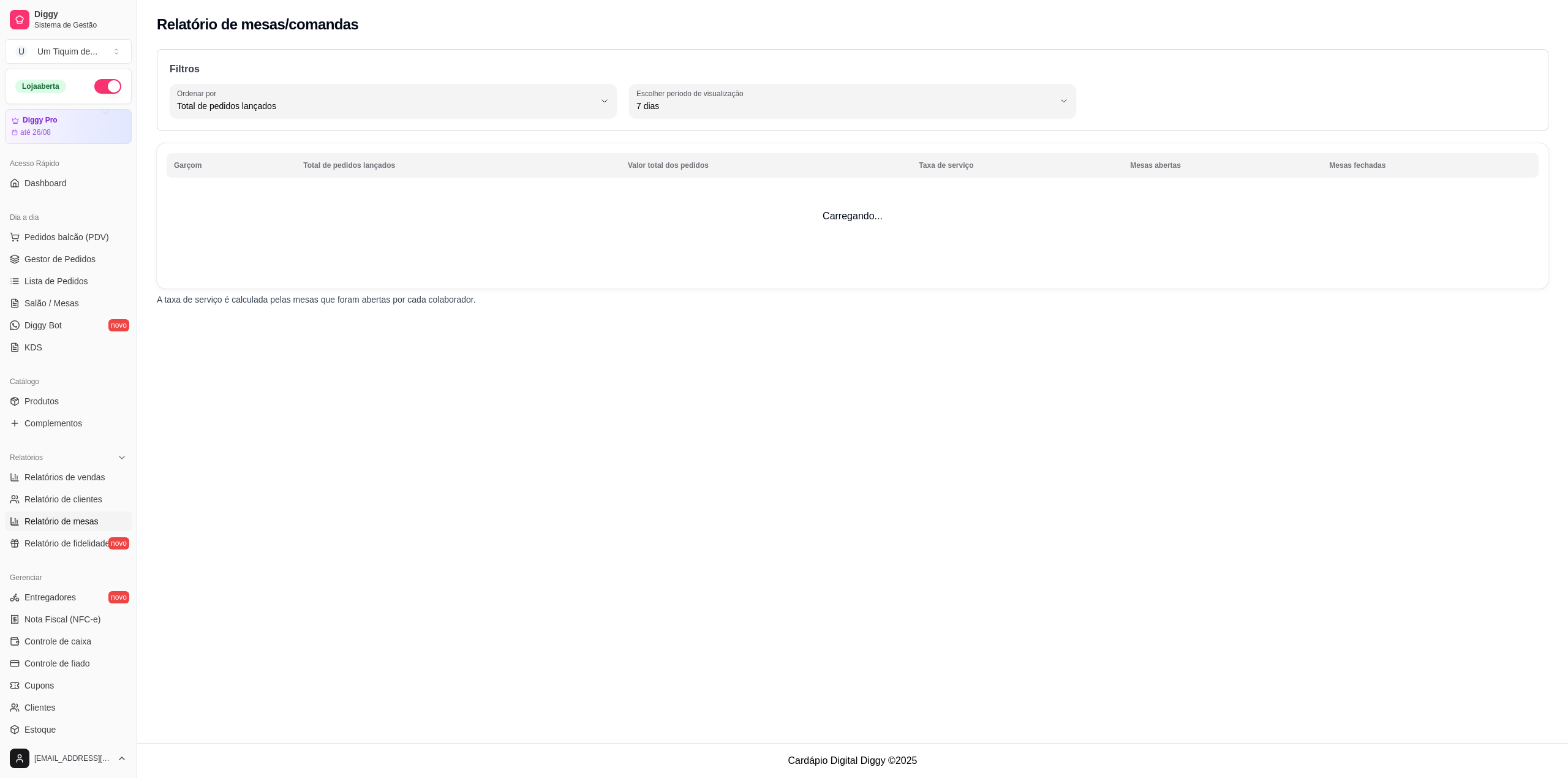
select select "TOTAL_OF_ORDERS"
select select "7"
click at [66, 480] on span "Relatórios de vendas" at bounding box center [65, 477] width 81 height 13
select select "ALL"
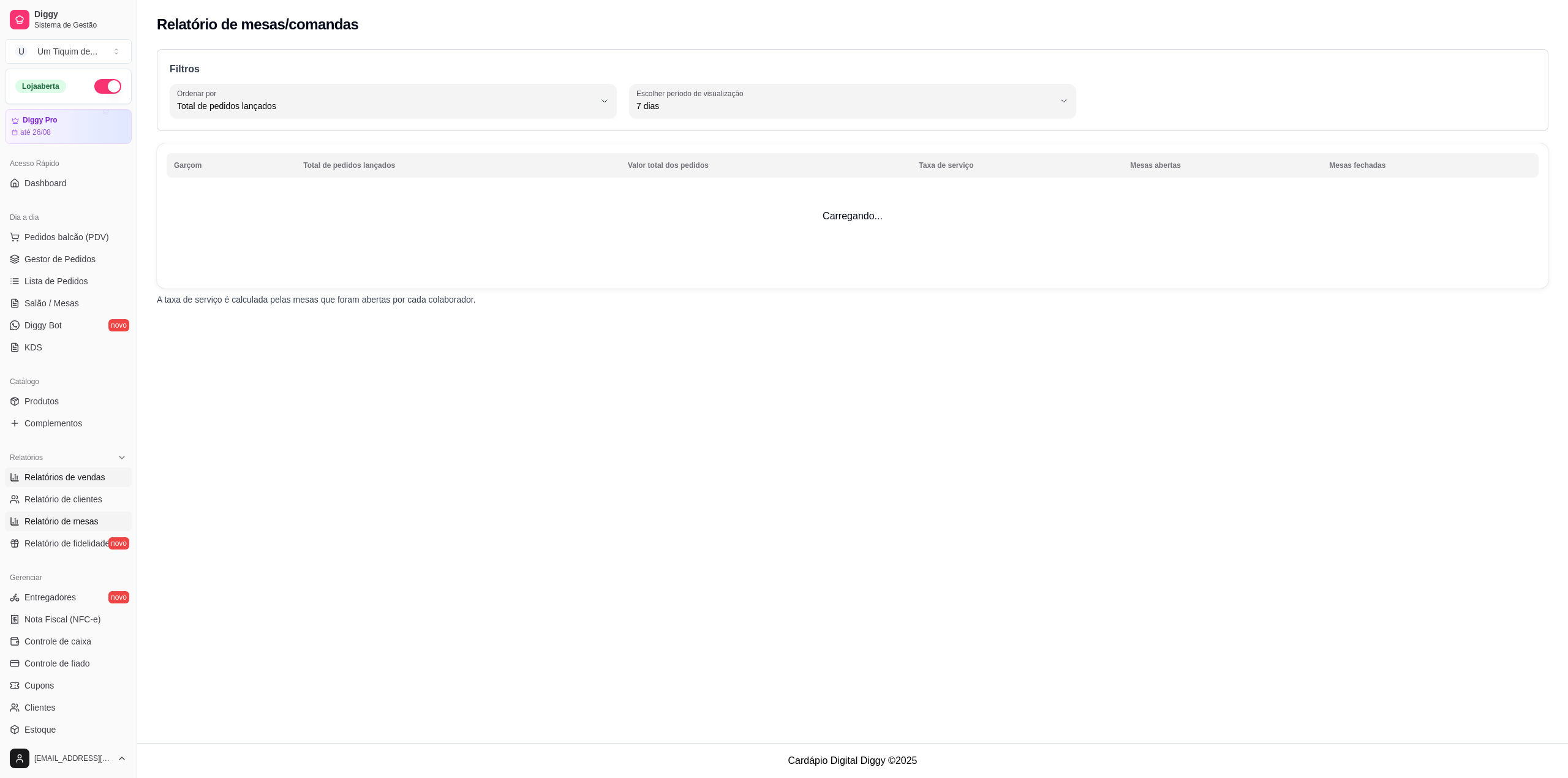
select select "0"
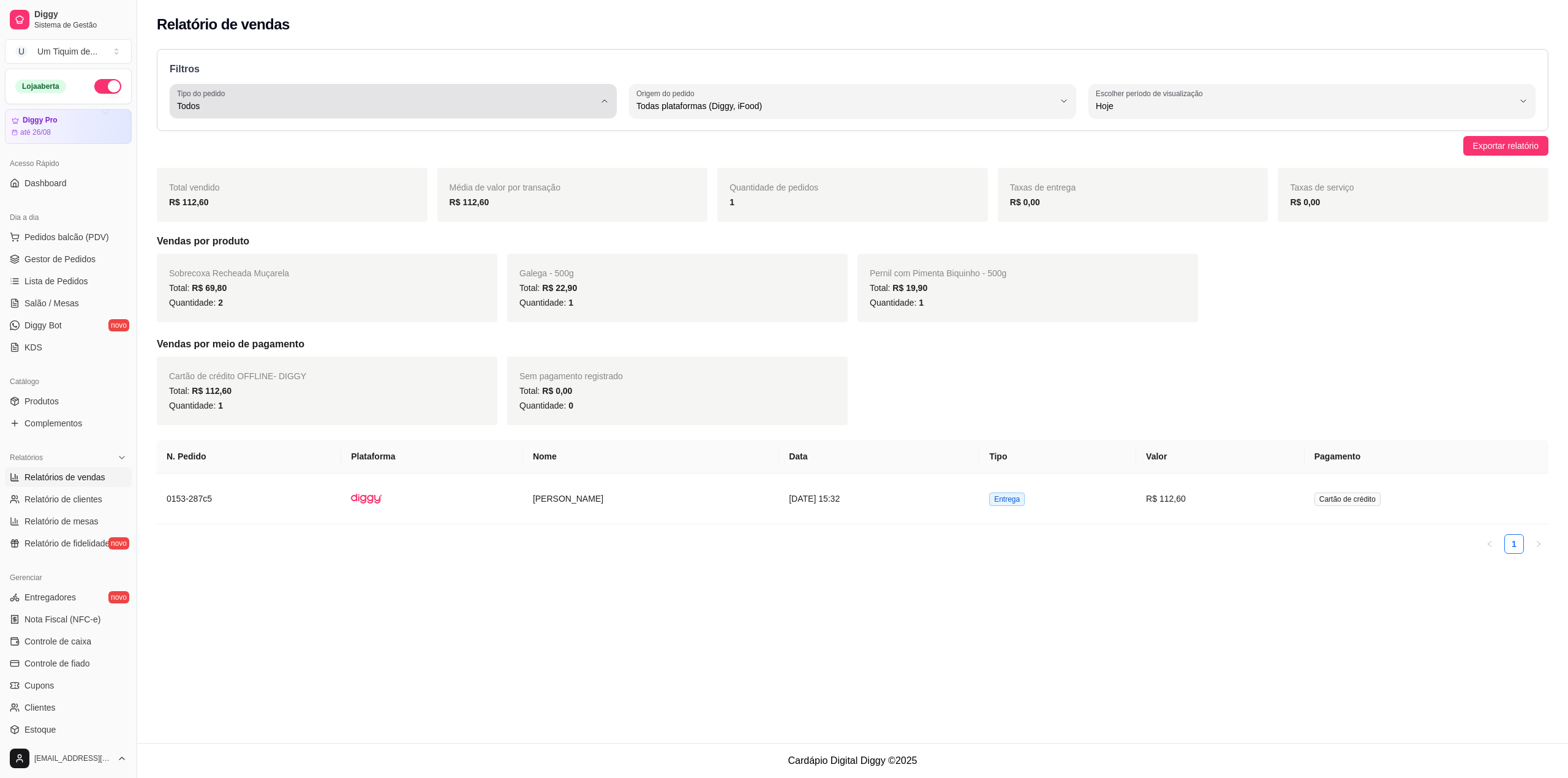
click at [393, 108] on span "Todos" at bounding box center [385, 106] width 417 height 13
click at [62, 275] on span "Lista de Pedidos" at bounding box center [56, 281] width 64 height 13
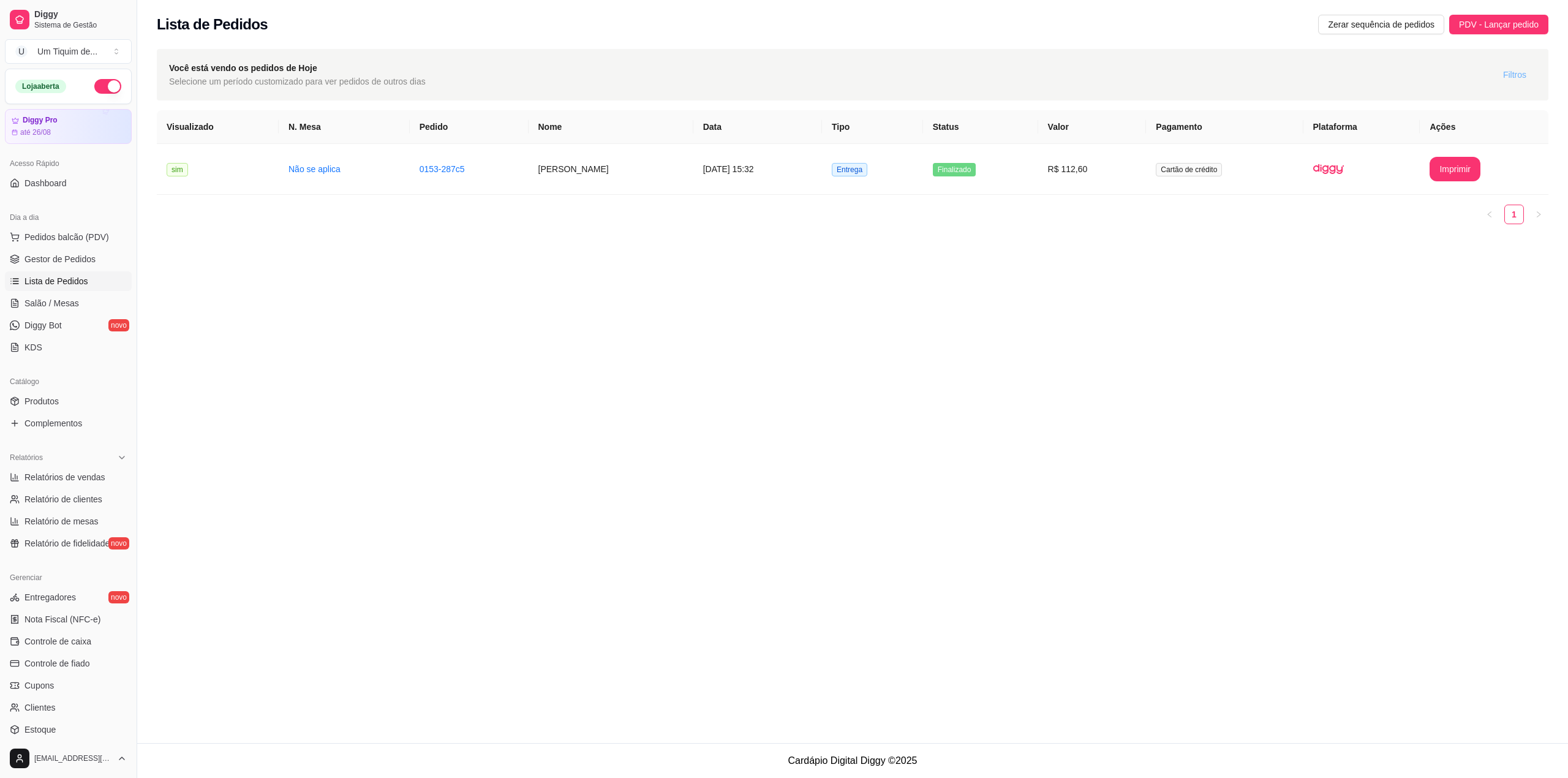
click at [1516, 73] on span "Filtros" at bounding box center [1514, 75] width 24 height 13
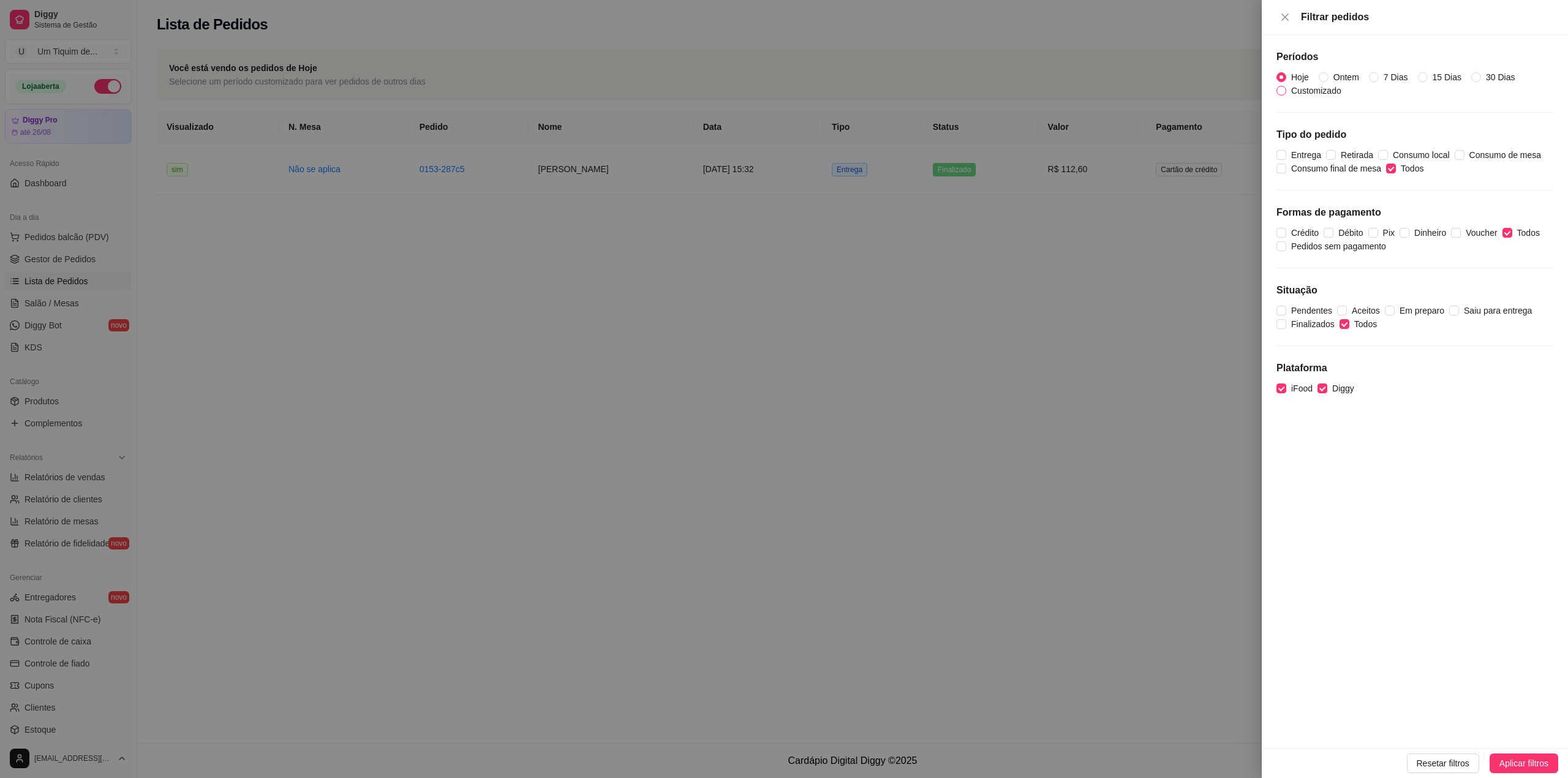
click at [1281, 88] on input "Customizado" at bounding box center [1281, 91] width 10 height 10
radio input "true"
radio input "false"
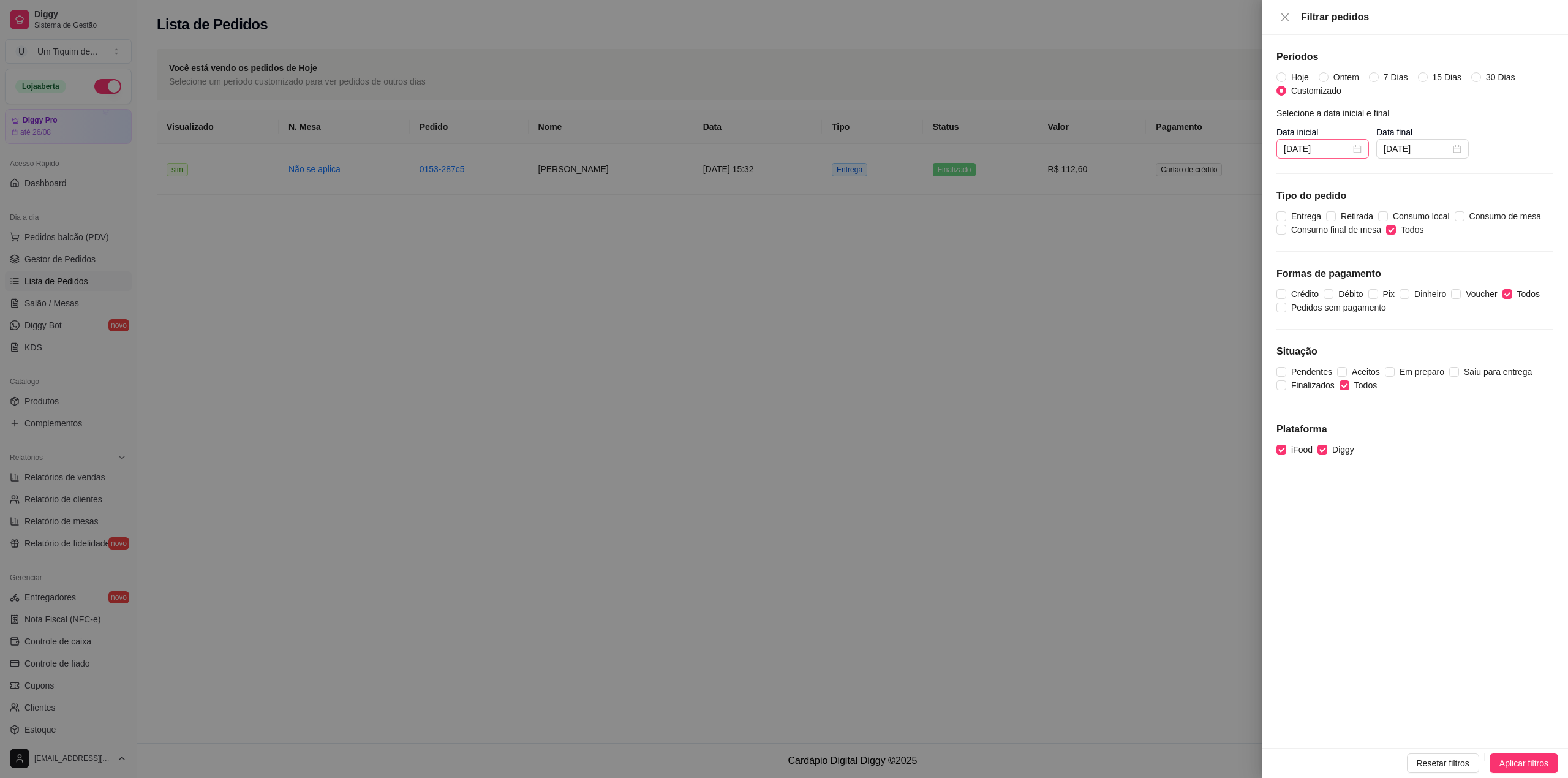
click at [1364, 146] on div "[DATE]" at bounding box center [1322, 148] width 93 height 19
click at [1358, 148] on div "[DATE]" at bounding box center [1322, 149] width 77 height 13
click at [1301, 174] on span "button" at bounding box center [1301, 175] width 6 height 6
type input "01/06/2025"
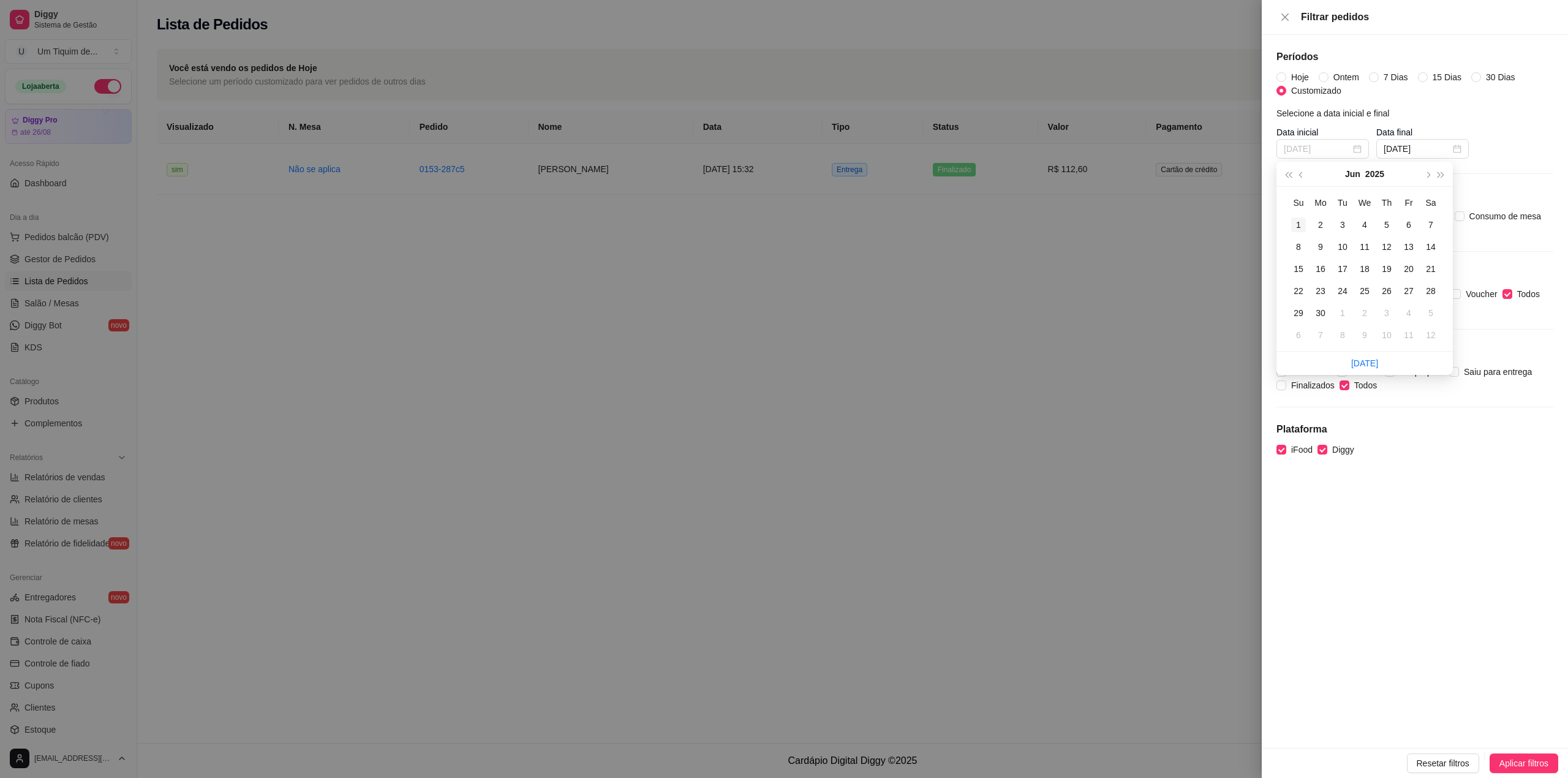
click at [1297, 228] on div "1" at bounding box center [1298, 224] width 14 height 14
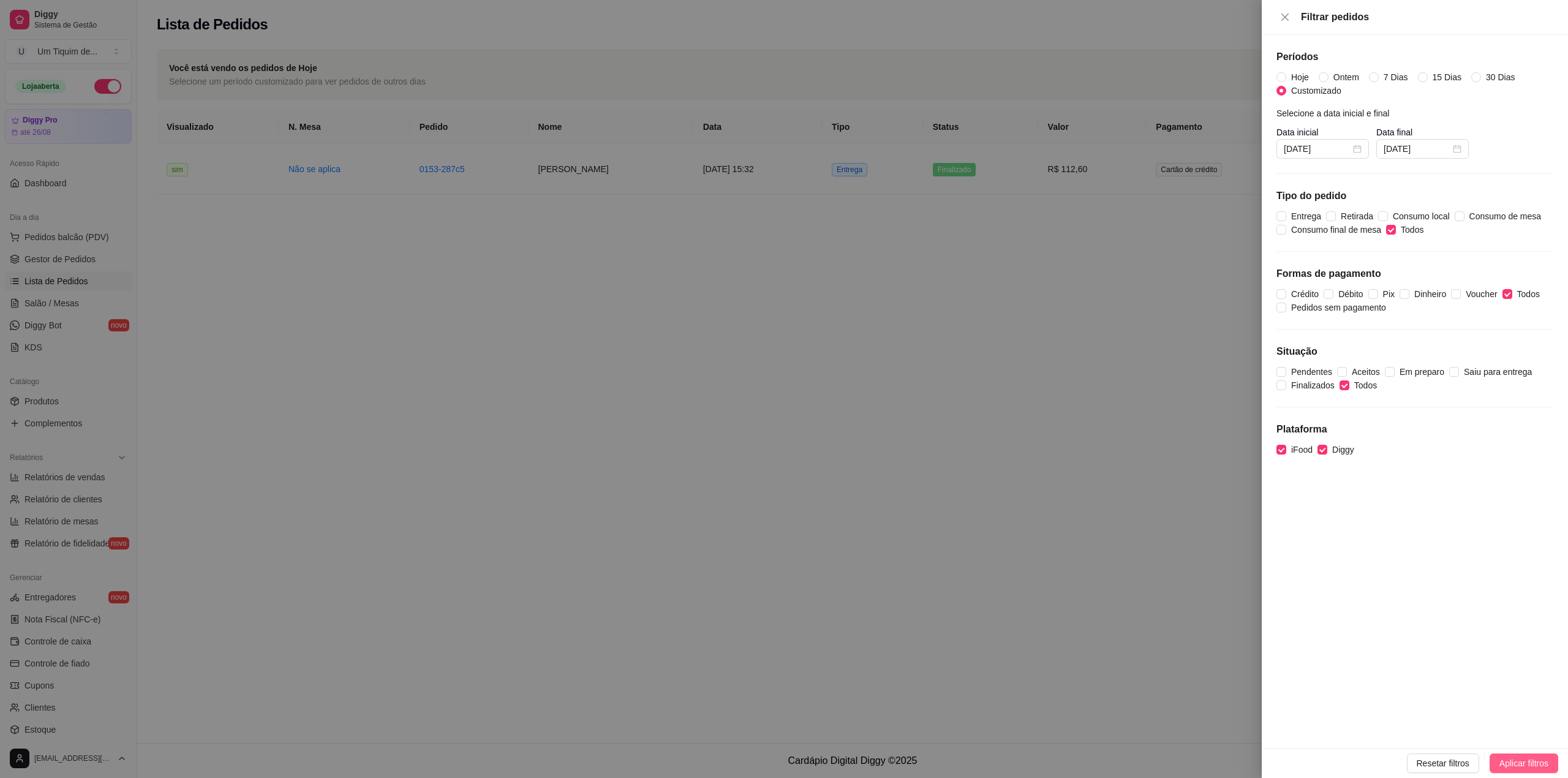
click at [1539, 766] on span "Aplicar filtros" at bounding box center [1523, 763] width 49 height 13
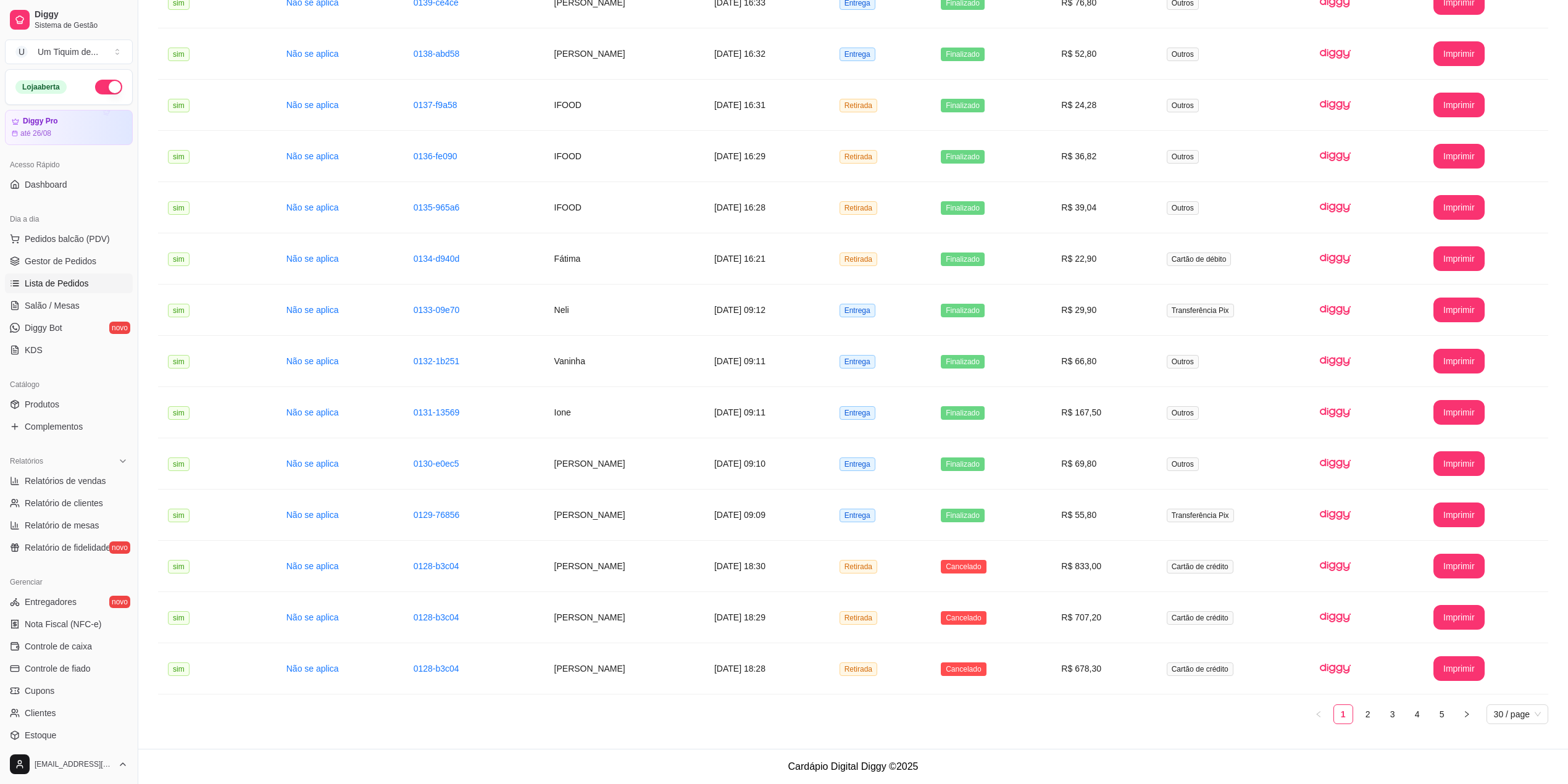
scroll to position [993, 0]
click at [1494, 715] on span "30 / page" at bounding box center [1517, 714] width 47 height 19
click at [1512, 690] on div "100 / page" at bounding box center [1518, 689] width 43 height 14
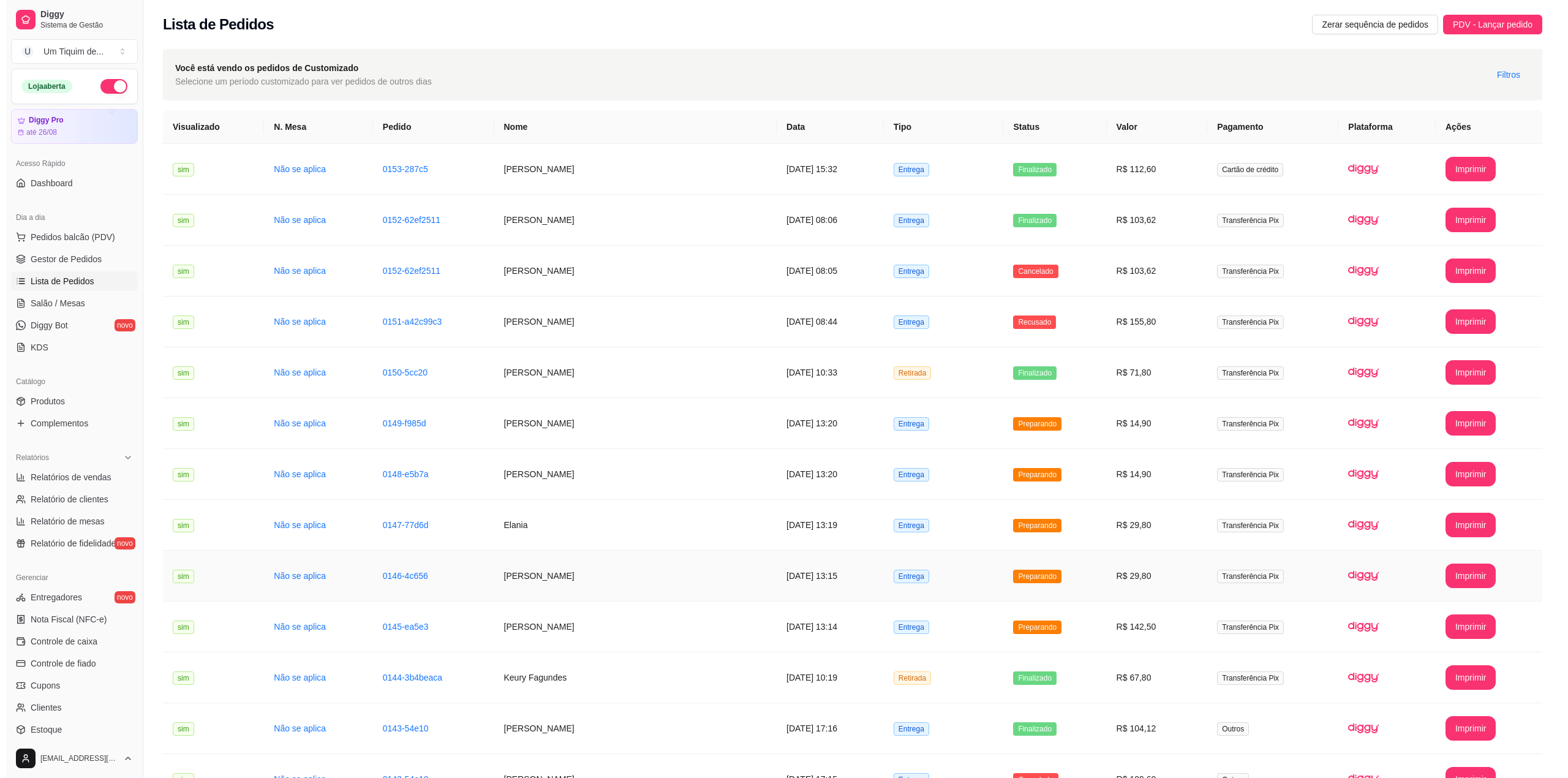
scroll to position [1515, 0]
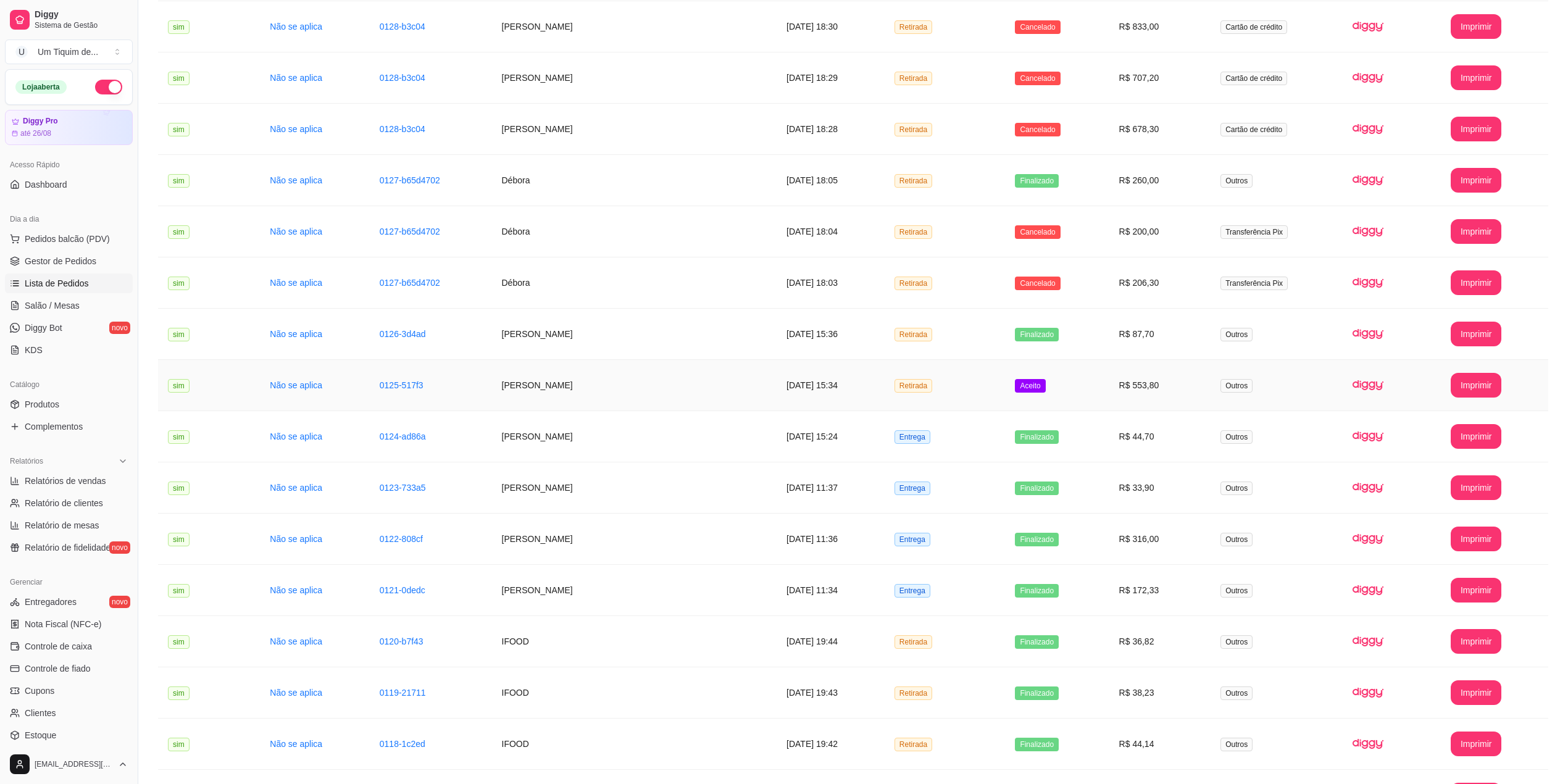
click at [655, 400] on td "Marinalva Ferreira" at bounding box center [634, 385] width 285 height 51
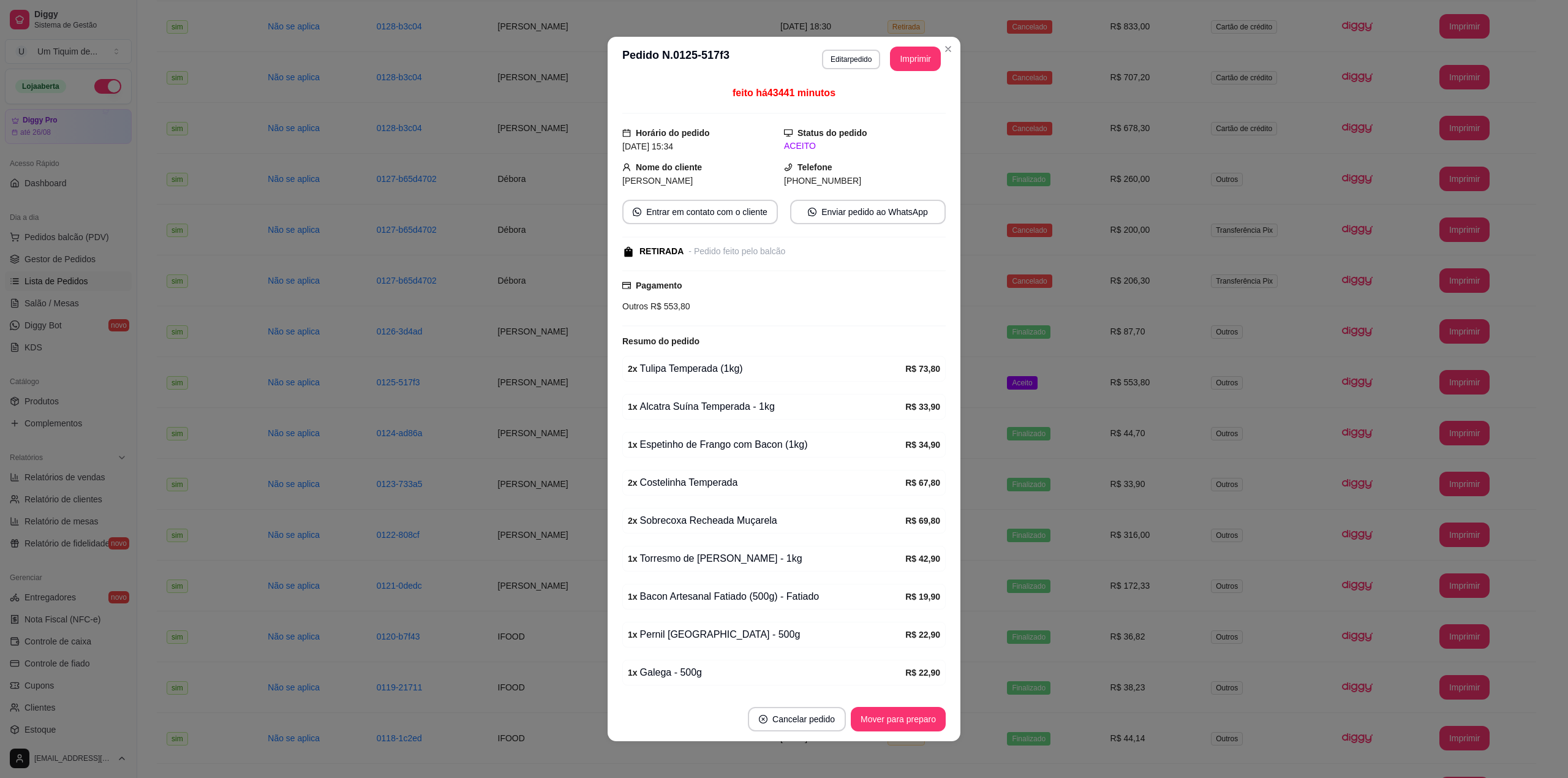
scroll to position [167, 0]
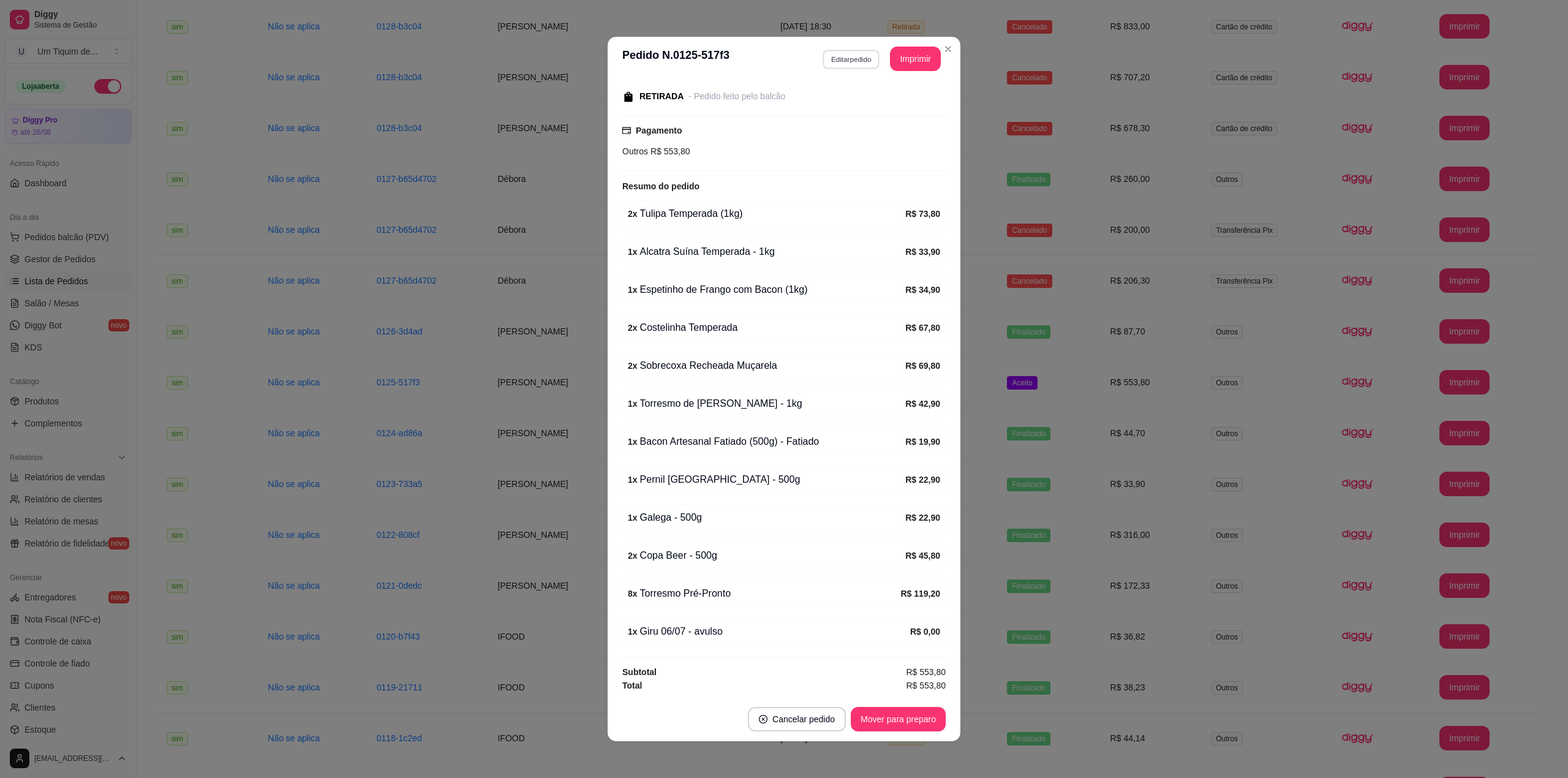
click at [846, 62] on button "Editar pedido" at bounding box center [851, 59] width 57 height 19
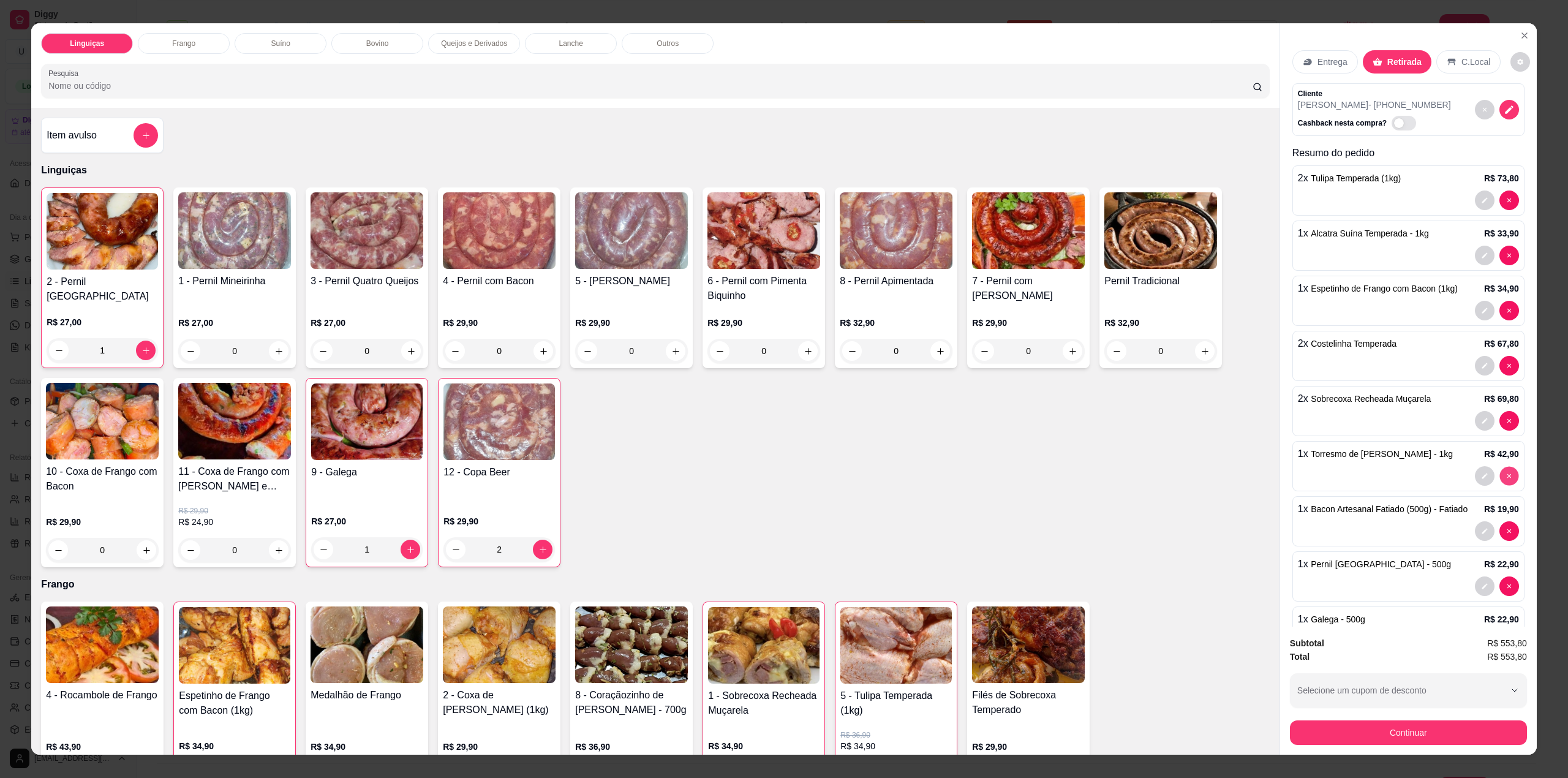
type input "0"
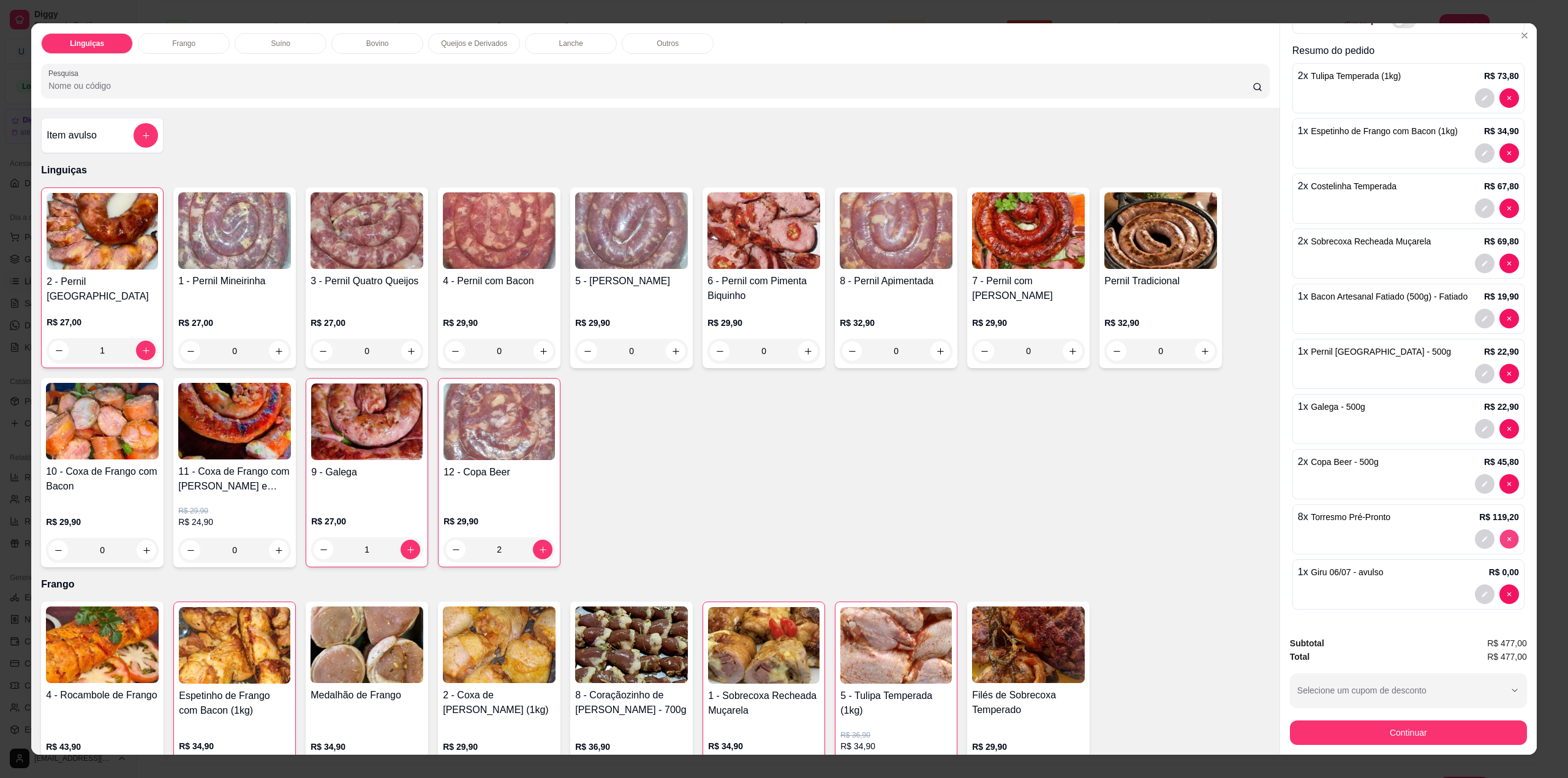
type input "0"
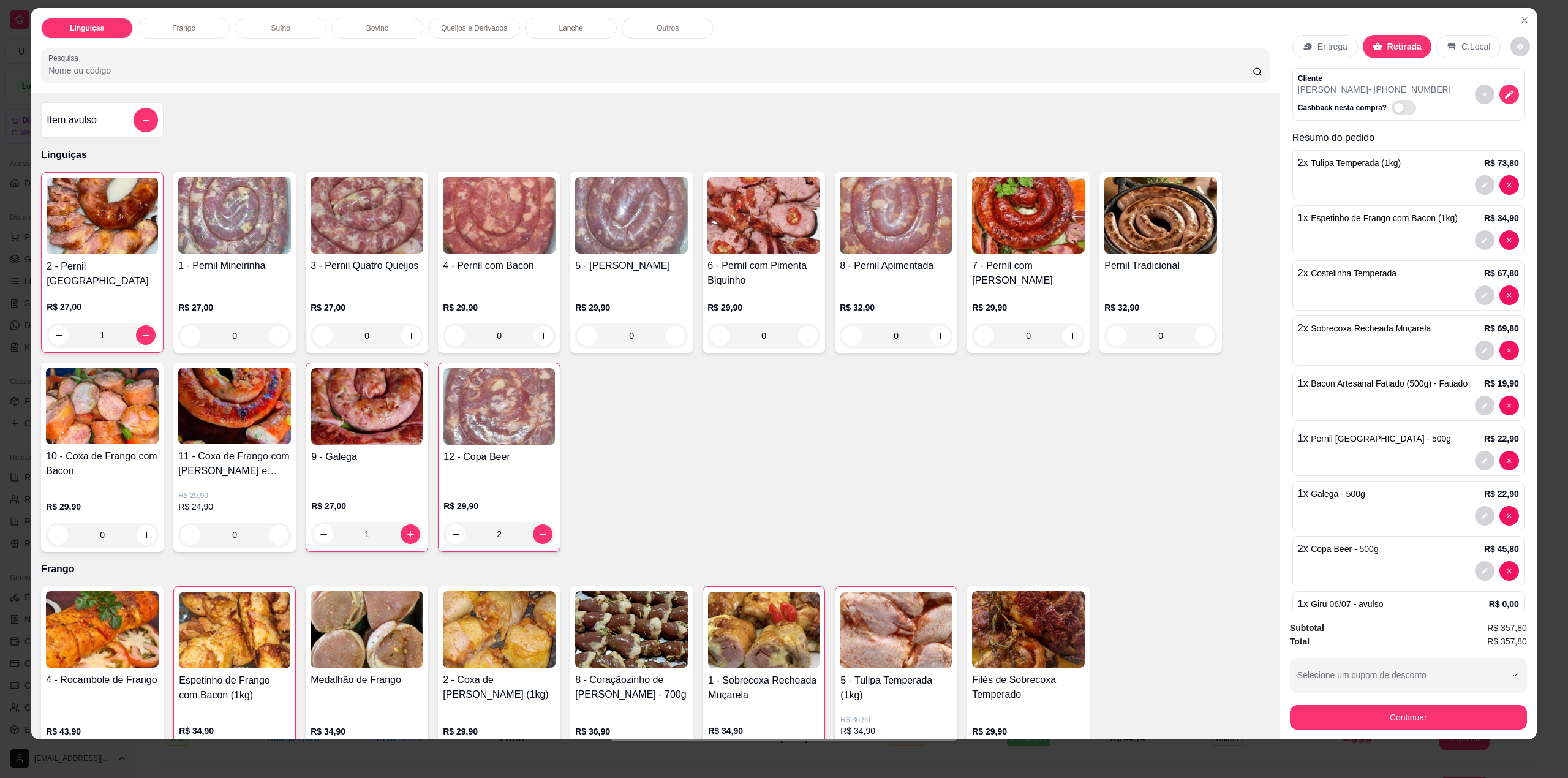
scroll to position [0, 0]
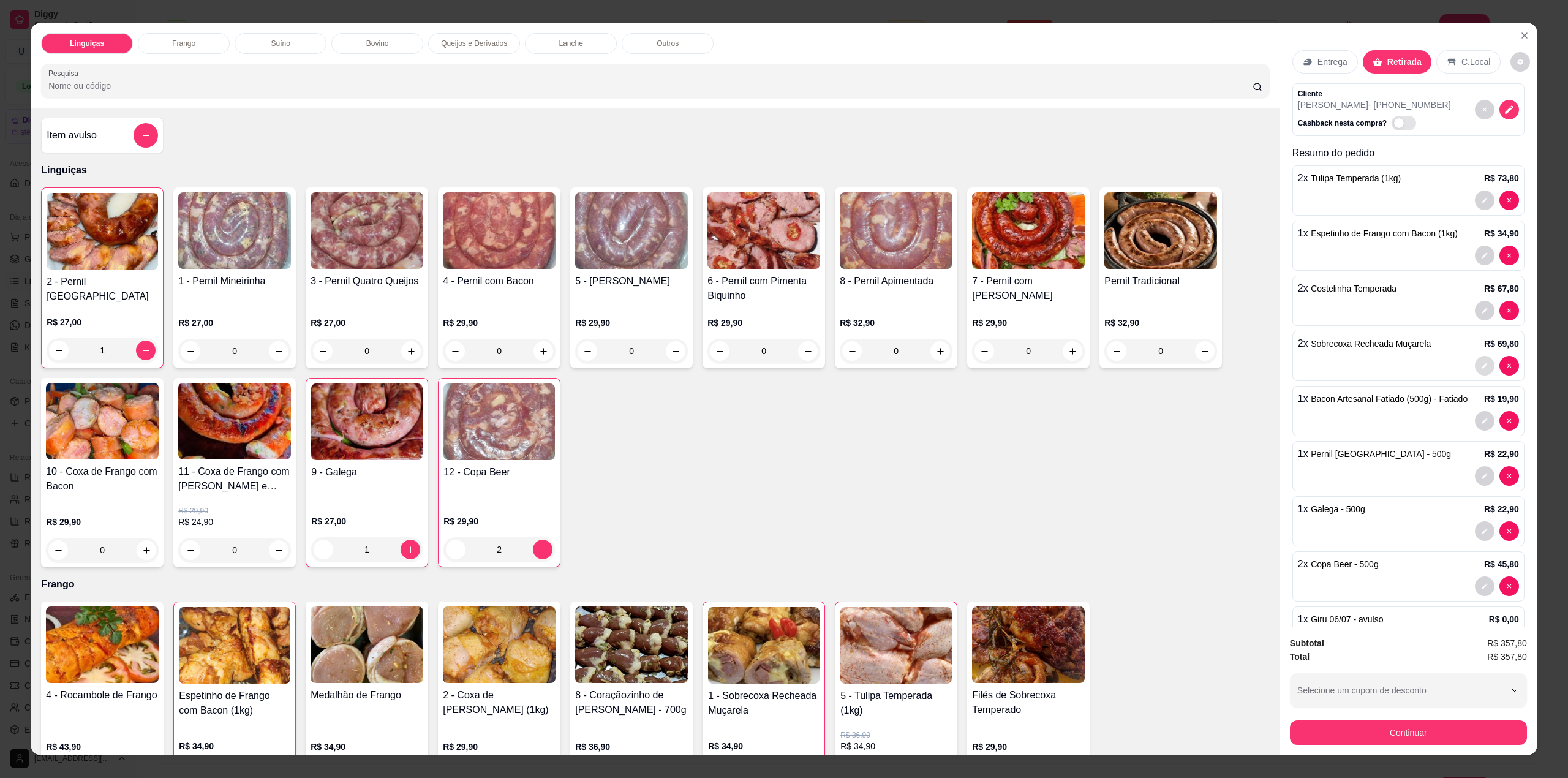
click at [1481, 368] on icon "decrease-product-quantity" at bounding box center [1484, 365] width 8 height 8
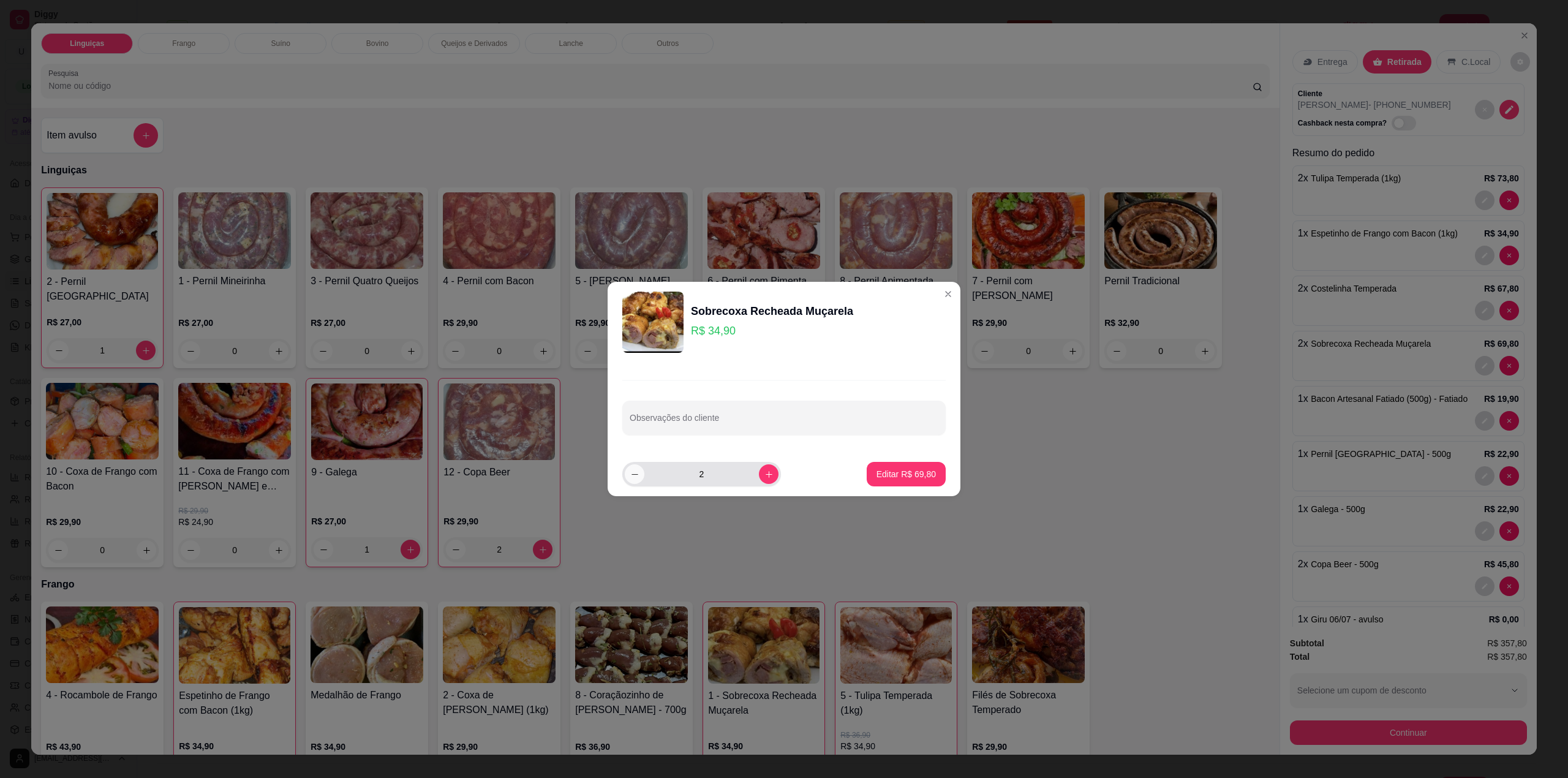
click at [633, 476] on icon "decrease-product-quantity" at bounding box center [634, 474] width 9 height 9
type input "1"
click at [899, 479] on p "Editar R$ 34,90" at bounding box center [906, 474] width 60 height 13
type input "1"
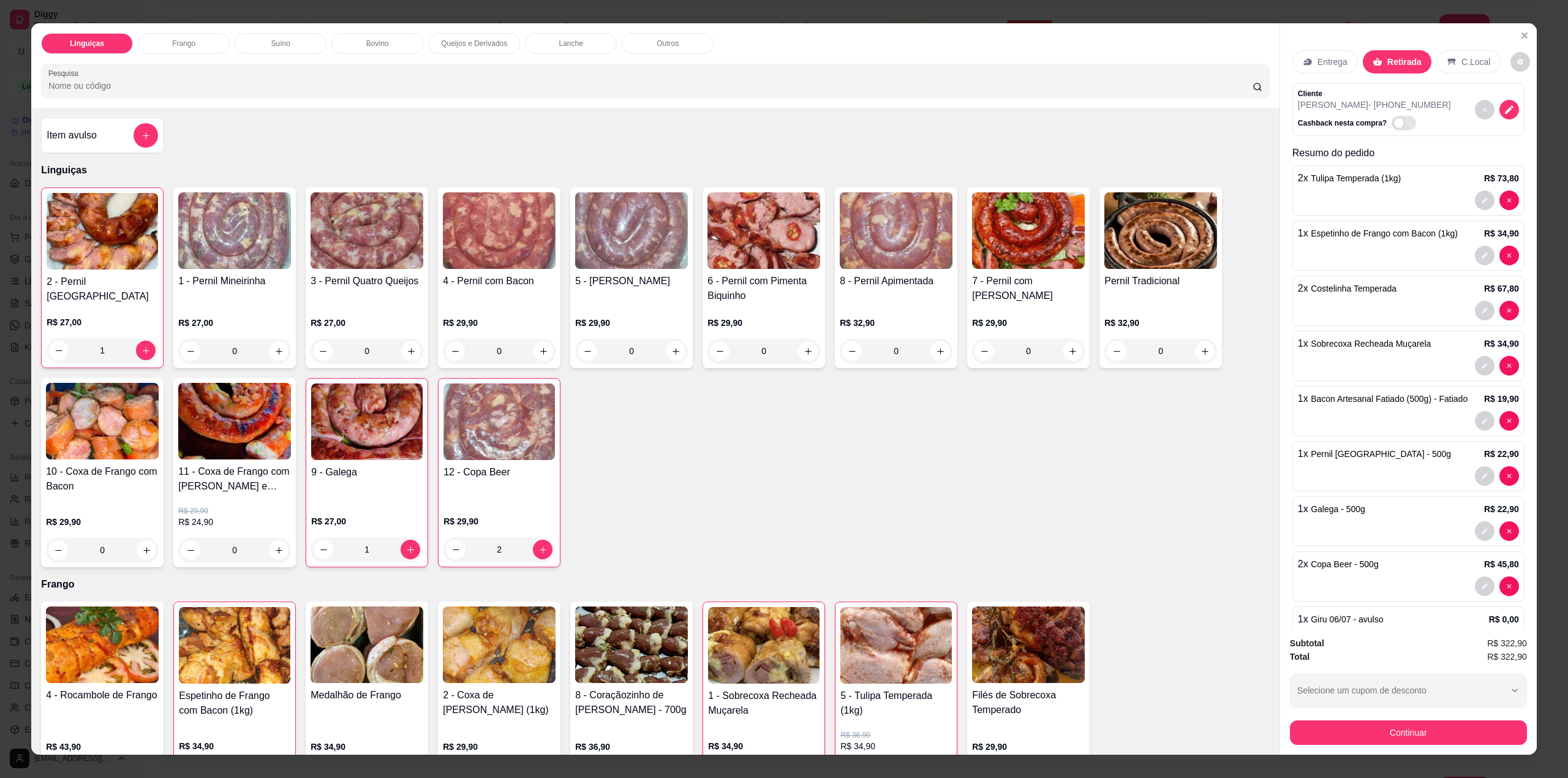
scroll to position [64, 0]
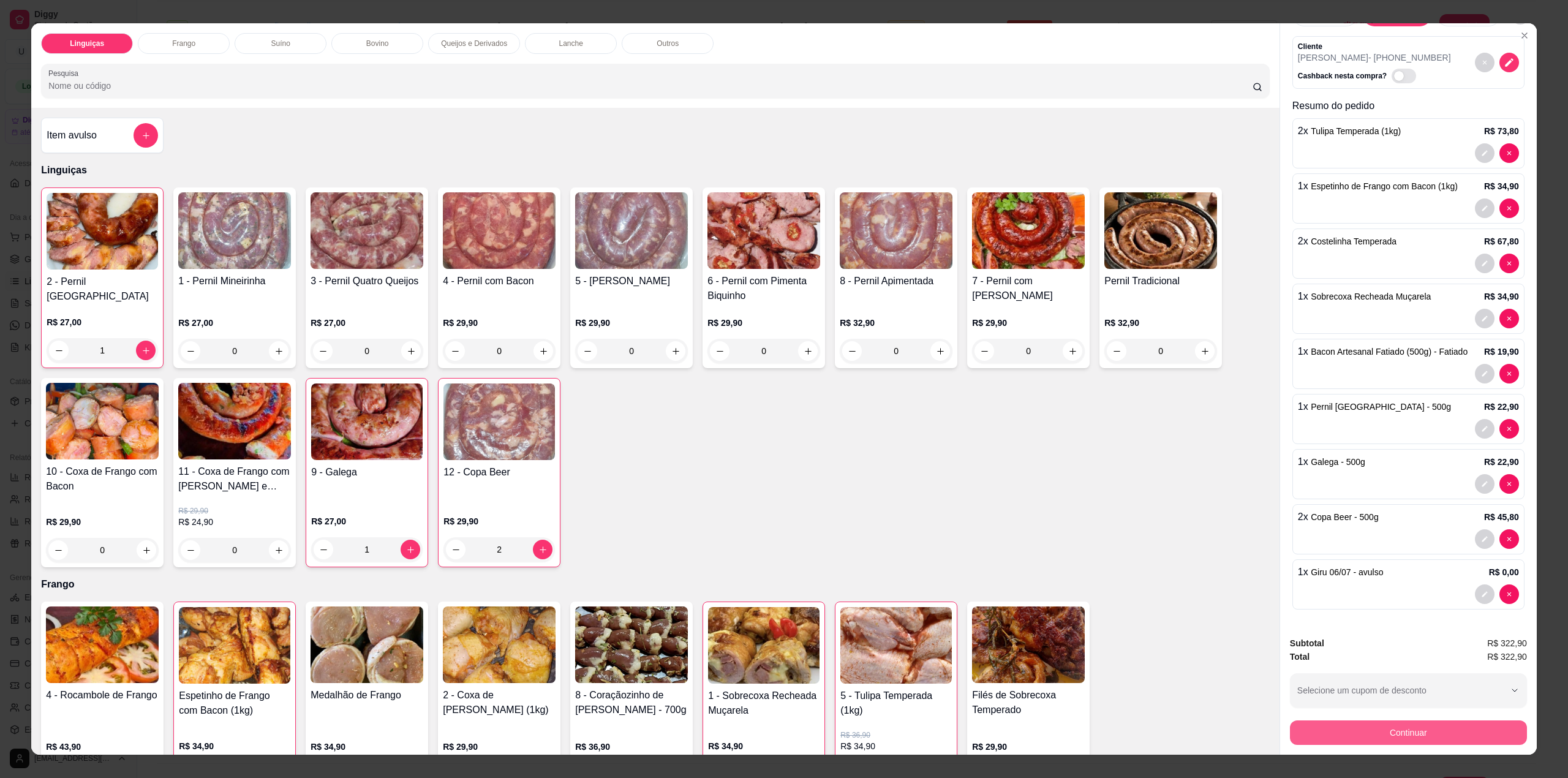
click at [1390, 735] on button "Continuar" at bounding box center [1408, 732] width 237 height 24
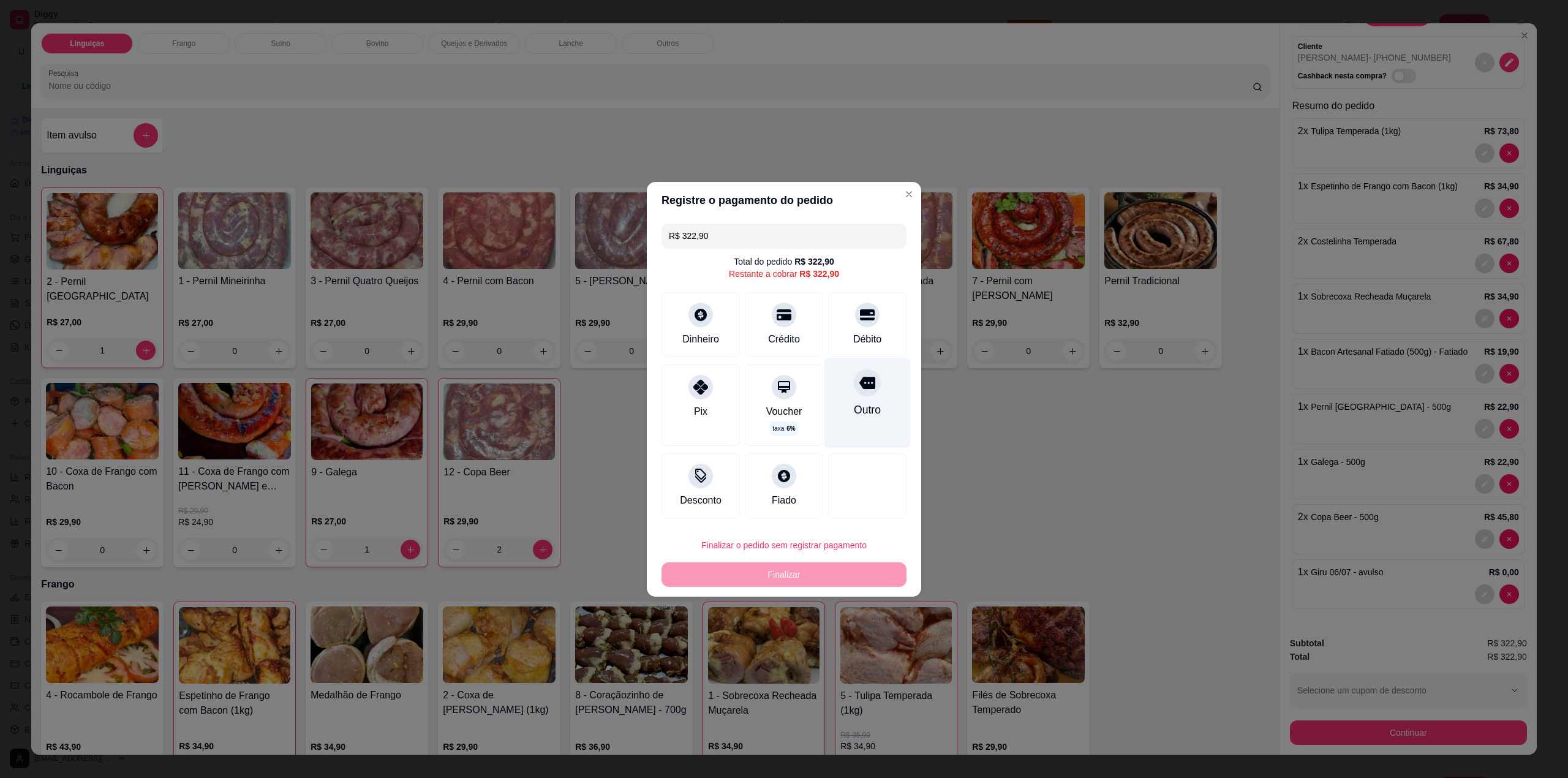
click at [836, 405] on div "Outro" at bounding box center [867, 402] width 87 height 89
type input "R$ 0,00"
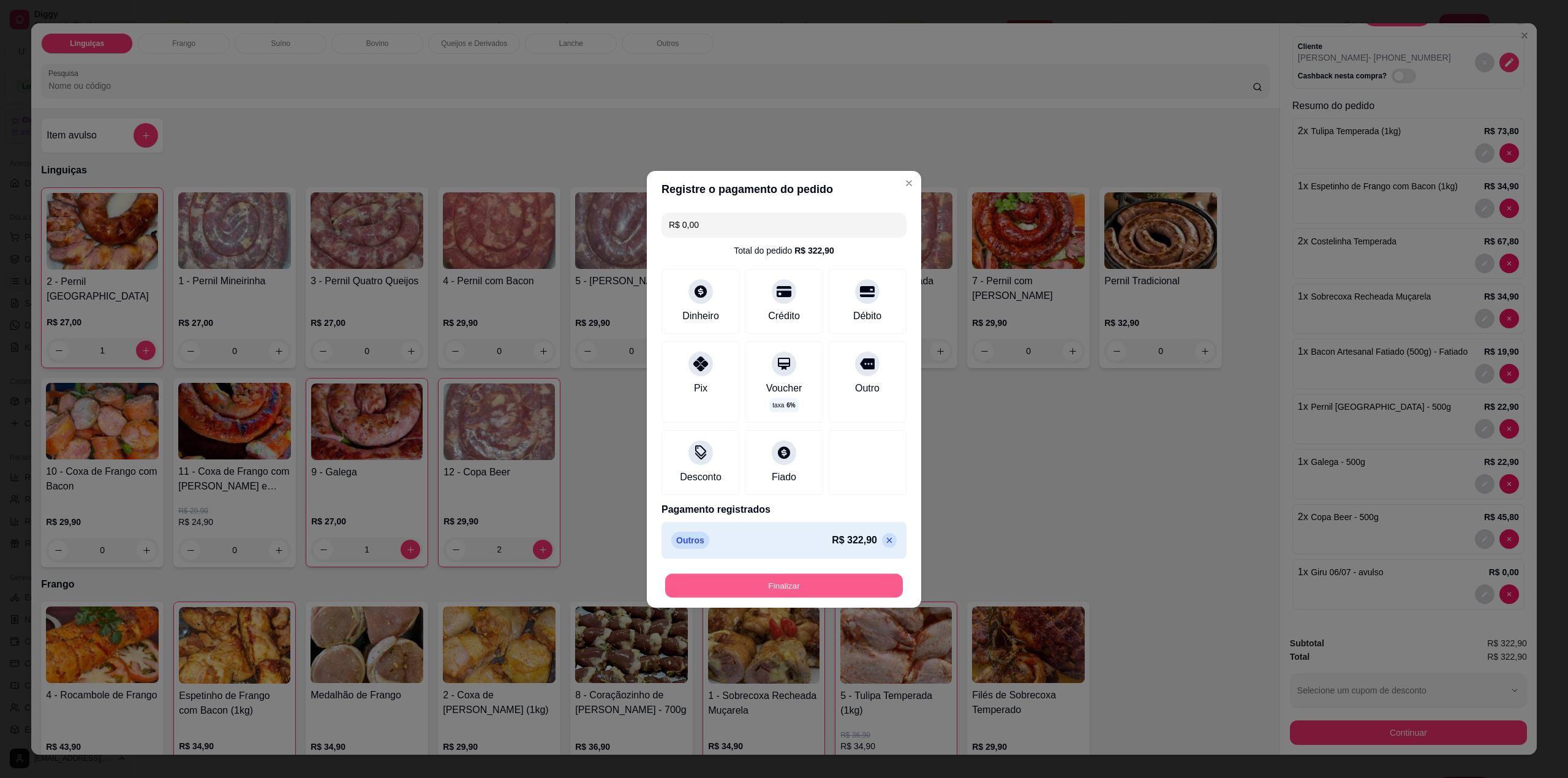
click at [792, 586] on button "Finalizar" at bounding box center [784, 585] width 237 height 24
type input "0"
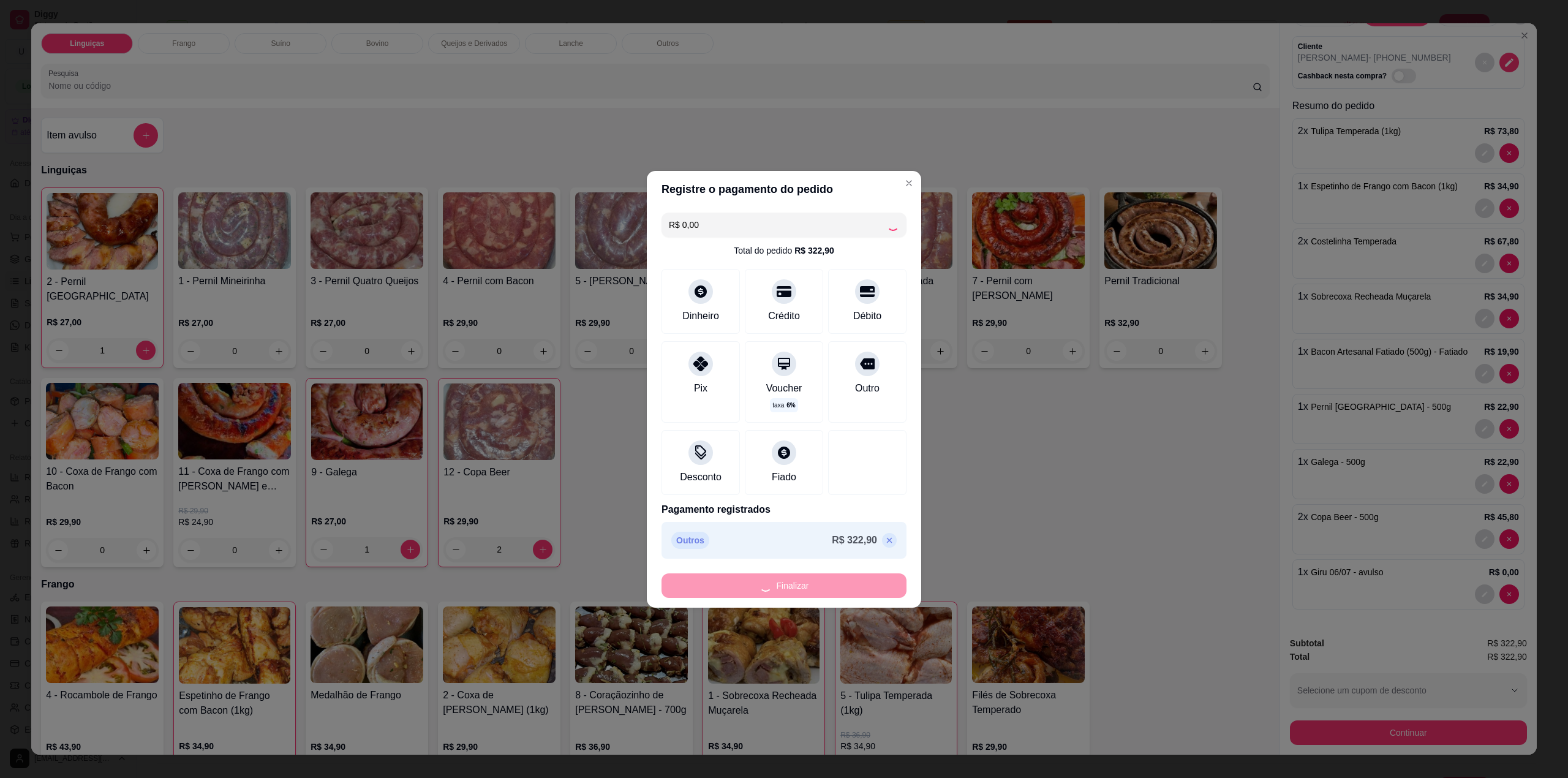
type input "0"
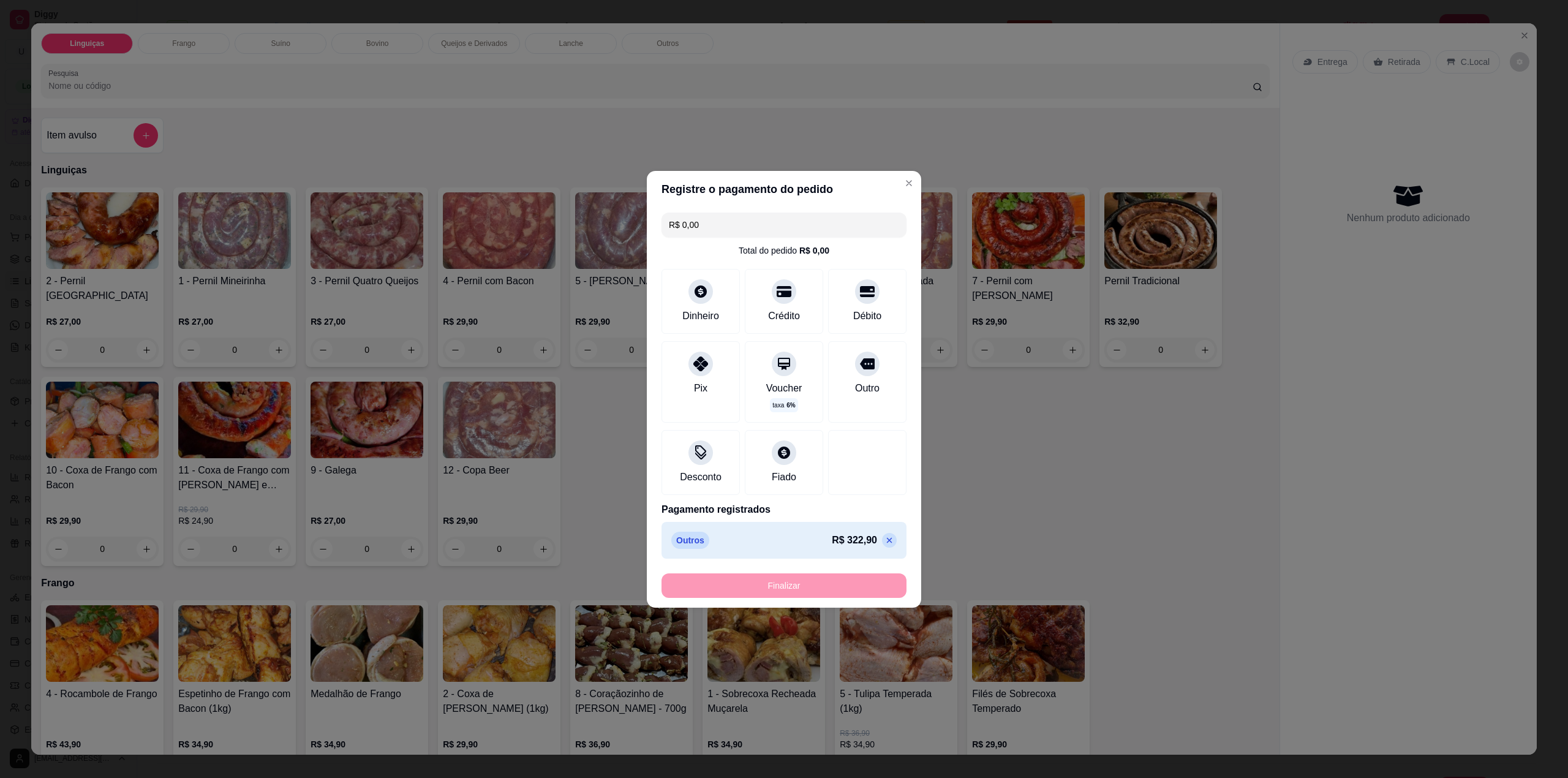
type input "-R$ 322,90"
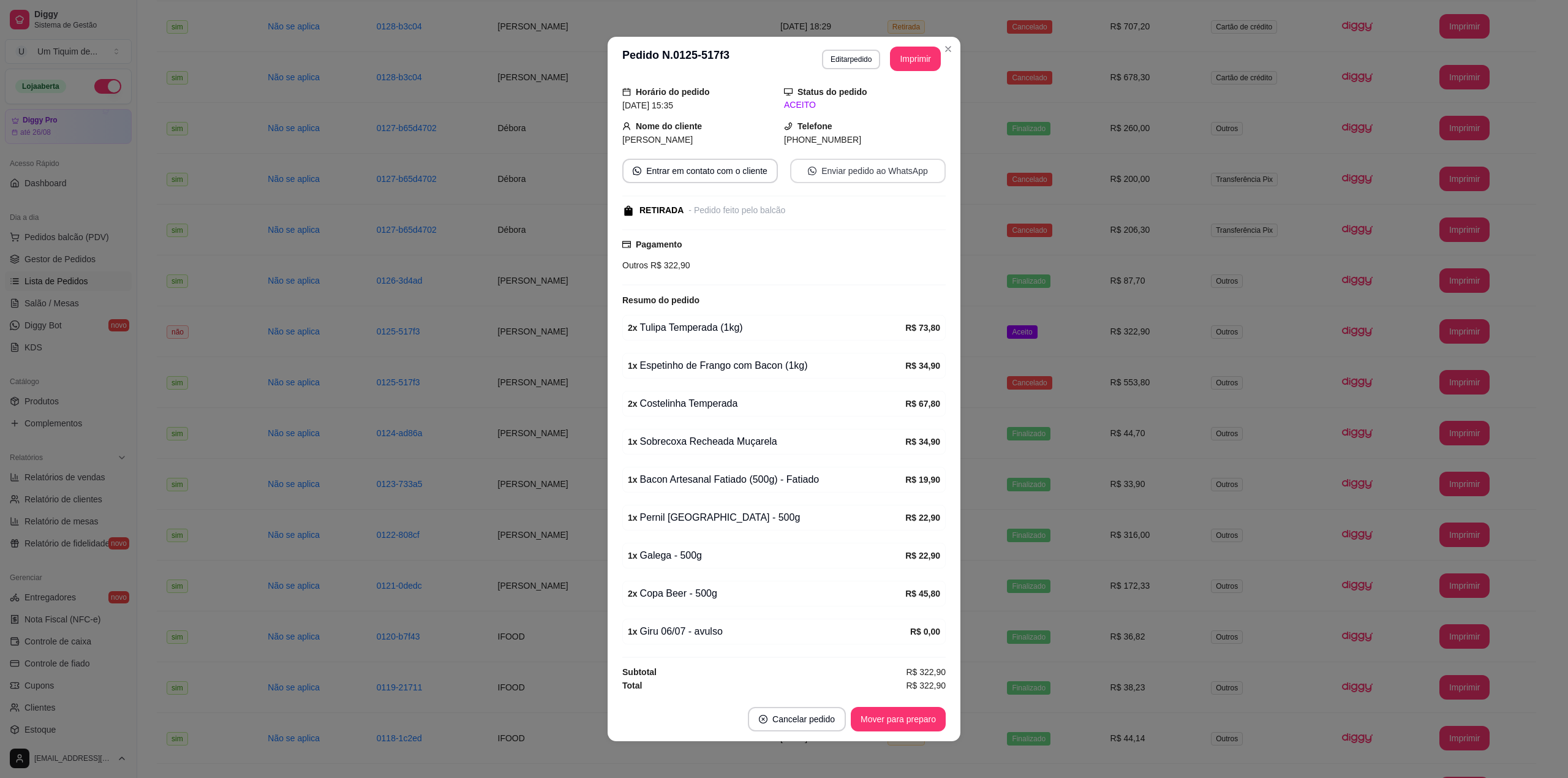
scroll to position [78, 0]
click at [880, 715] on button "Mover para preparo" at bounding box center [898, 718] width 95 height 24
click at [880, 715] on button "Mover para retirada disponível" at bounding box center [877, 718] width 135 height 24
click at [880, 715] on button "Mover para finalizado" at bounding box center [894, 718] width 102 height 24
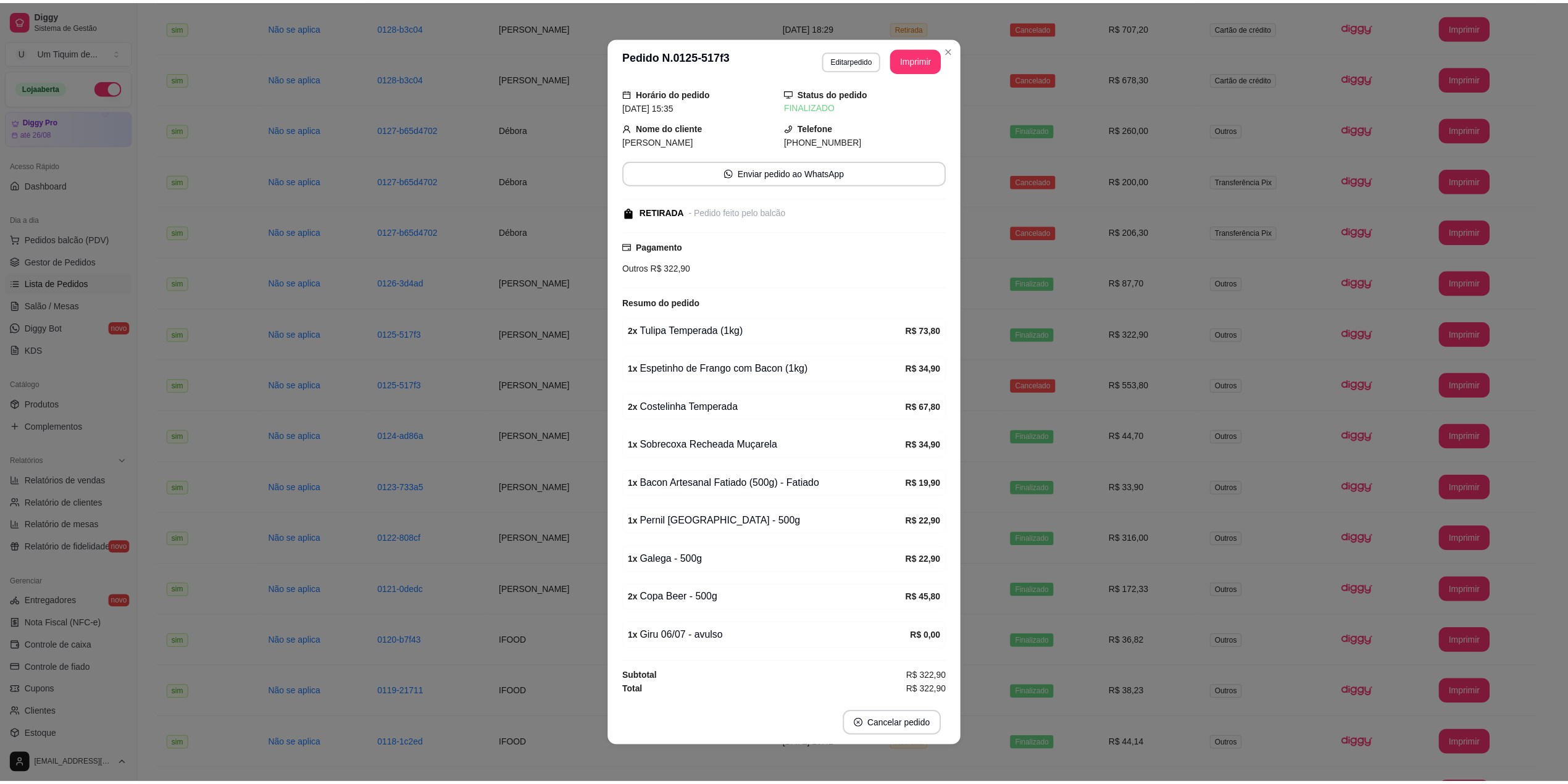
scroll to position [0, 0]
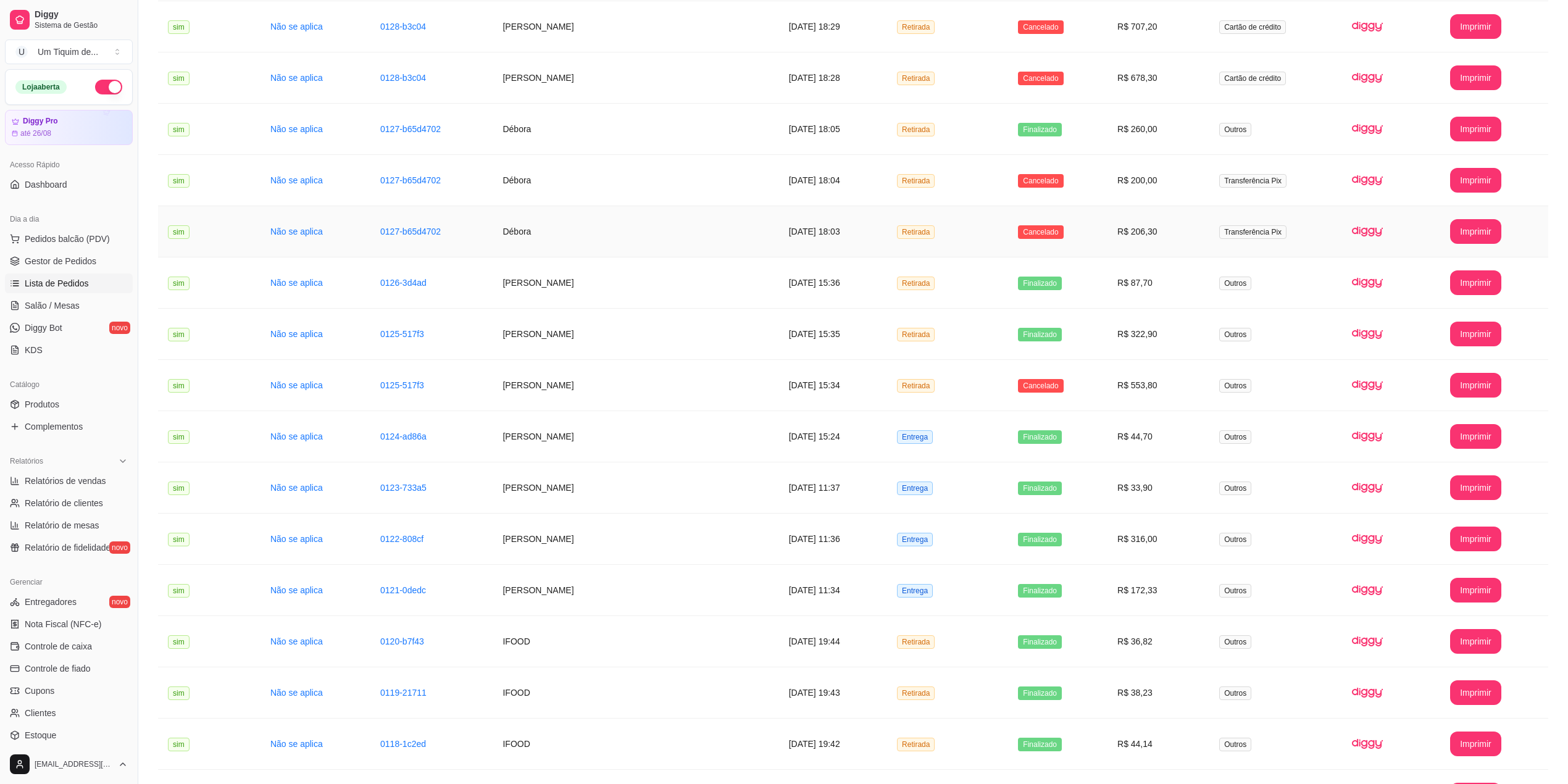
click at [553, 237] on td "Débora" at bounding box center [635, 231] width 286 height 51
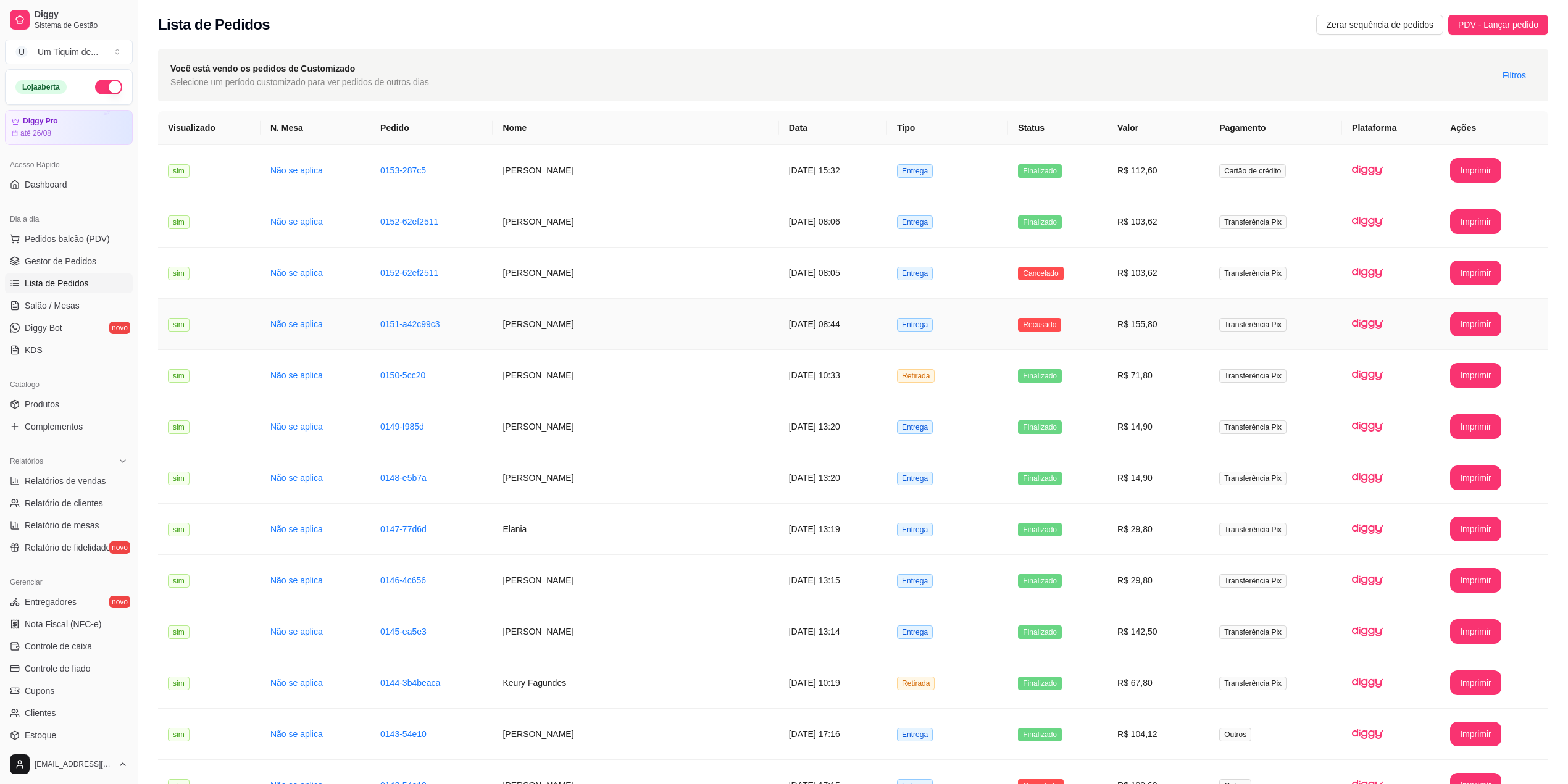
click at [616, 321] on td "[PERSON_NAME]" at bounding box center [635, 324] width 286 height 51
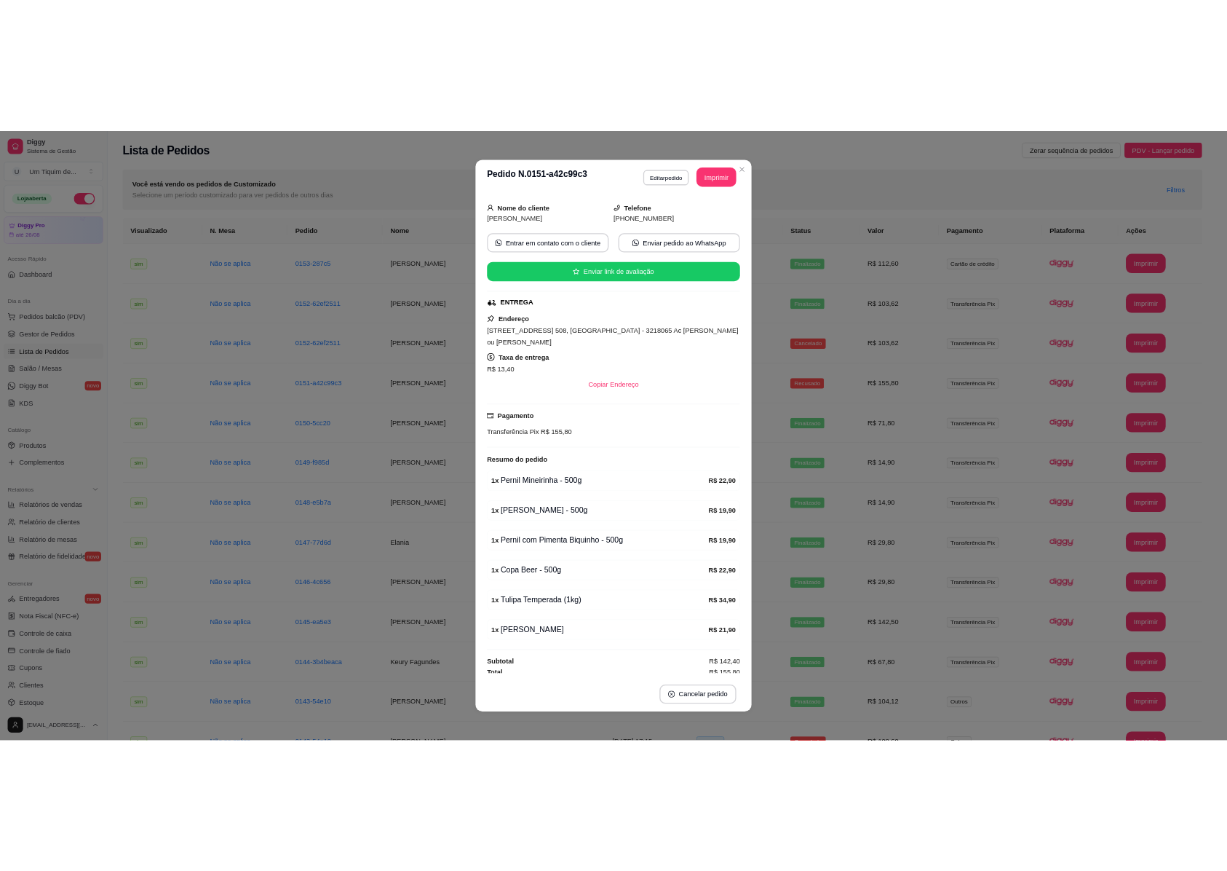
scroll to position [3, 0]
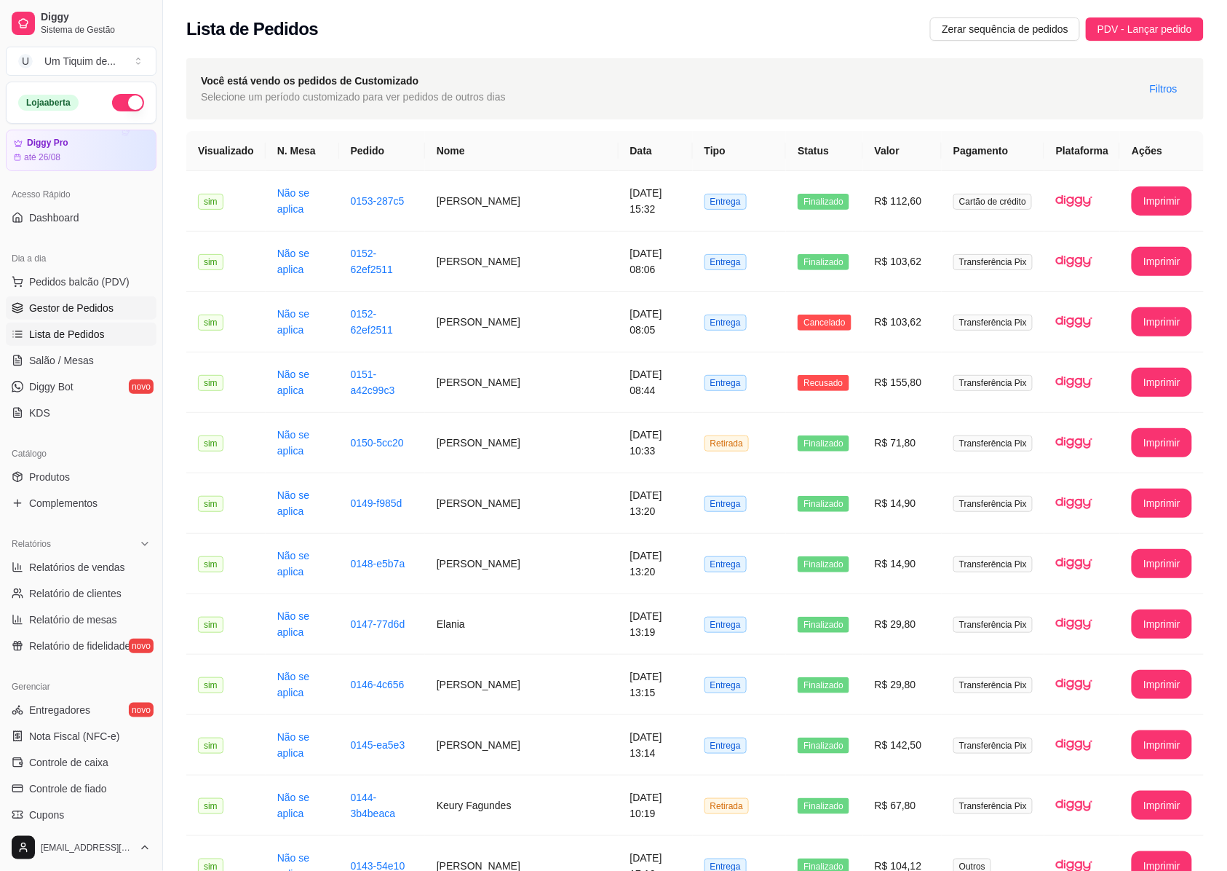
click at [85, 306] on span "Gestor de Pedidos" at bounding box center [71, 308] width 84 height 15
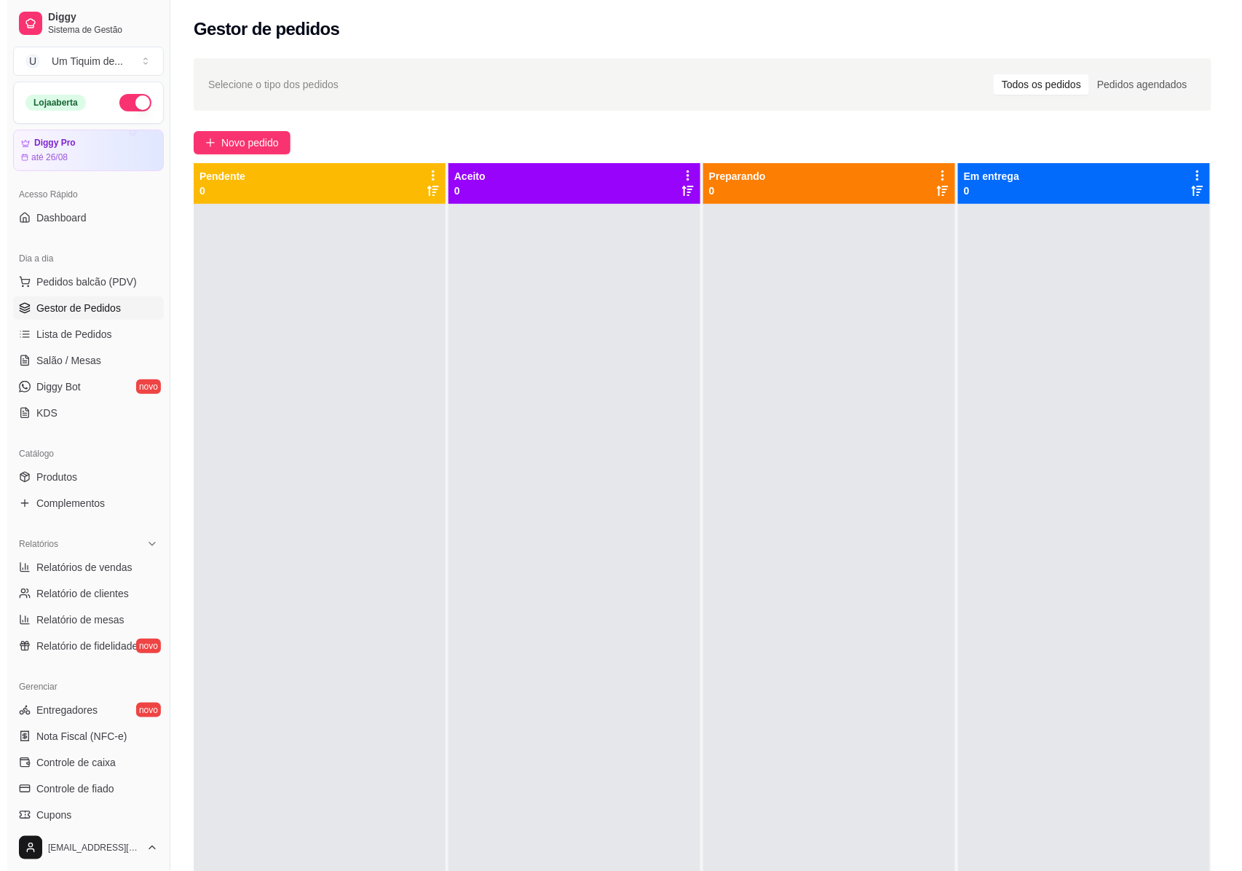
scroll to position [41, 0]
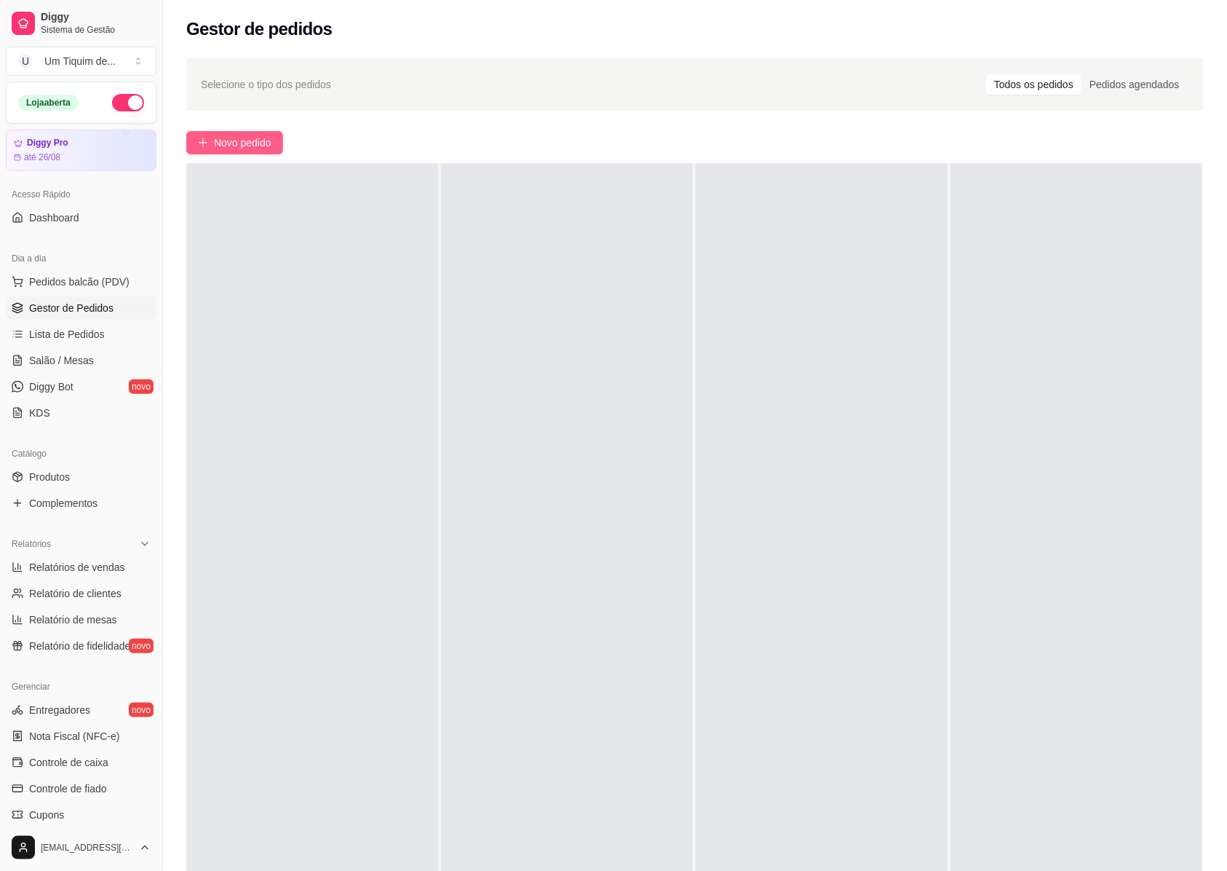
click at [231, 146] on span "Novo pedido" at bounding box center [243, 143] width 58 height 16
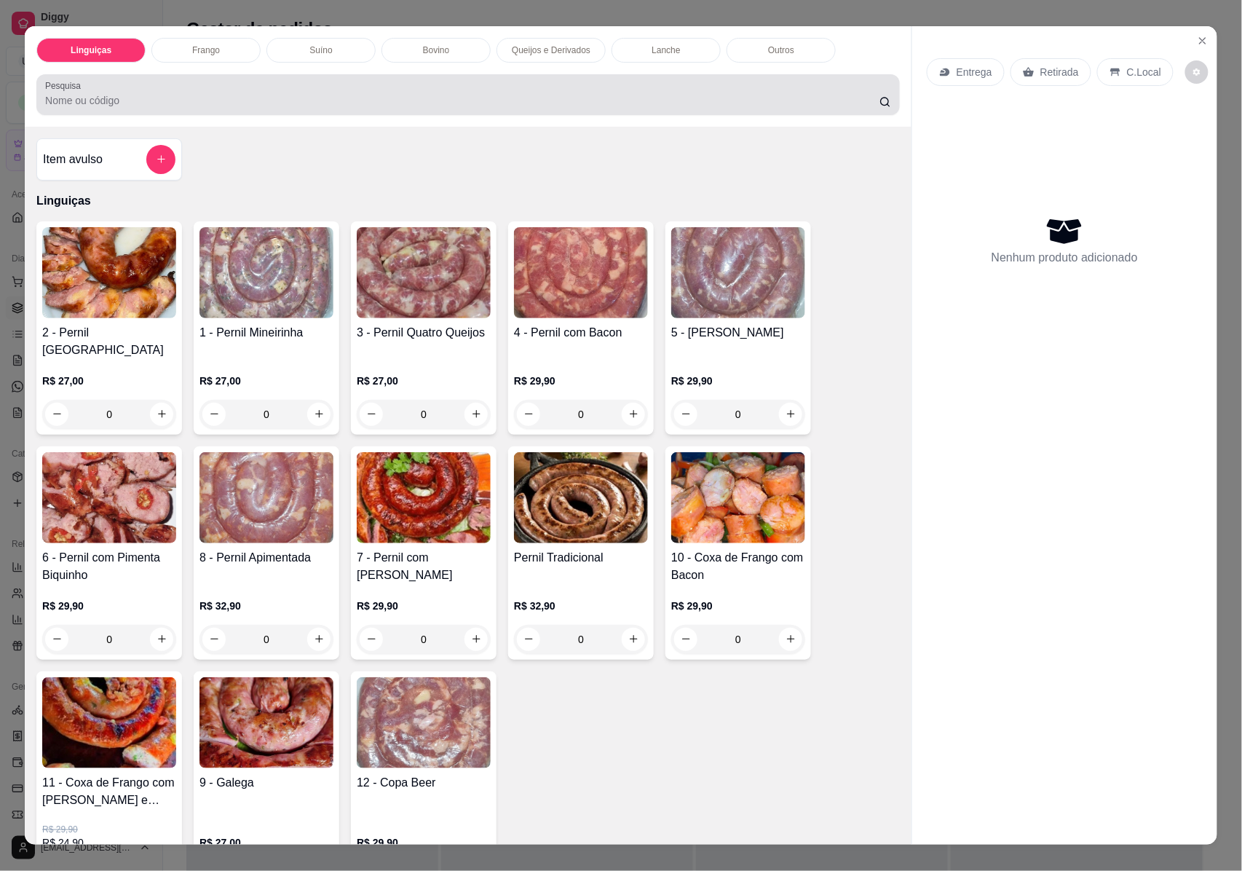
click at [89, 93] on input "Pesquisa" at bounding box center [462, 100] width 834 height 15
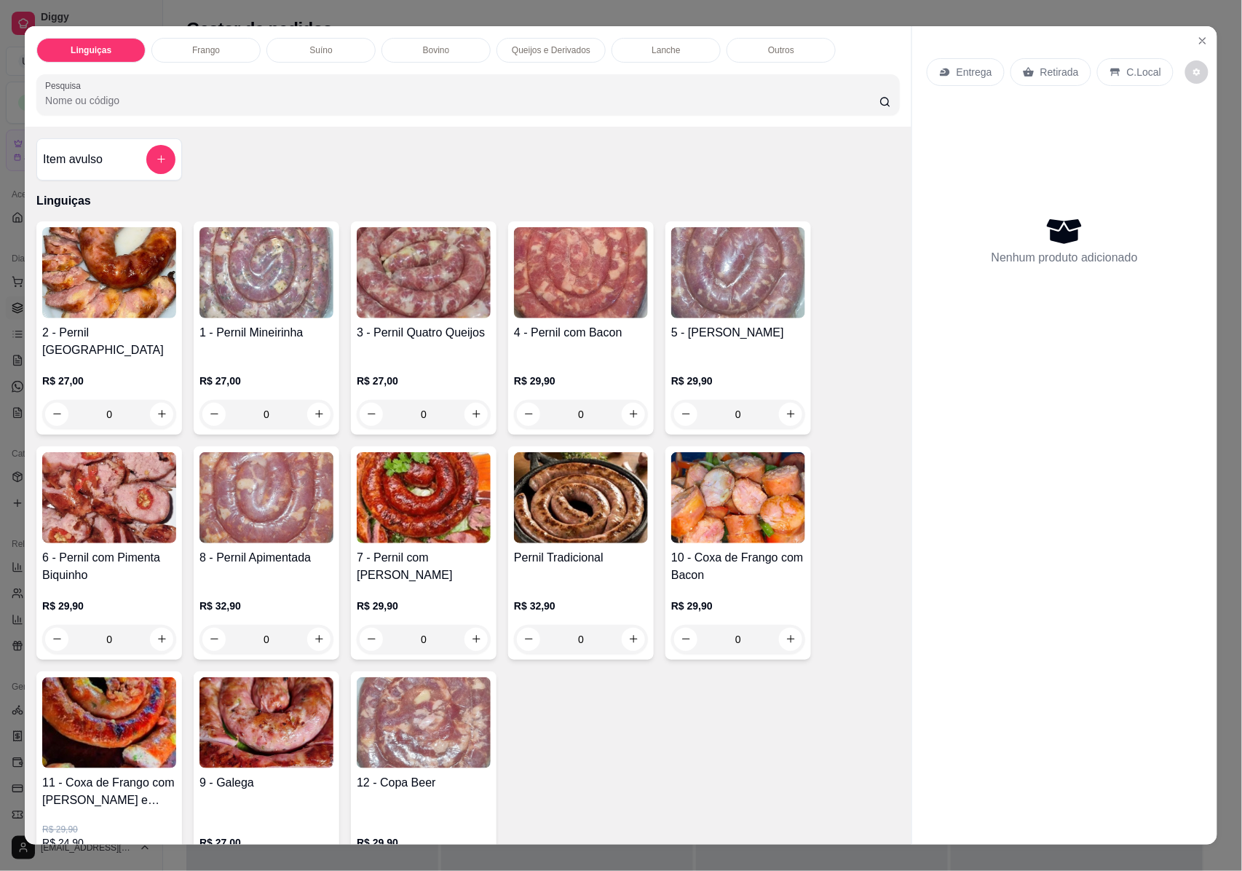
paste input "Hambúrguer"
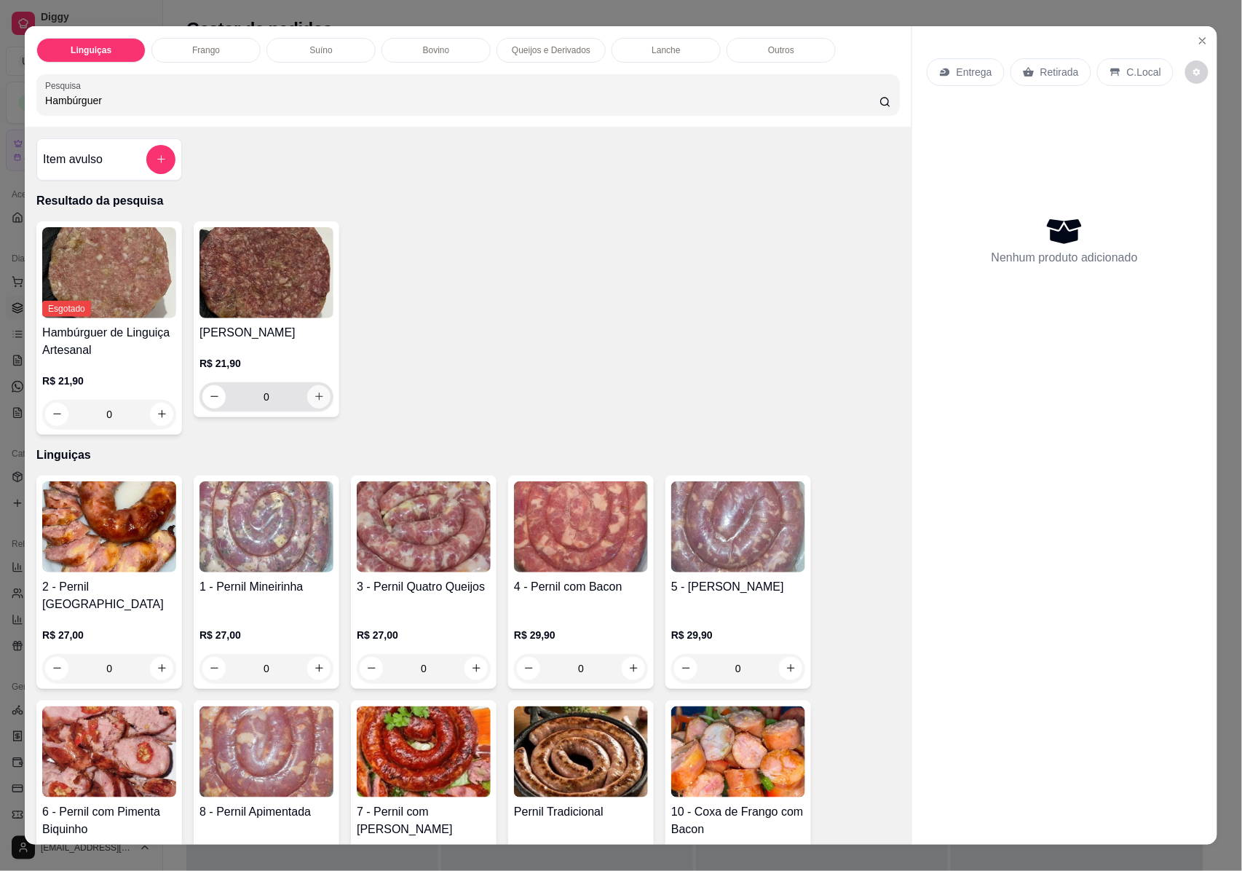
type input "Hambúrguer"
click at [314, 402] on icon "increase-product-quantity" at bounding box center [319, 396] width 11 height 11
type input "1"
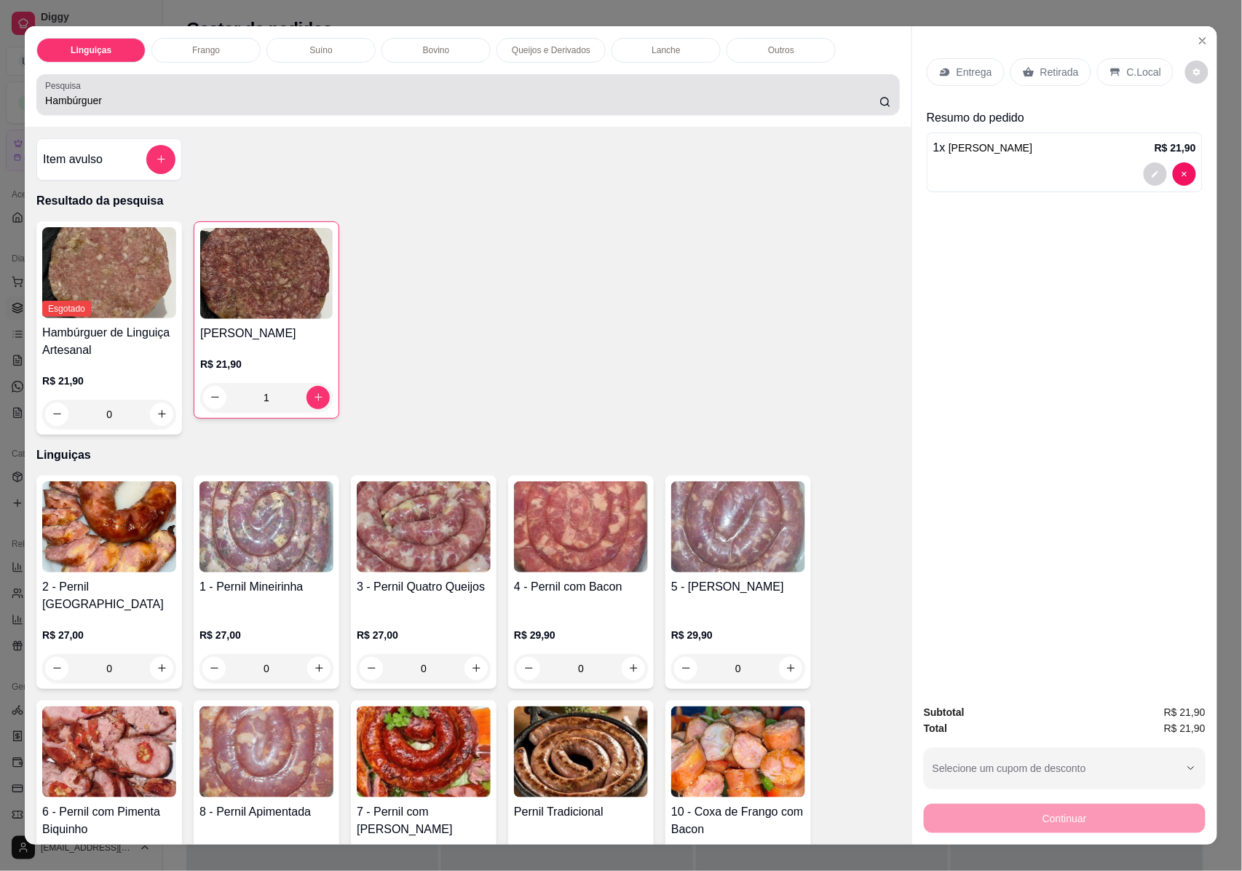
click at [54, 92] on div "Hambúrguer" at bounding box center [468, 94] width 846 height 29
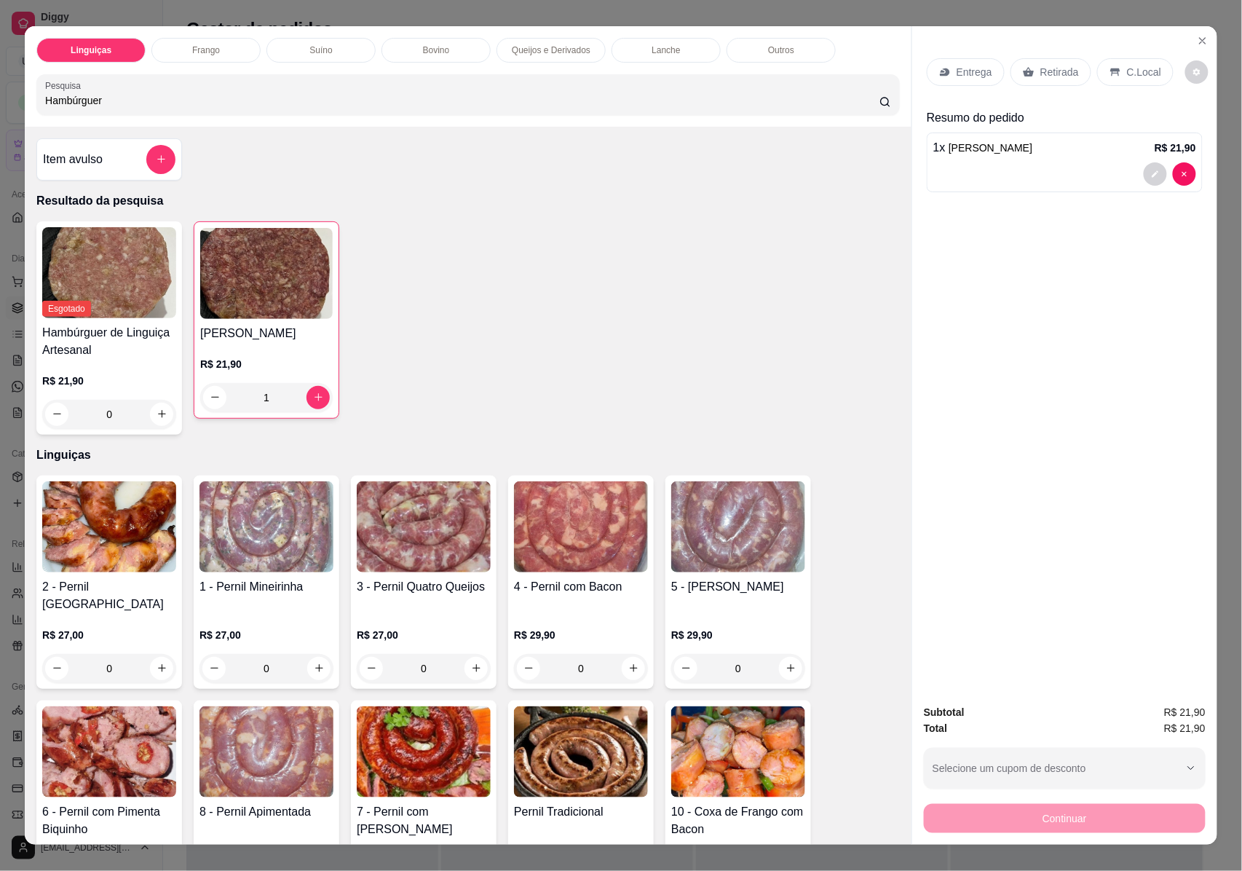
click at [54, 92] on div "Hambúrguer" at bounding box center [468, 94] width 846 height 29
paste input "Bovino"
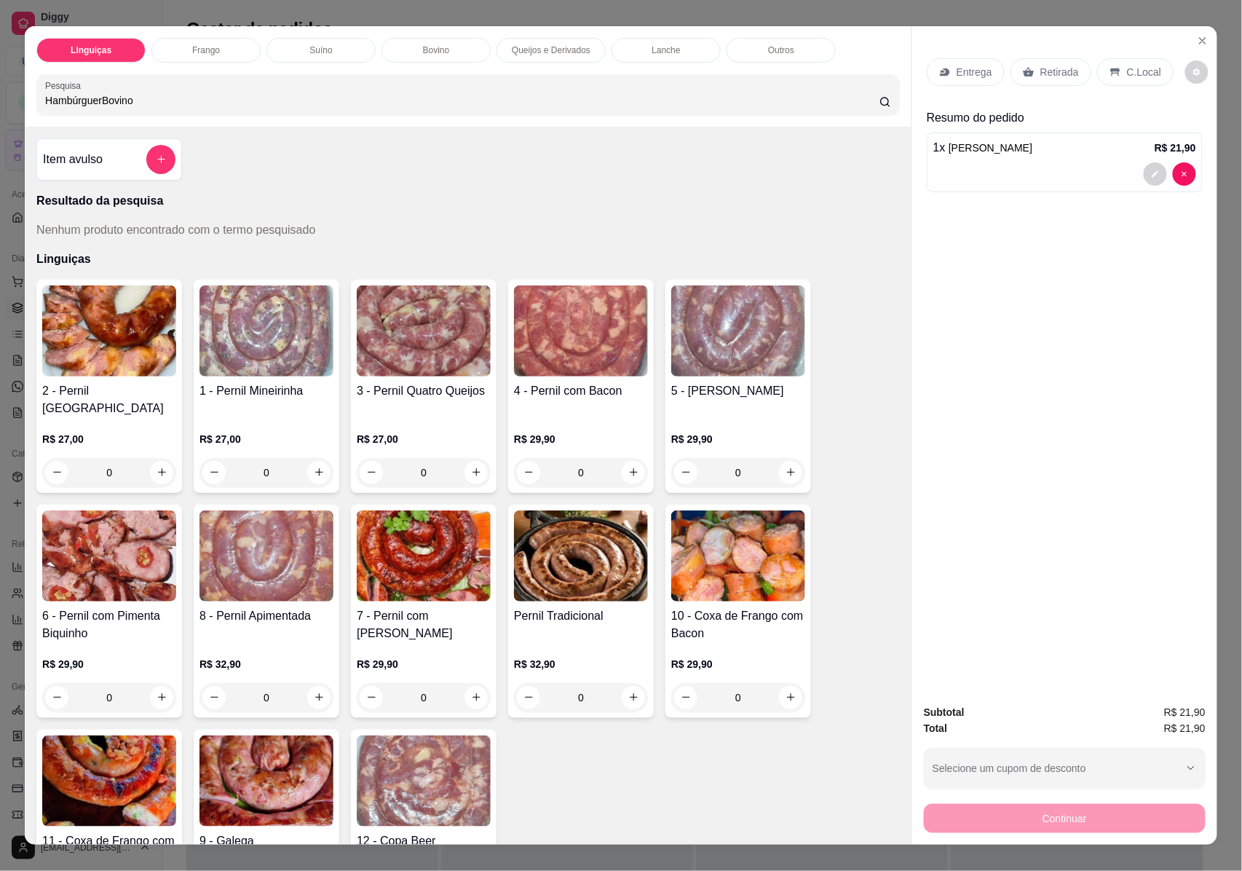
click at [54, 92] on div "HambúrguerBovino" at bounding box center [468, 94] width 846 height 29
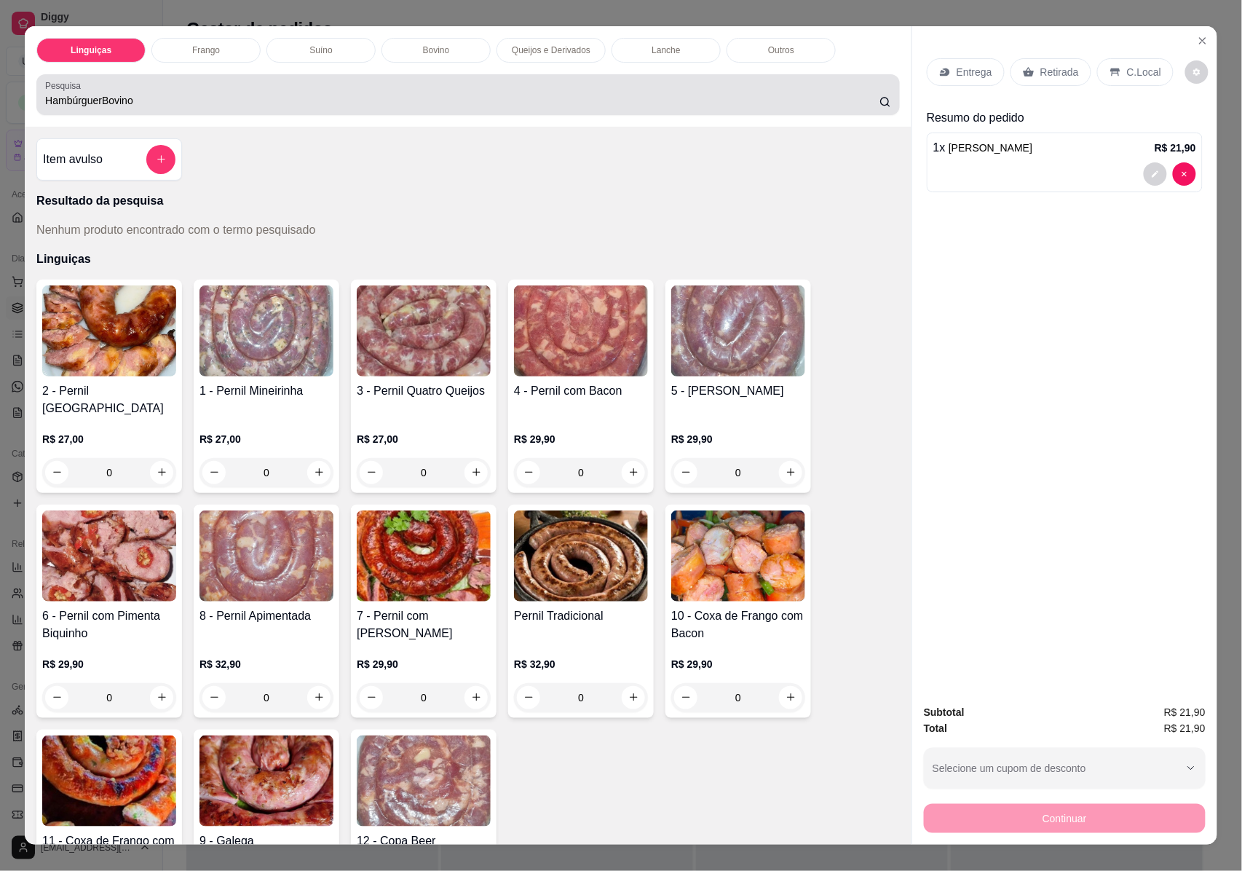
click at [54, 92] on div "HambúrguerBovino" at bounding box center [468, 94] width 846 height 29
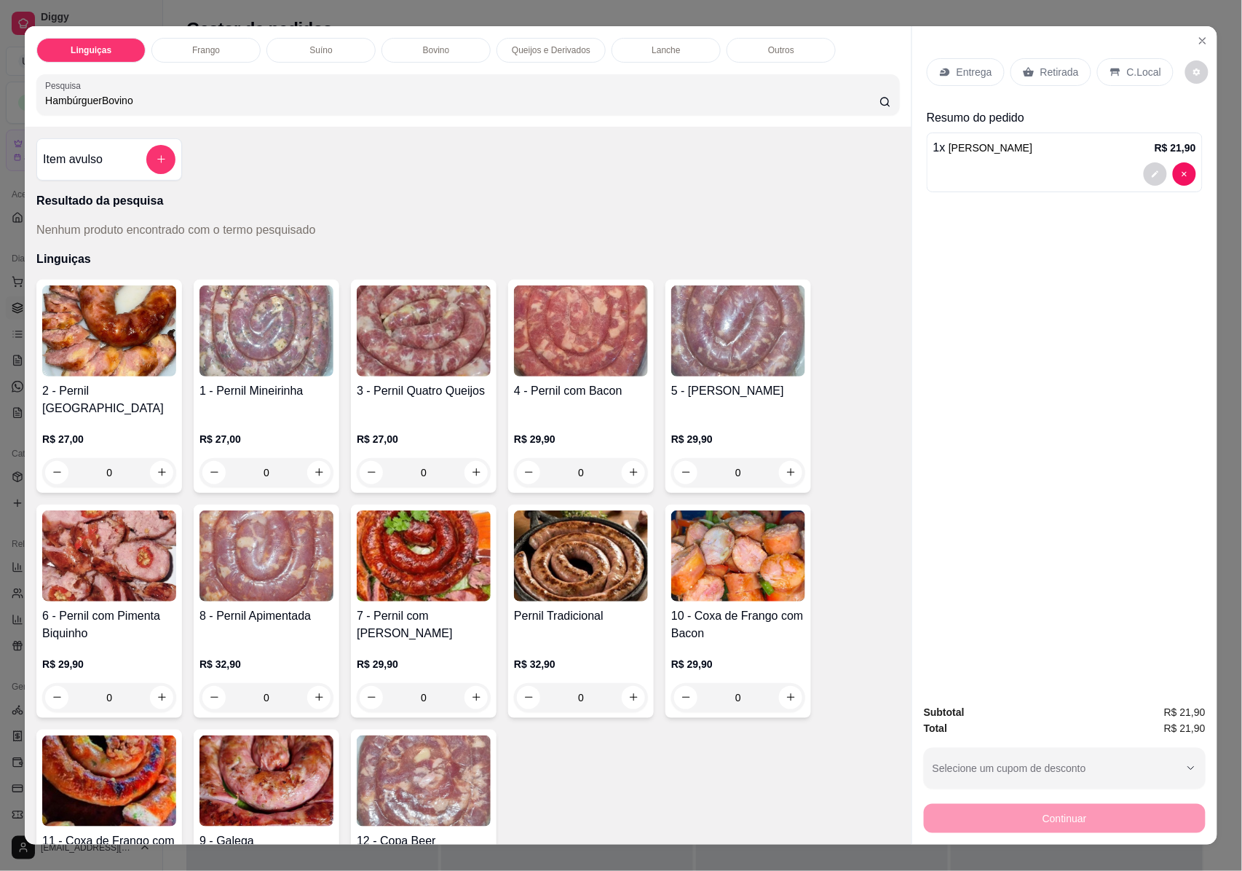
drag, startPoint x: 167, startPoint y: 95, endPoint x: 30, endPoint y: 96, distance: 137.6
click at [36, 96] on div "Pesquisa HambúrguerBovino" at bounding box center [467, 94] width 863 height 41
paste input "Pesquisa"
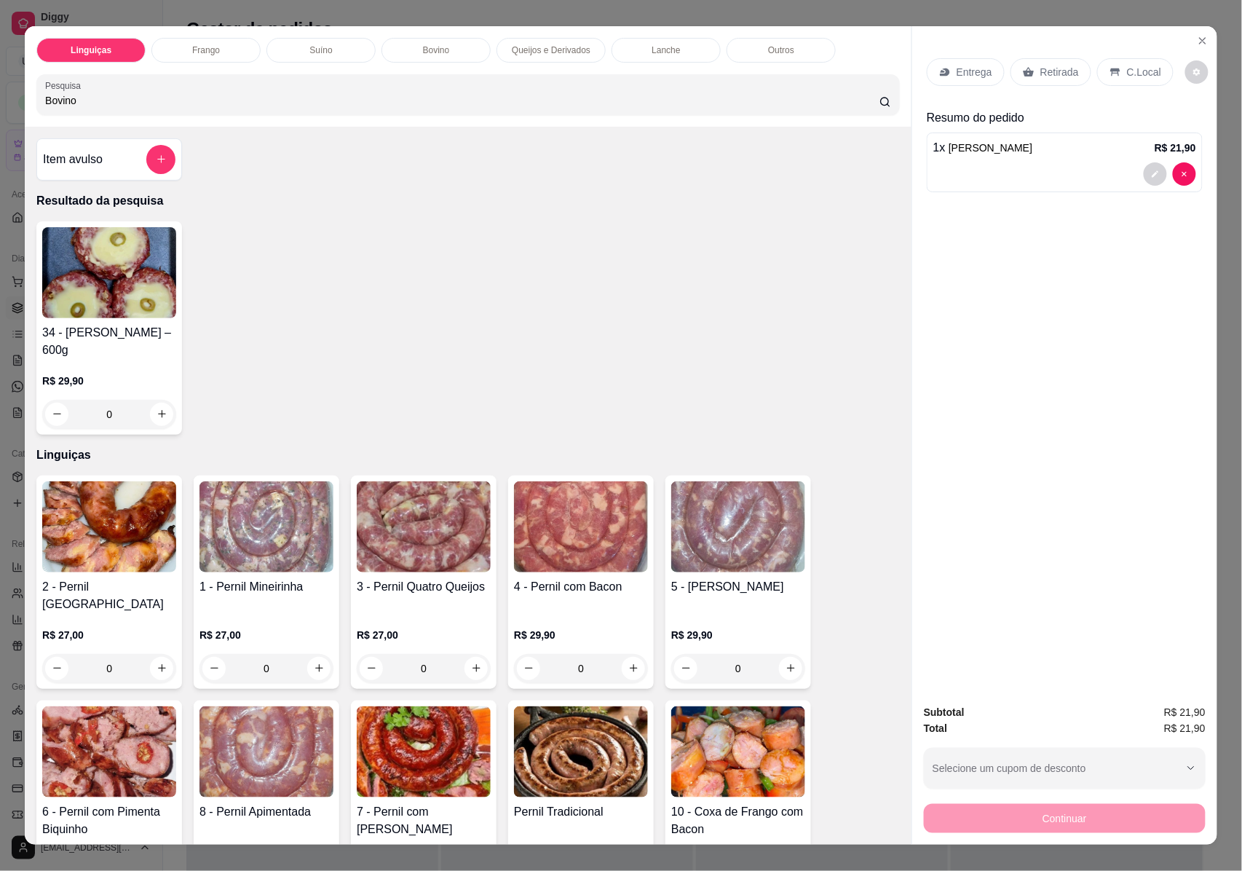
type input "Bovino"
click at [170, 416] on div "34 - Vulcão Bovino – 600g R$ 29,90 0" at bounding box center [109, 327] width 146 height 213
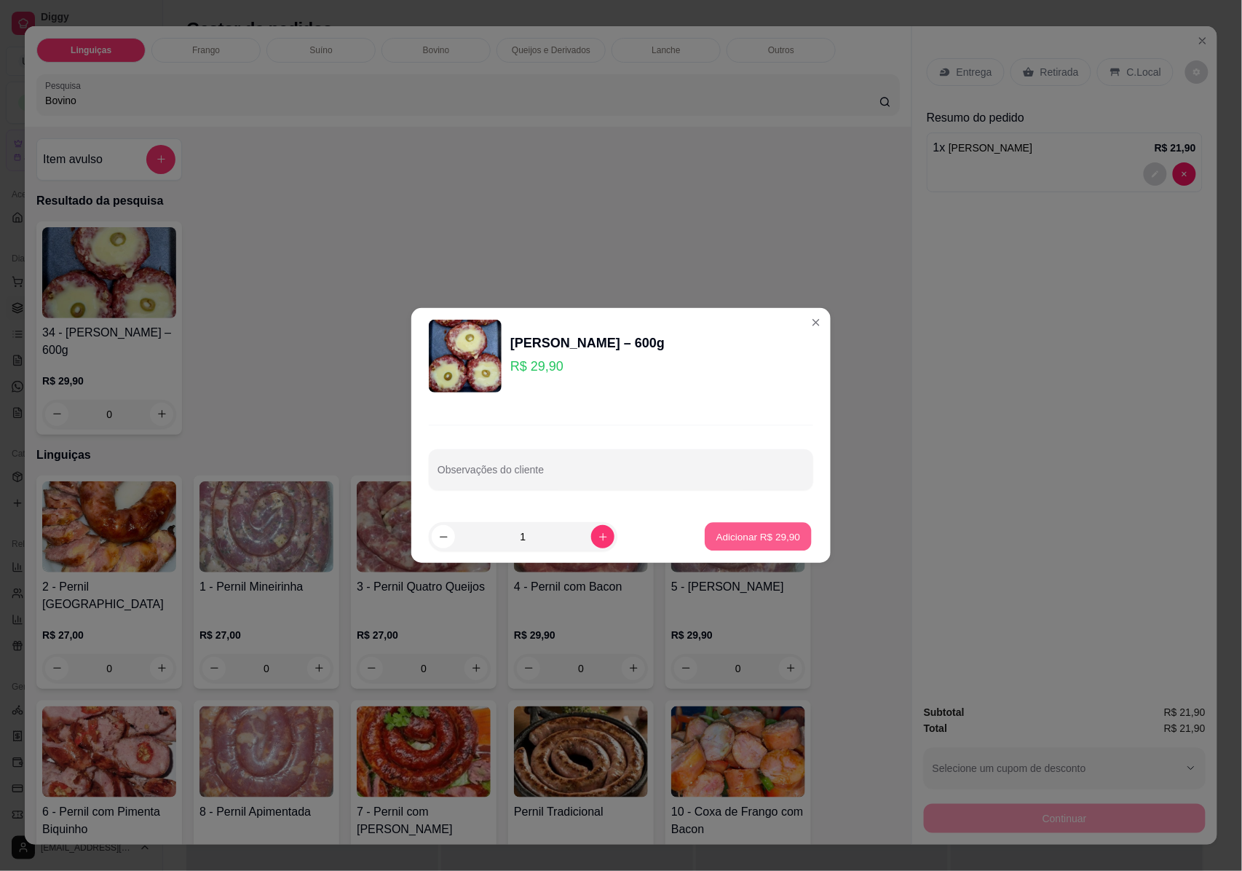
click at [769, 545] on button "Adicionar R$ 29,90" at bounding box center [758, 537] width 107 height 28
type input "1"
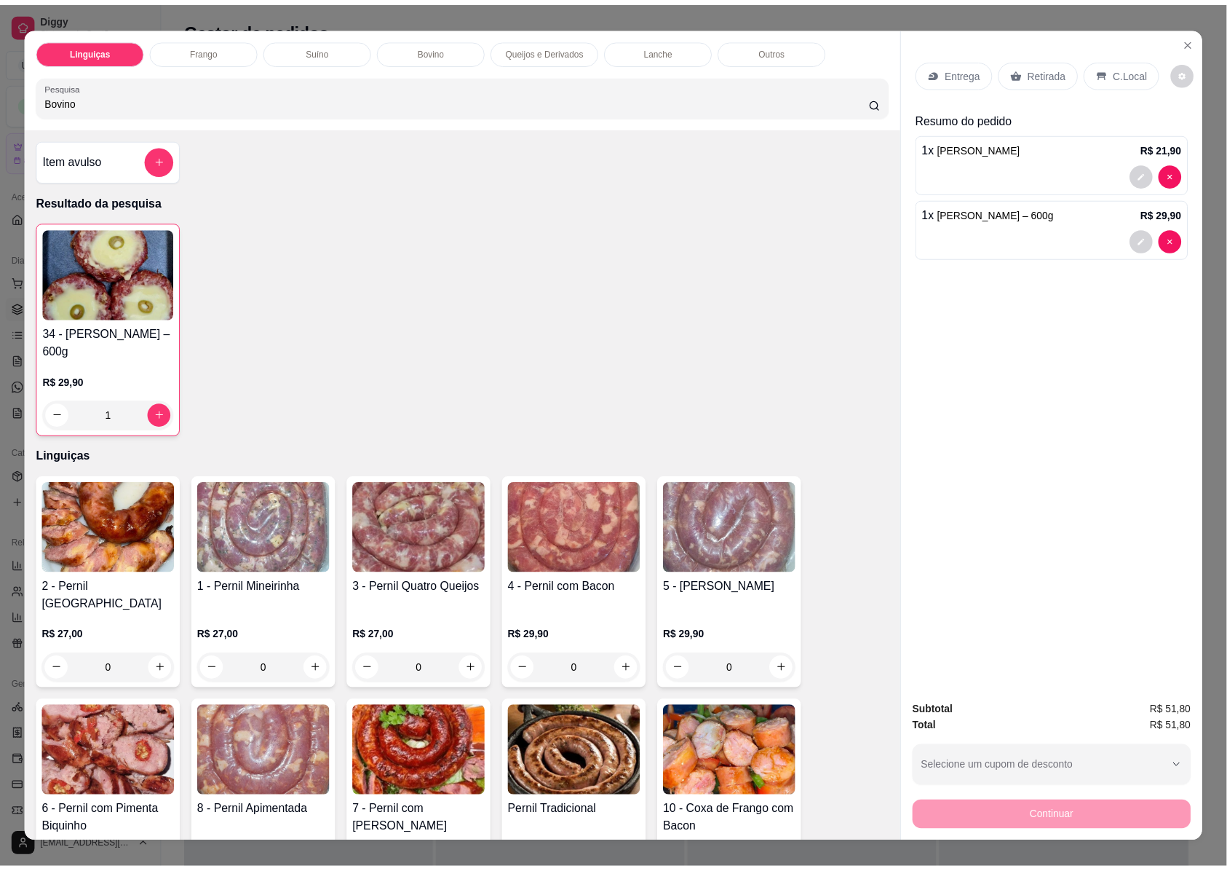
scroll to position [20, 0]
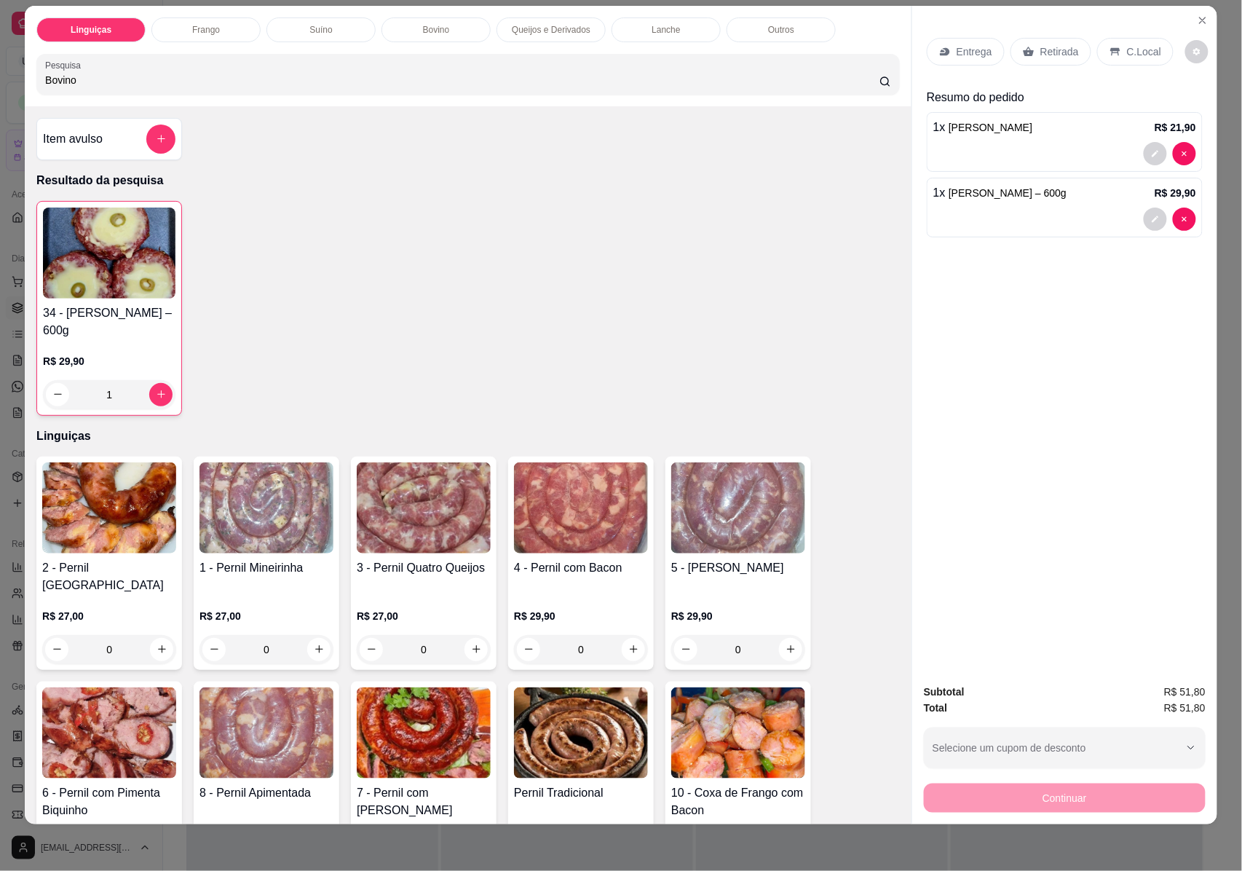
click at [71, 132] on h4 "Item avulso" at bounding box center [73, 138] width 60 height 17
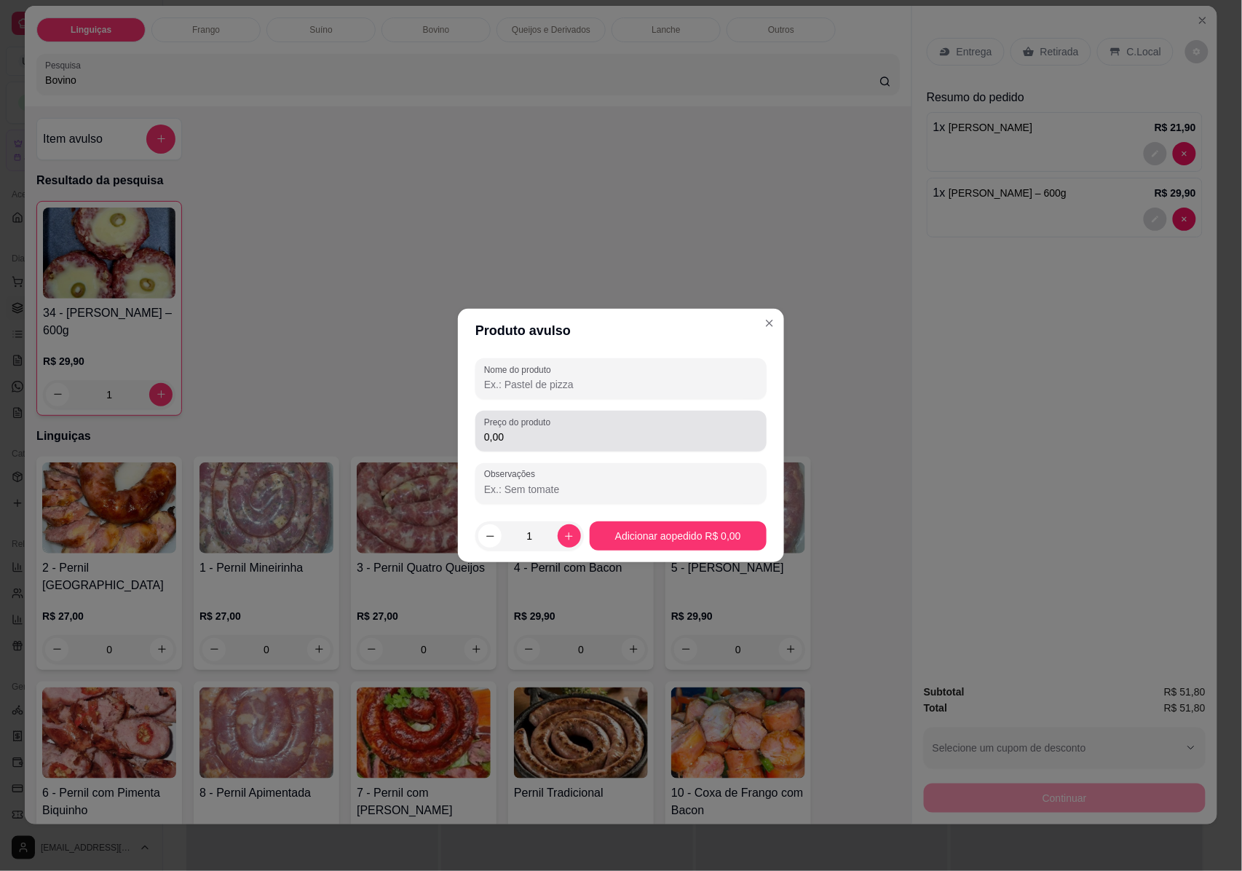
click at [560, 446] on div "Preço do produto 0,00" at bounding box center [620, 431] width 291 height 41
paste input "9,31"
type input "9,31"
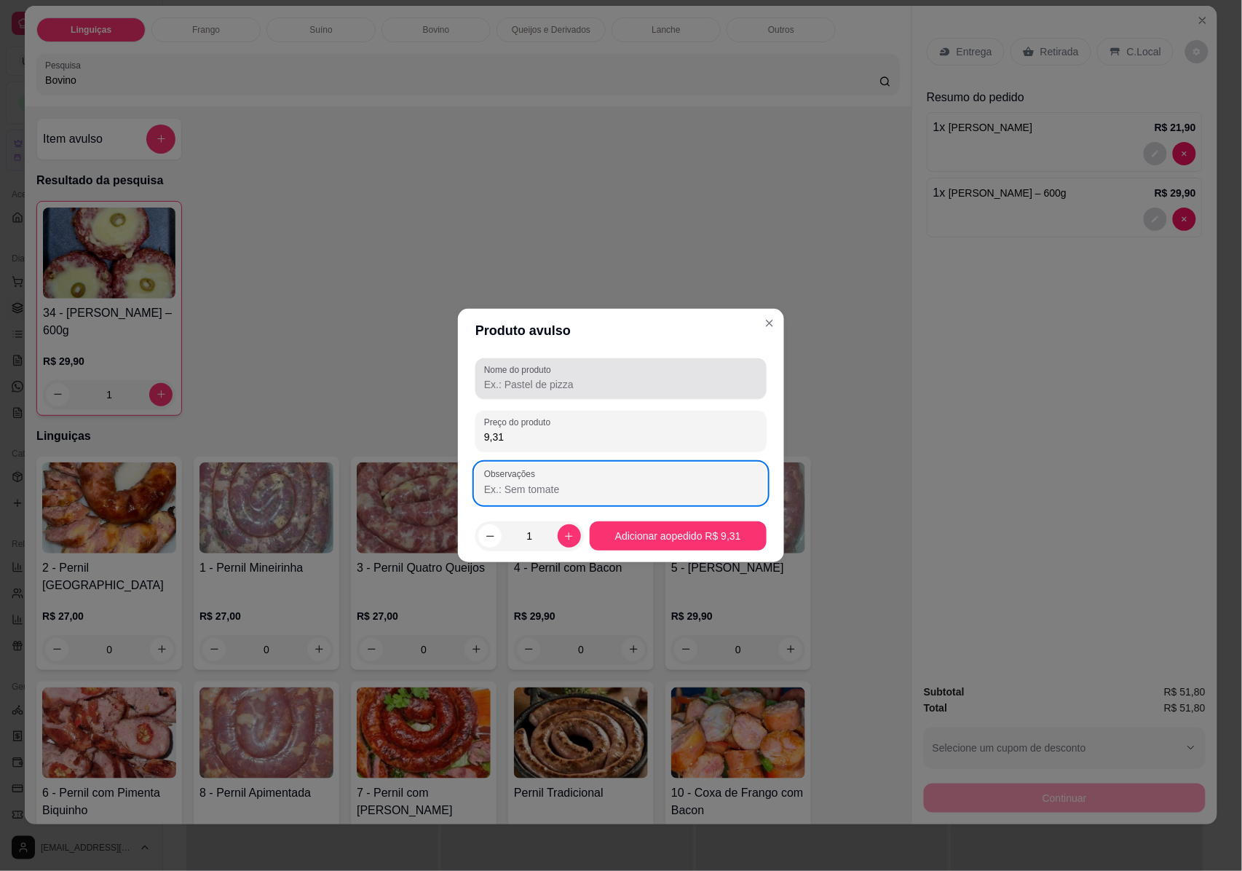
click at [520, 388] on input "Nome do produto" at bounding box center [621, 384] width 274 height 15
click at [550, 388] on input "Nome do produto" at bounding box center [621, 384] width 274 height 15
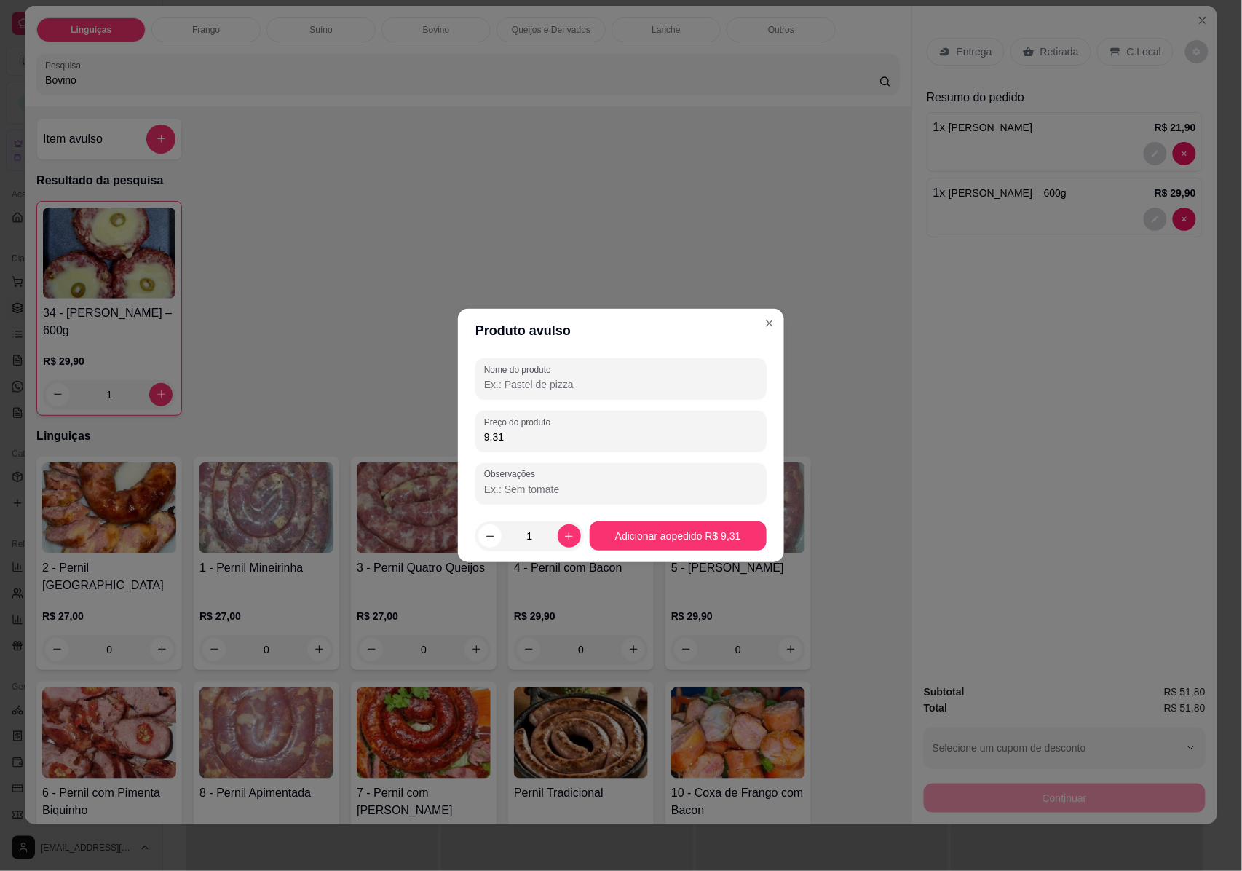
paste input "Pedido nº 2761"
click at [598, 391] on input "Pedido nº 2761-" at bounding box center [621, 384] width 274 height 15
paste input "Realizado em 03/08"
type input "Pedido nº 2761- Realizado em 03/08"
click at [568, 486] on input "Observações" at bounding box center [621, 489] width 274 height 15
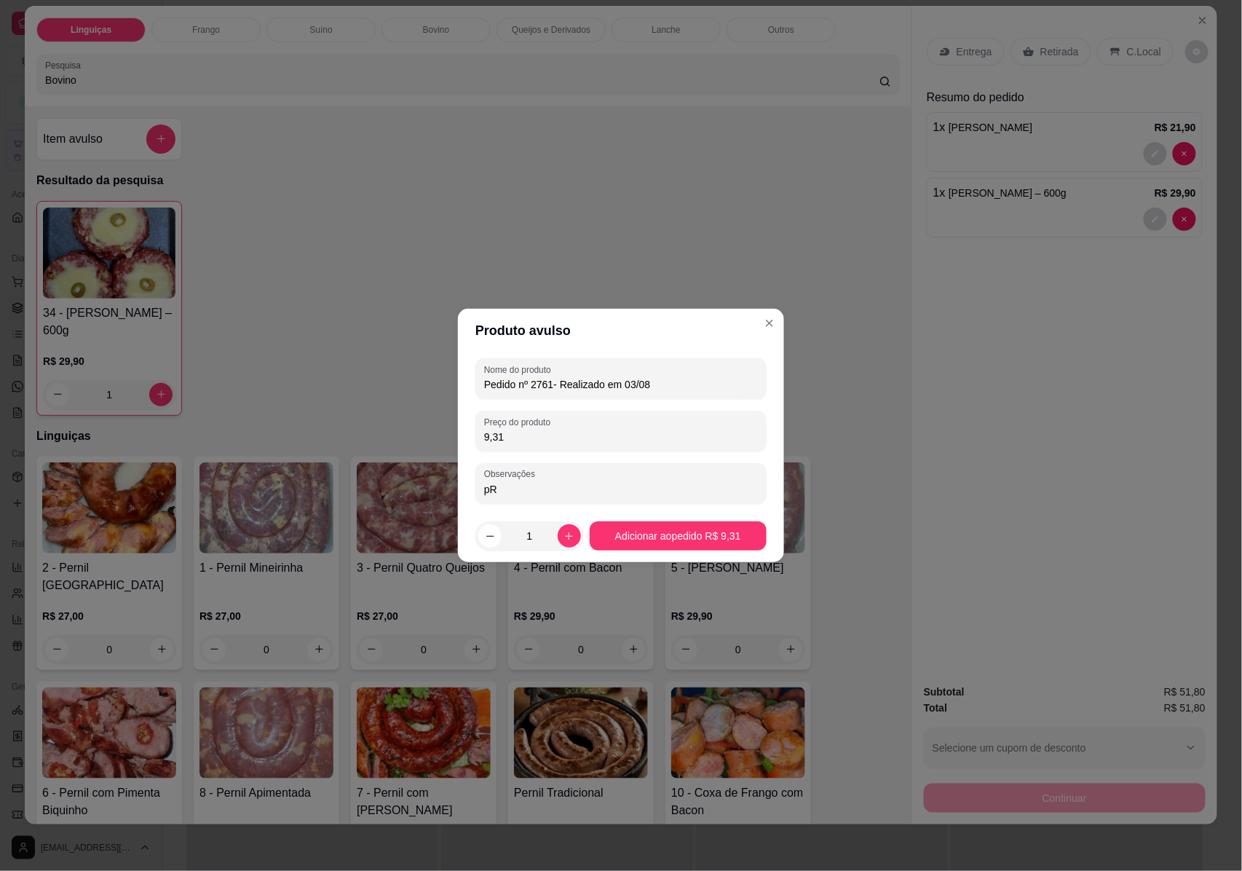
type input "p"
click at [590, 490] on input "Previsão de Repasse" at bounding box center [621, 489] width 274 height 15
type input "Previsão de Repasse 27/08"
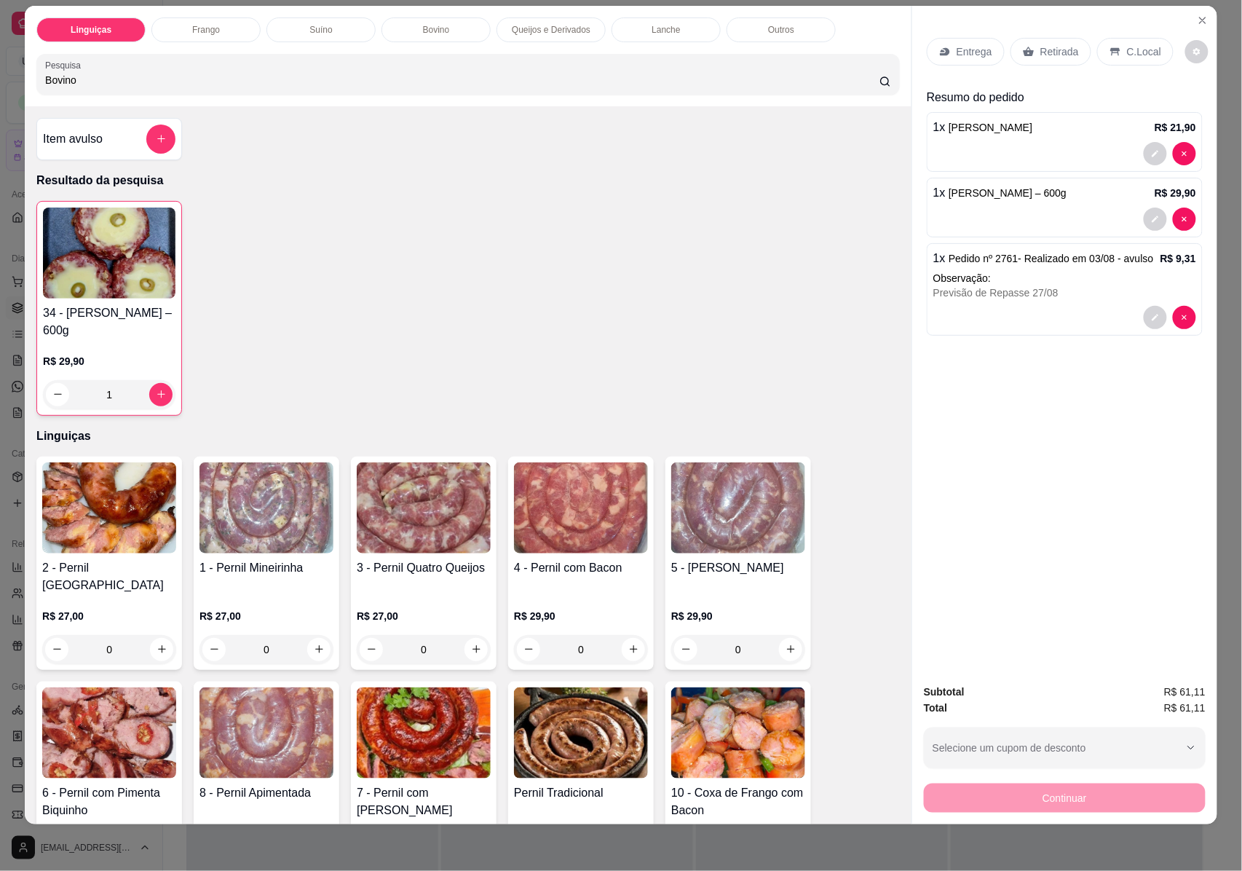
click at [1032, 42] on div "Retirada" at bounding box center [1050, 52] width 81 height 28
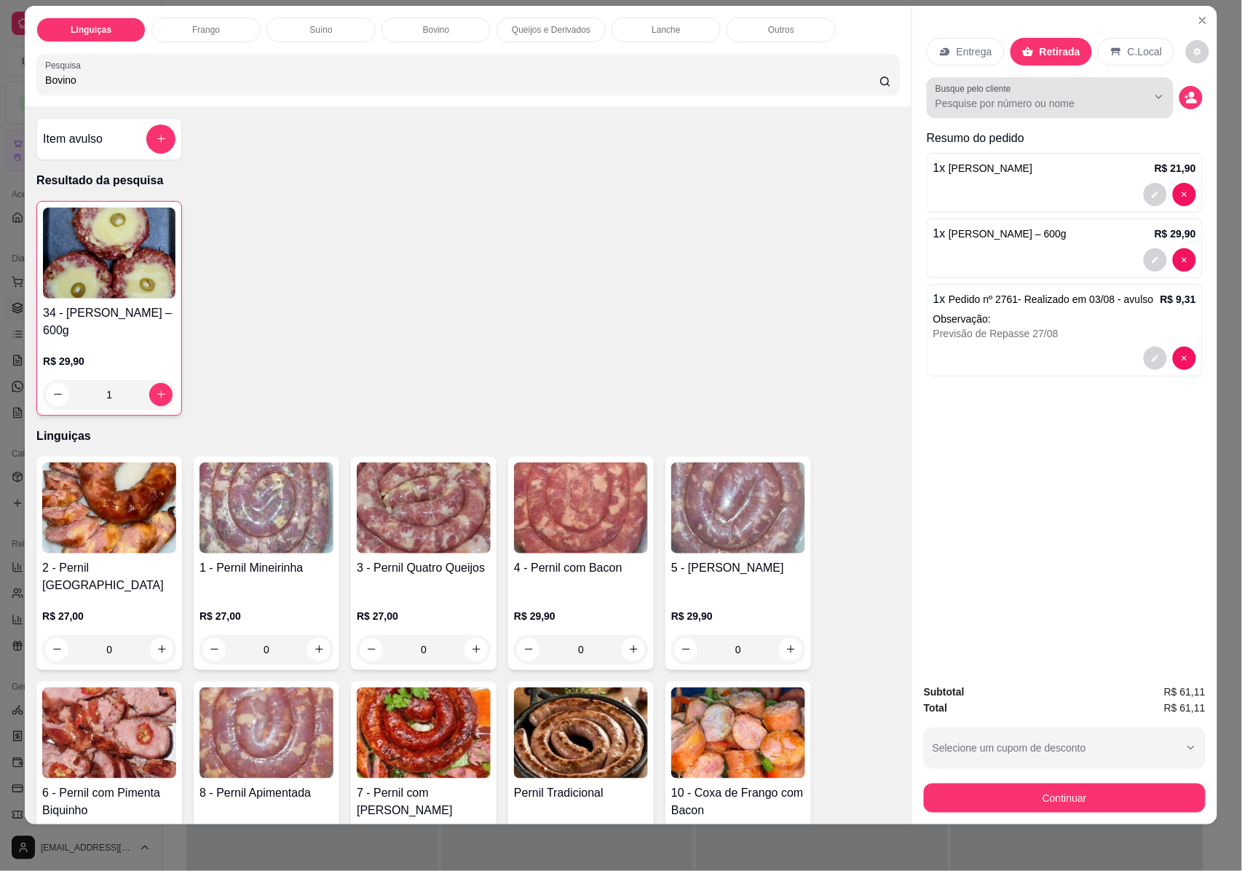
click at [993, 105] on input "Busque pelo cliente" at bounding box center [1029, 103] width 189 height 15
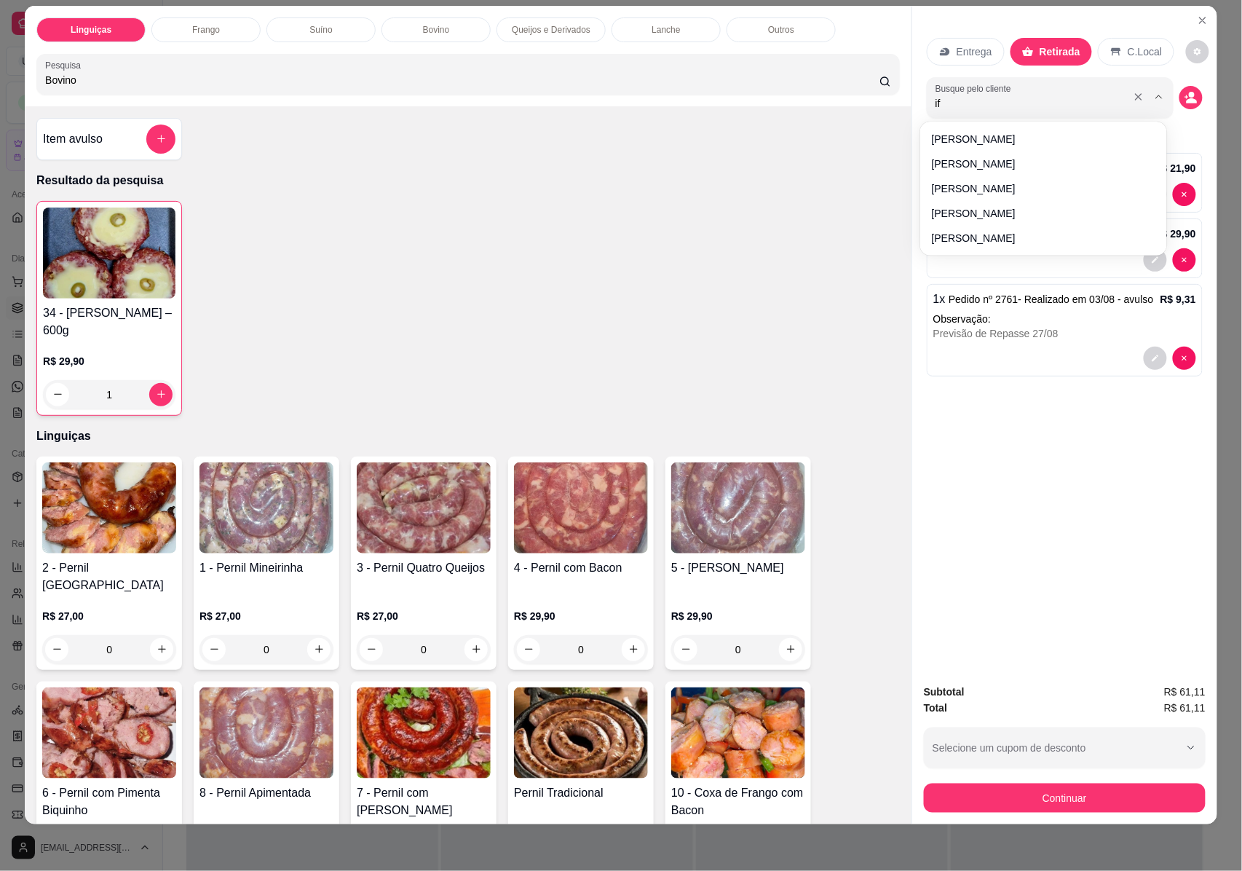
type input "ifo"
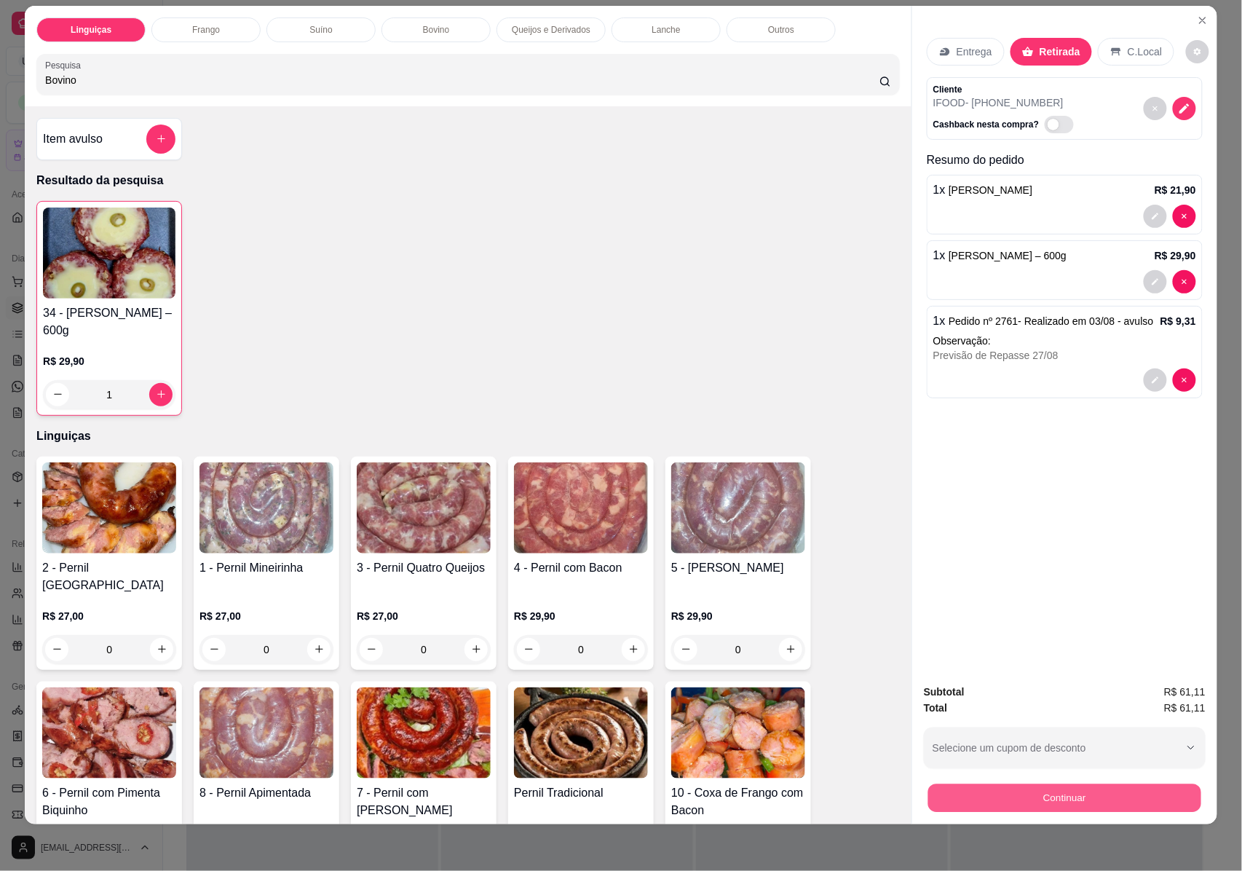
click at [1058, 792] on button "Continuar" at bounding box center [1064, 798] width 273 height 28
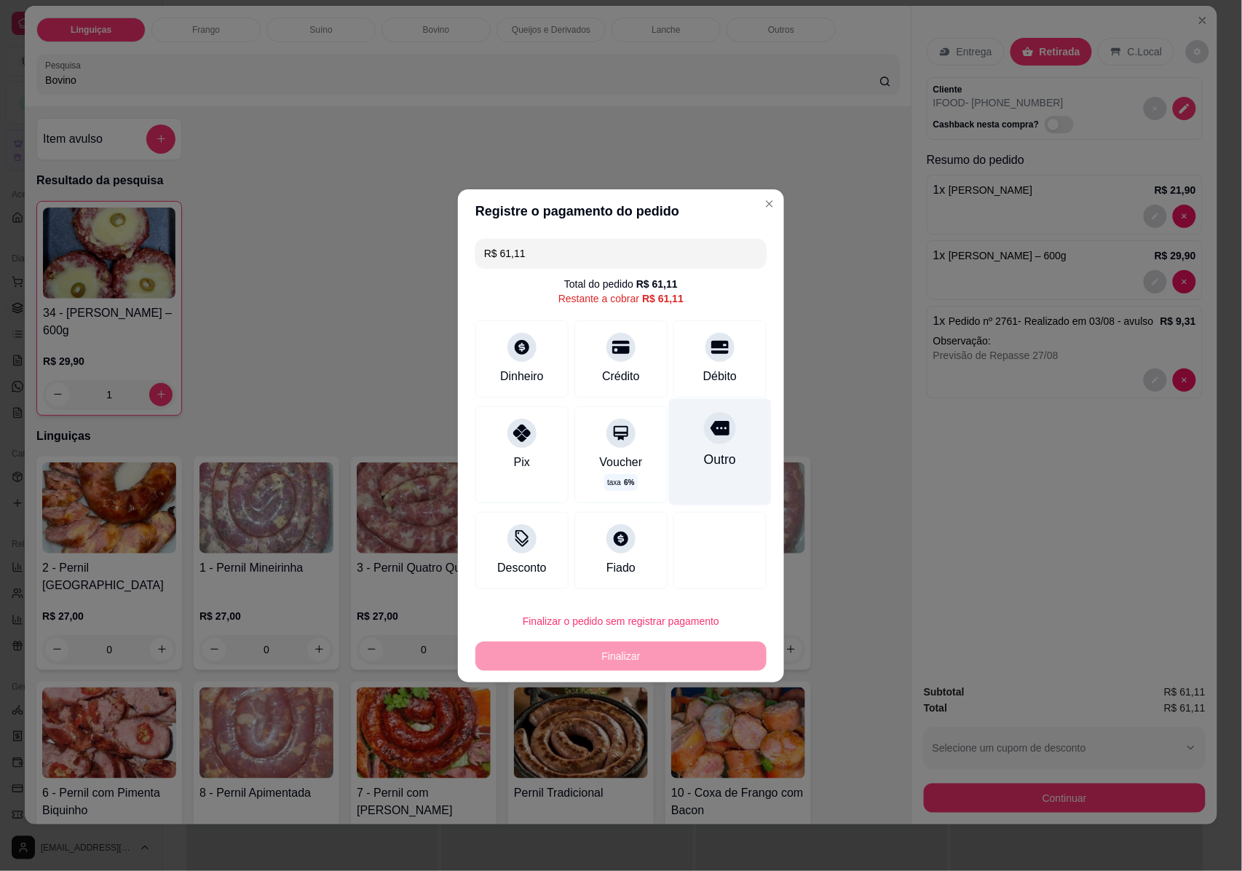
click at [729, 438] on div "Outro" at bounding box center [720, 451] width 103 height 106
type input "R$ 0,00"
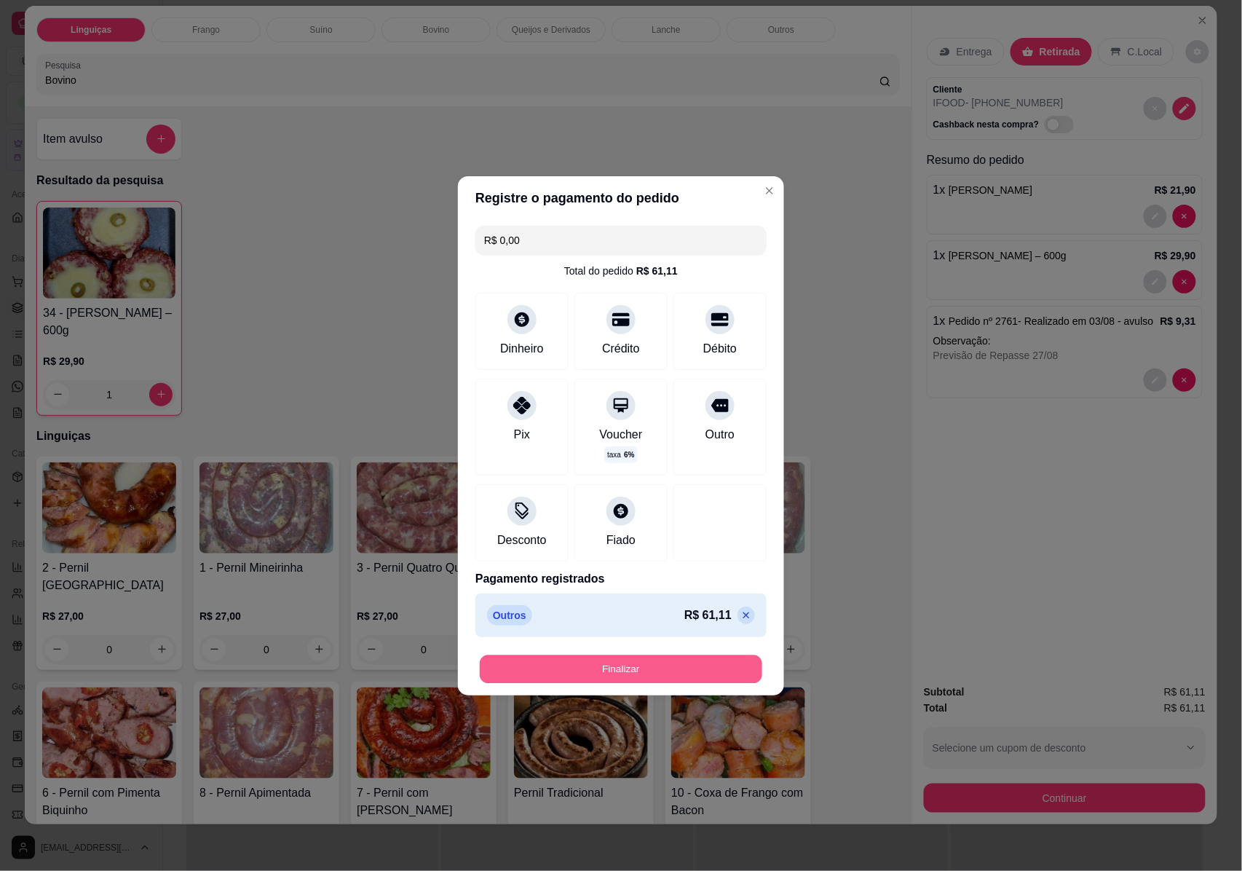
click at [625, 662] on button "Finalizar" at bounding box center [621, 668] width 282 height 28
type input "0"
type input "-R$ 61,11"
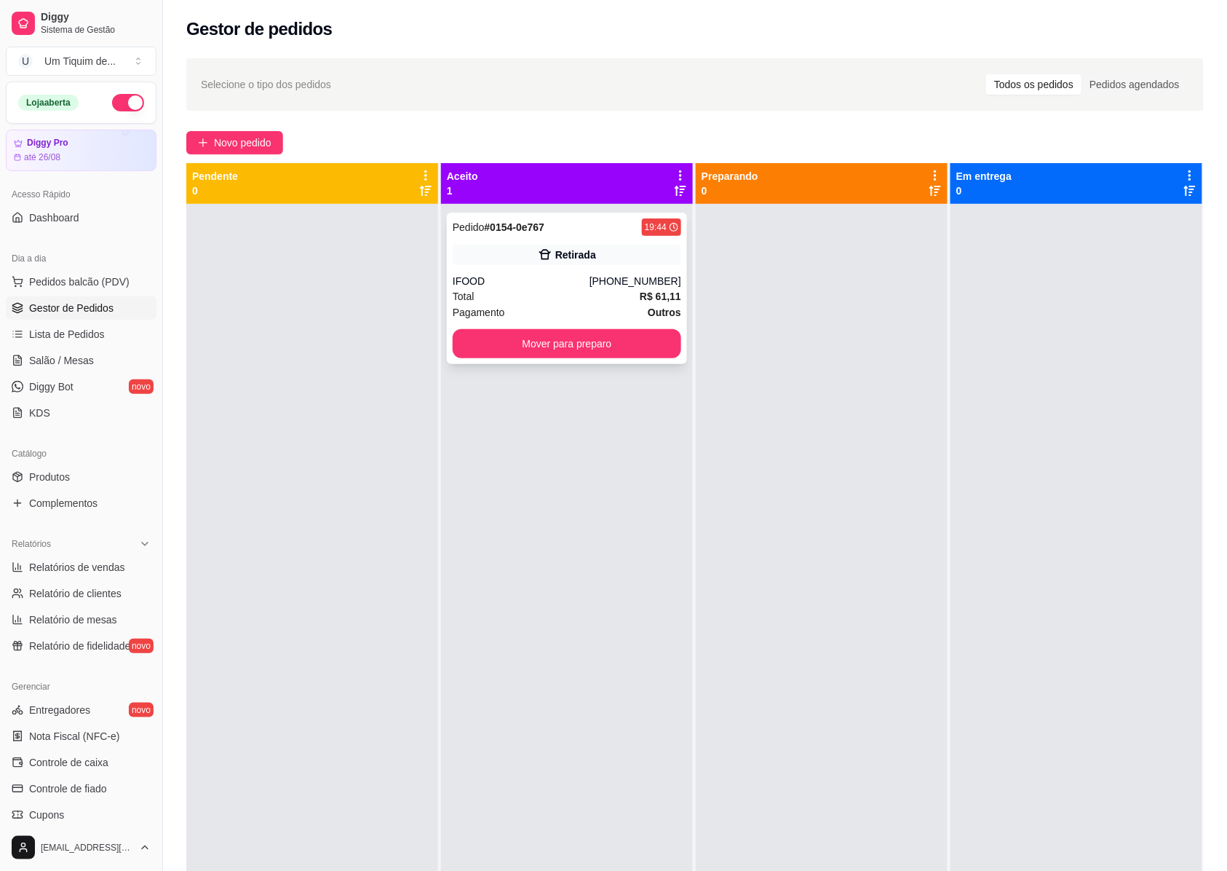
click at [510, 287] on div "IFOOD" at bounding box center [521, 281] width 137 height 15
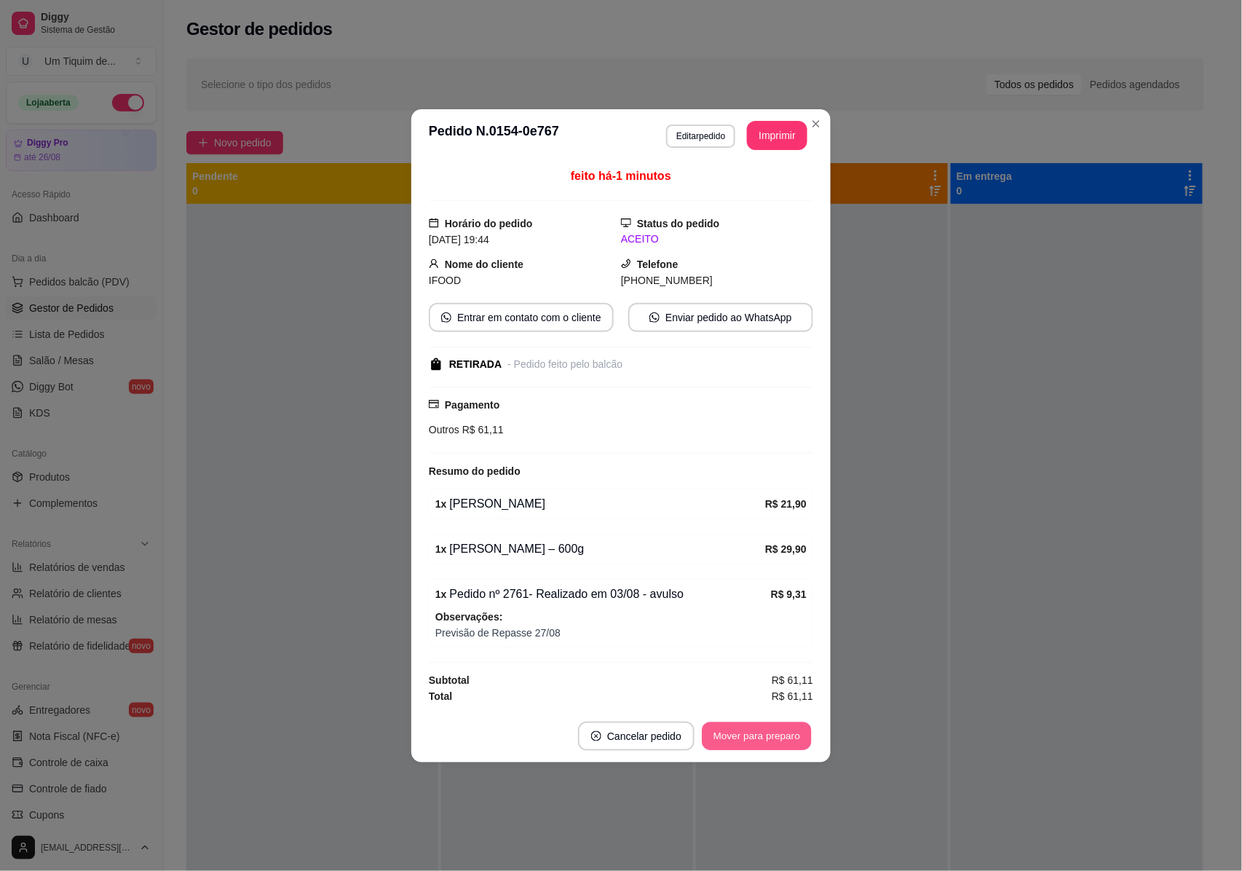
click at [770, 746] on button "Mover para preparo" at bounding box center [756, 735] width 109 height 28
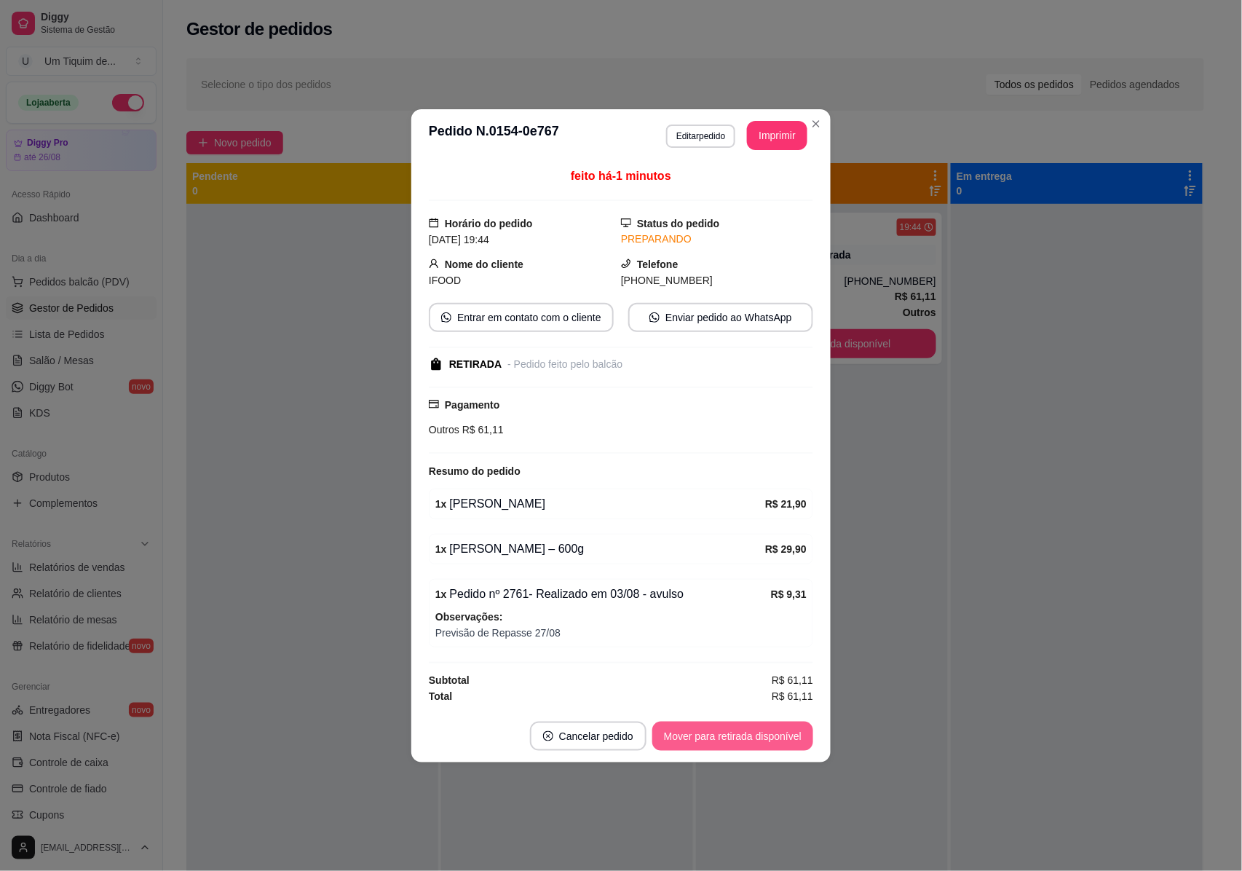
click at [770, 746] on button "Mover para retirada disponível" at bounding box center [732, 735] width 161 height 29
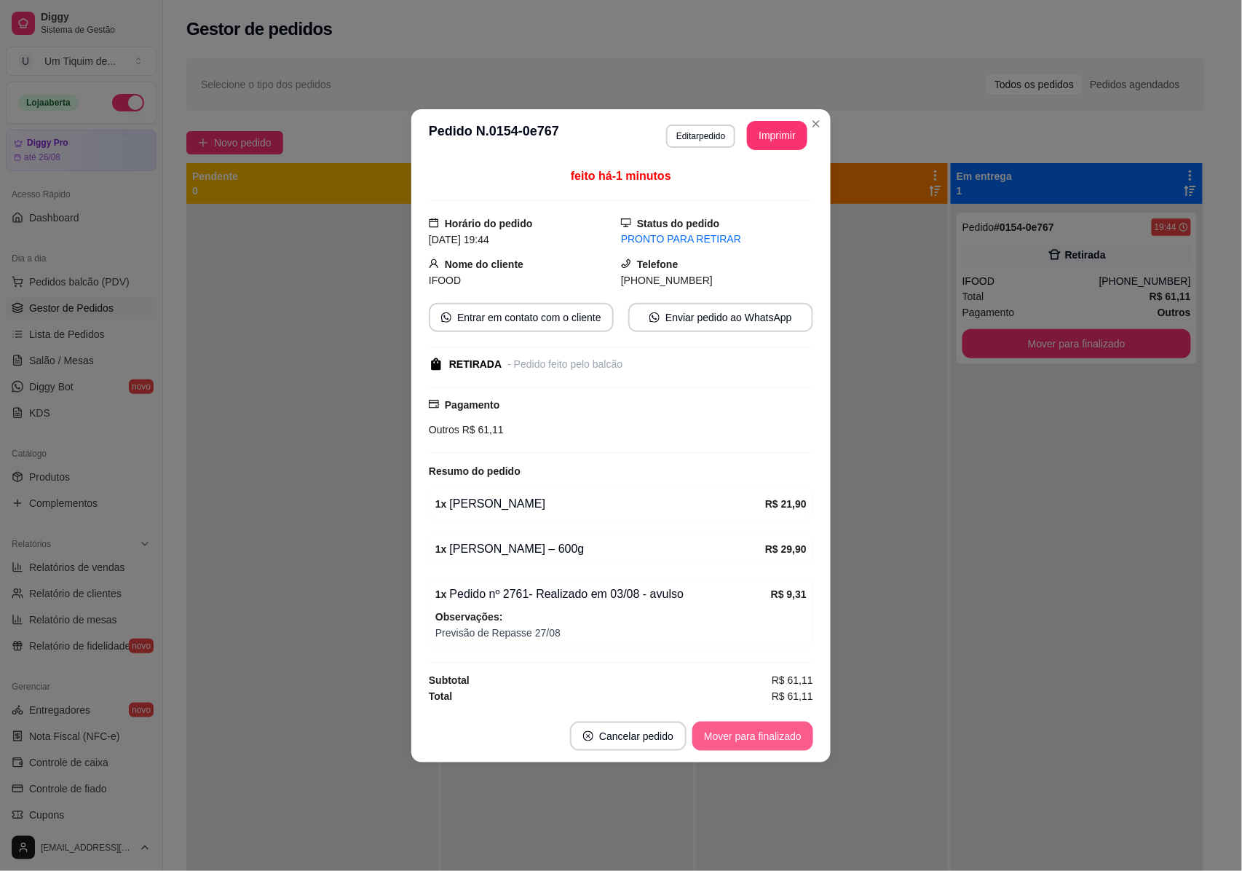
click at [770, 746] on button "Mover para finalizado" at bounding box center [752, 735] width 121 height 29
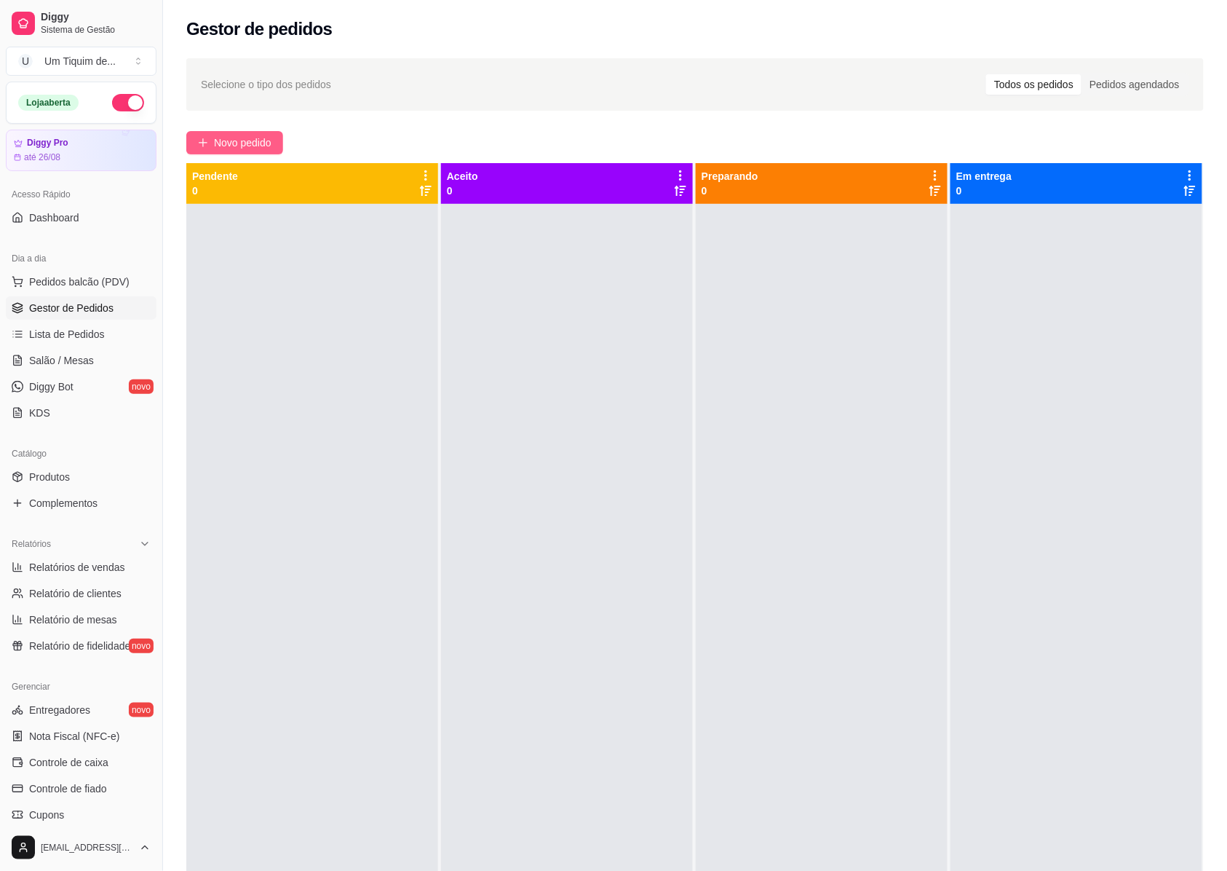
click at [249, 146] on span "Novo pedido" at bounding box center [243, 143] width 58 height 16
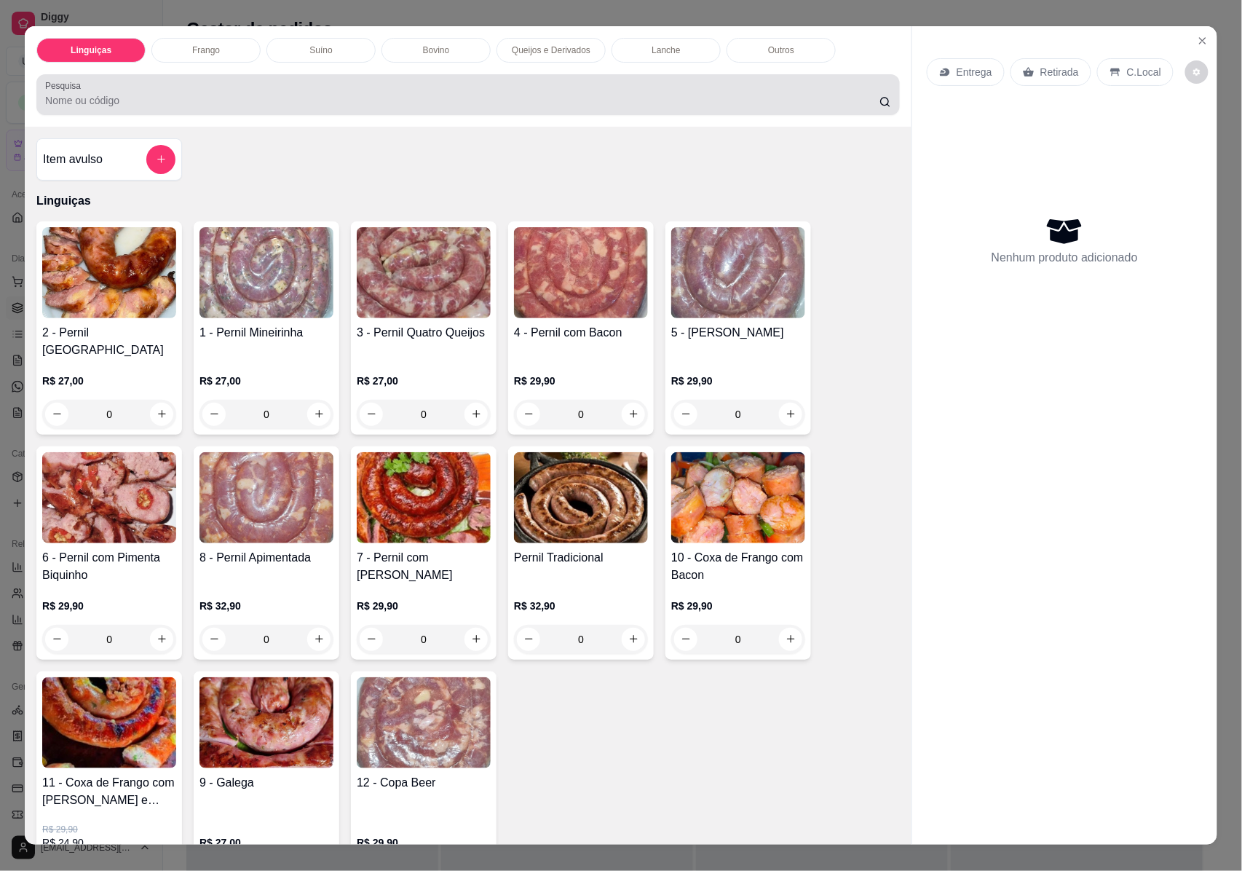
click at [45, 106] on input "Pesquisa" at bounding box center [462, 100] width 834 height 15
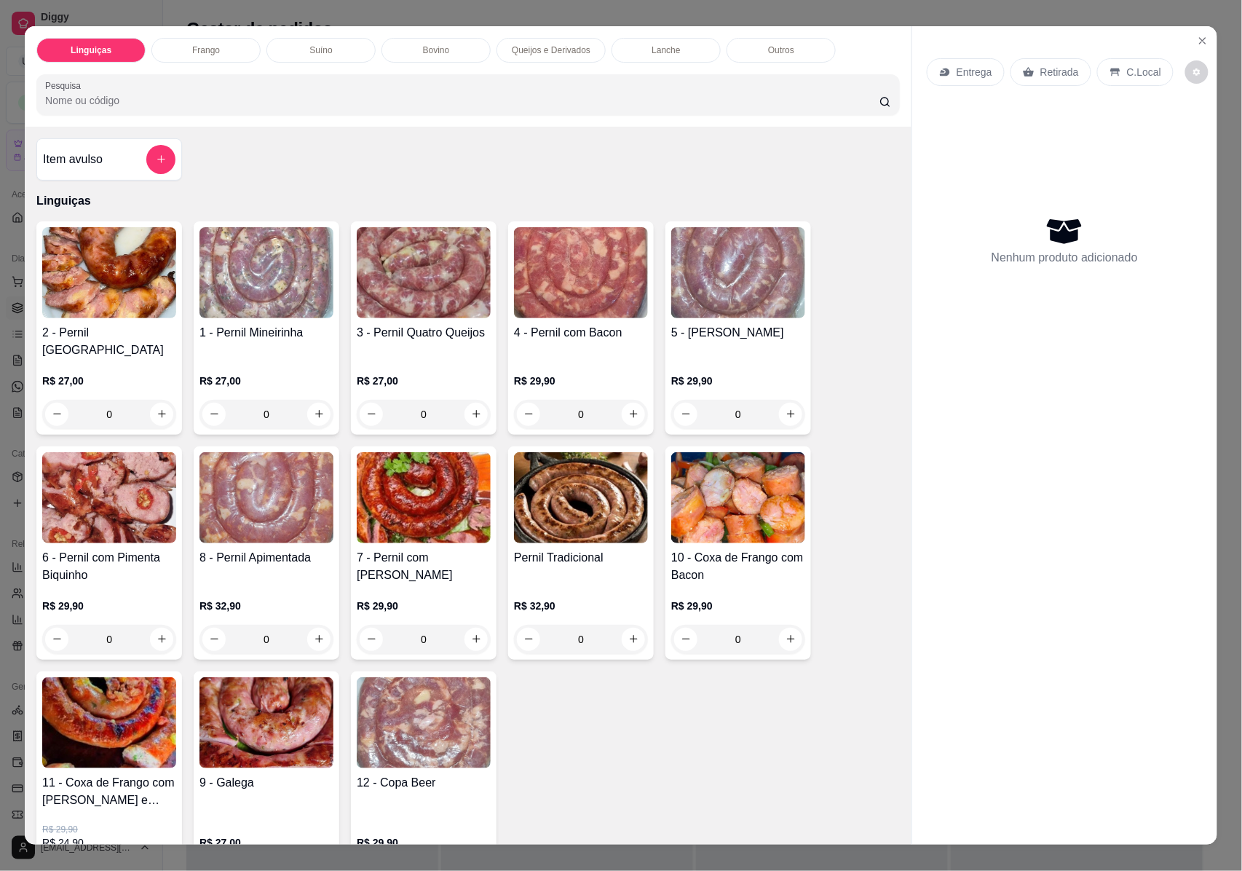
paste input "Califórnia"
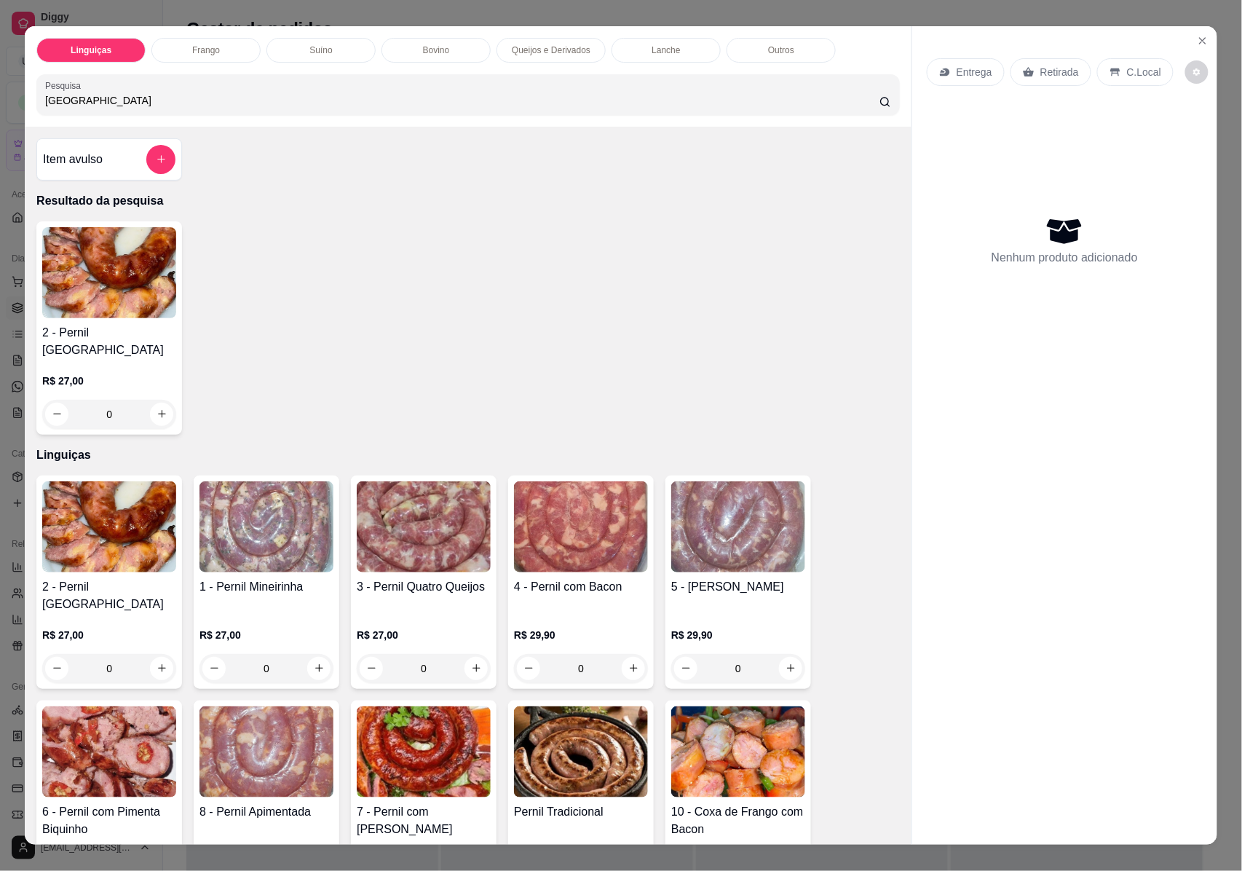
type input "Califórnia"
click at [100, 268] on img at bounding box center [109, 272] width 134 height 91
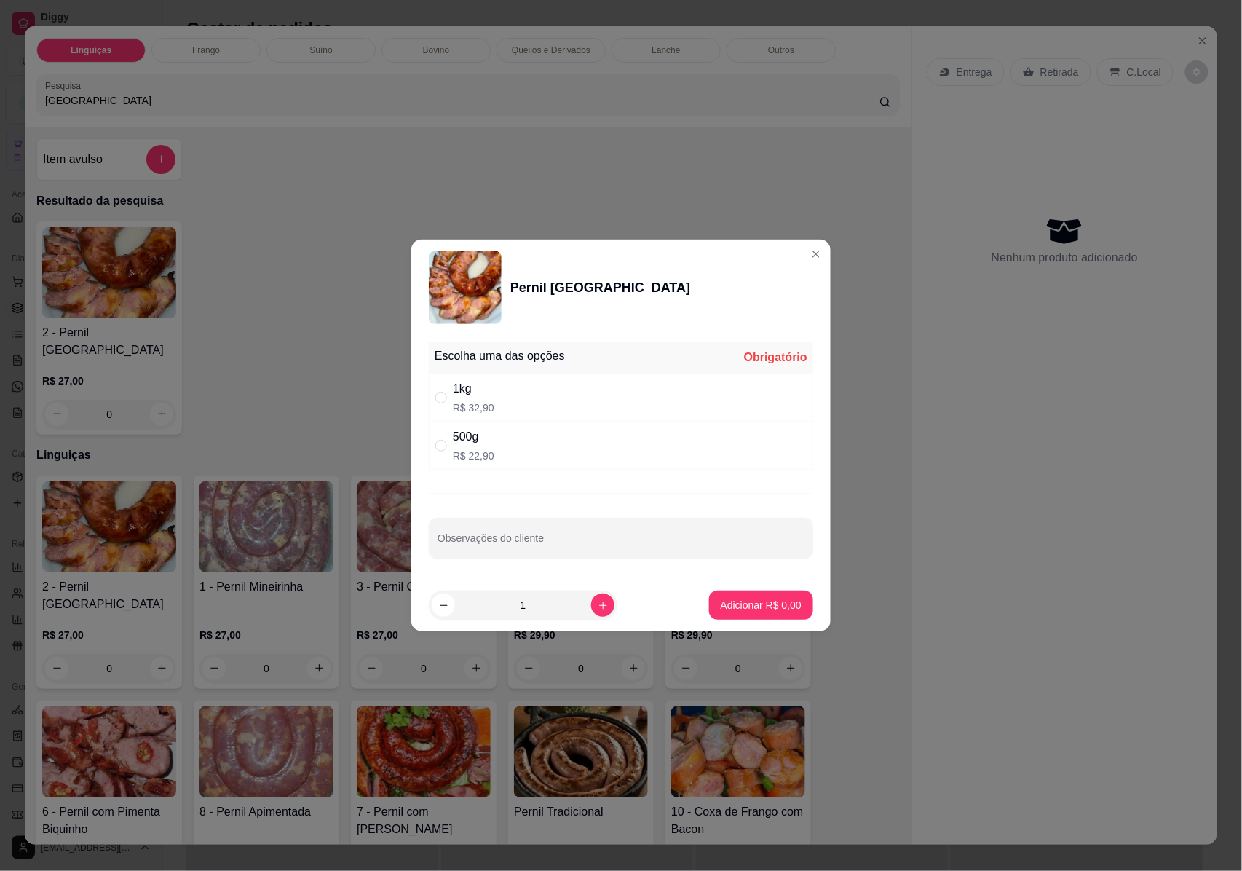
click at [466, 450] on p "R$ 22,90" at bounding box center [473, 455] width 41 height 15
radio input "true"
click at [718, 614] on button "Adicionar R$ 22,90" at bounding box center [758, 605] width 107 height 28
type input "1"
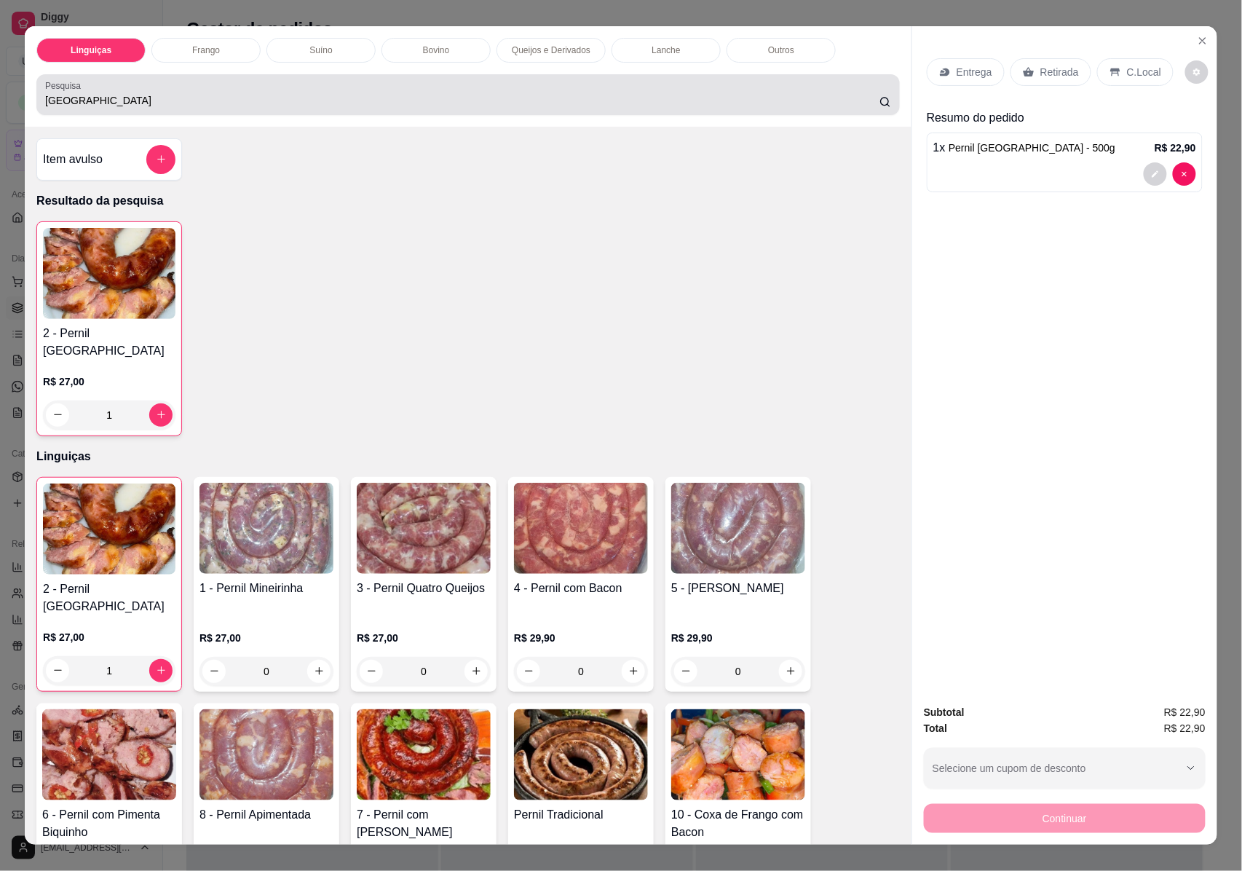
click at [50, 93] on input "Califórnia" at bounding box center [462, 100] width 834 height 15
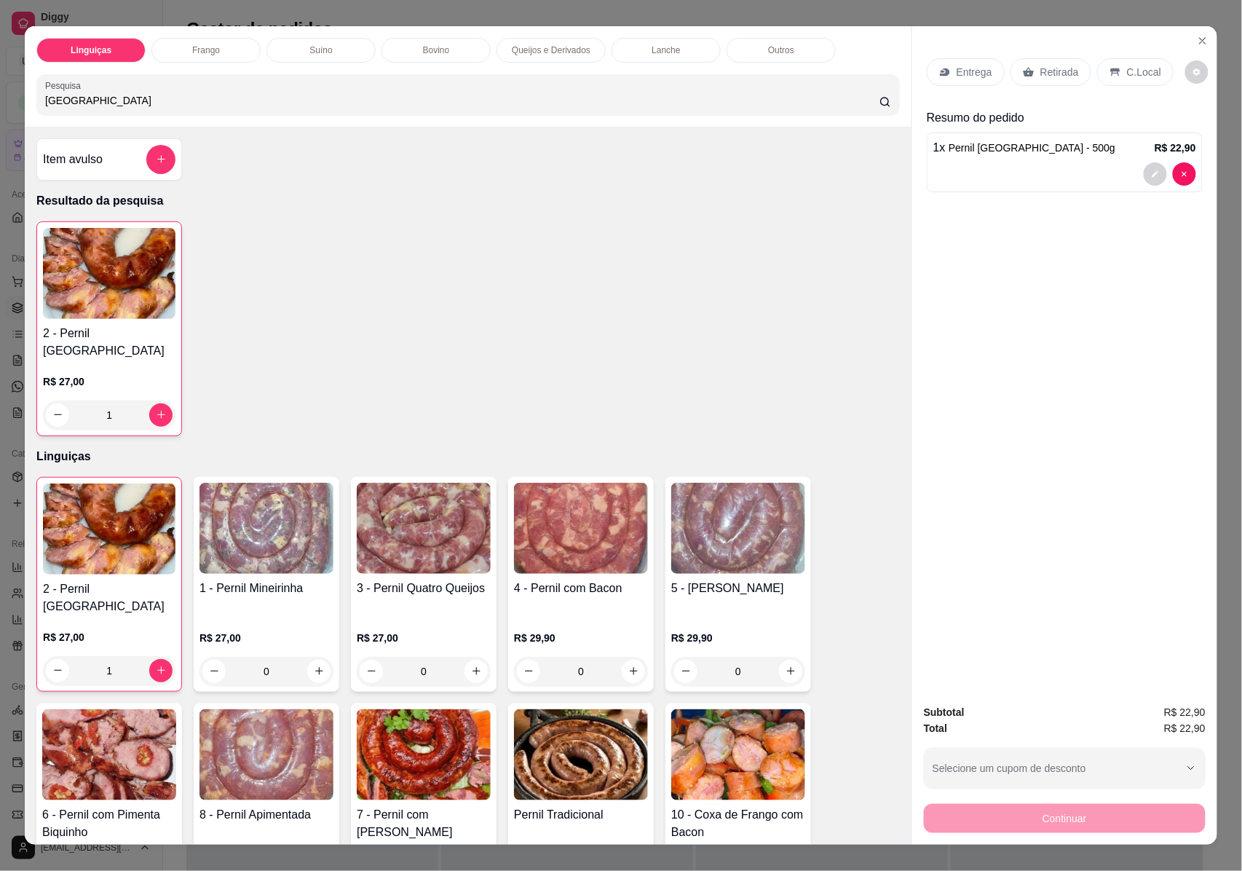
click at [50, 93] on input "Califórnia" at bounding box center [462, 100] width 834 height 15
paste input "Beer"
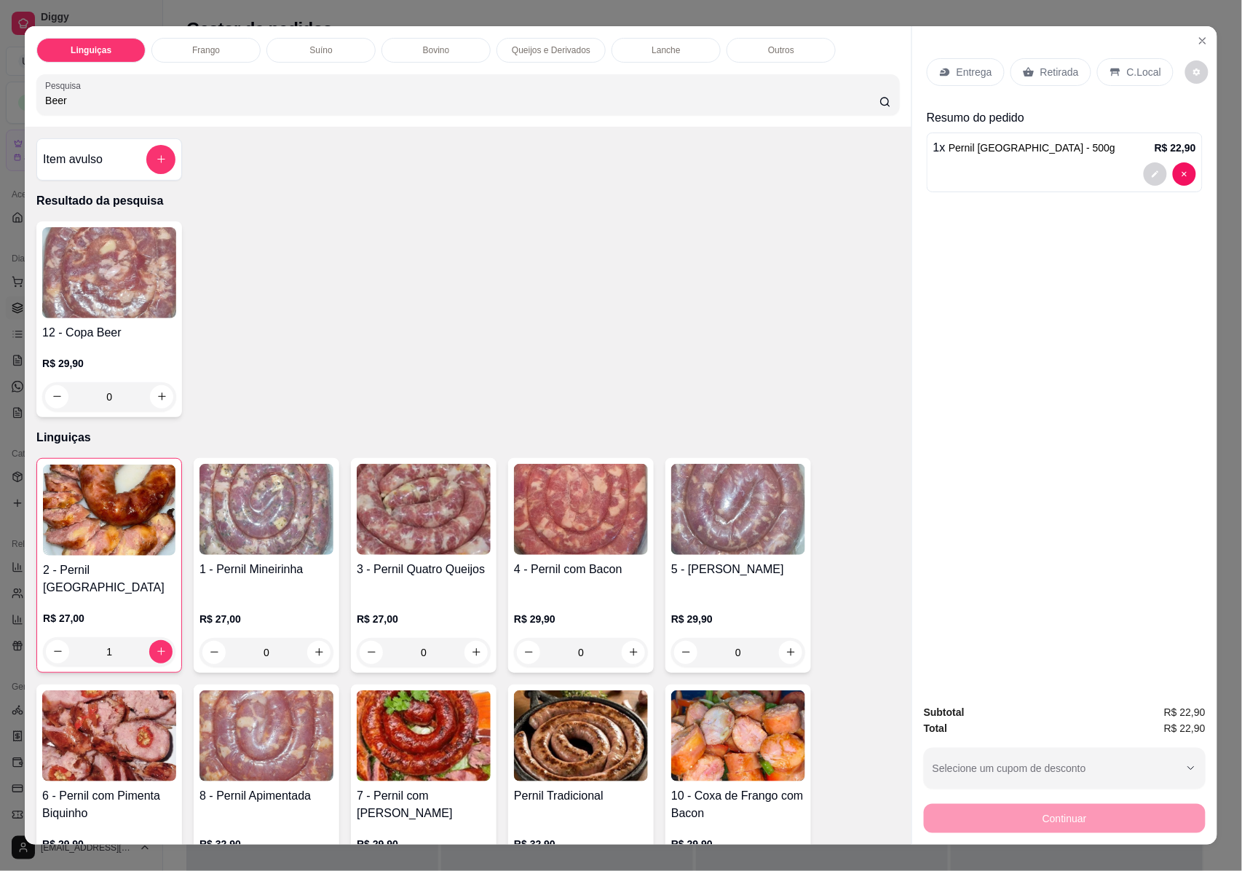
type input "Beer"
click at [149, 399] on div "0" at bounding box center [109, 396] width 134 height 29
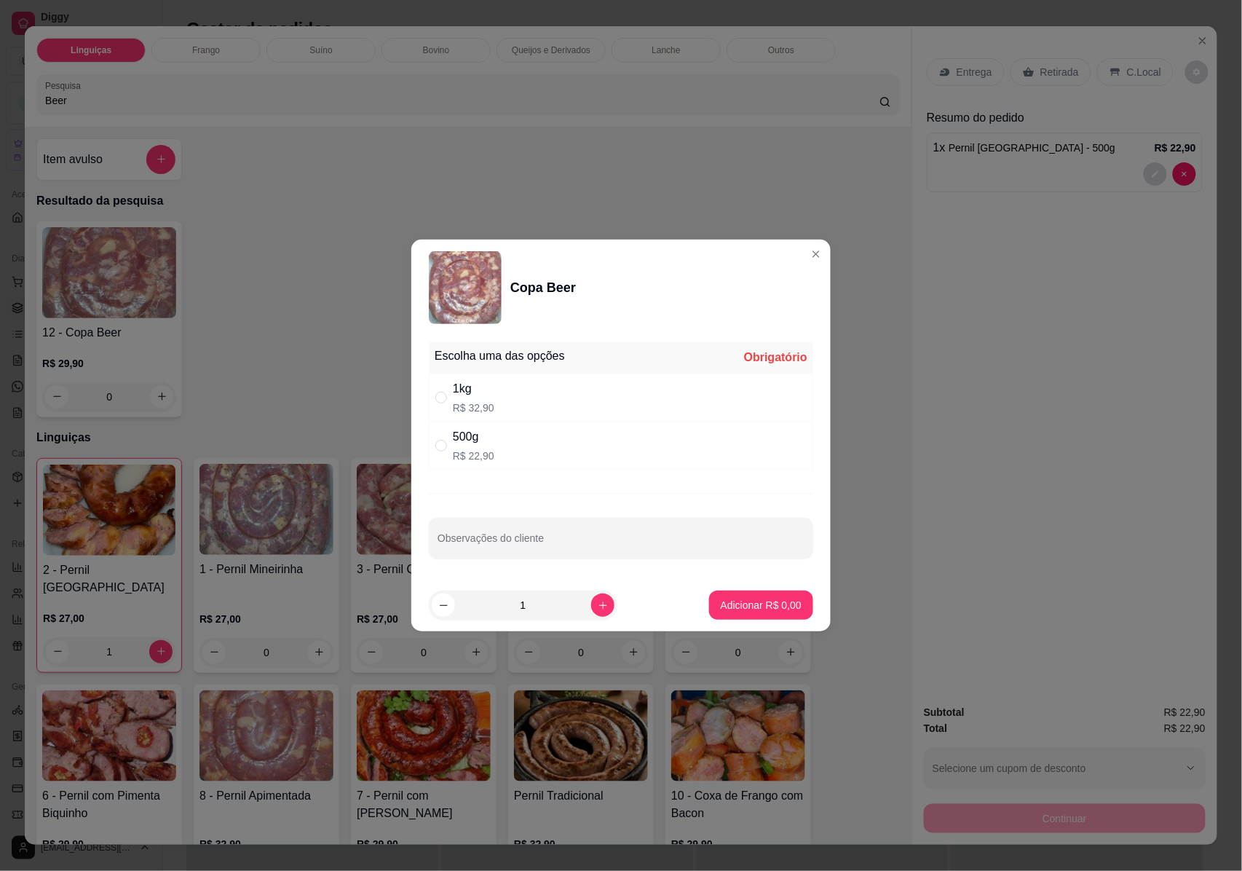
click at [473, 440] on div "500g" at bounding box center [473, 436] width 41 height 17
radio input "true"
click at [747, 603] on p "Adicionar R$ 22,90" at bounding box center [758, 605] width 87 height 15
type input "1"
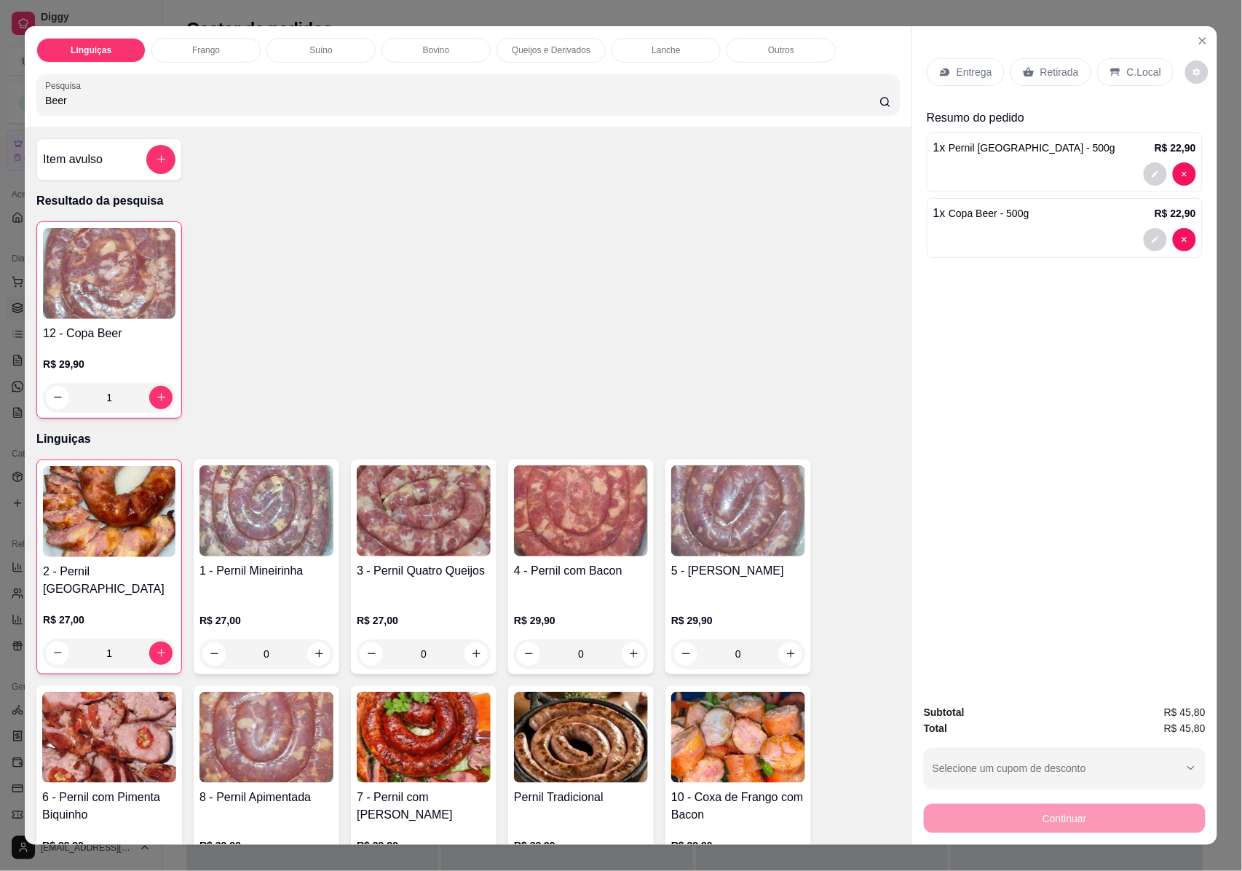
click at [1046, 71] on p "Retirada" at bounding box center [1059, 72] width 39 height 15
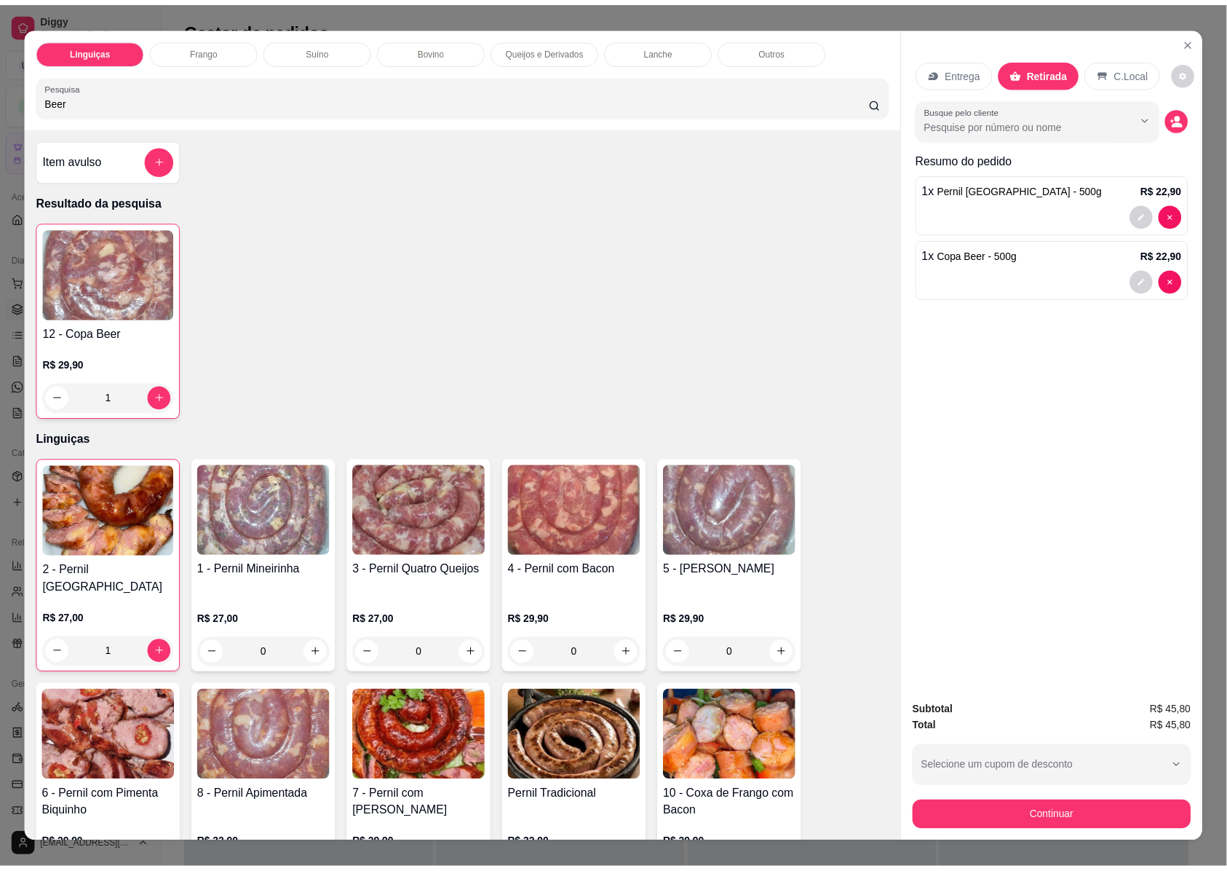
scroll to position [20, 0]
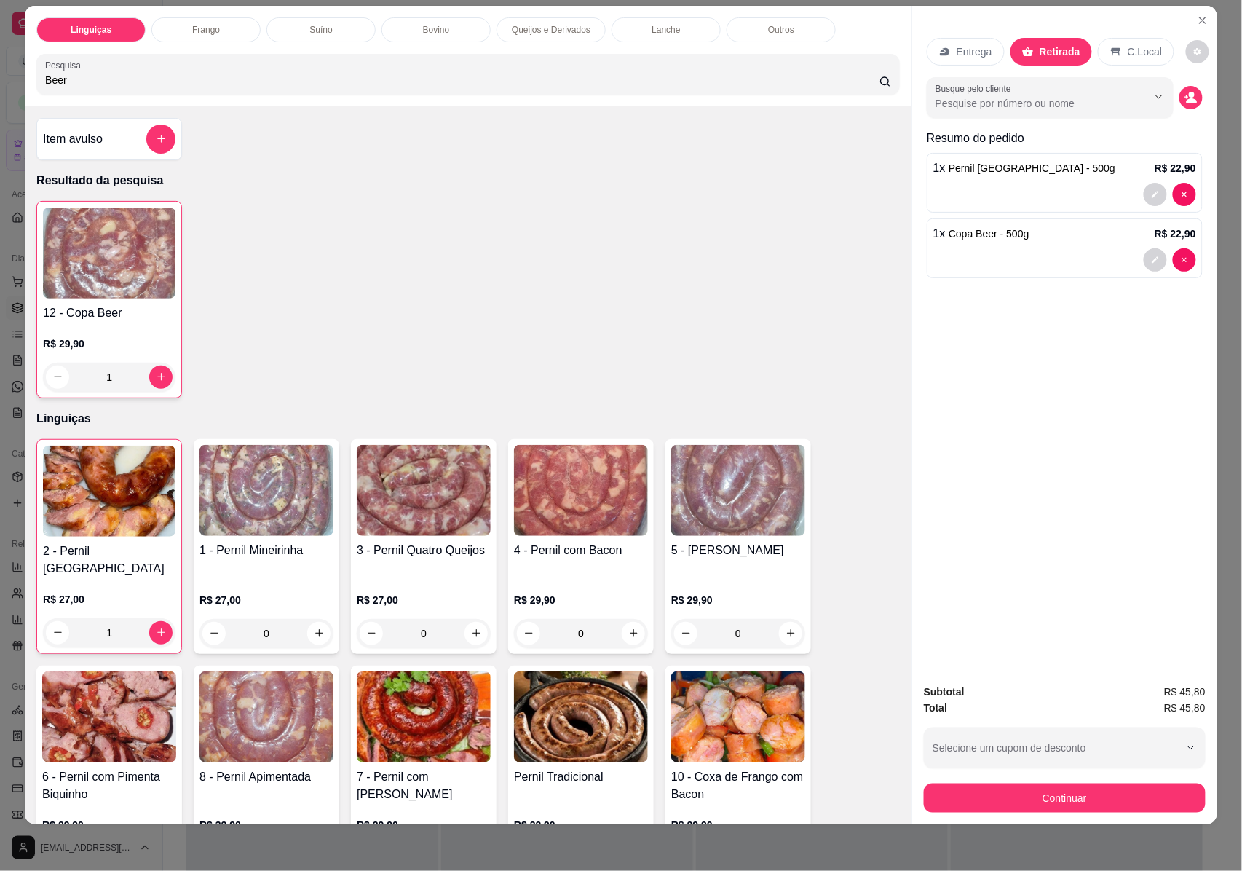
click at [50, 140] on h4 "Item avulso" at bounding box center [73, 138] width 60 height 17
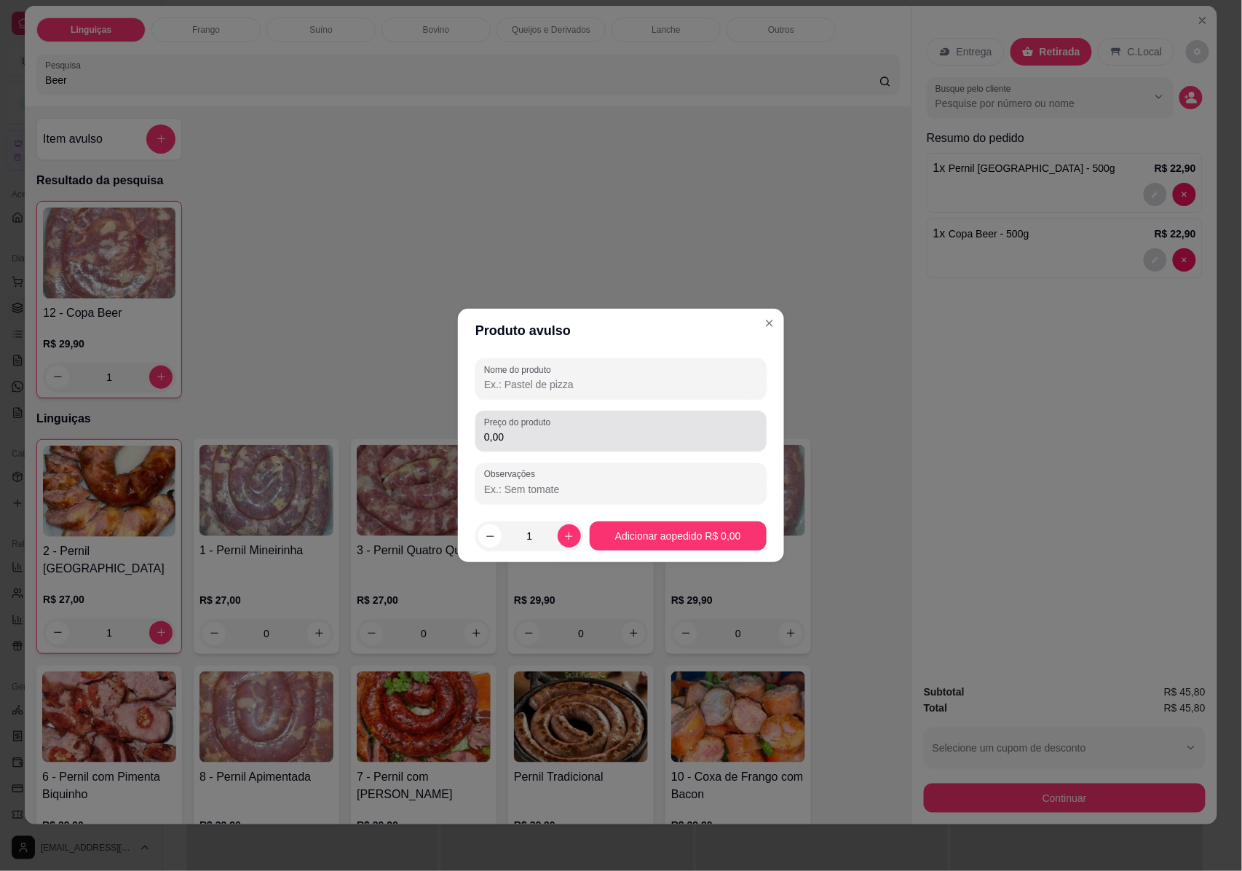
click at [551, 446] on div "Preço do produto 0,00" at bounding box center [620, 431] width 291 height 41
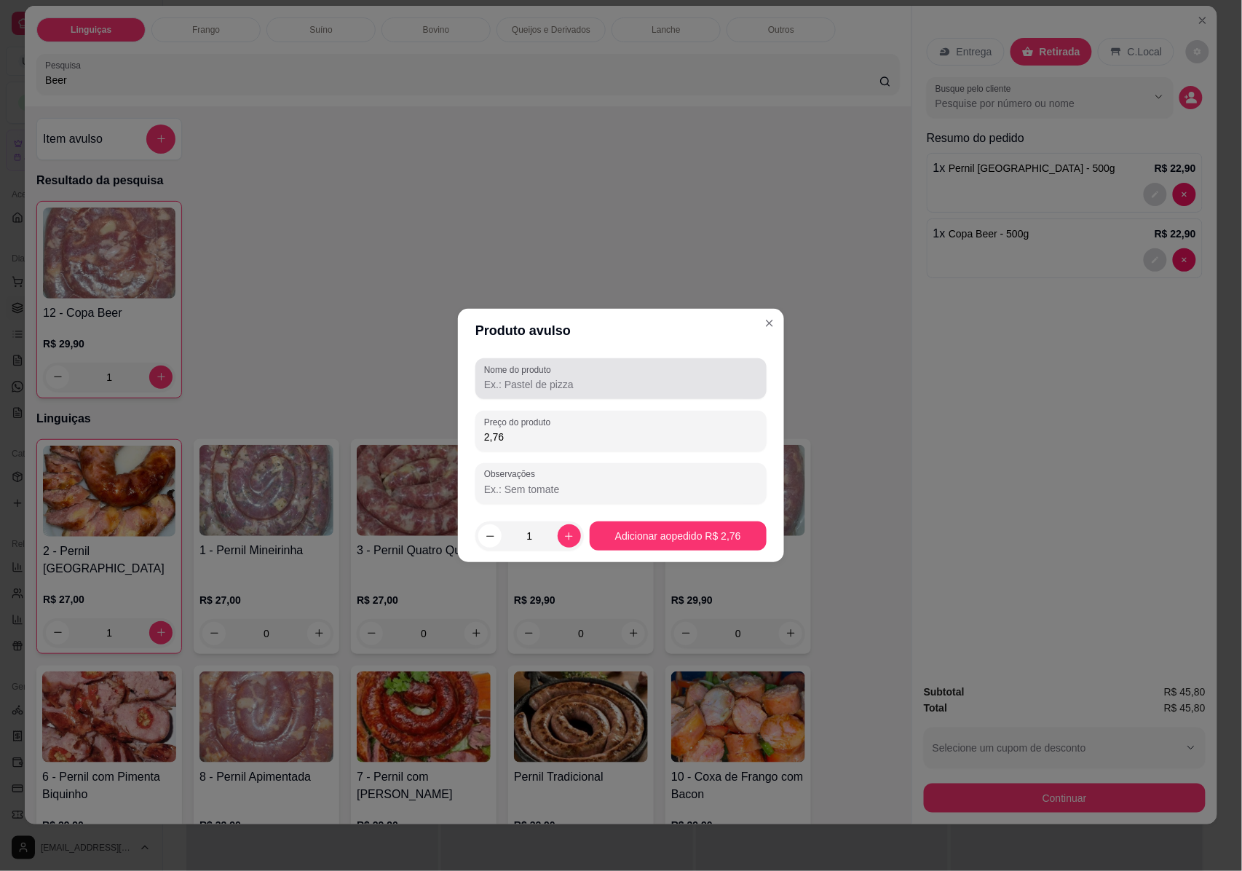
type input "2,76"
click at [548, 385] on input "Nome do produto" at bounding box center [621, 384] width 274 height 15
click at [526, 383] on input "Nome do produto" at bounding box center [621, 384] width 274 height 15
paste input "Pedido nº 9998"
click at [620, 388] on input "Pedido nº 9998 -" at bounding box center [621, 384] width 274 height 15
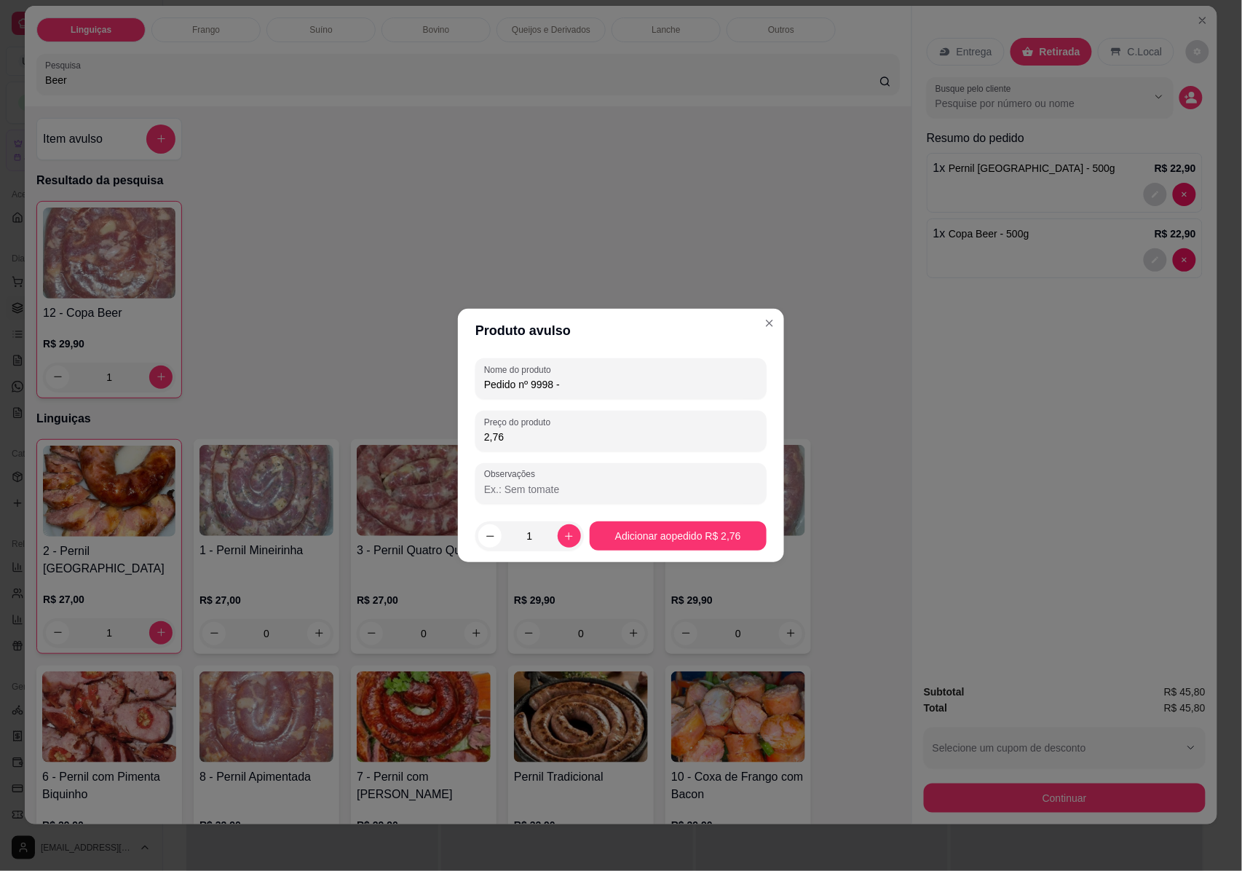
paste input "Realizado em 03/08"
type input "Pedido nº 9998 - Realizado em 03/08"
click at [530, 496] on div at bounding box center [621, 483] width 274 height 29
type input "Previsão de Repasse"
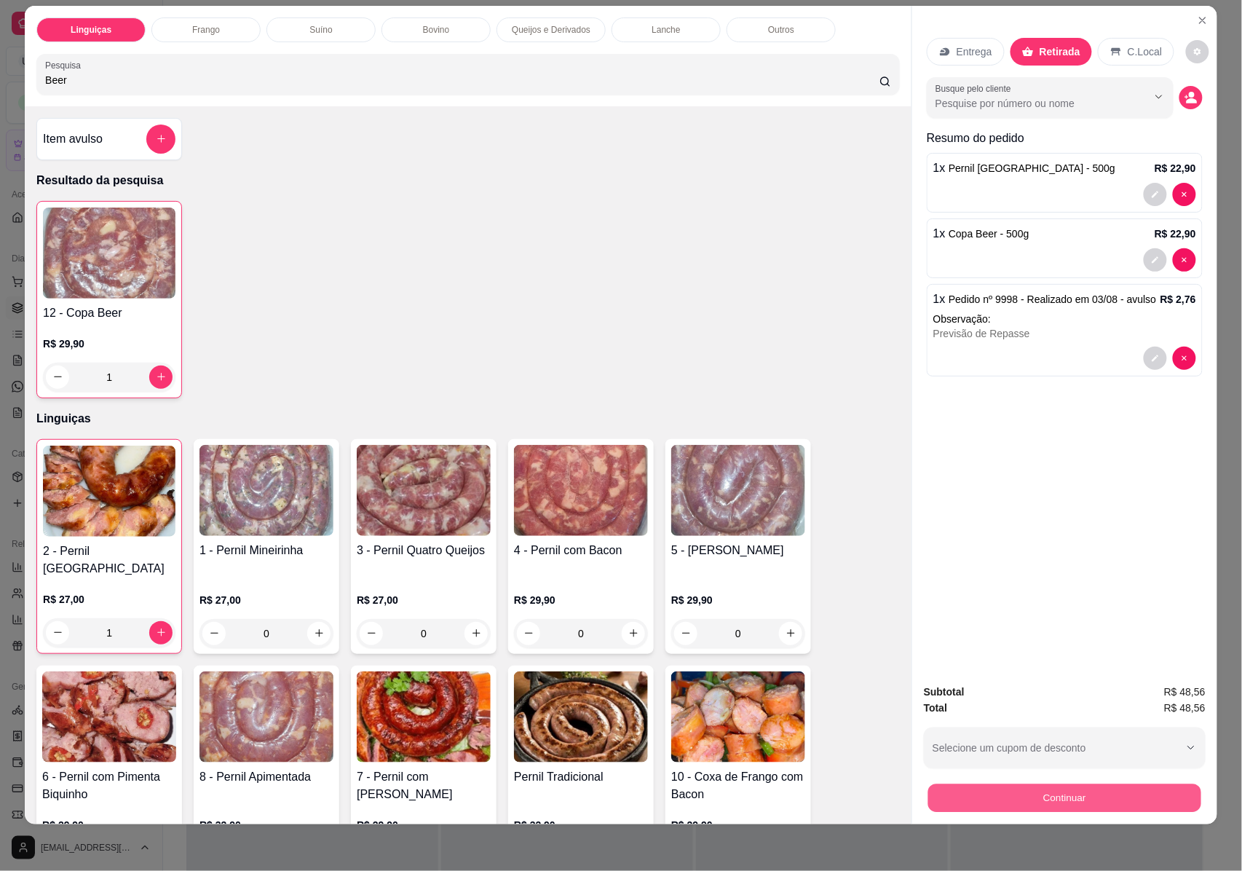
click at [1088, 795] on button "Continuar" at bounding box center [1064, 798] width 273 height 28
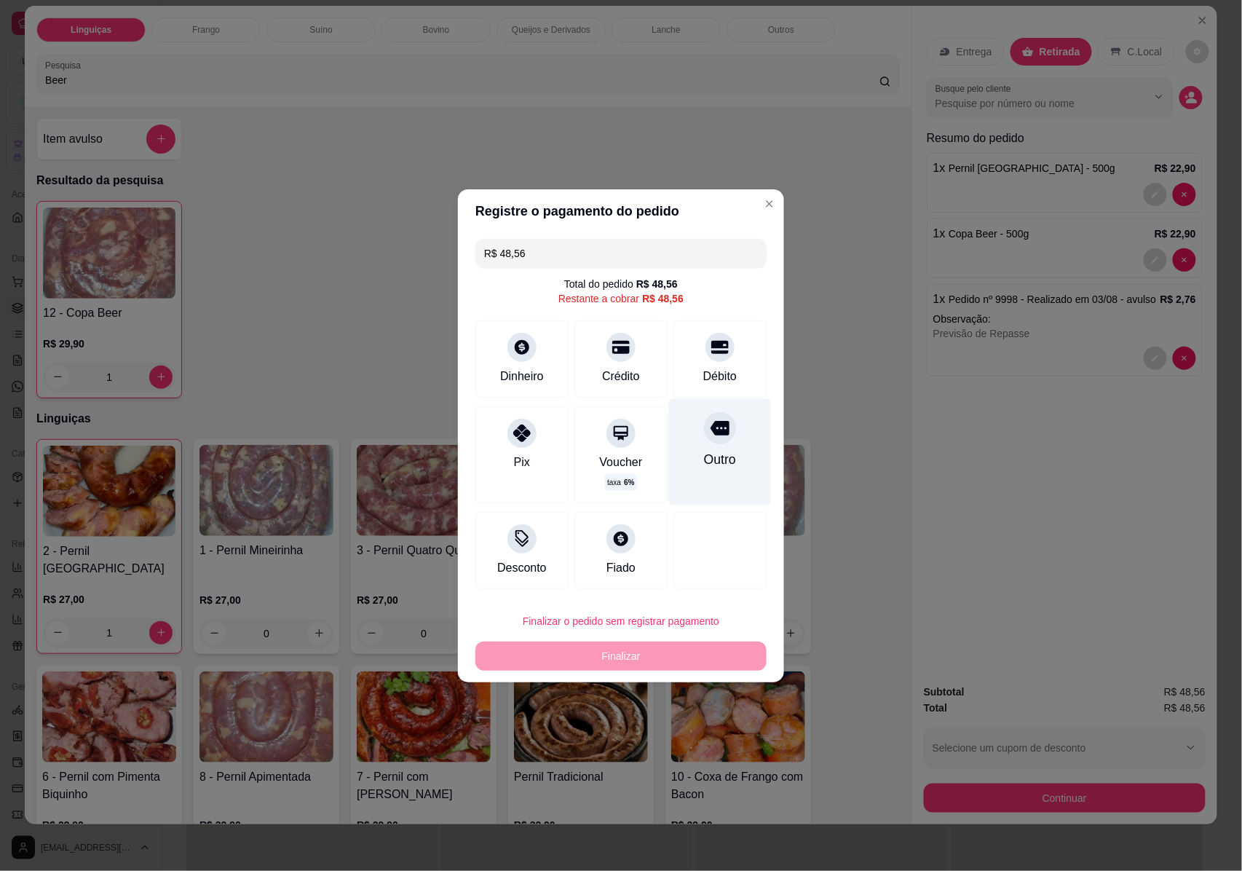
click at [714, 418] on icon at bounding box center [720, 427] width 19 height 19
type input "R$ 0,00"
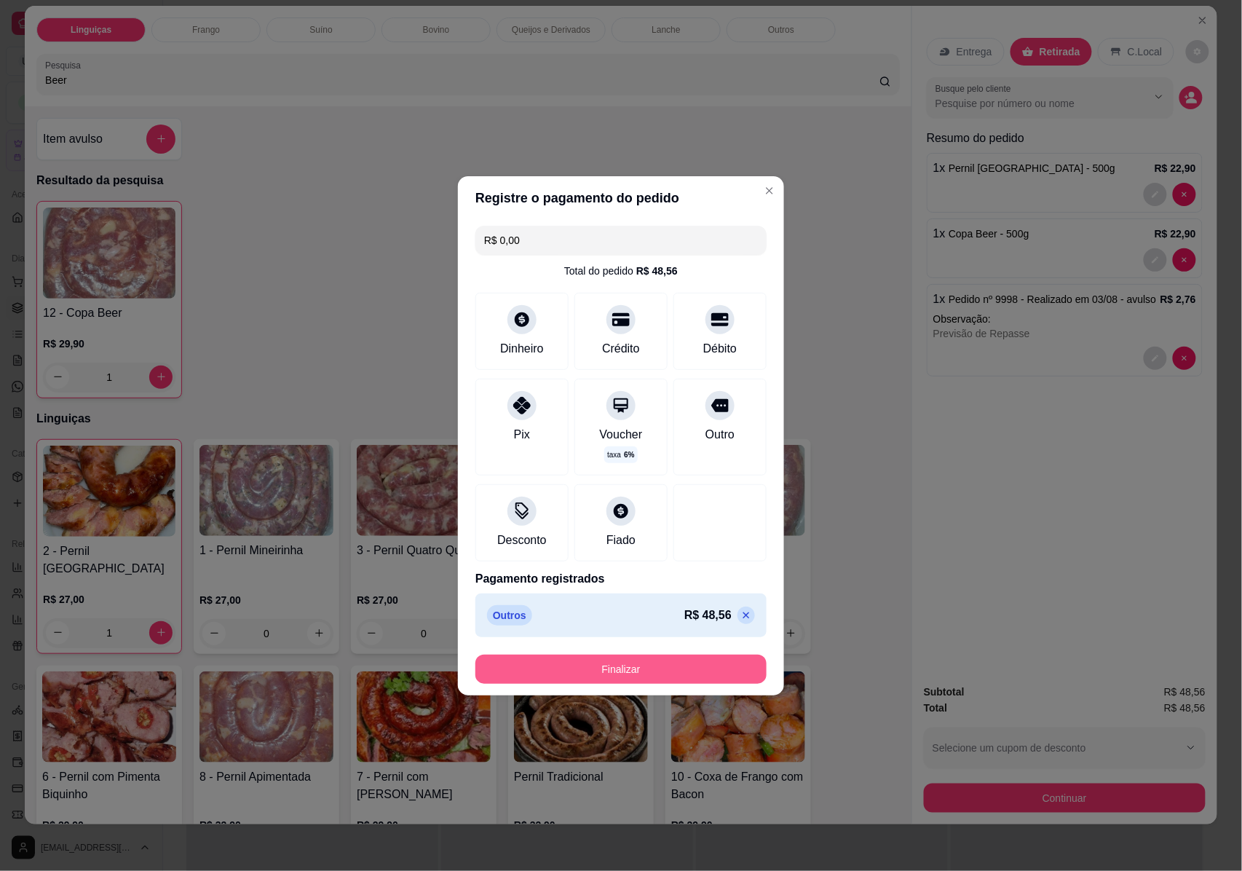
click at [671, 665] on button "Finalizar" at bounding box center [620, 668] width 291 height 29
type input "0"
type input "-R$ 48,56"
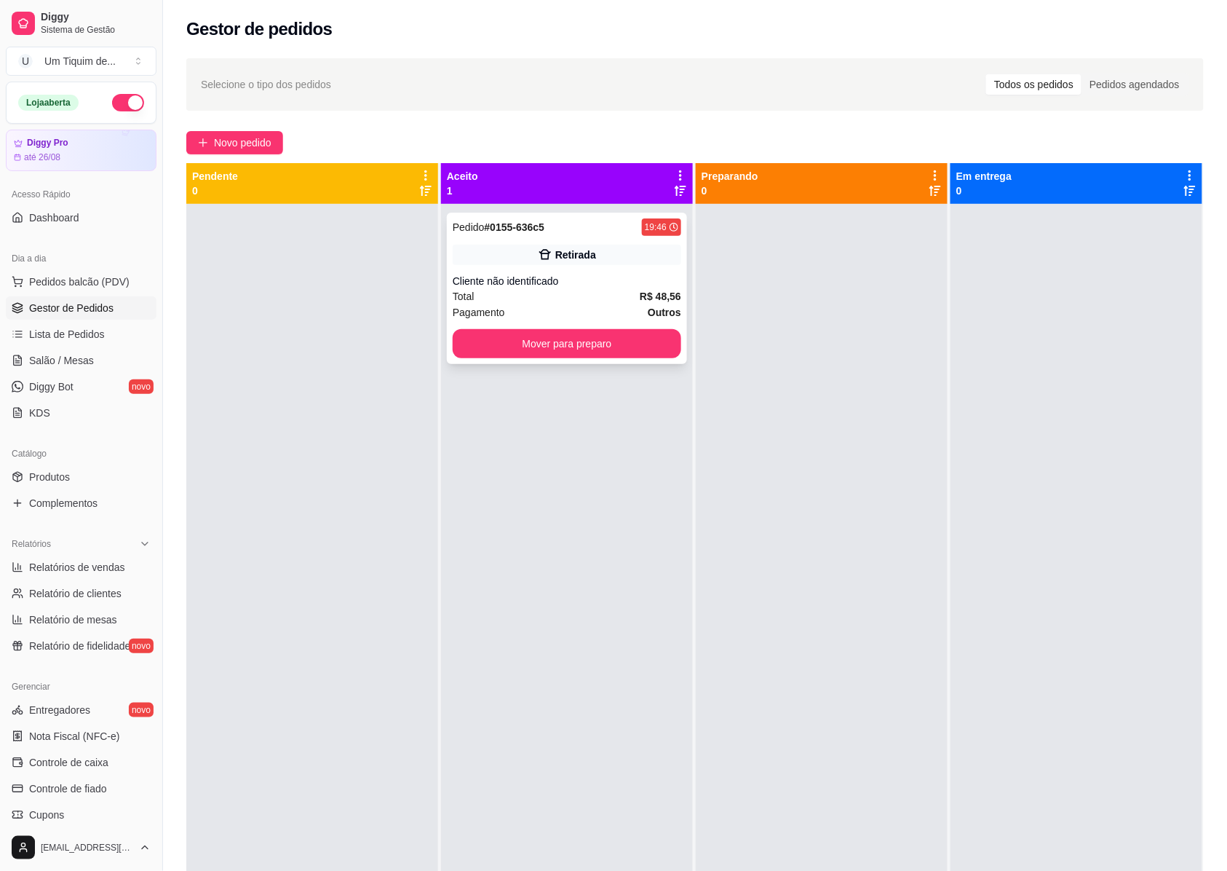
click at [530, 292] on div "Total R$ 48,56" at bounding box center [567, 296] width 229 height 16
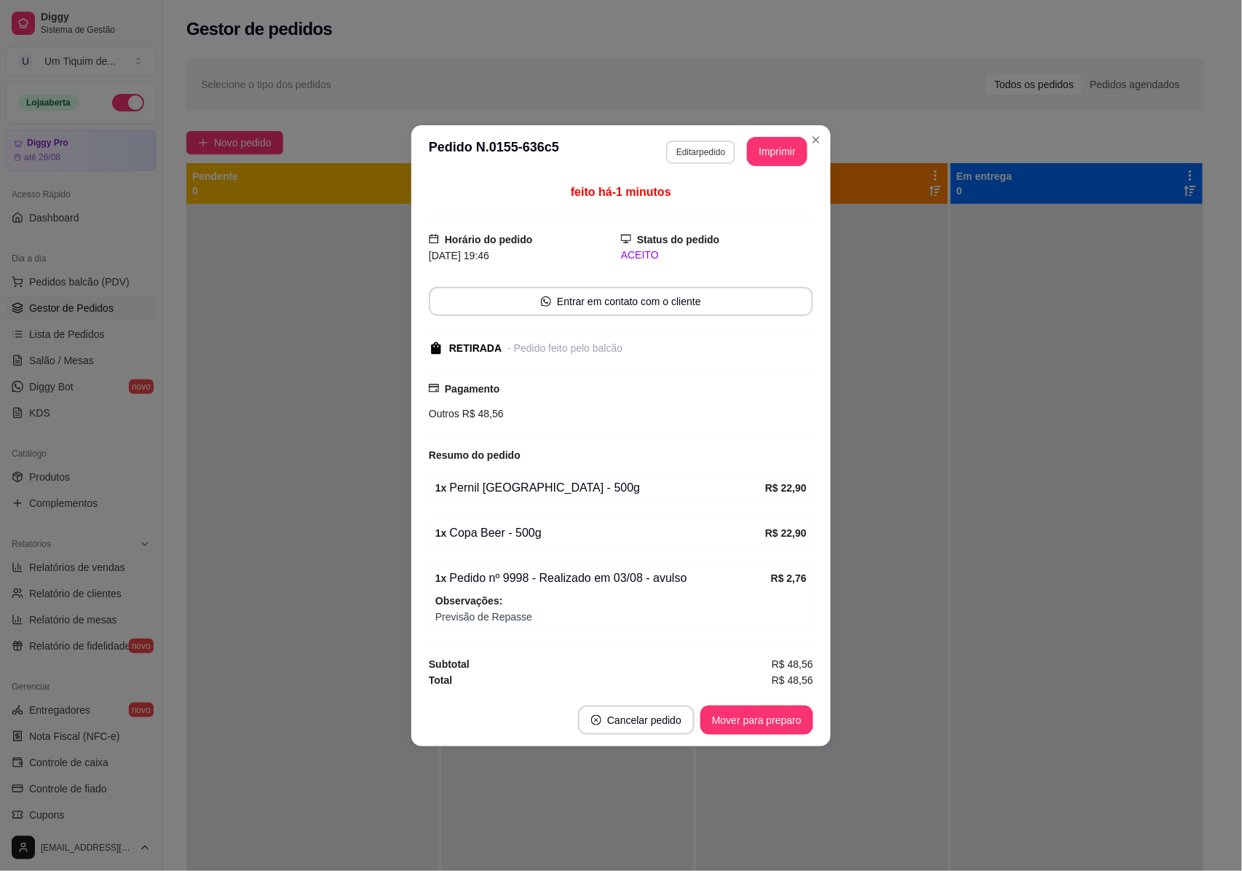
click at [687, 144] on button "Editar pedido" at bounding box center [700, 152] width 69 height 23
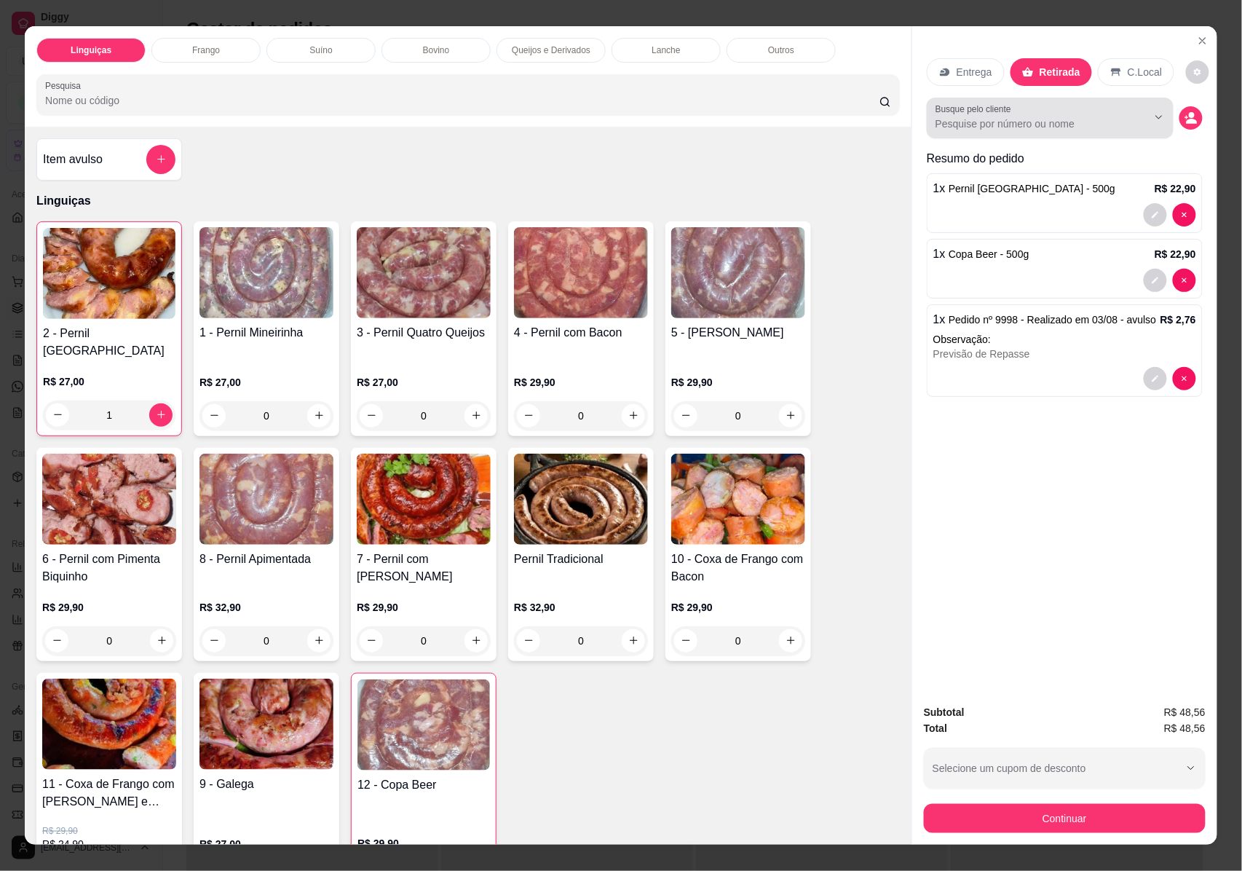
click at [1019, 126] on input "Busque pelo cliente" at bounding box center [1029, 123] width 189 height 15
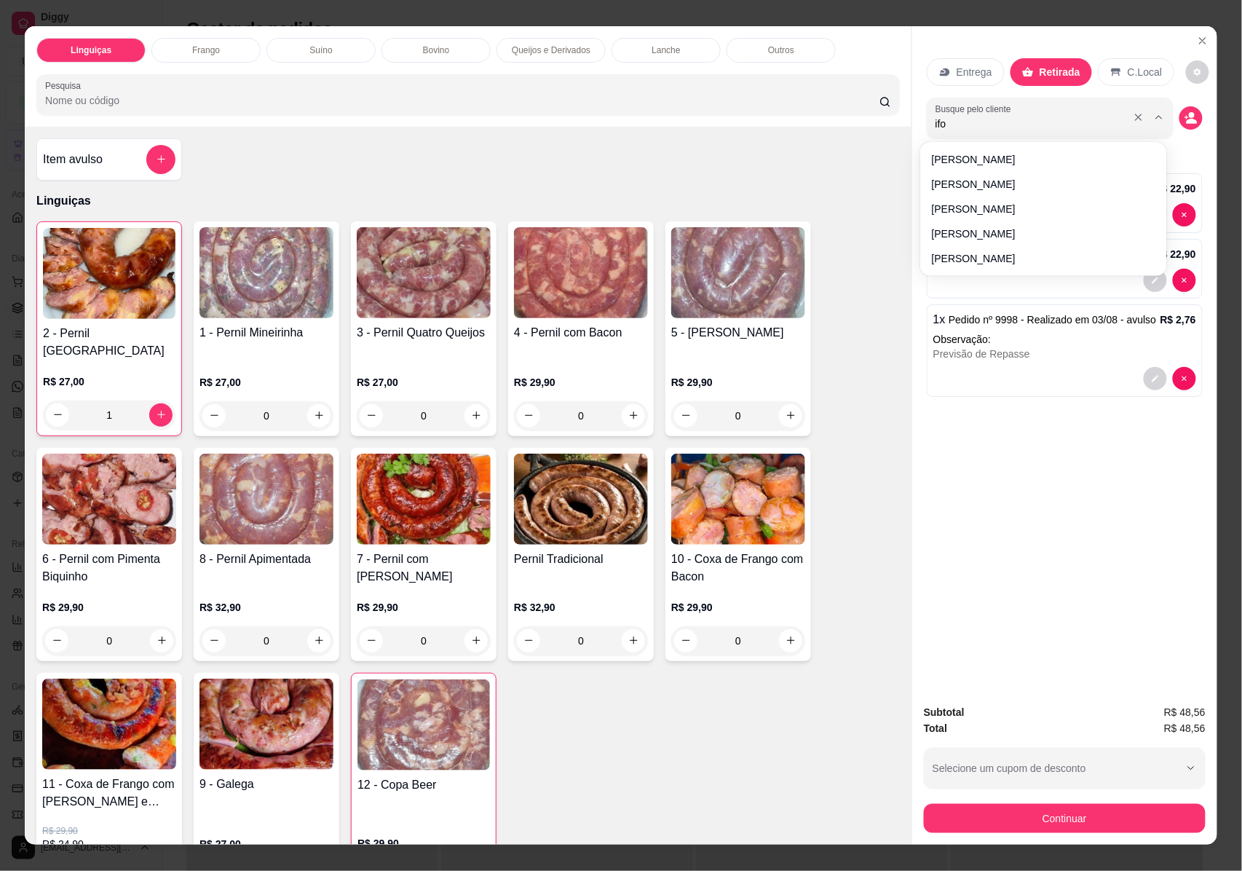
type input "ifoo"
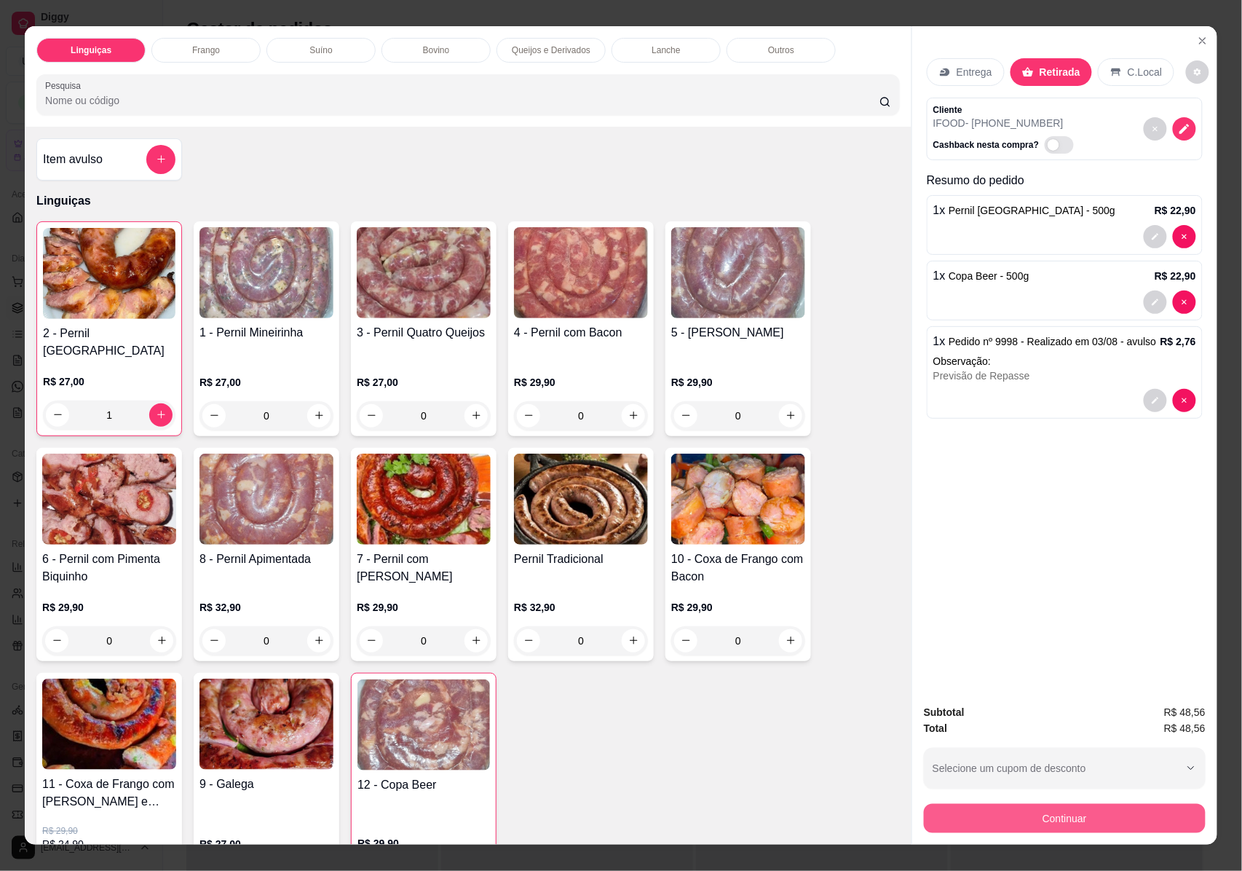
click at [1079, 815] on button "Continuar" at bounding box center [1065, 818] width 282 height 29
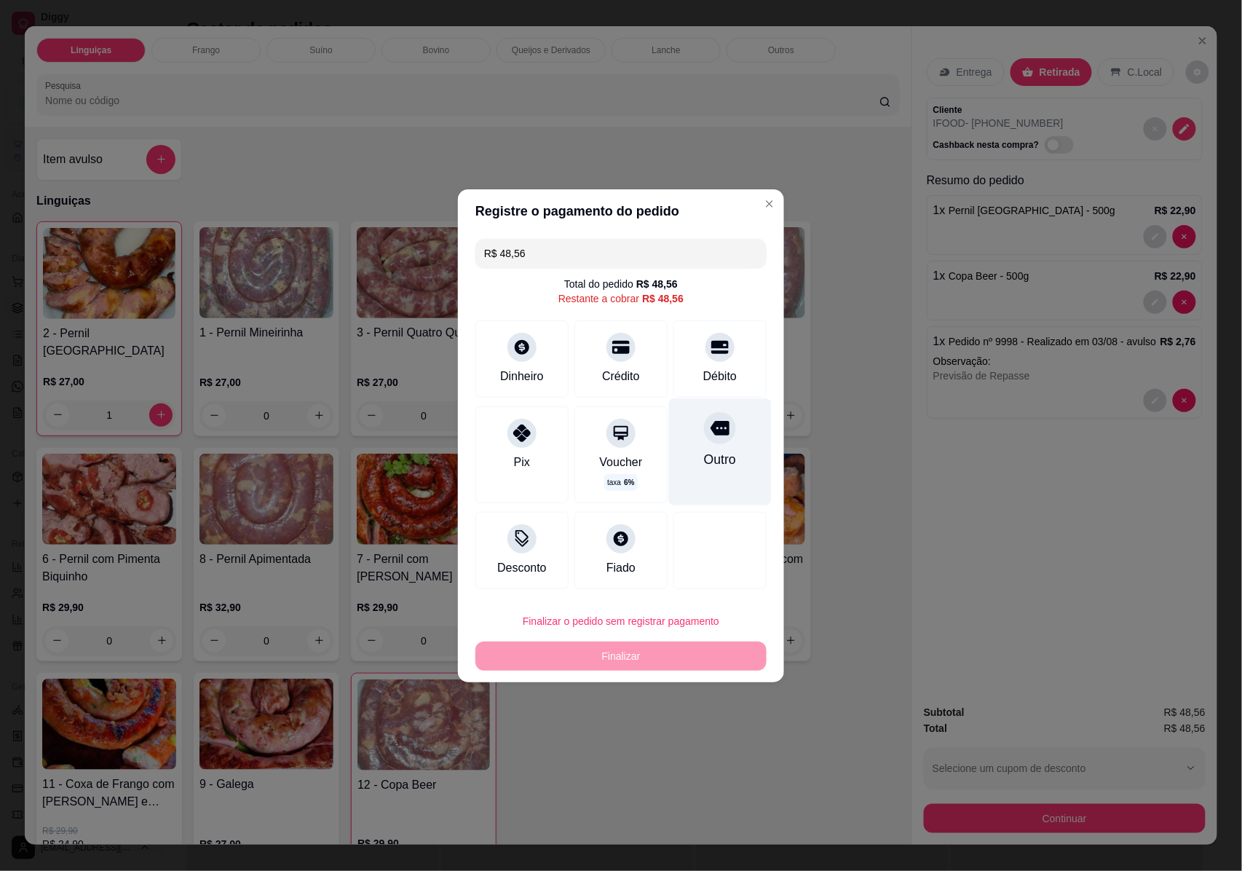
click at [704, 459] on div "Outro" at bounding box center [720, 459] width 32 height 19
type input "R$ 0,00"
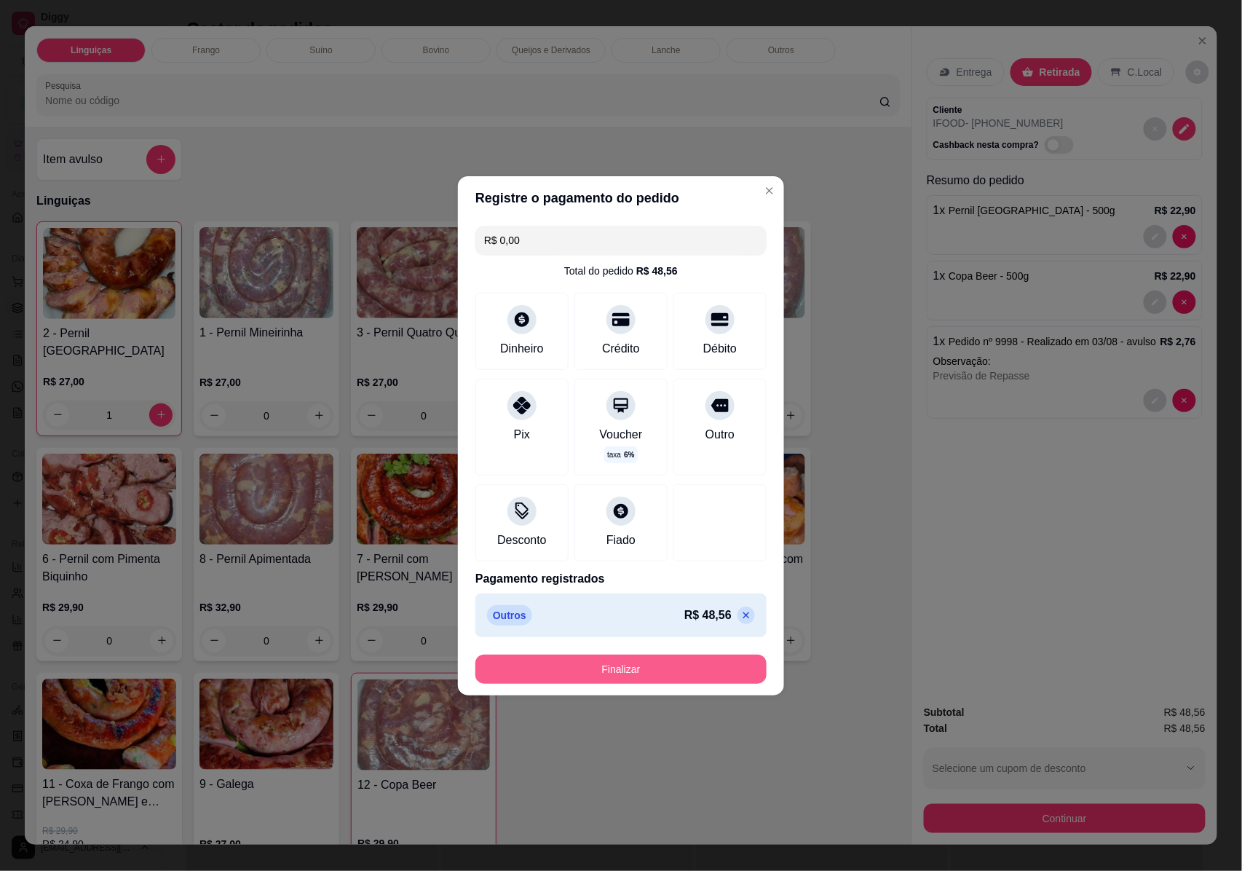
click at [662, 673] on button "Finalizar" at bounding box center [620, 668] width 291 height 29
type input "0"
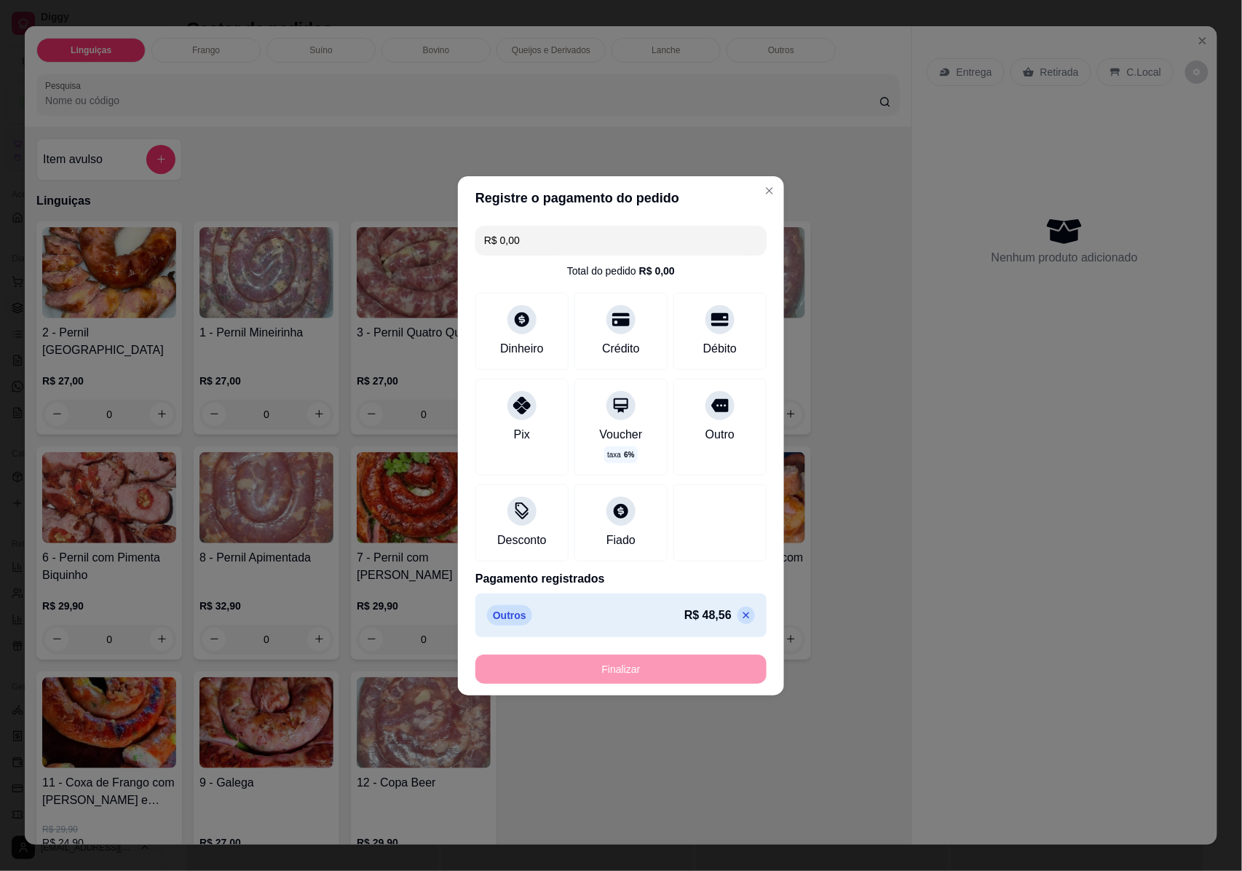
type input "-R$ 48,56"
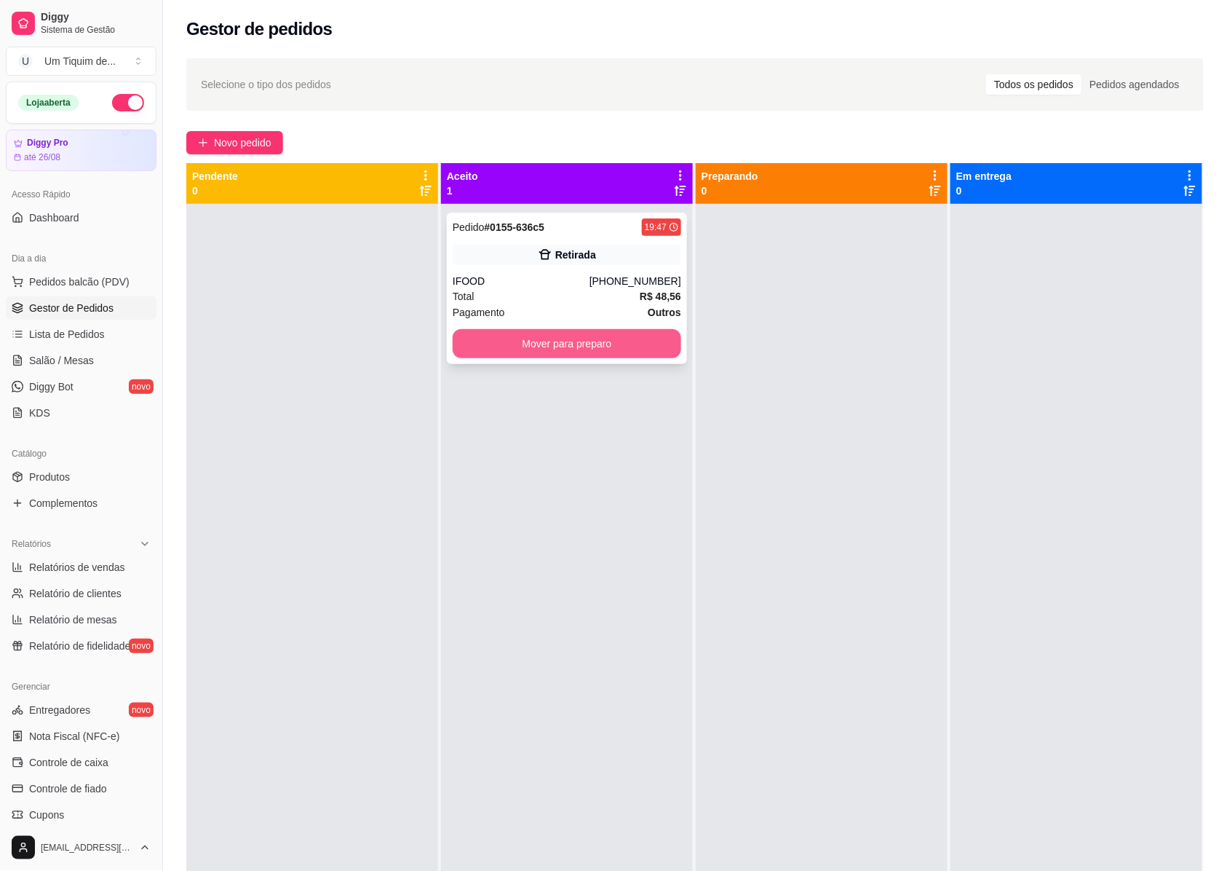
click at [571, 347] on button "Mover para preparo" at bounding box center [567, 343] width 229 height 29
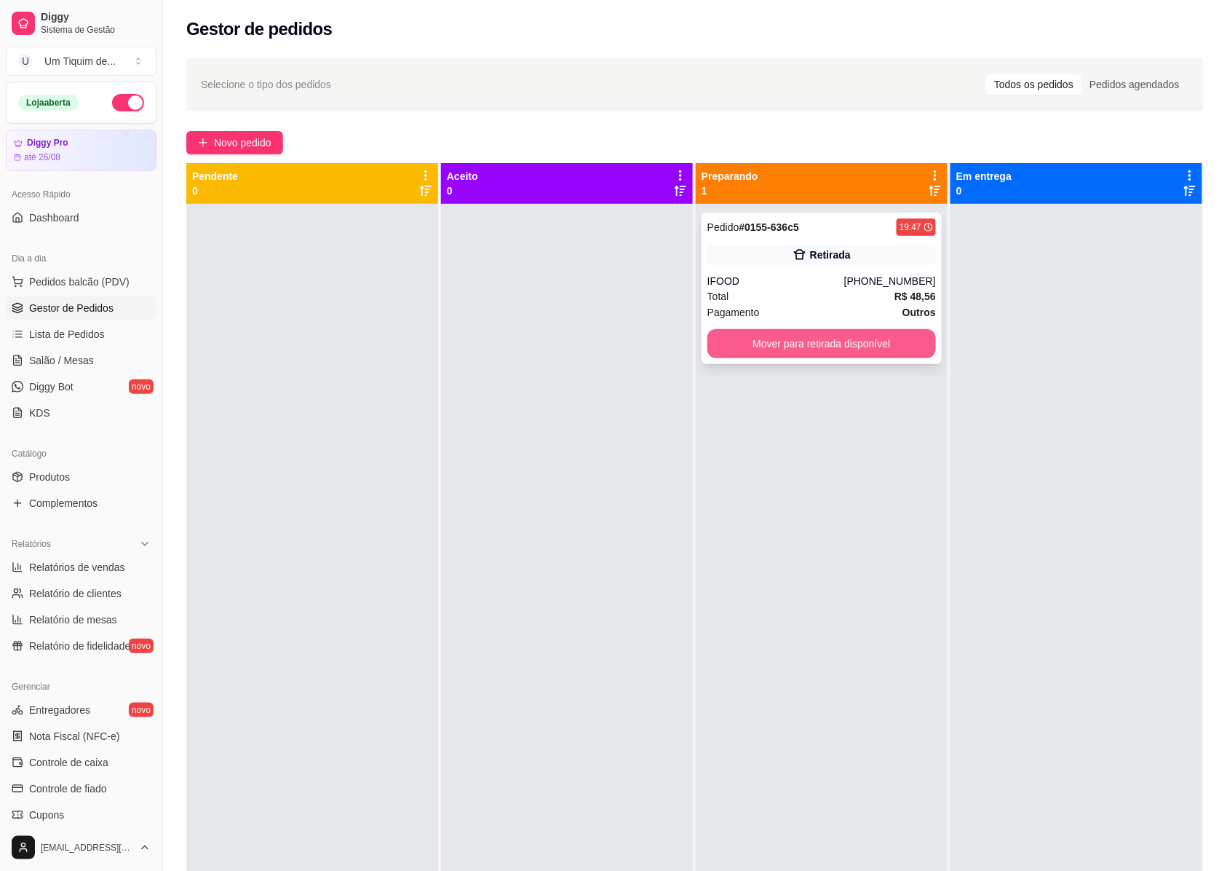
click at [837, 352] on button "Mover para retirada disponível" at bounding box center [822, 343] width 229 height 29
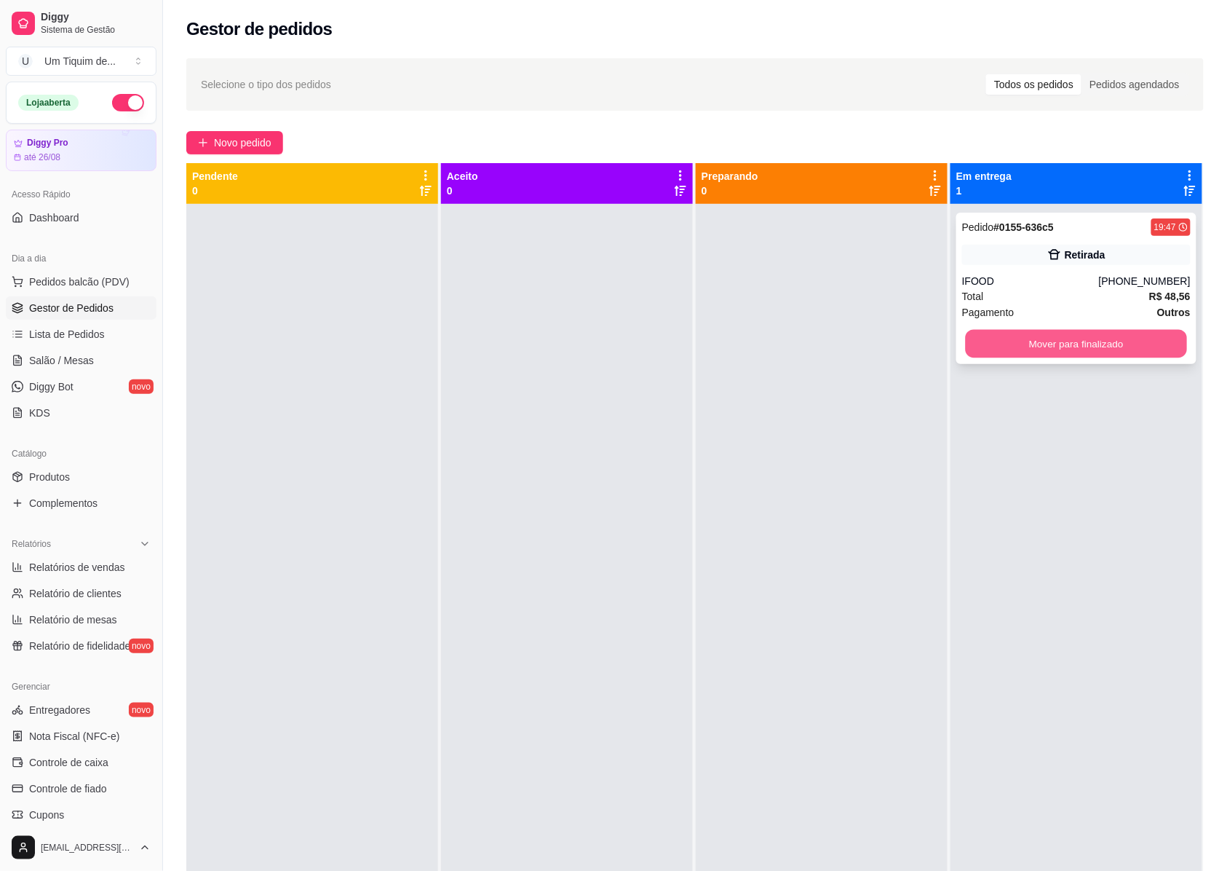
click at [1101, 347] on button "Mover para finalizado" at bounding box center [1077, 344] width 222 height 28
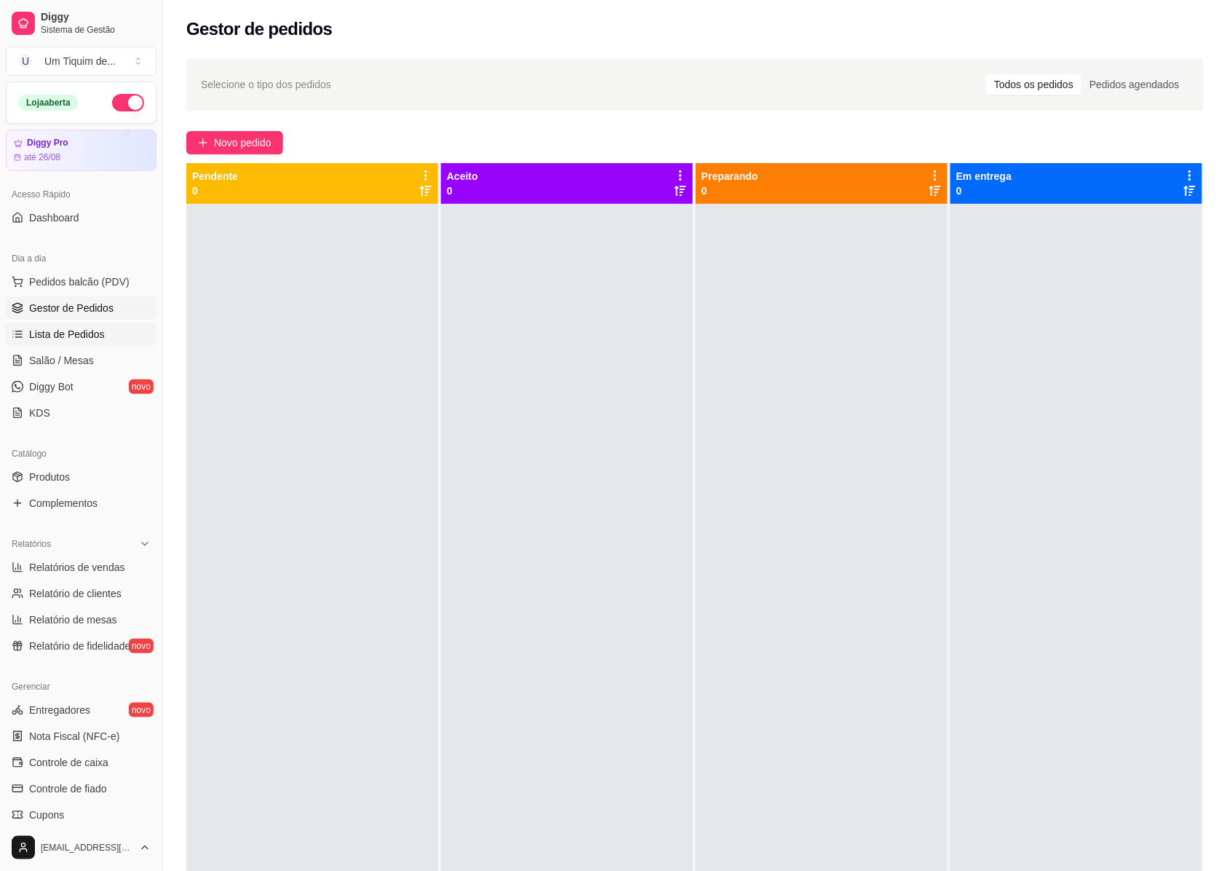
click at [84, 330] on span "Lista de Pedidos" at bounding box center [67, 334] width 76 height 15
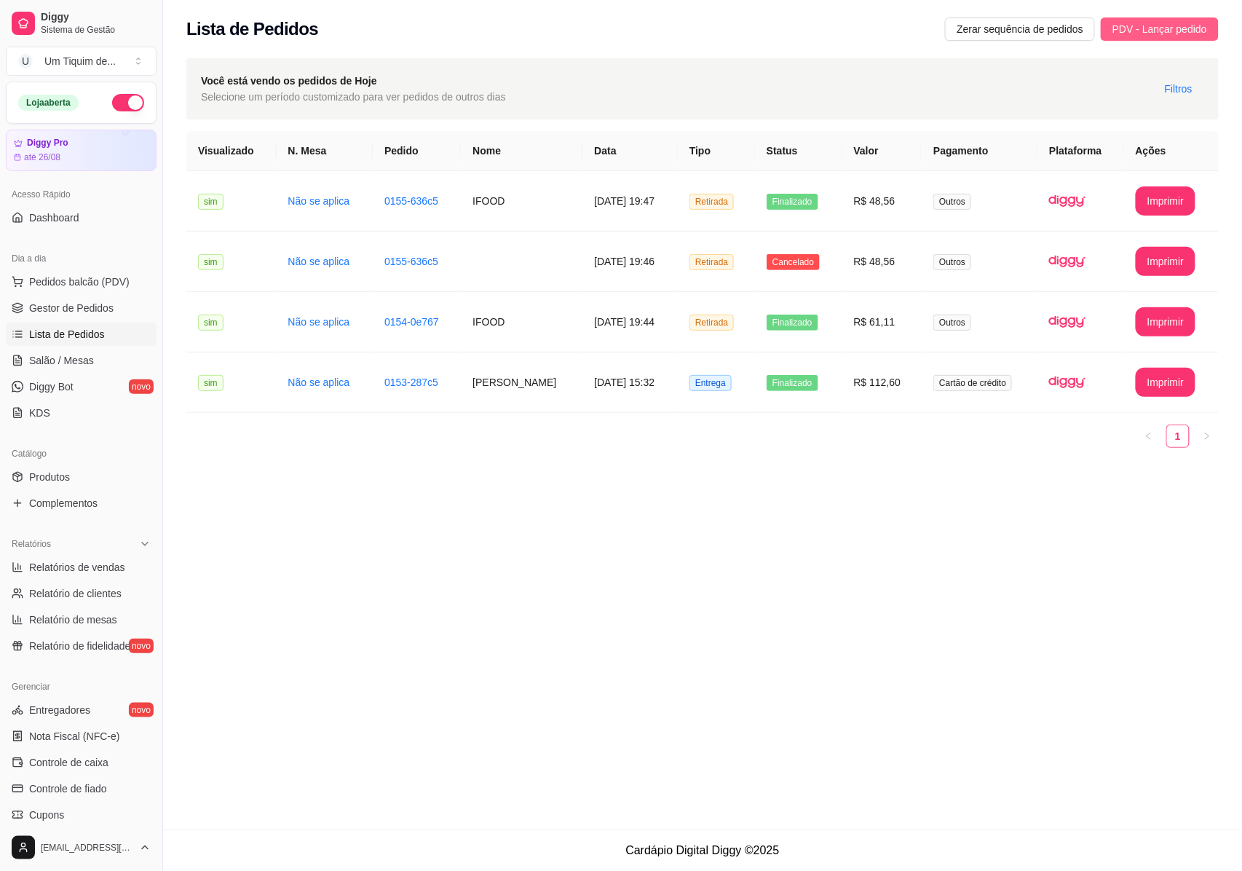
click at [1154, 33] on span "PDV - Lançar pedido" at bounding box center [1159, 29] width 95 height 16
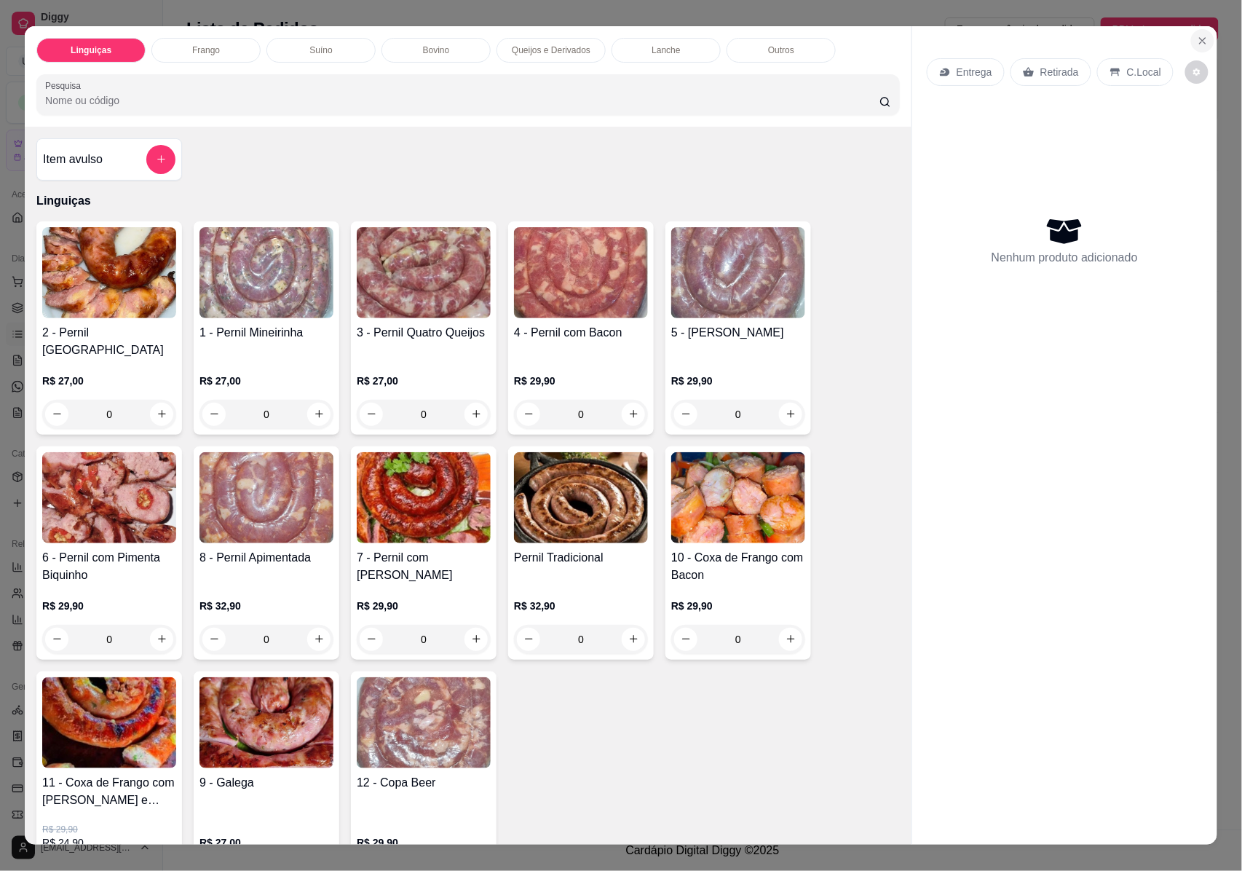
click at [1198, 41] on icon "Close" at bounding box center [1203, 41] width 12 height 12
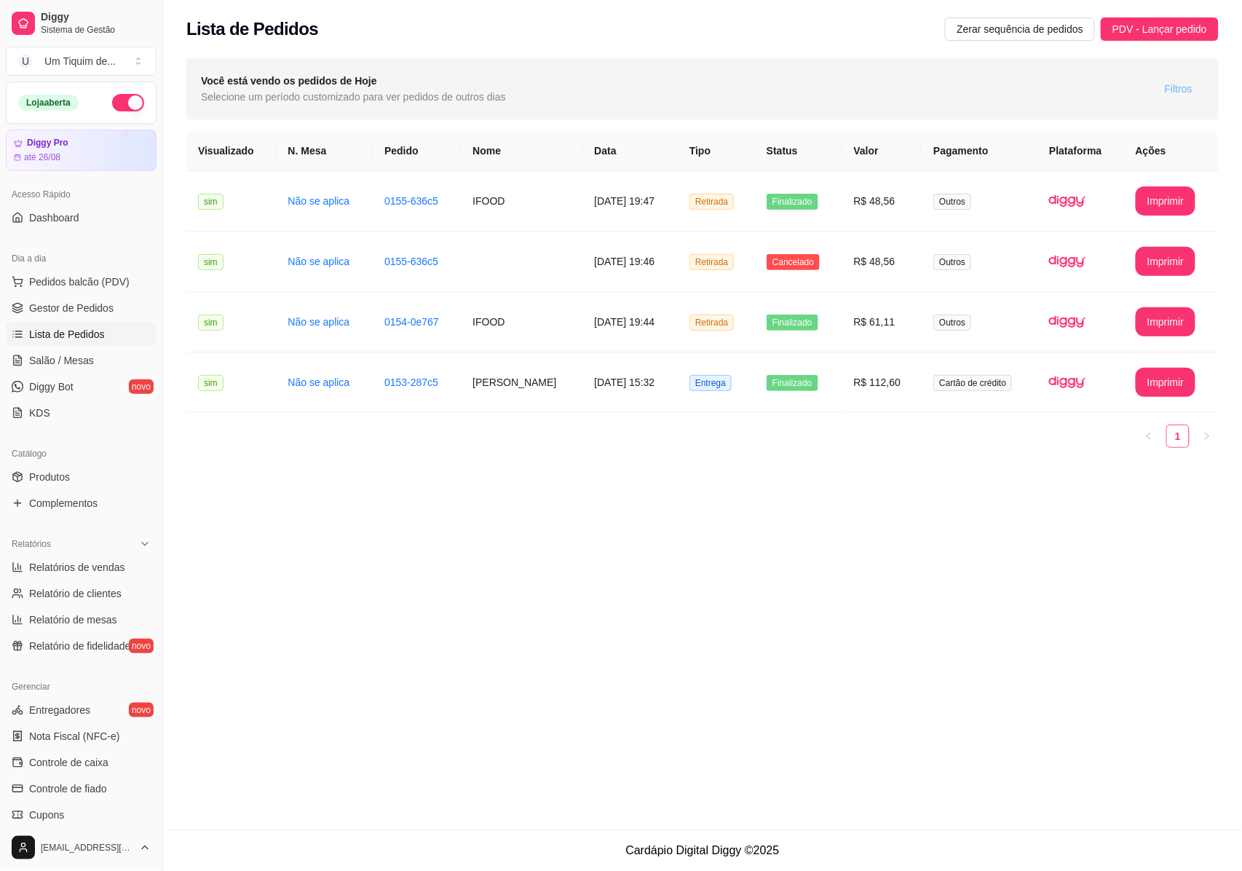
click at [1185, 90] on span "Filtros" at bounding box center [1179, 89] width 28 height 16
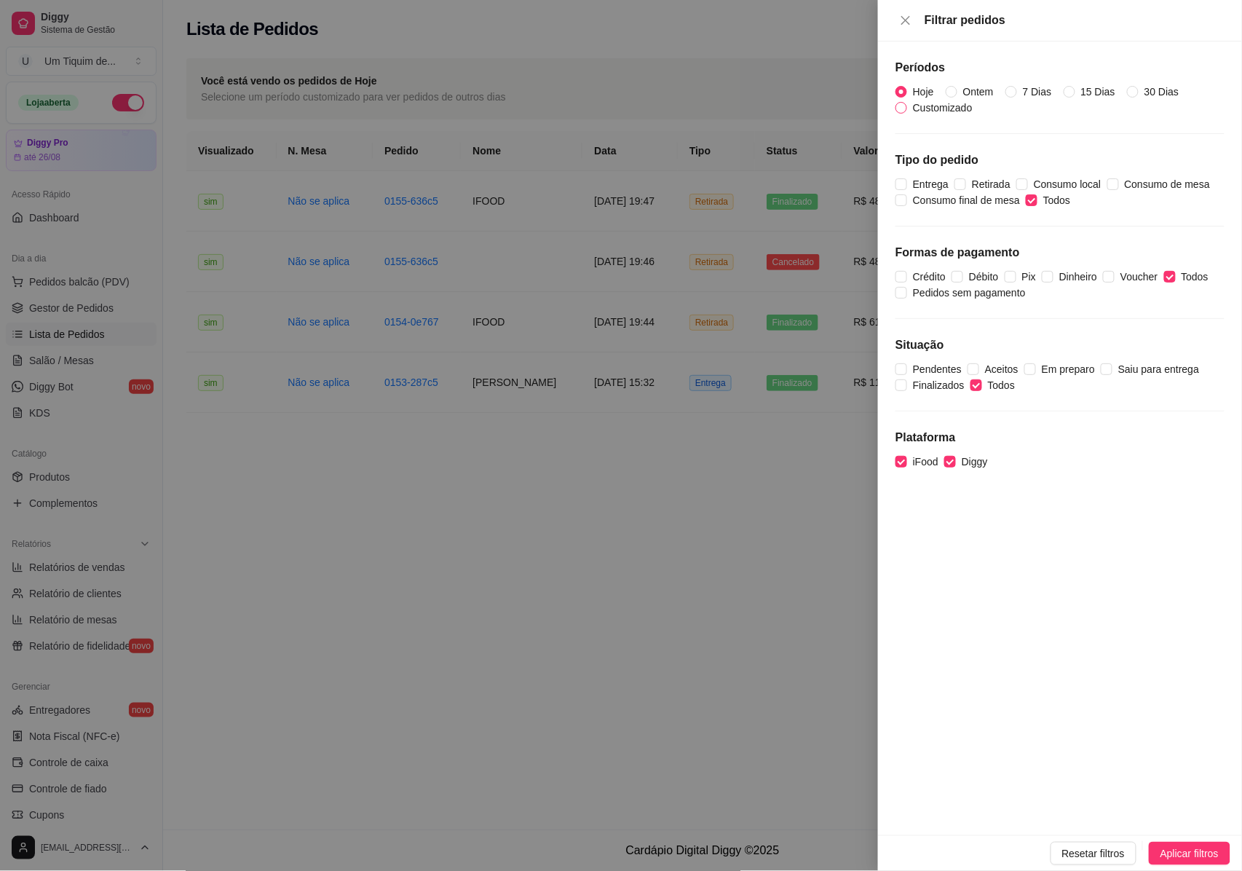
click at [945, 108] on span "Customizado" at bounding box center [942, 108] width 71 height 16
click at [907, 108] on input "Customizado" at bounding box center [901, 108] width 12 height 12
radio input "true"
radio input "false"
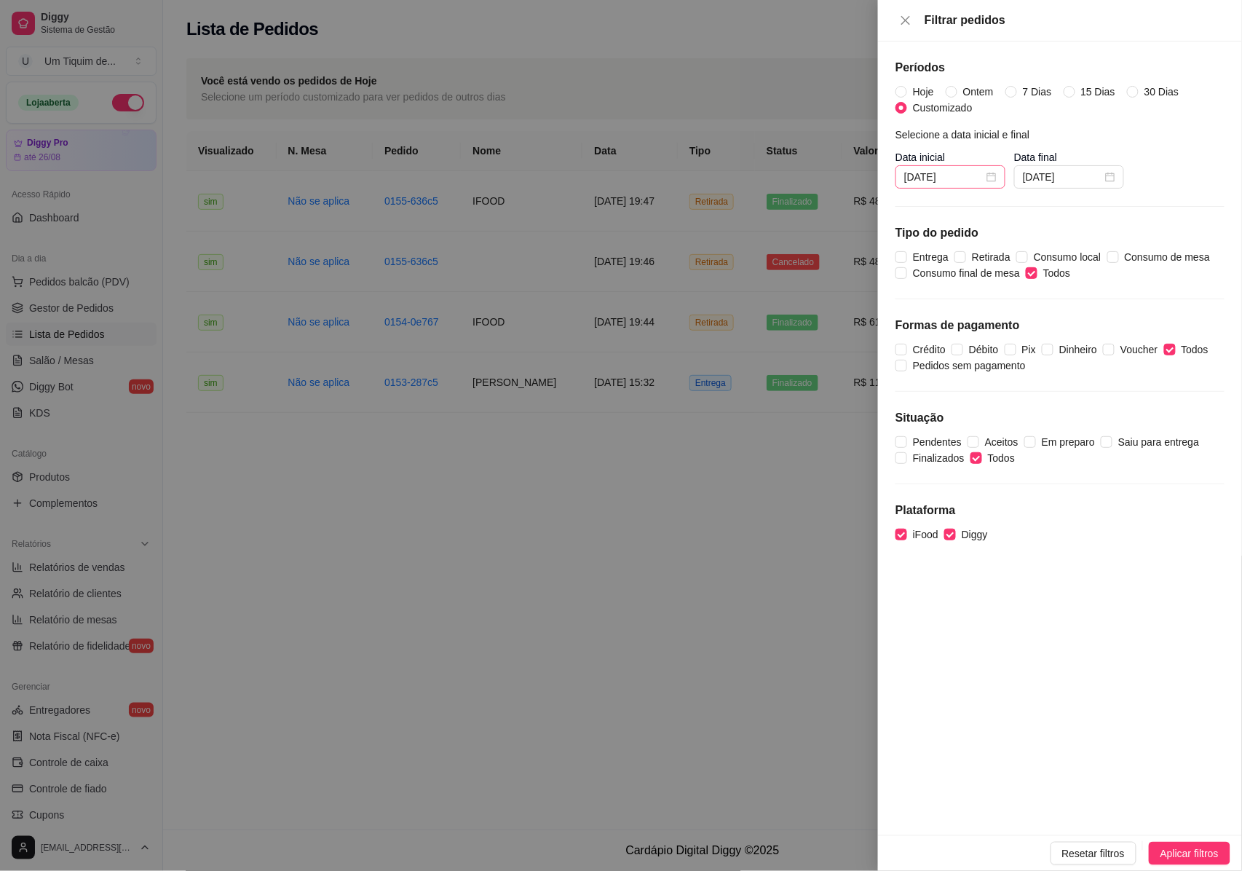
click at [985, 175] on div "[DATE]" at bounding box center [950, 177] width 92 height 16
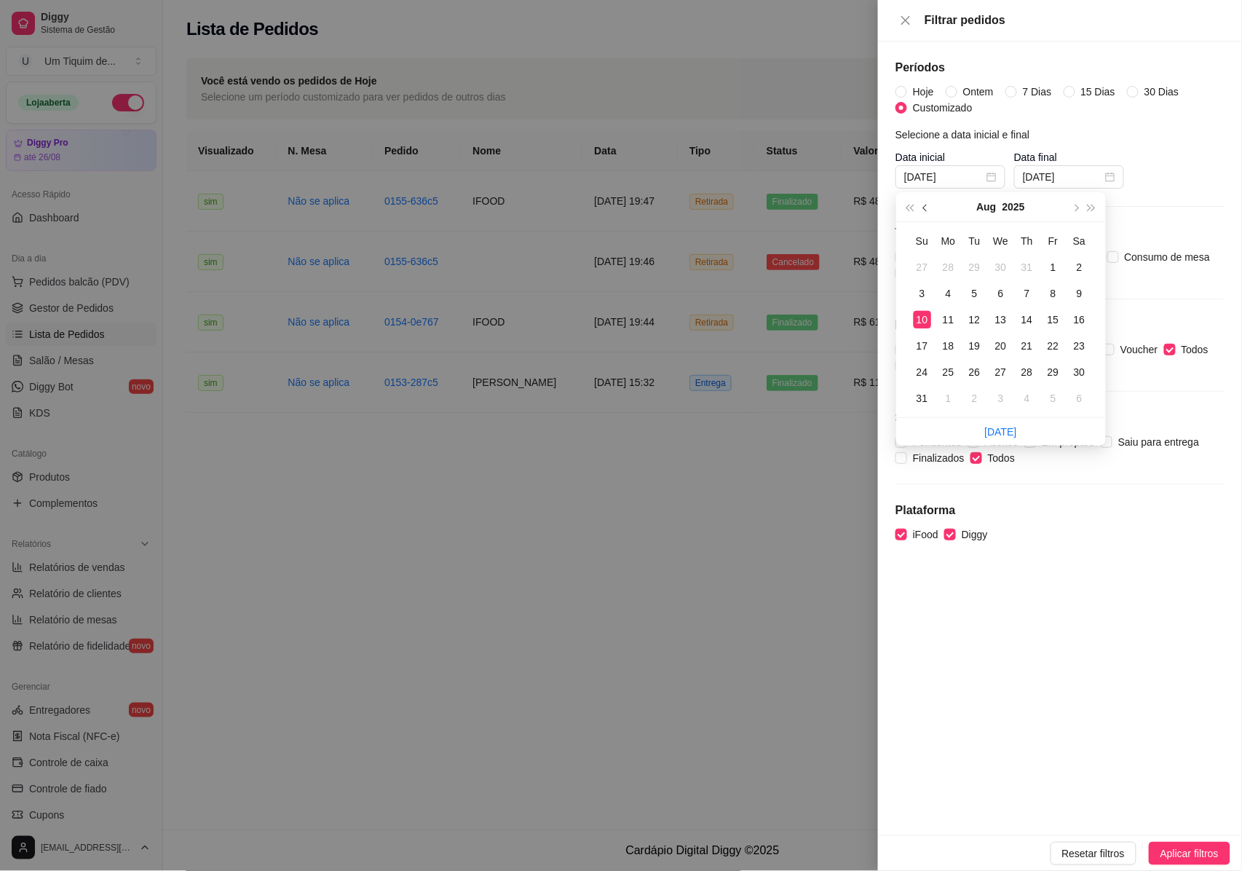
click at [929, 210] on button "button" at bounding box center [926, 206] width 16 height 29
click at [967, 268] on div "1" at bounding box center [974, 266] width 17 height 17
type input "[DATE]"
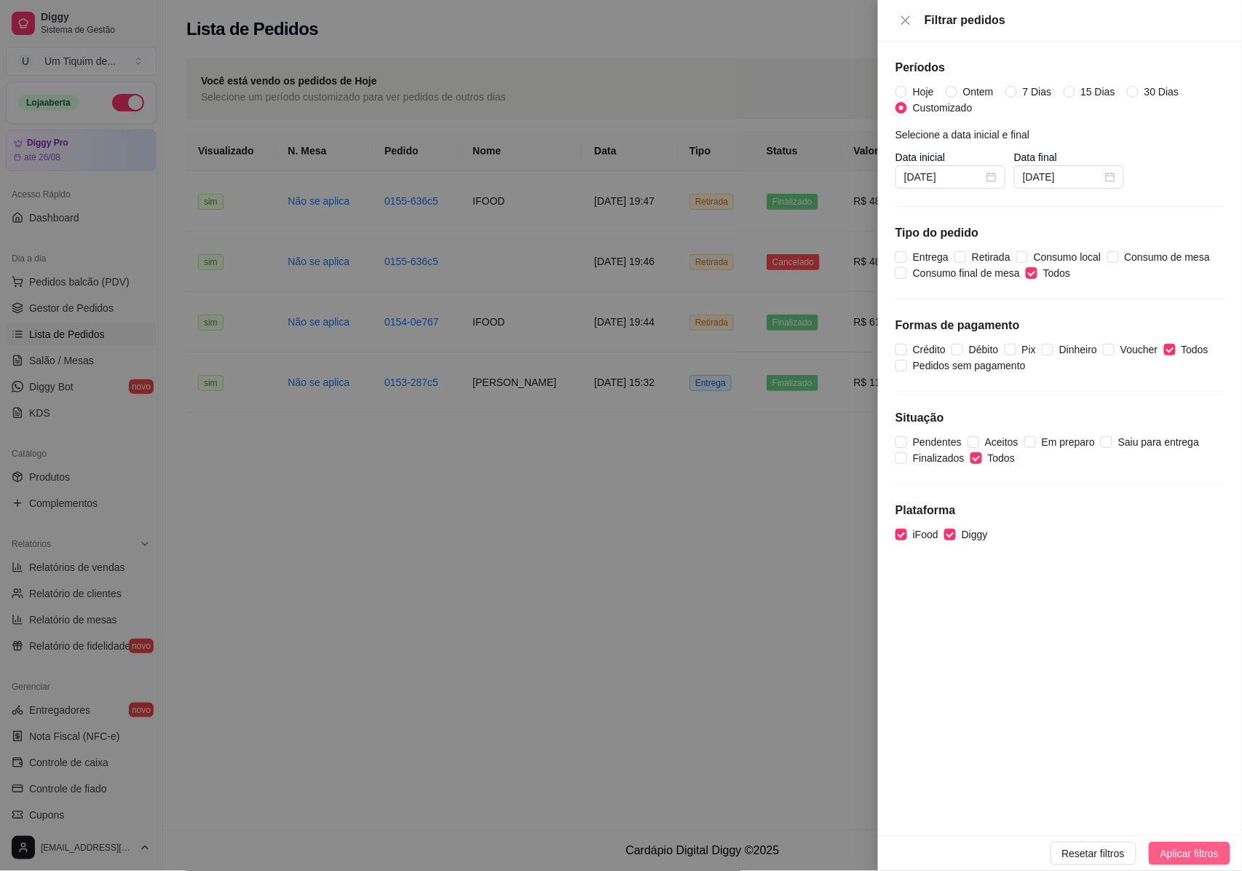
click at [1192, 856] on span "Aplicar filtros" at bounding box center [1189, 853] width 58 height 16
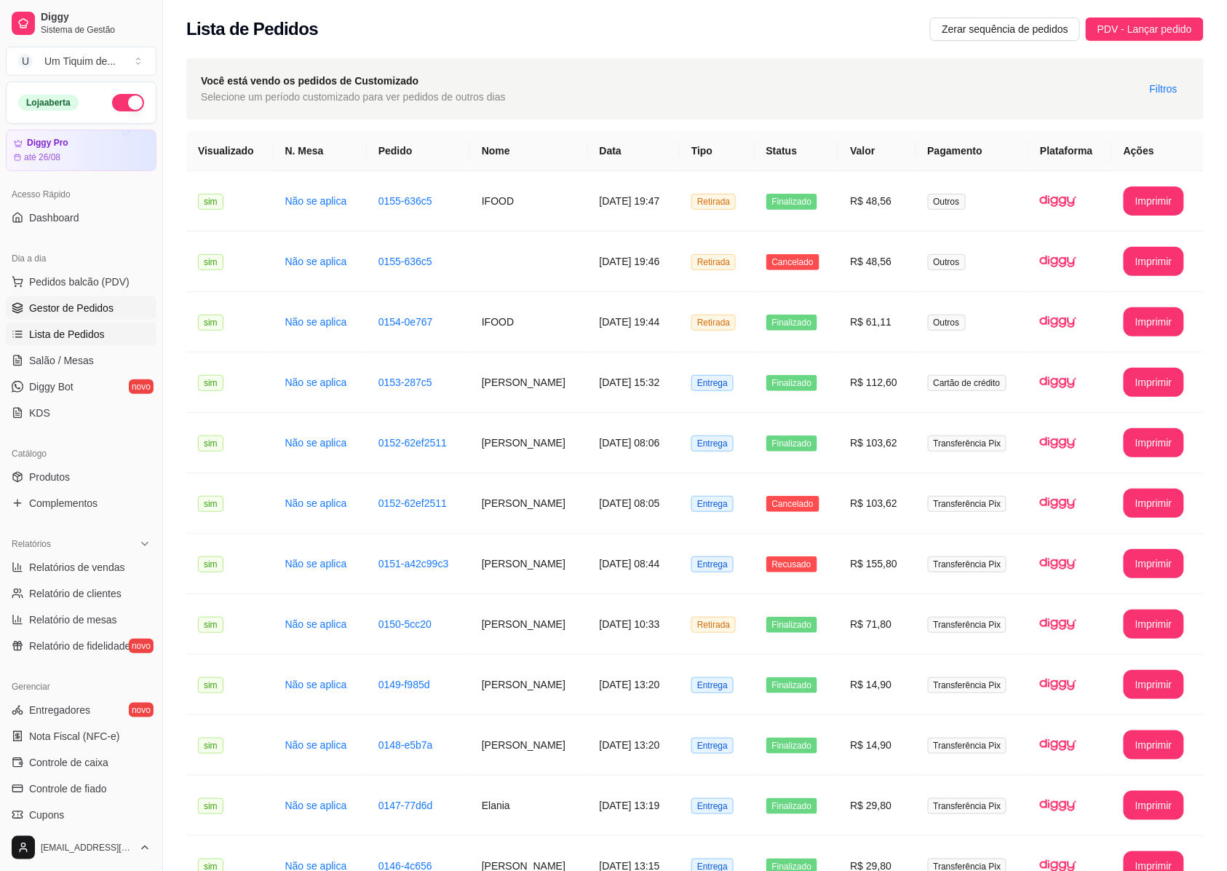
click at [66, 309] on span "Gestor de Pedidos" at bounding box center [71, 308] width 84 height 15
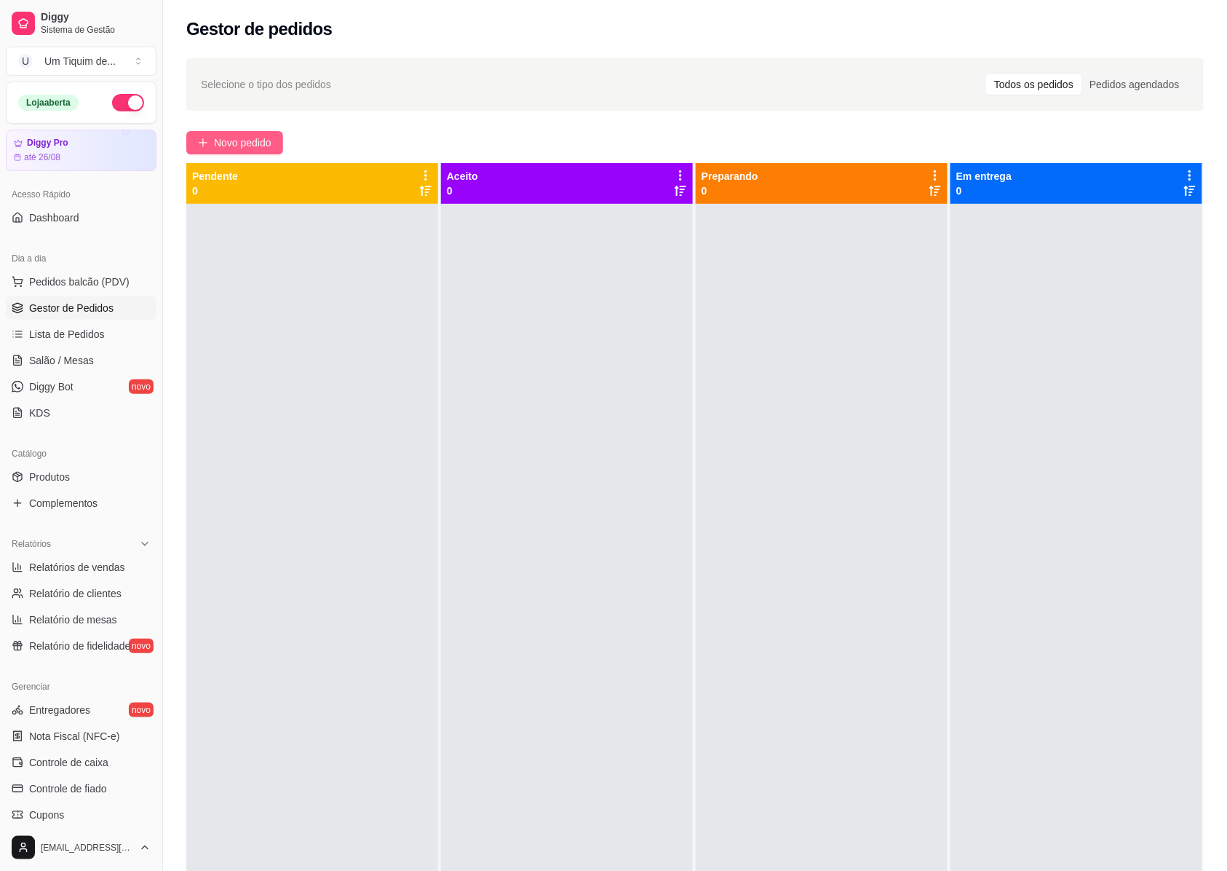
click at [215, 137] on span "Novo pedido" at bounding box center [243, 143] width 58 height 16
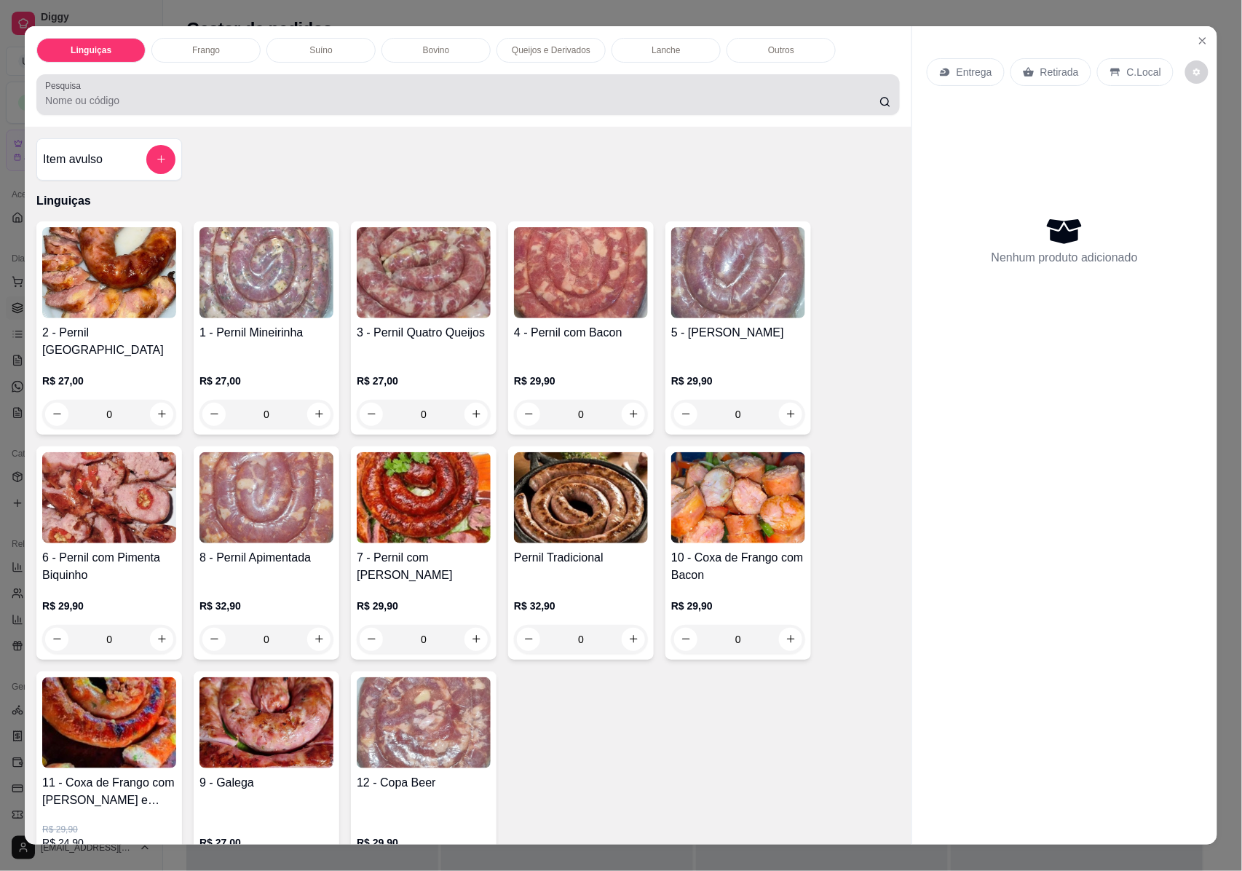
click at [215, 97] on input "Pesquisa" at bounding box center [462, 100] width 834 height 15
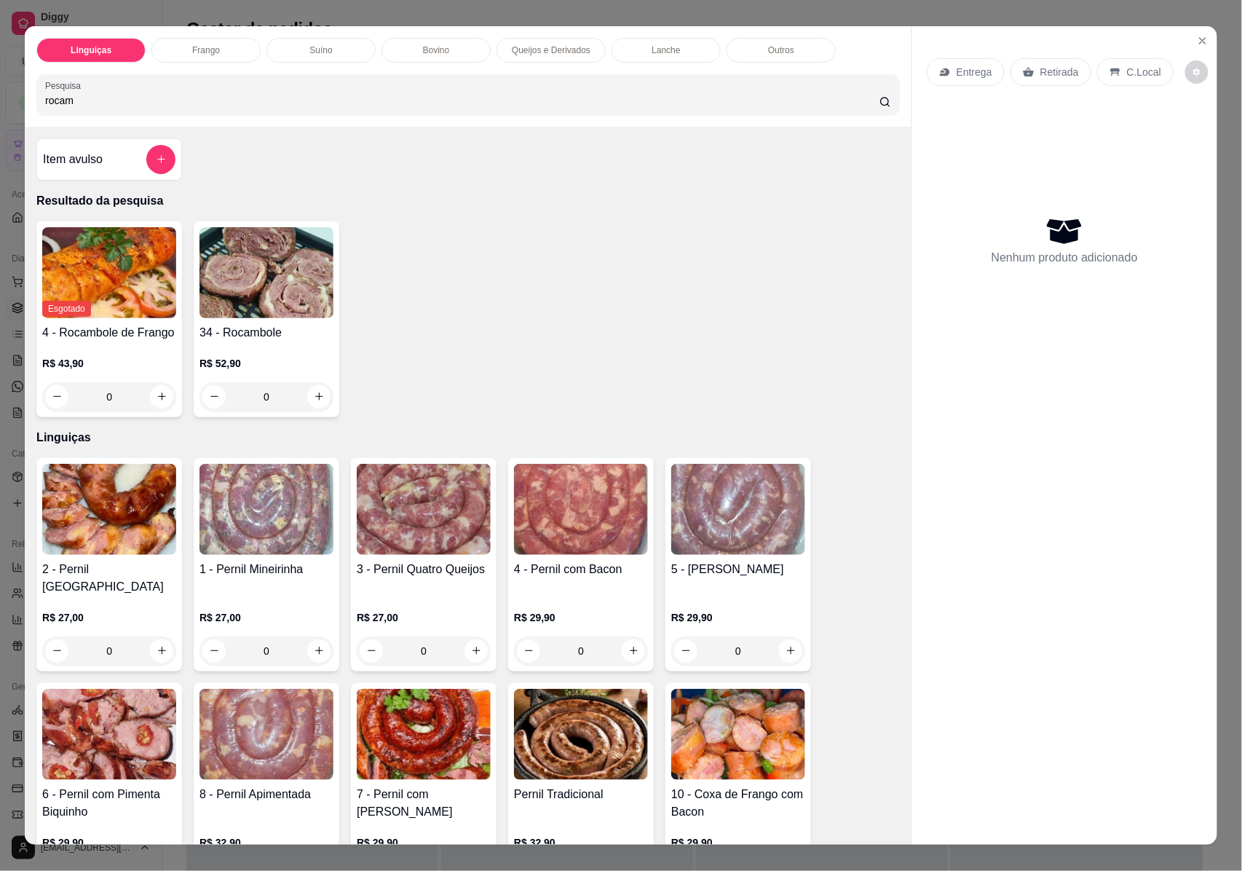
type input "rocam"
click at [106, 274] on img at bounding box center [109, 272] width 134 height 91
click at [1197, 35] on icon "Close" at bounding box center [1203, 41] width 12 height 12
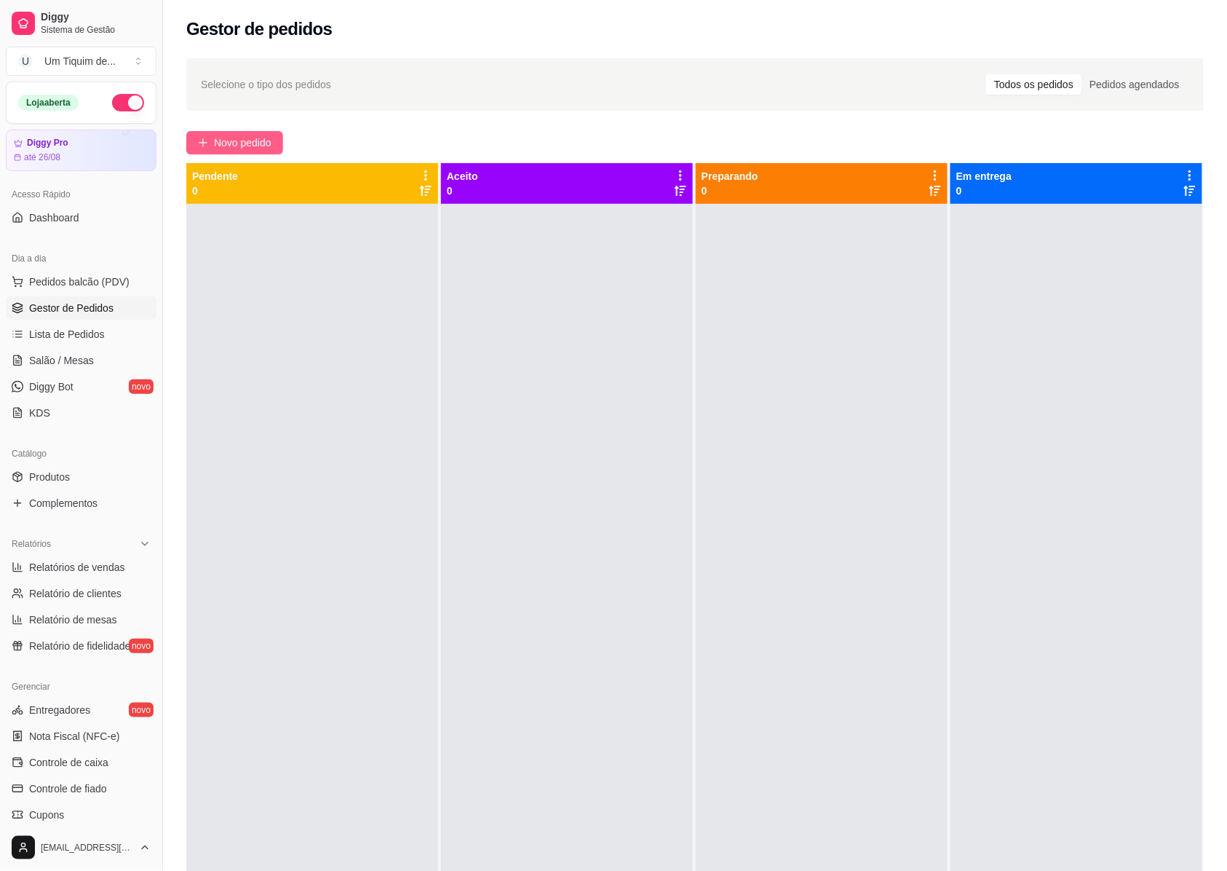
click at [262, 143] on span "Novo pedido" at bounding box center [243, 143] width 58 height 16
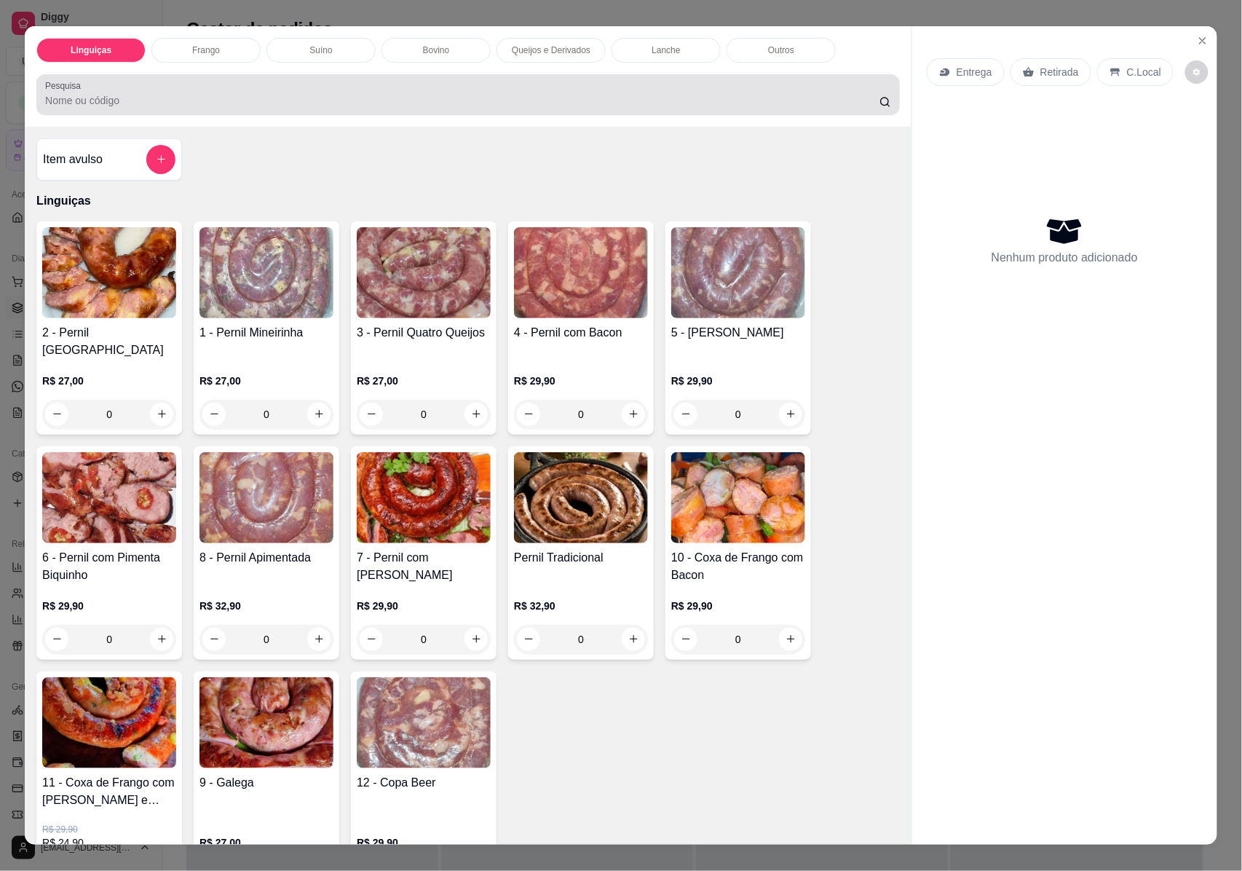
click at [111, 103] on input "Pesquisa" at bounding box center [462, 100] width 834 height 15
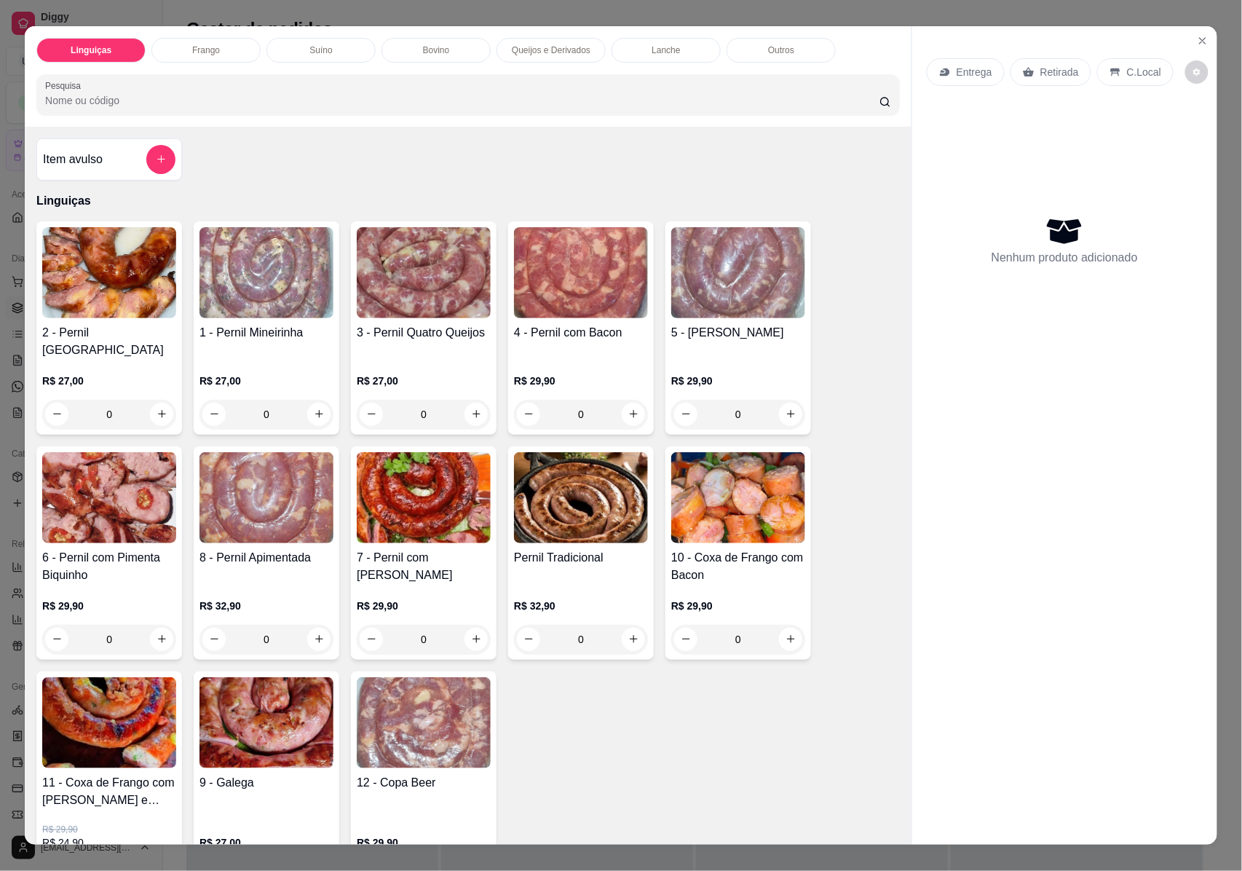
type input "t"
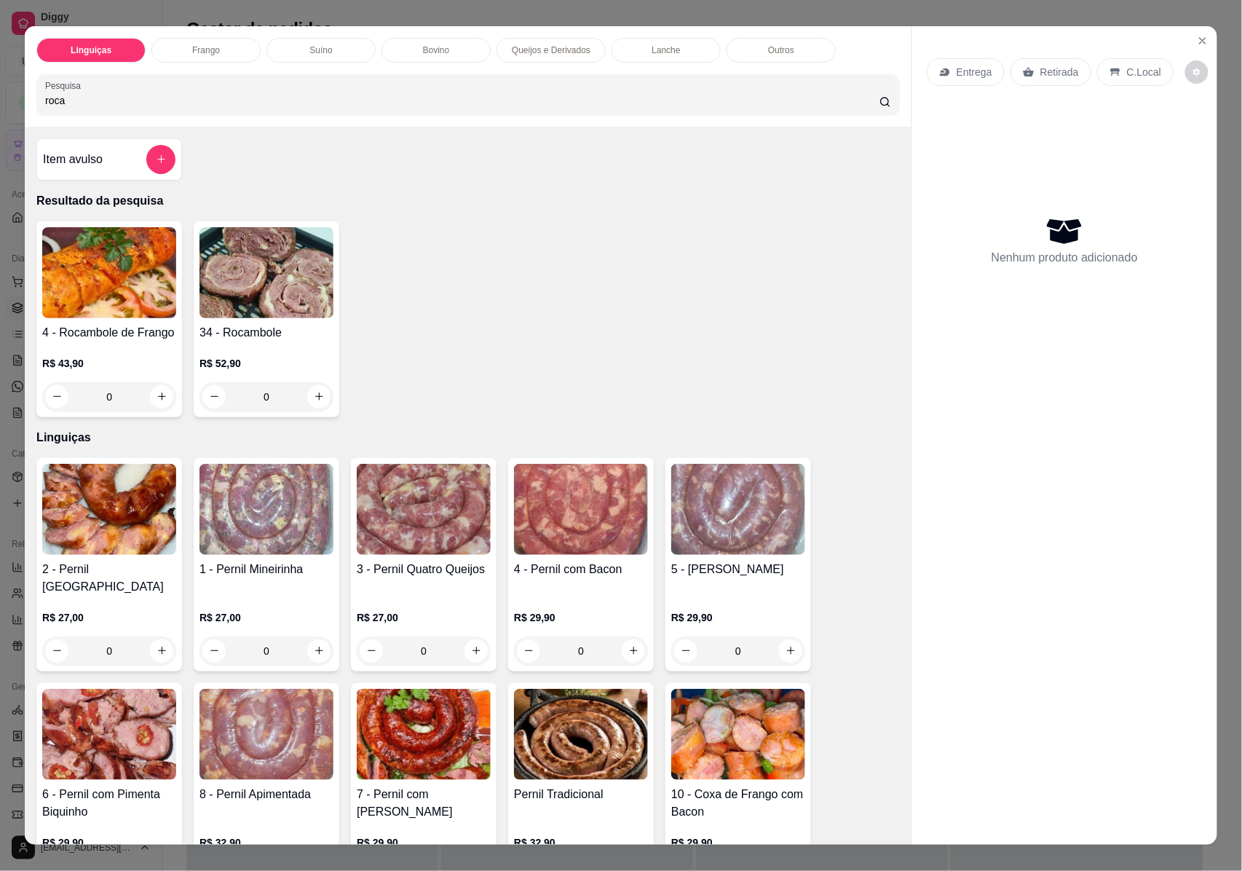
type input "roca"
click at [137, 294] on img at bounding box center [109, 272] width 134 height 91
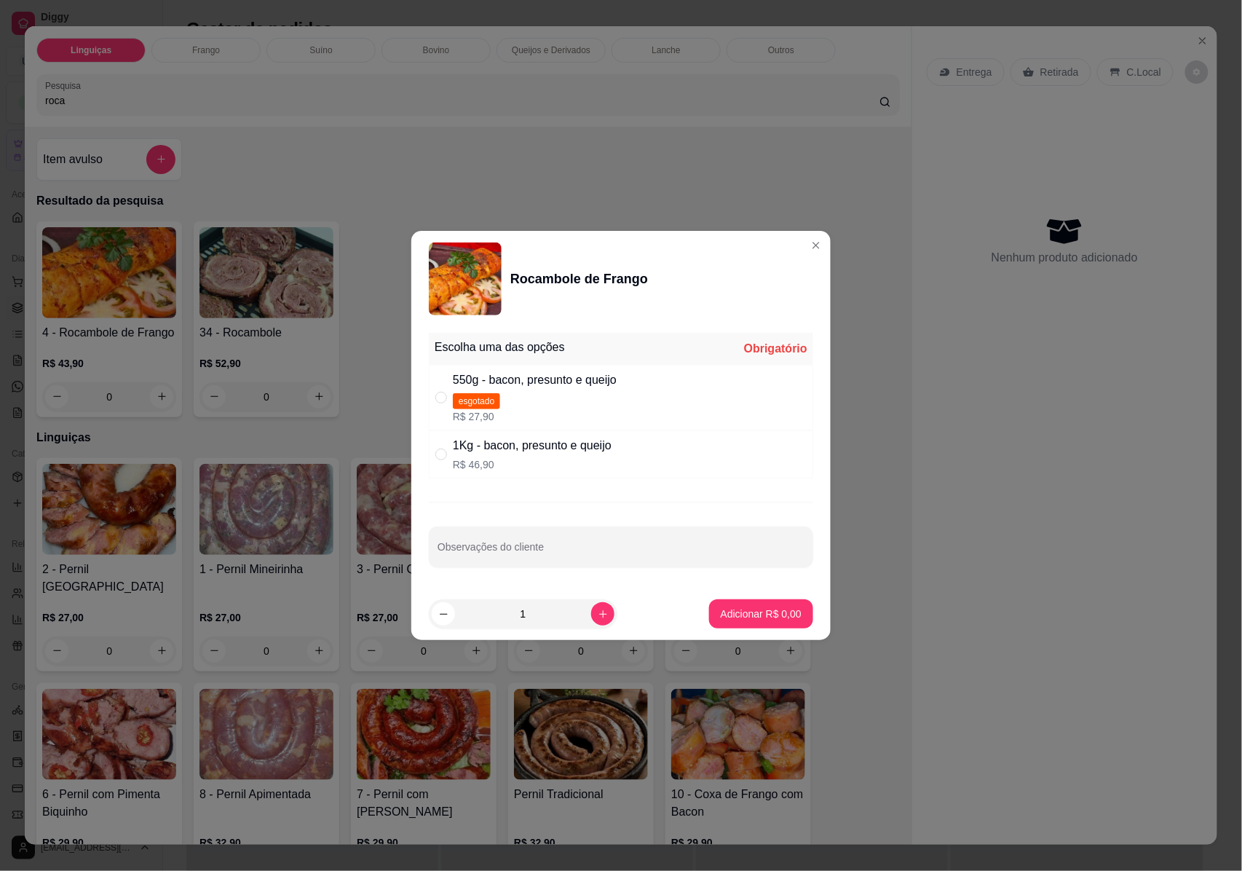
click at [539, 458] on p "R$ 46,90" at bounding box center [532, 464] width 159 height 15
radio input "true"
click at [734, 613] on p "Adicionar R$ 46,90" at bounding box center [758, 613] width 87 height 15
type input "1"
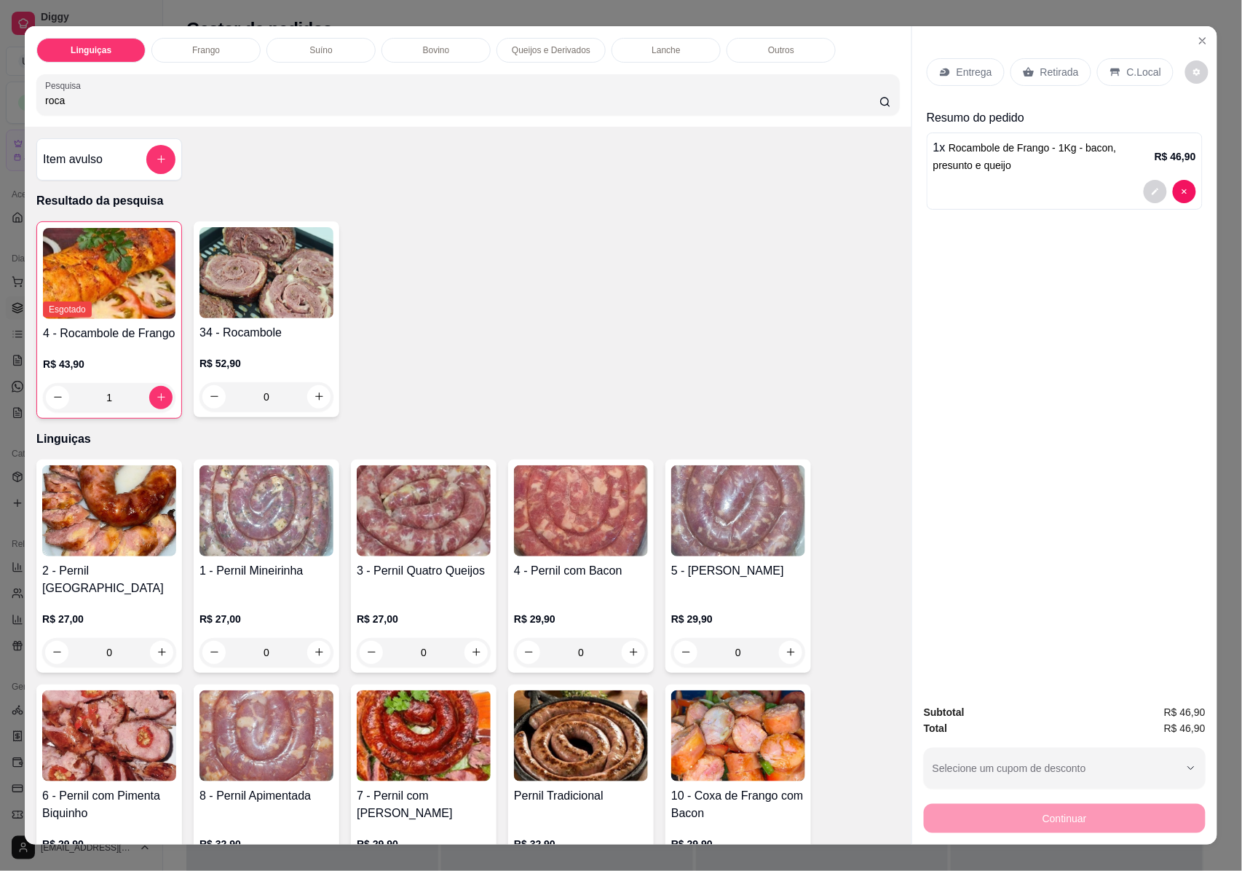
click at [970, 67] on p "Entrega" at bounding box center [975, 72] width 36 height 15
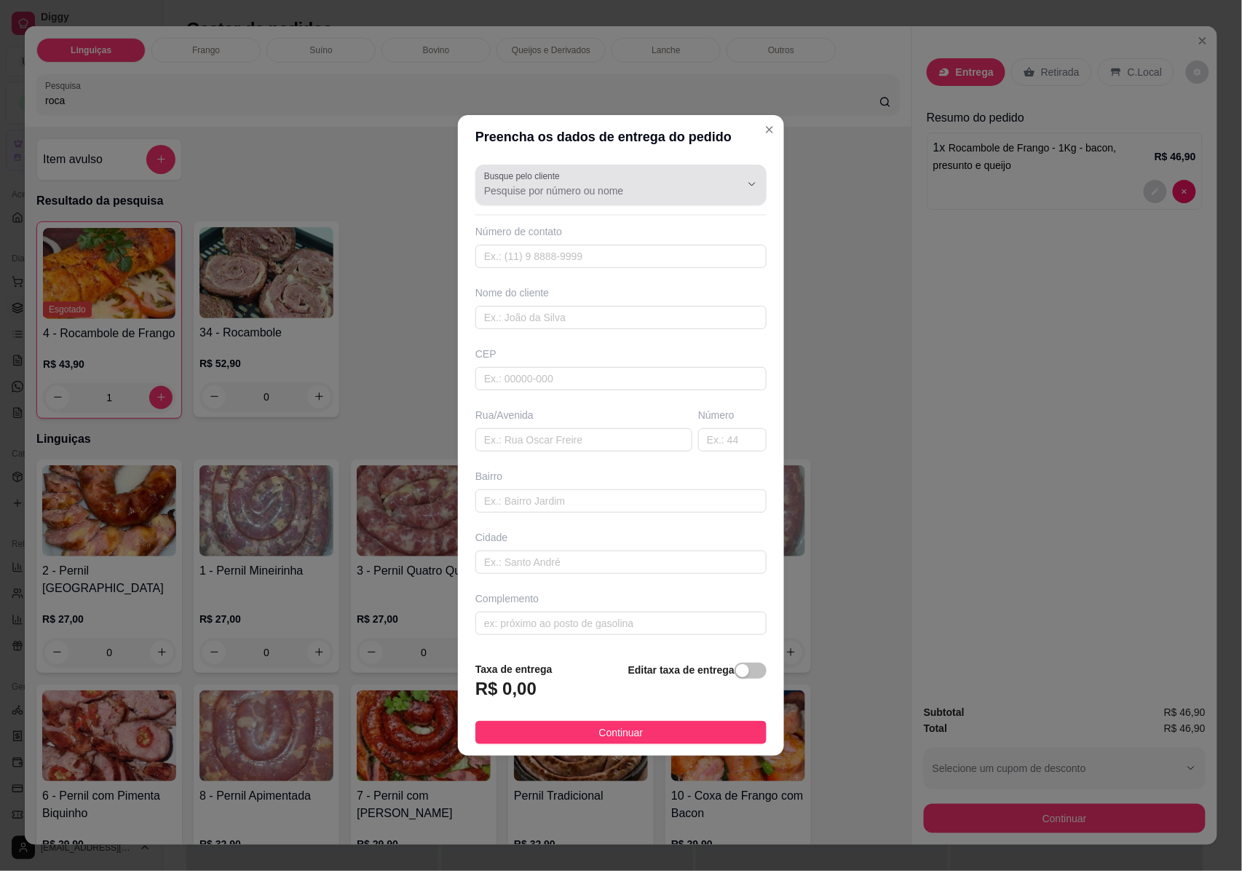
click at [607, 183] on input "Busque pelo cliente" at bounding box center [600, 190] width 233 height 15
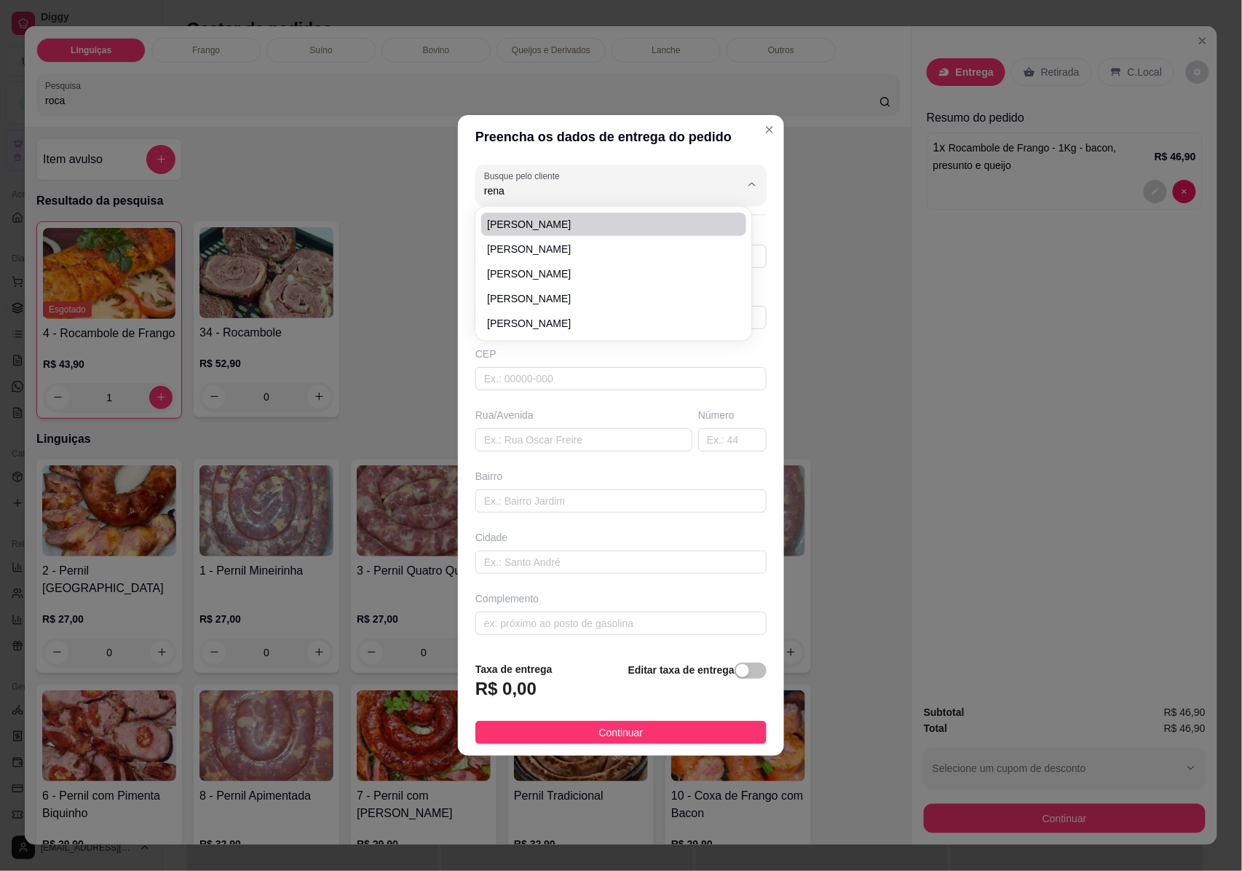
click at [518, 218] on span "[PERSON_NAME]" at bounding box center [606, 224] width 239 height 15
type input "[PERSON_NAME]"
type input "33999926045"
type input "[PERSON_NAME]"
type input "39890000"
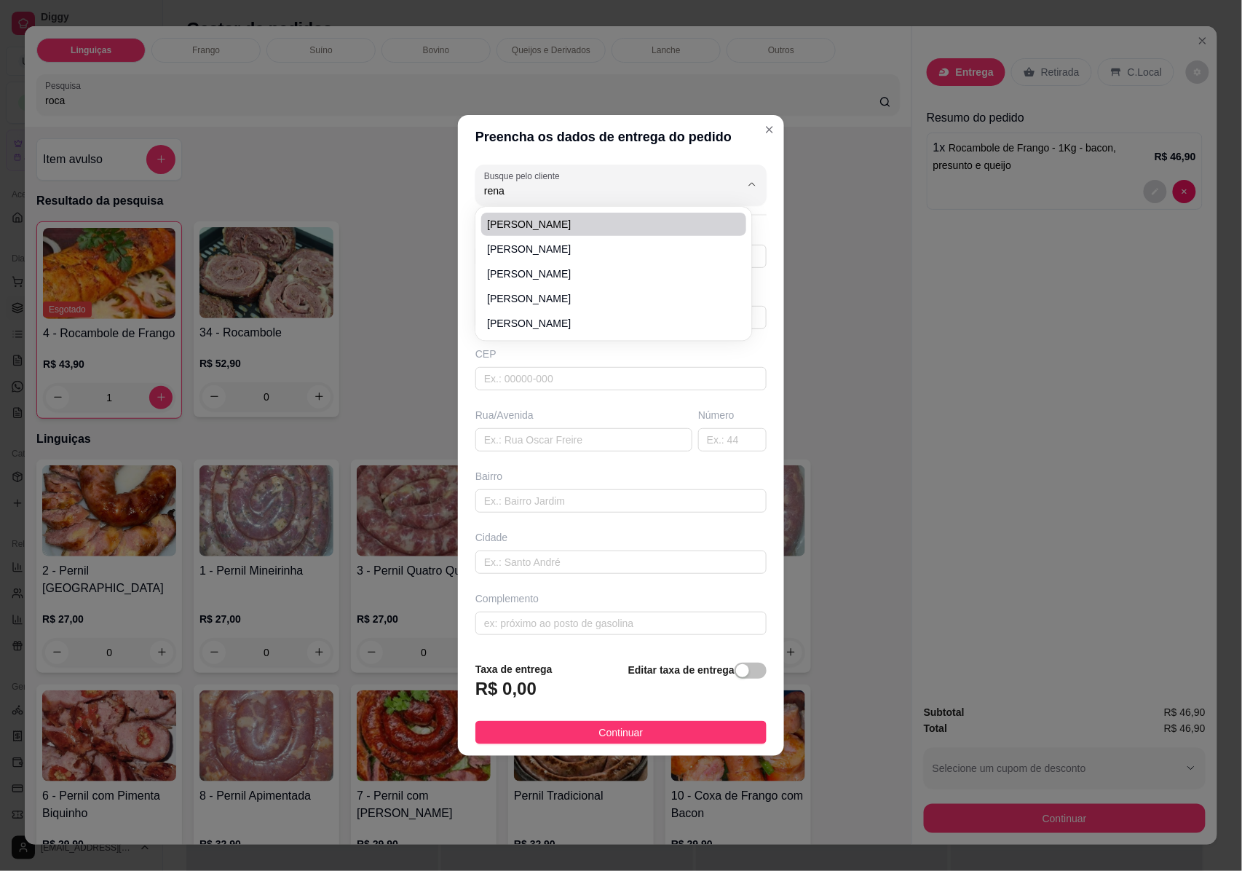
type input "[PERSON_NAME]"
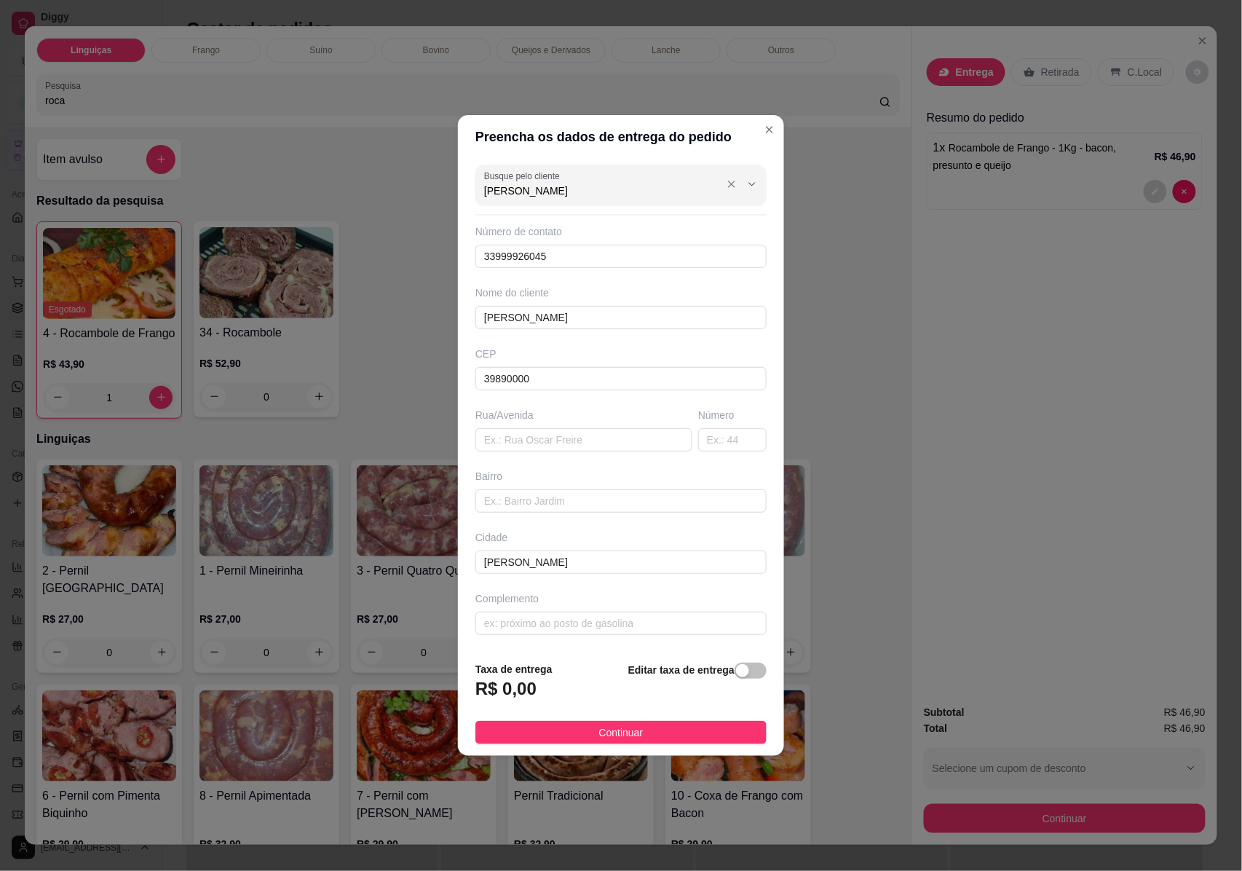
drag, startPoint x: 537, startPoint y: 186, endPoint x: 421, endPoint y: 184, distance: 115.8
click at [421, 183] on div "Preencha os dados de entrega do pedido Busque pelo cliente Renata Número de con…" at bounding box center [621, 435] width 1242 height 871
click at [507, 245] on span "[PERSON_NAME]" at bounding box center [606, 249] width 239 height 15
type input "[PERSON_NAME]"
type input "31983315503"
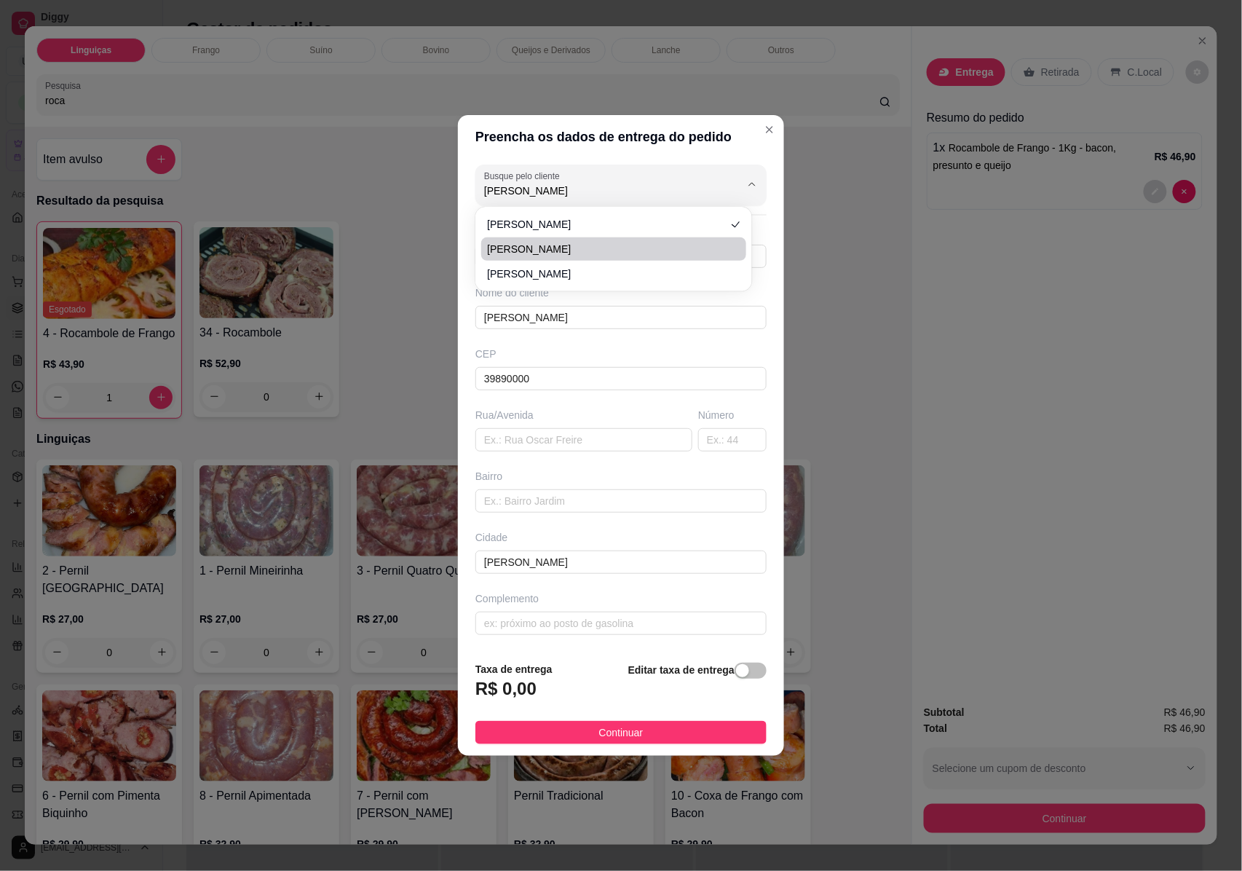
type input "31370660"
type input "Rua [PERSON_NAME]"
type input "13"
type input "Trevo"
type input "[GEOGRAPHIC_DATA]"
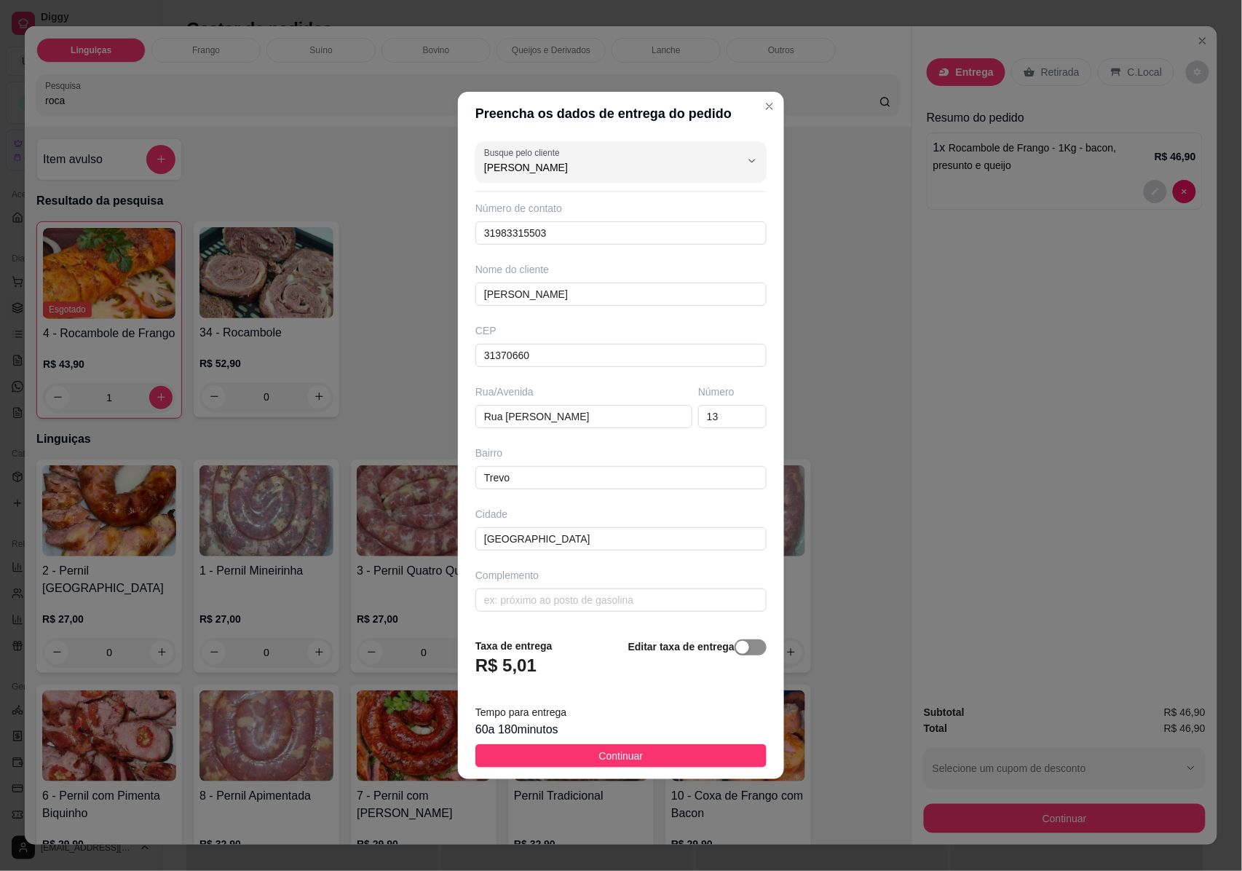
type input "[PERSON_NAME]"
click at [740, 648] on span "button" at bounding box center [751, 647] width 32 height 16
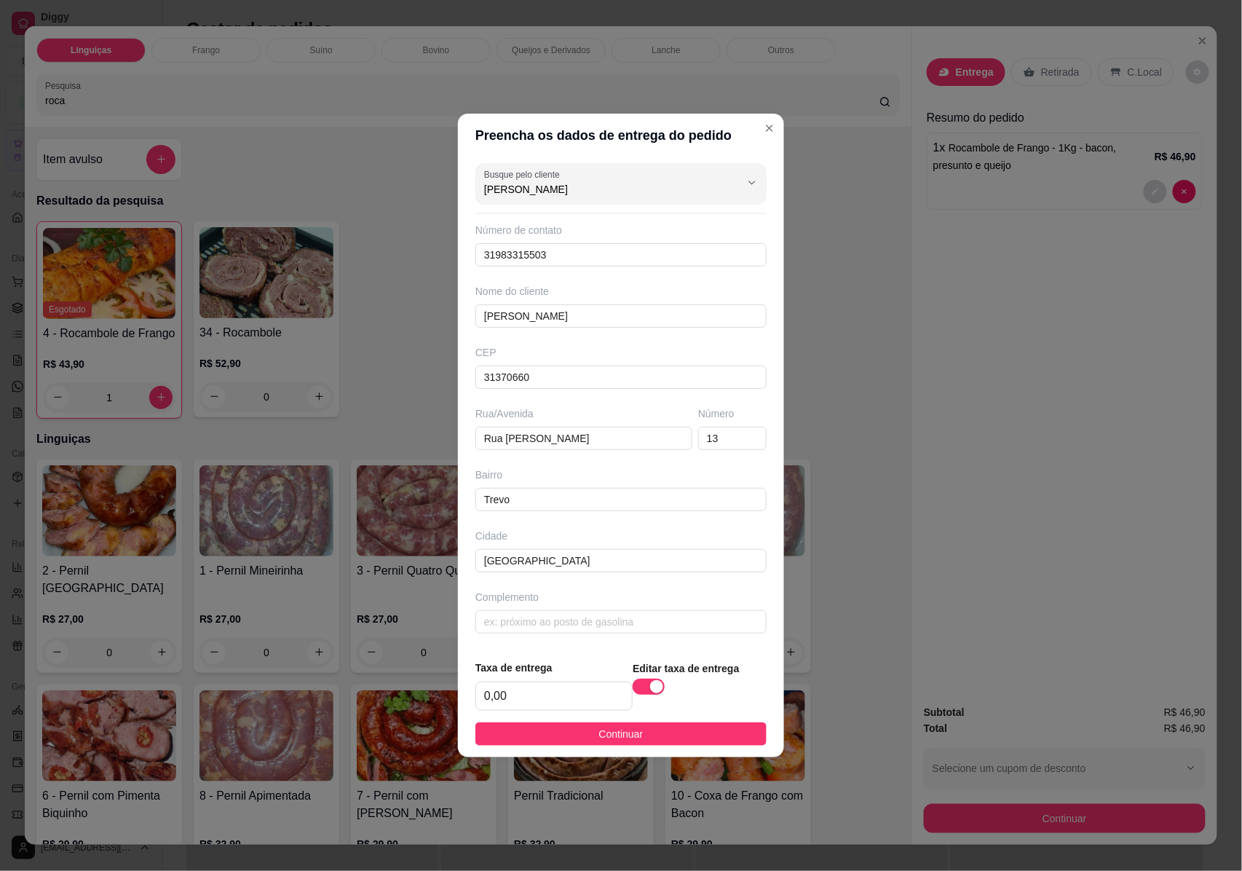
click at [649, 737] on button "Continuar" at bounding box center [620, 733] width 291 height 23
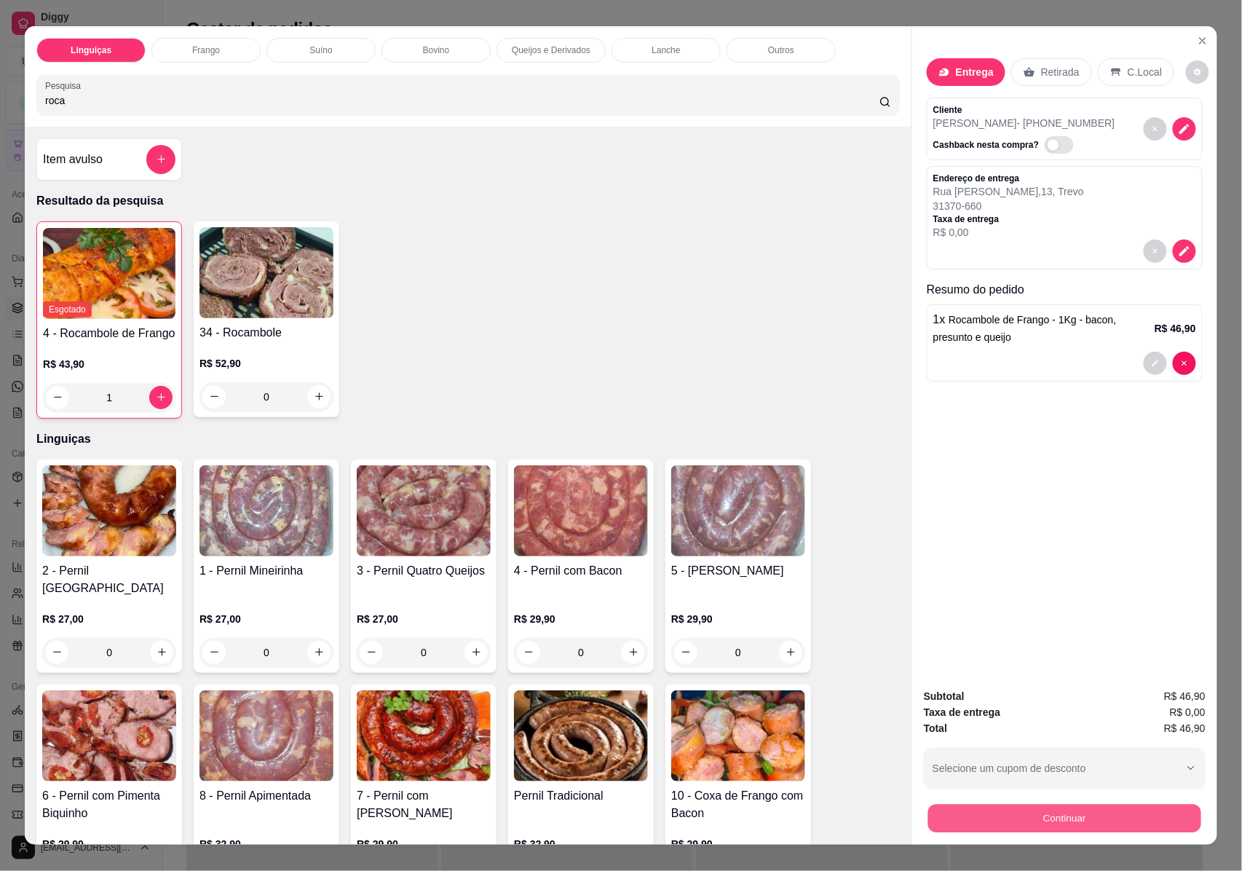
click at [1057, 814] on button "Continuar" at bounding box center [1064, 818] width 273 height 28
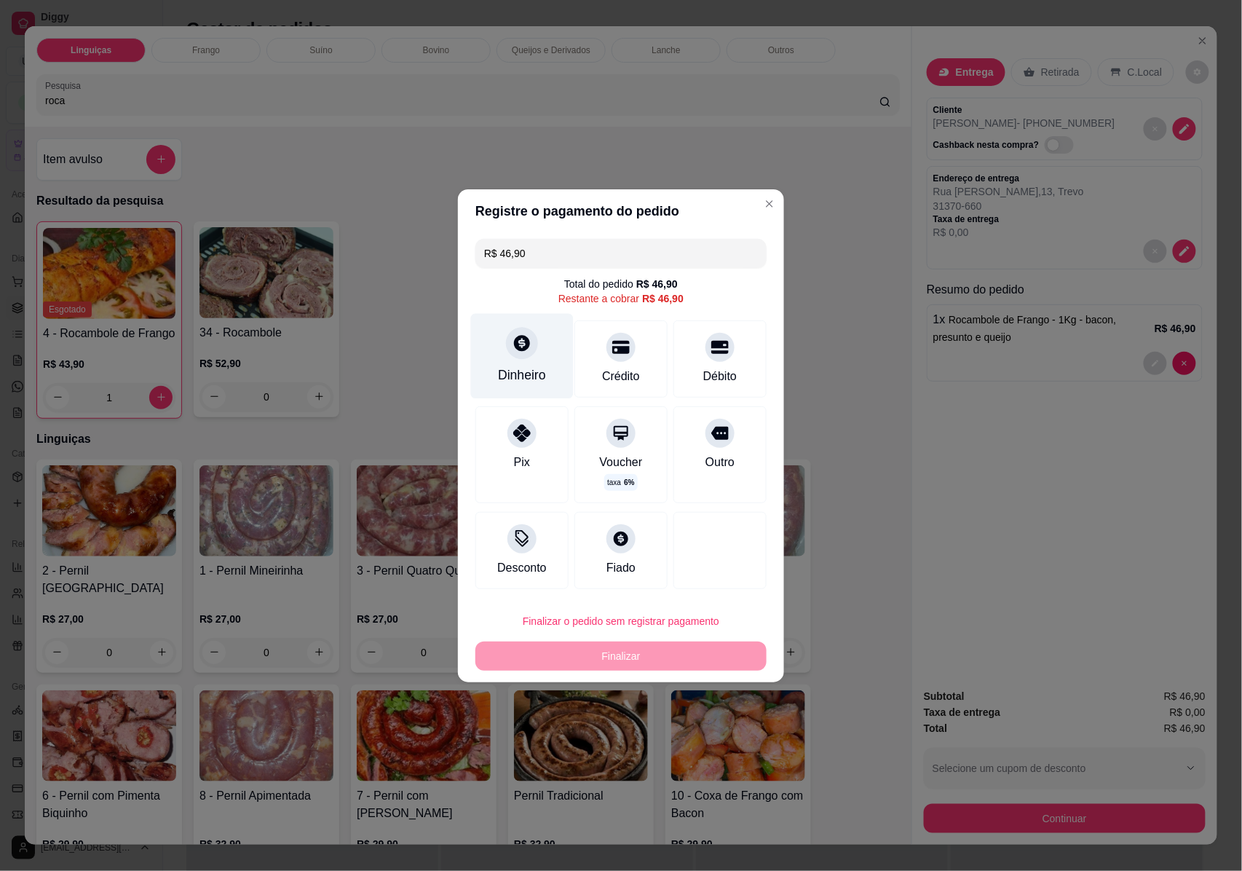
click at [523, 363] on div "Dinheiro" at bounding box center [522, 355] width 103 height 85
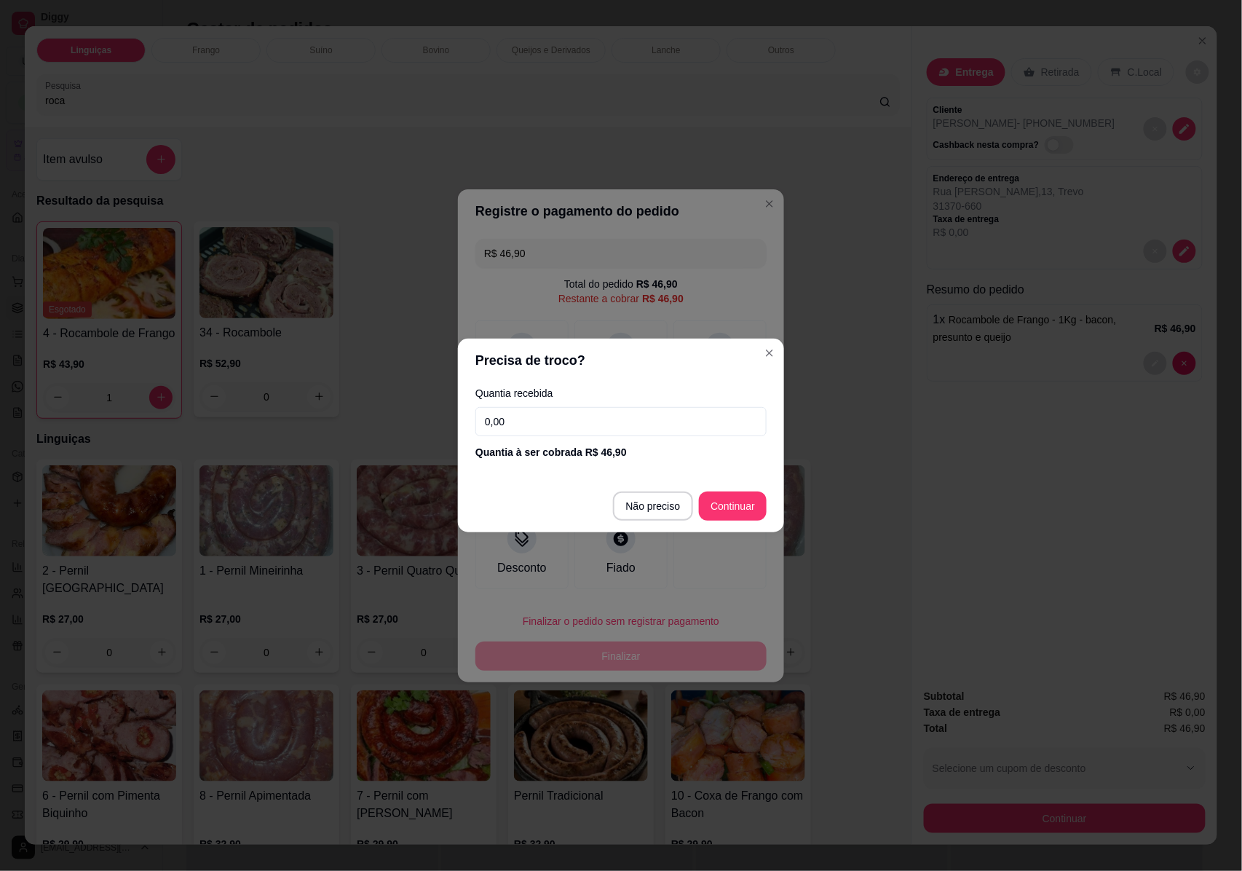
click at [561, 415] on input "0,00" at bounding box center [620, 421] width 291 height 29
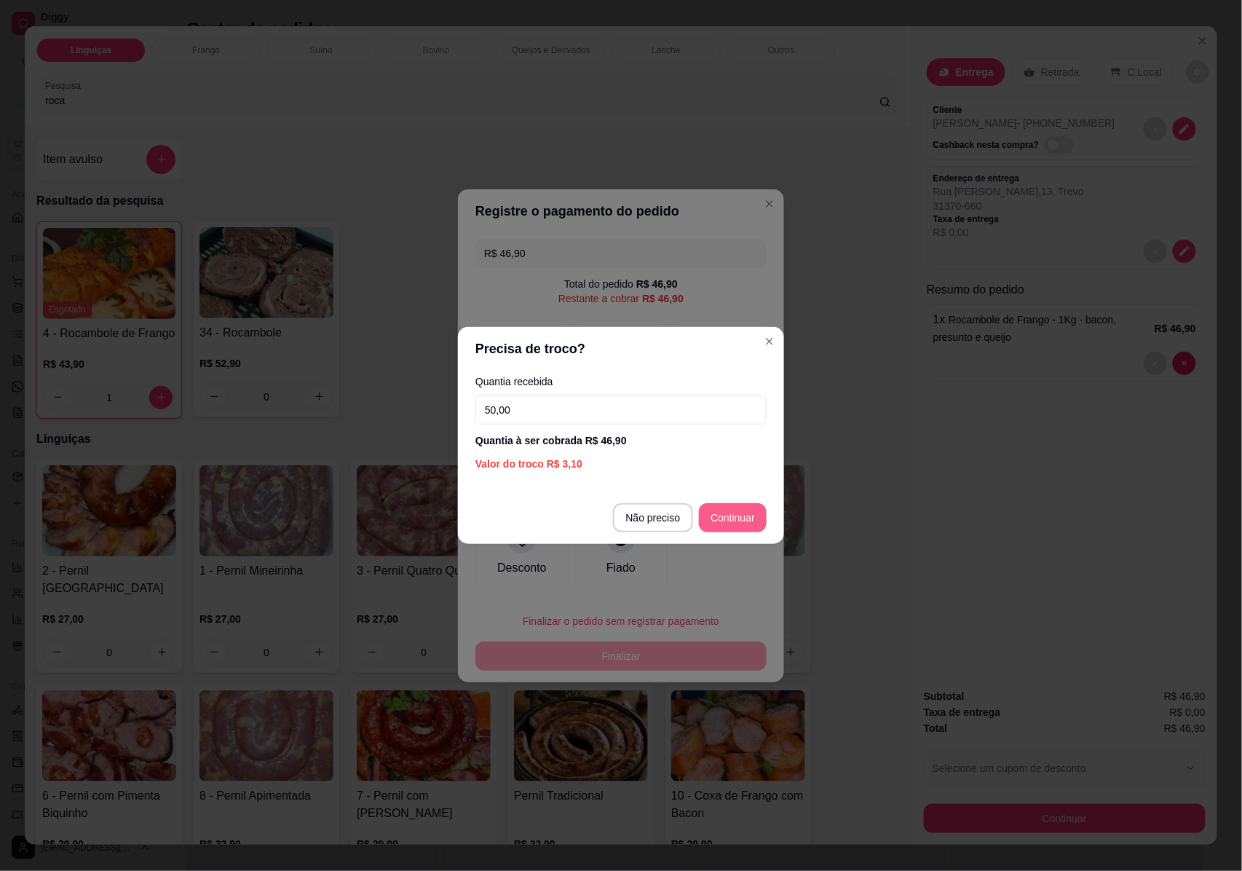
type input "50,00"
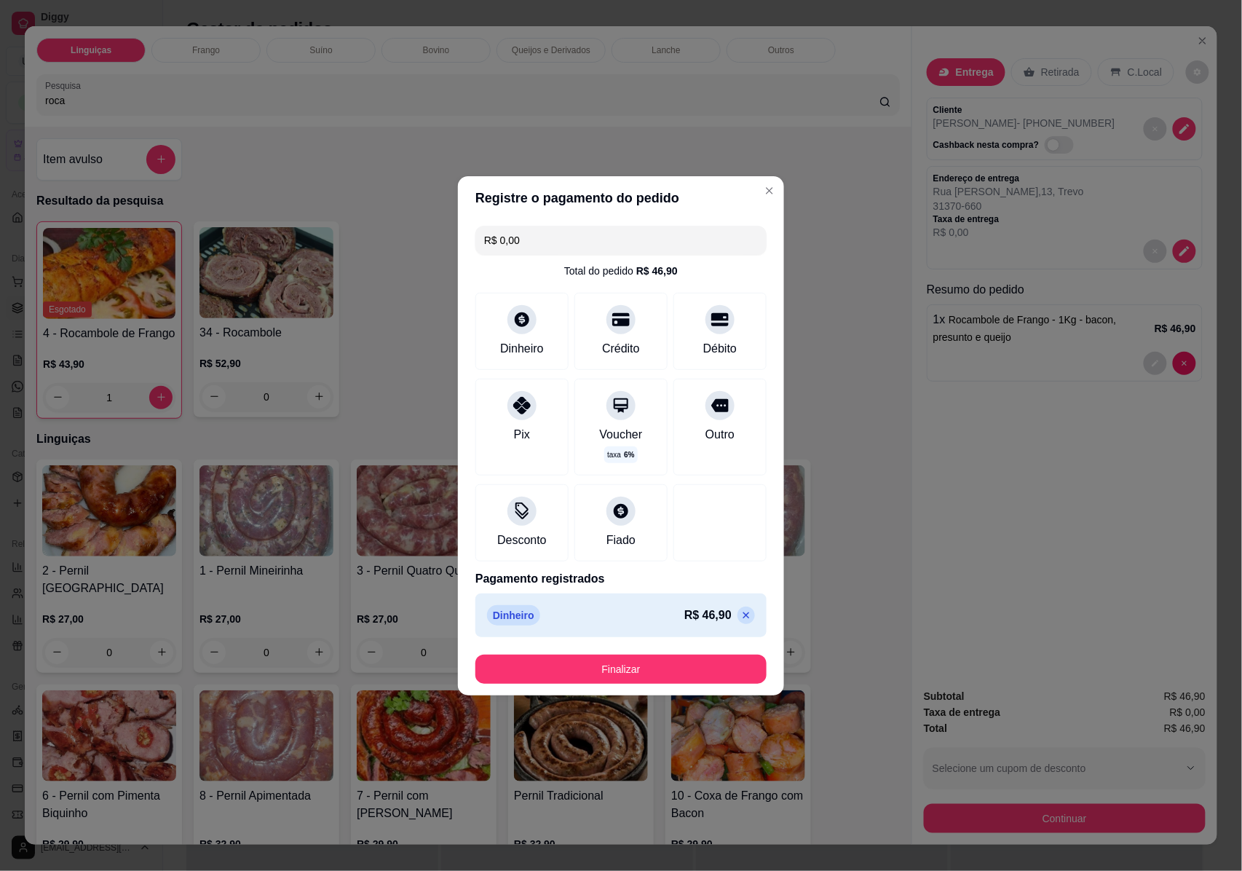
type input "R$ 0,00"
click at [659, 677] on button "Finalizar" at bounding box center [621, 668] width 282 height 28
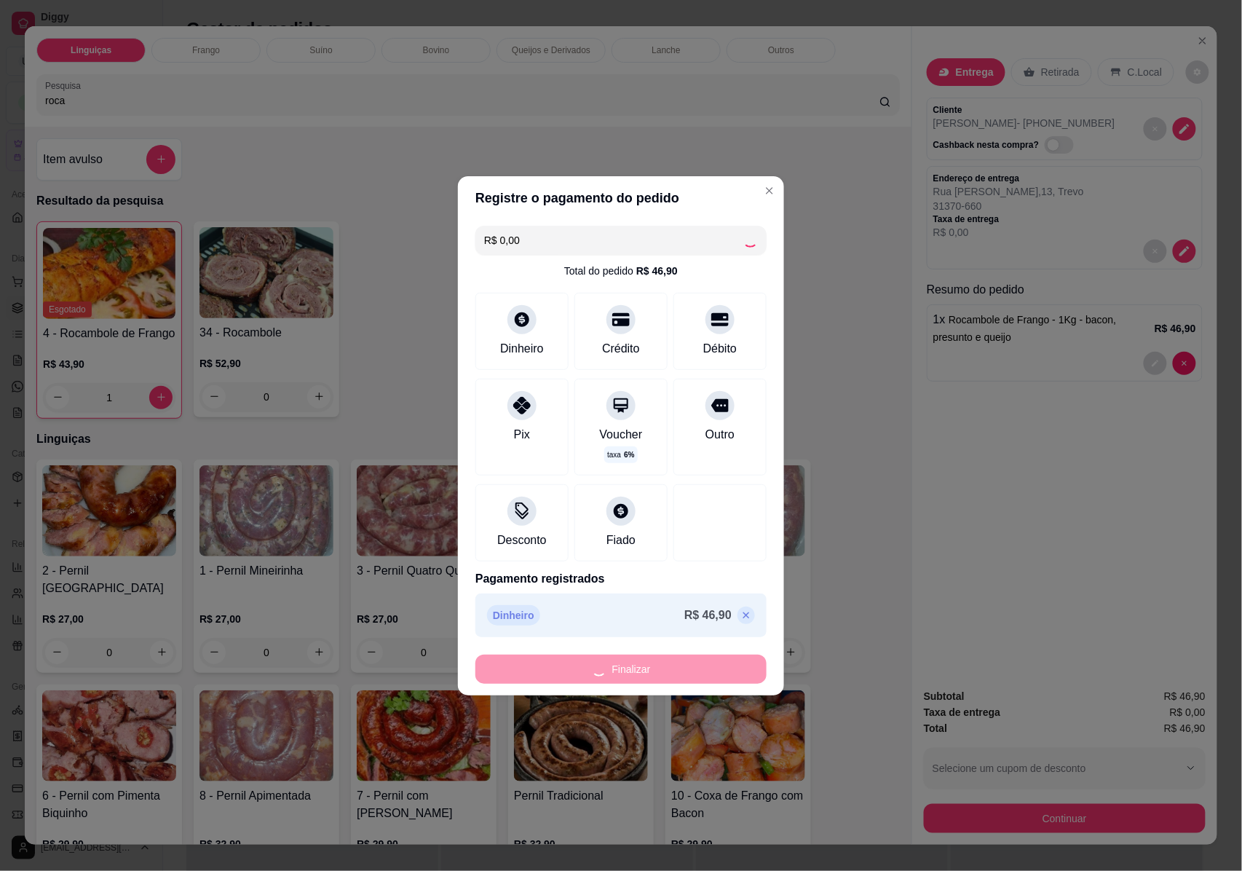
type input "0"
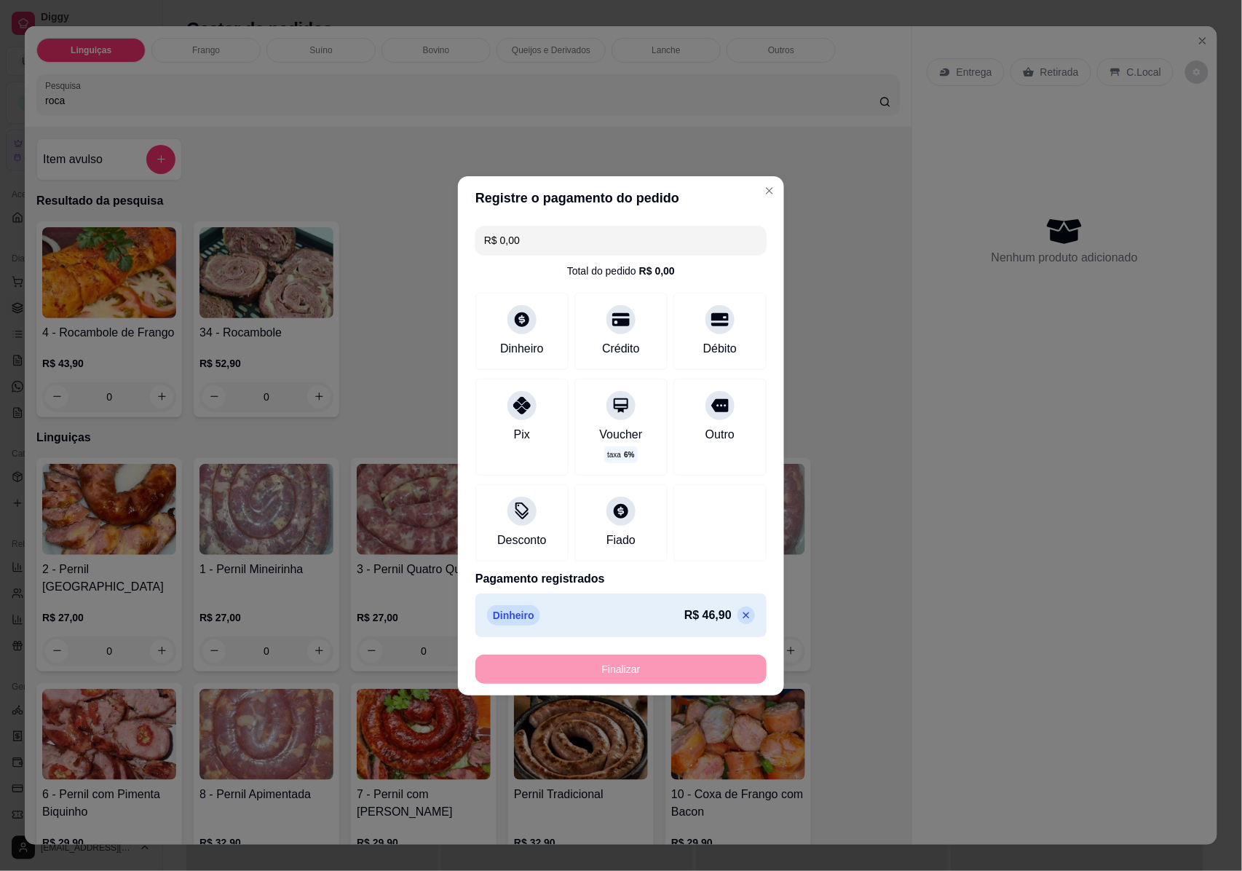
type input "-R$ 46,90"
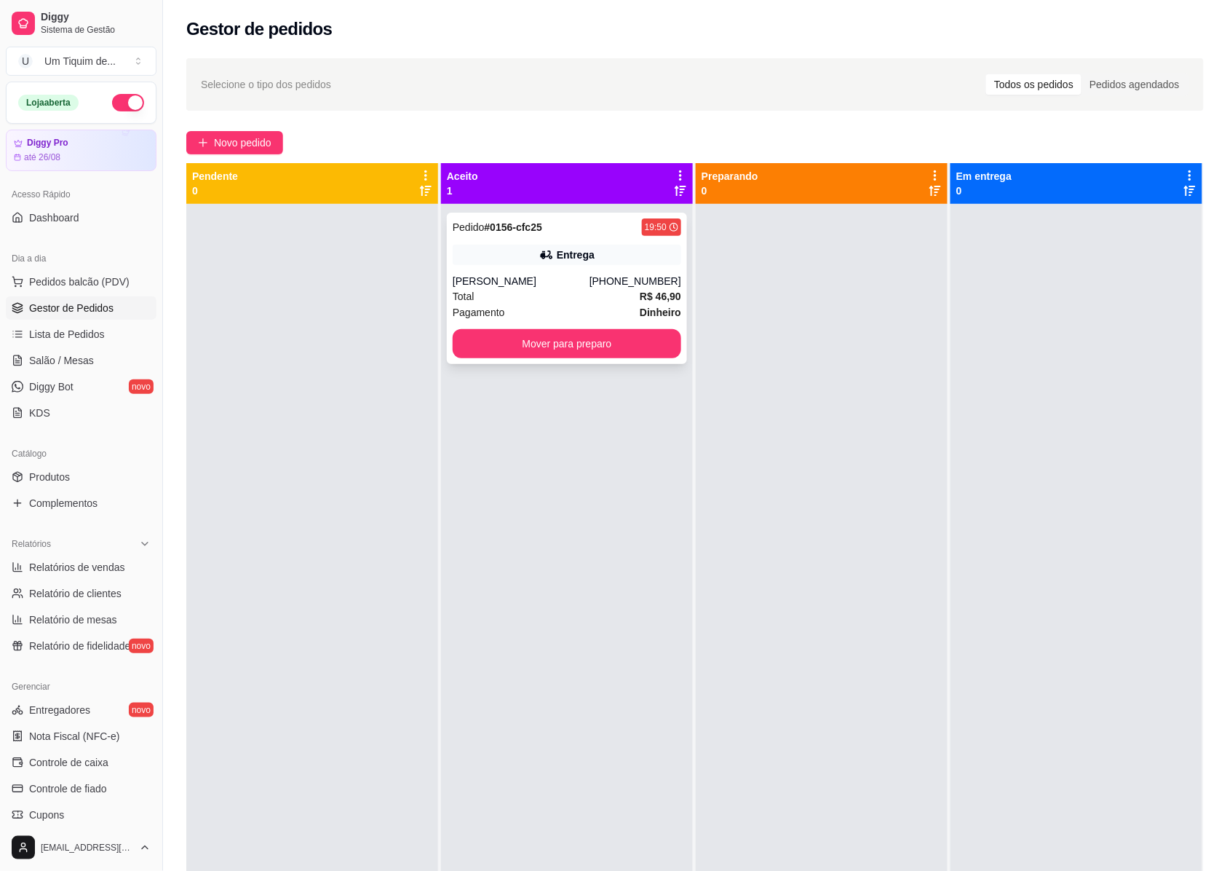
click at [528, 312] on div "Pagamento Dinheiro" at bounding box center [567, 312] width 229 height 16
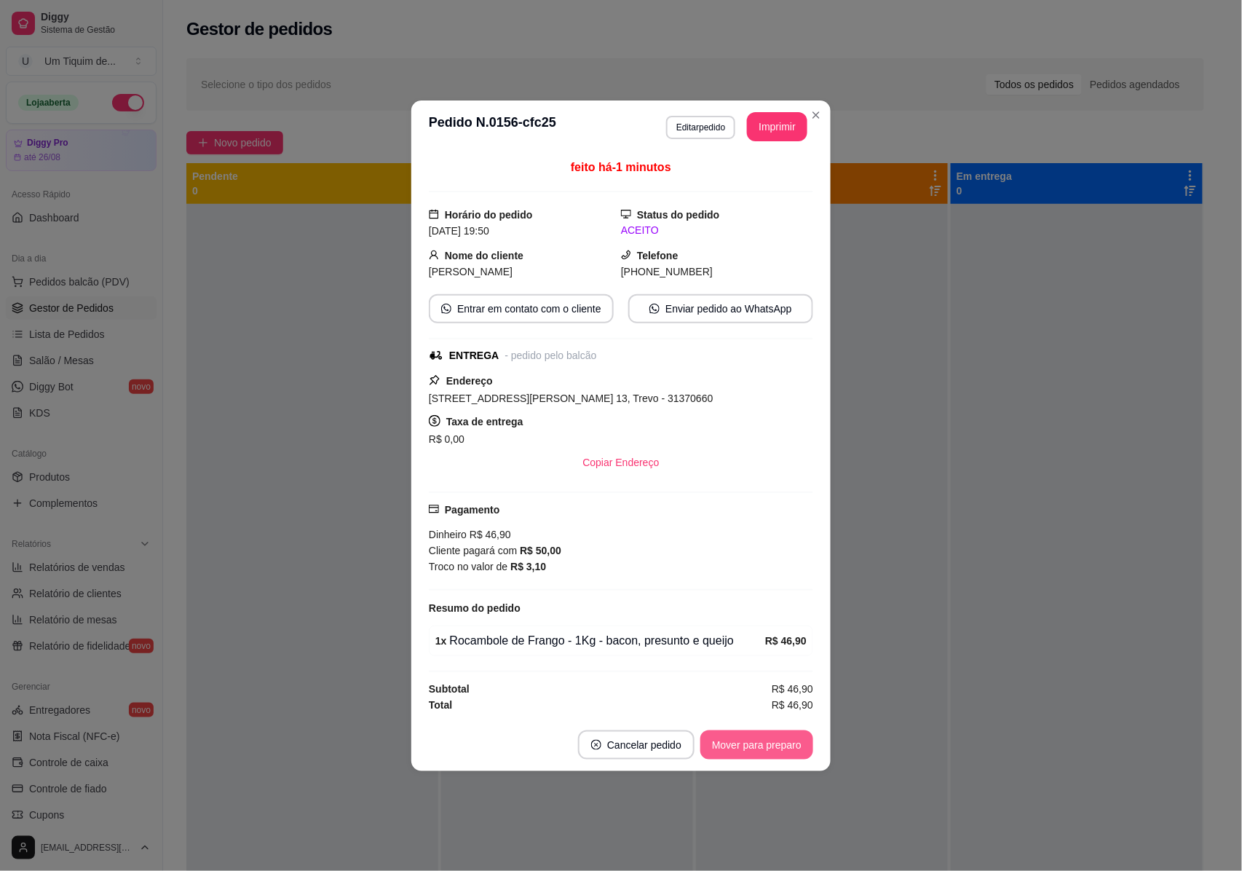
click at [780, 746] on button "Mover para preparo" at bounding box center [756, 744] width 113 height 29
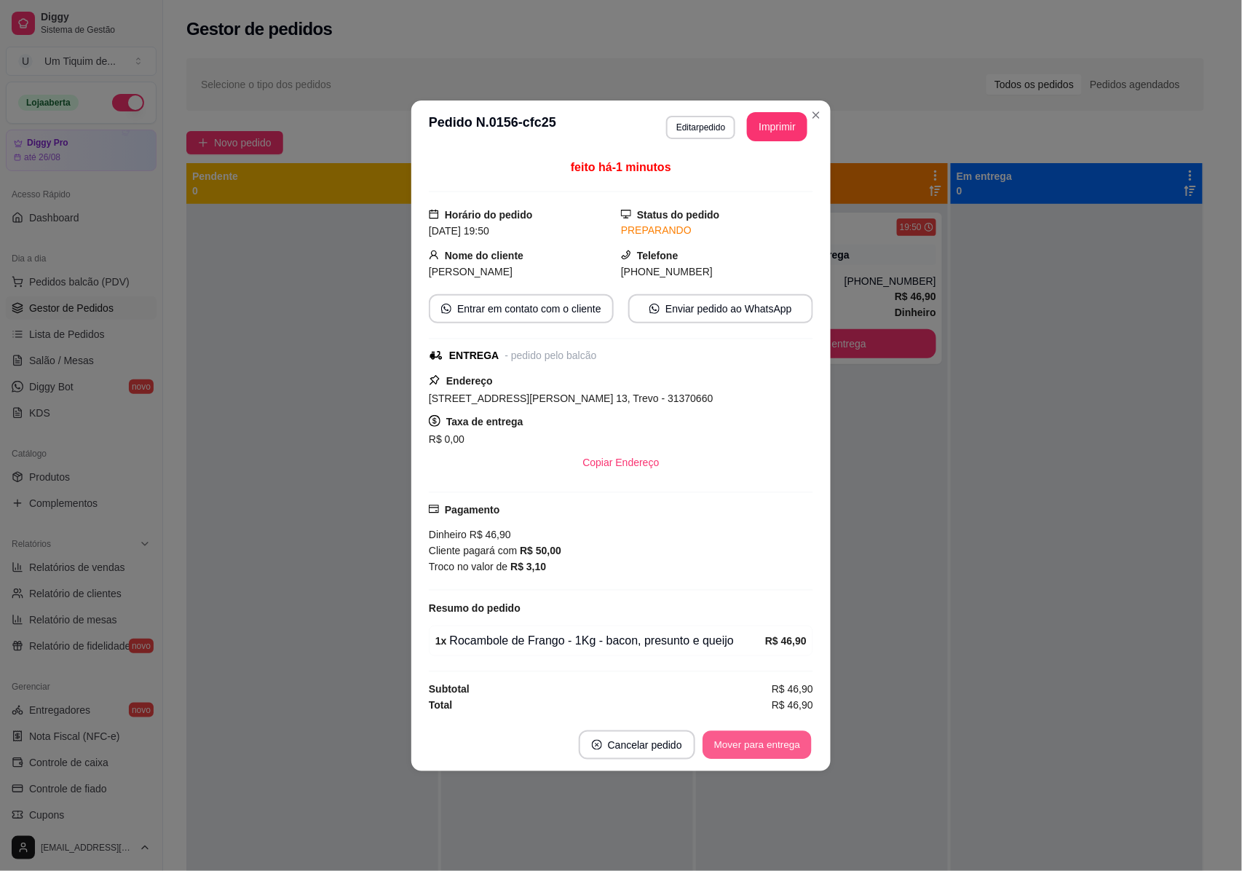
click at [780, 746] on button "Mover para entrega" at bounding box center [757, 744] width 109 height 28
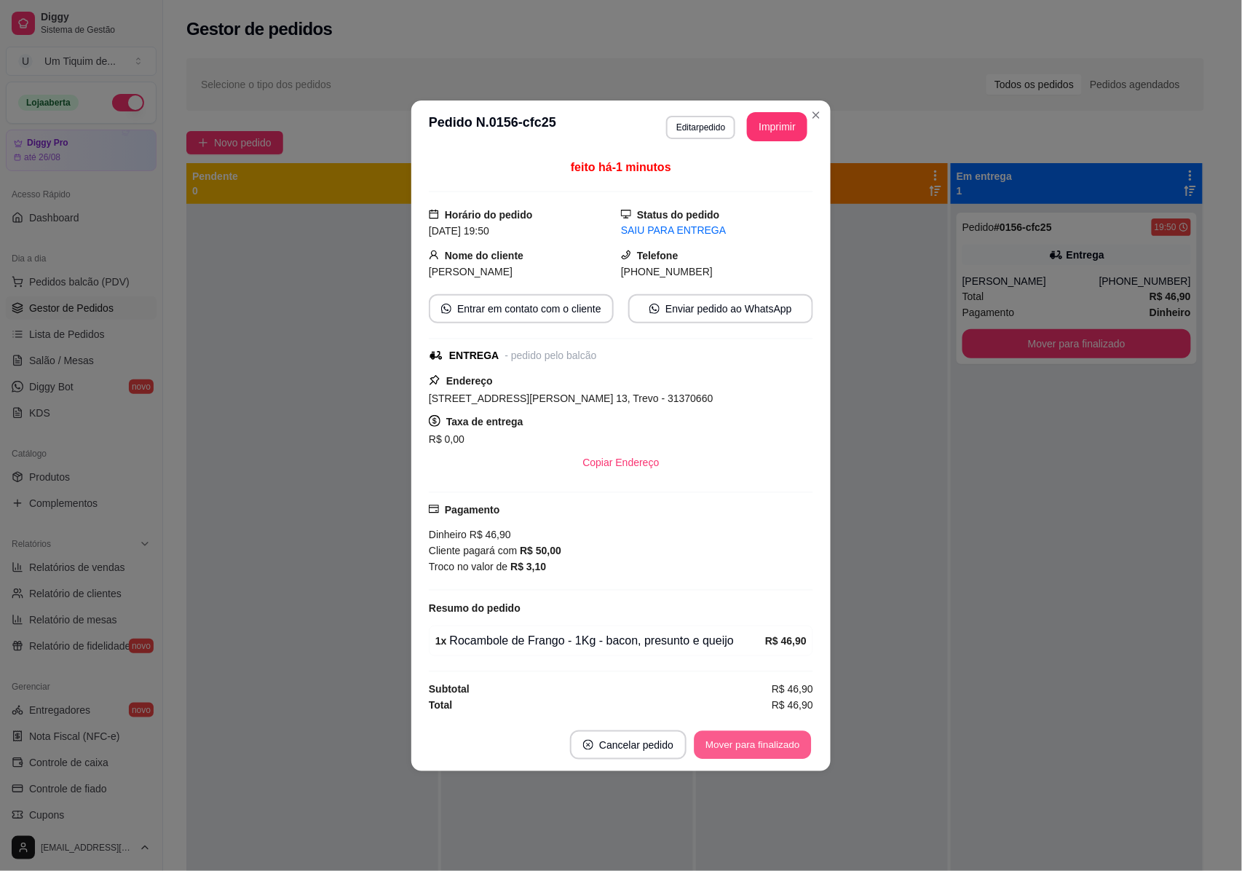
click at [788, 753] on button "Mover para finalizado" at bounding box center [752, 744] width 117 height 28
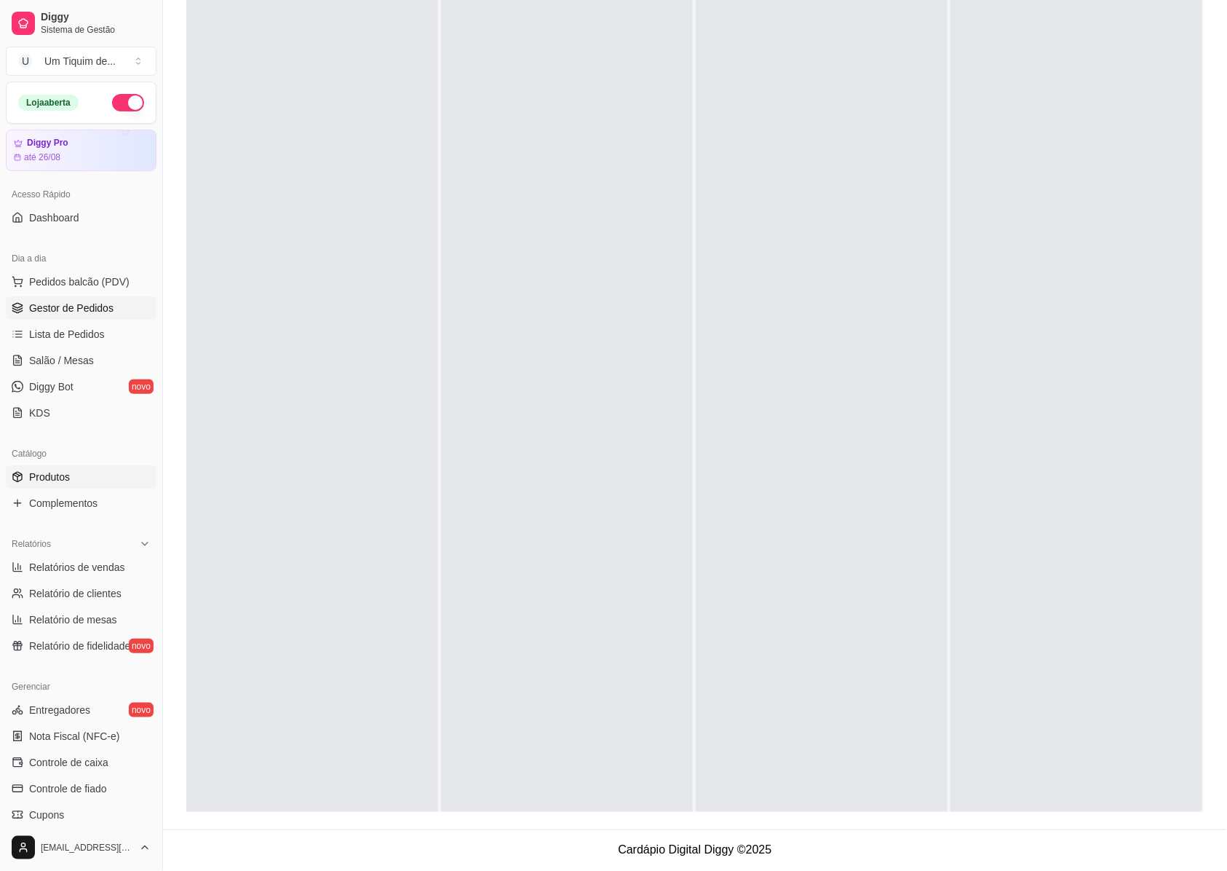
click at [82, 476] on link "Produtos" at bounding box center [81, 476] width 151 height 23
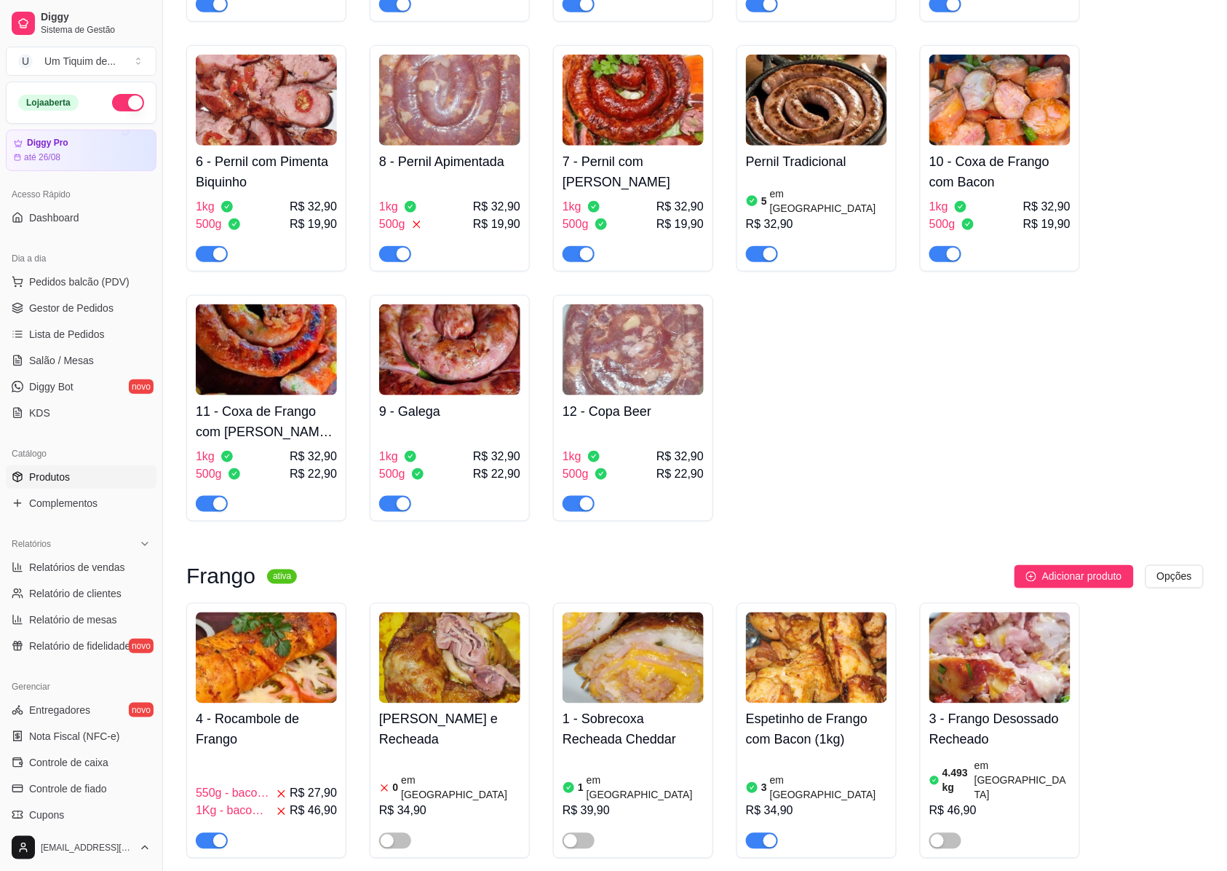
scroll to position [679, 0]
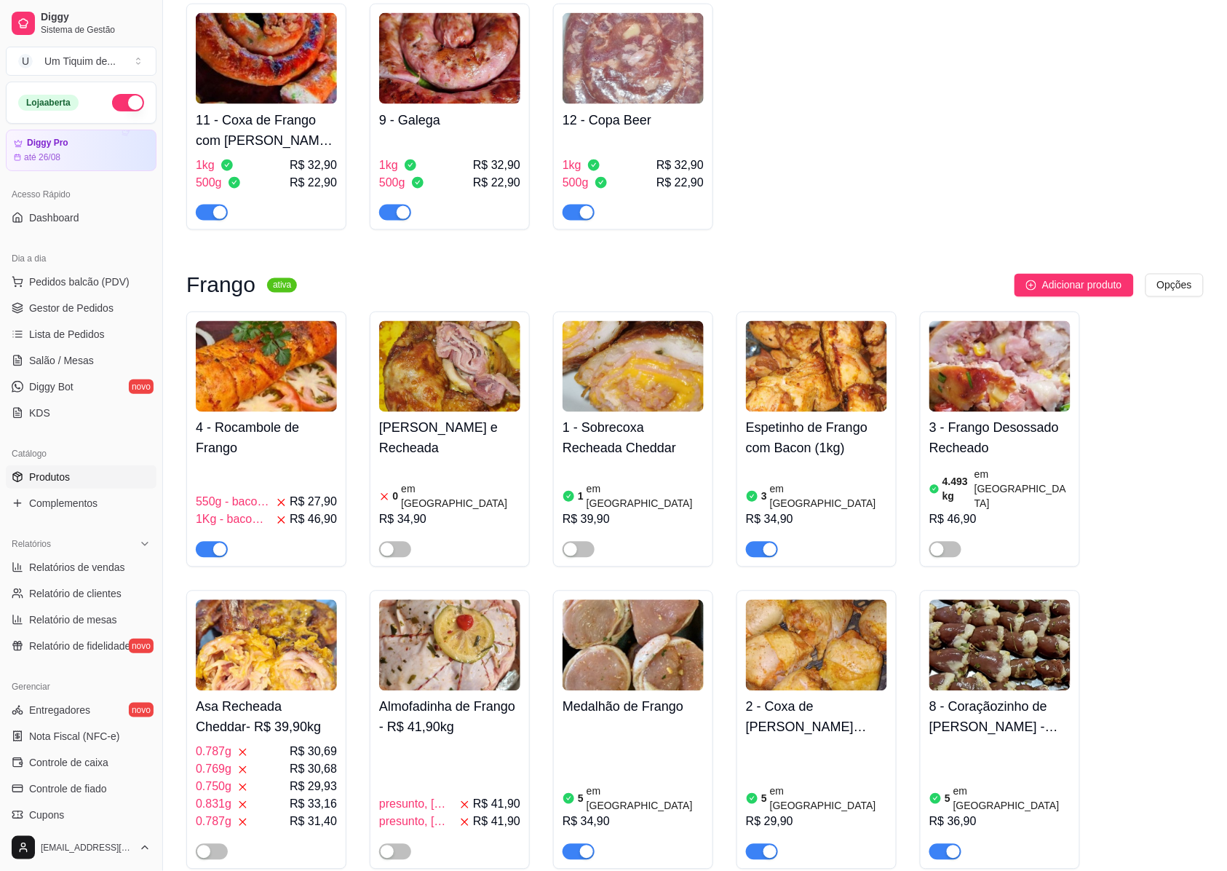
click at [262, 395] on img at bounding box center [266, 366] width 141 height 91
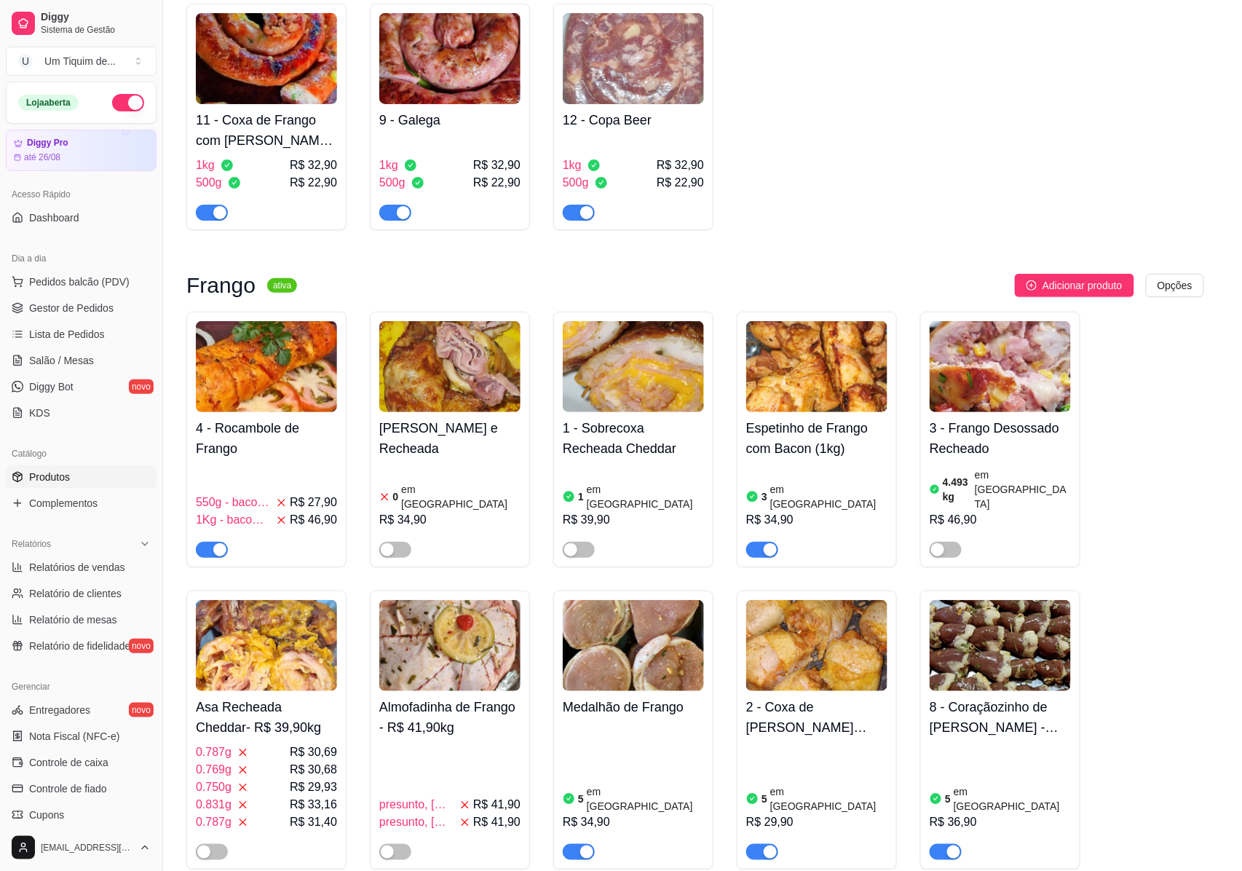
click at [271, 385] on div "Nome do produto Rocambole de Frango Código do produto (PDV) 4 Descrição do prod…" at bounding box center [541, 451] width 550 height 332
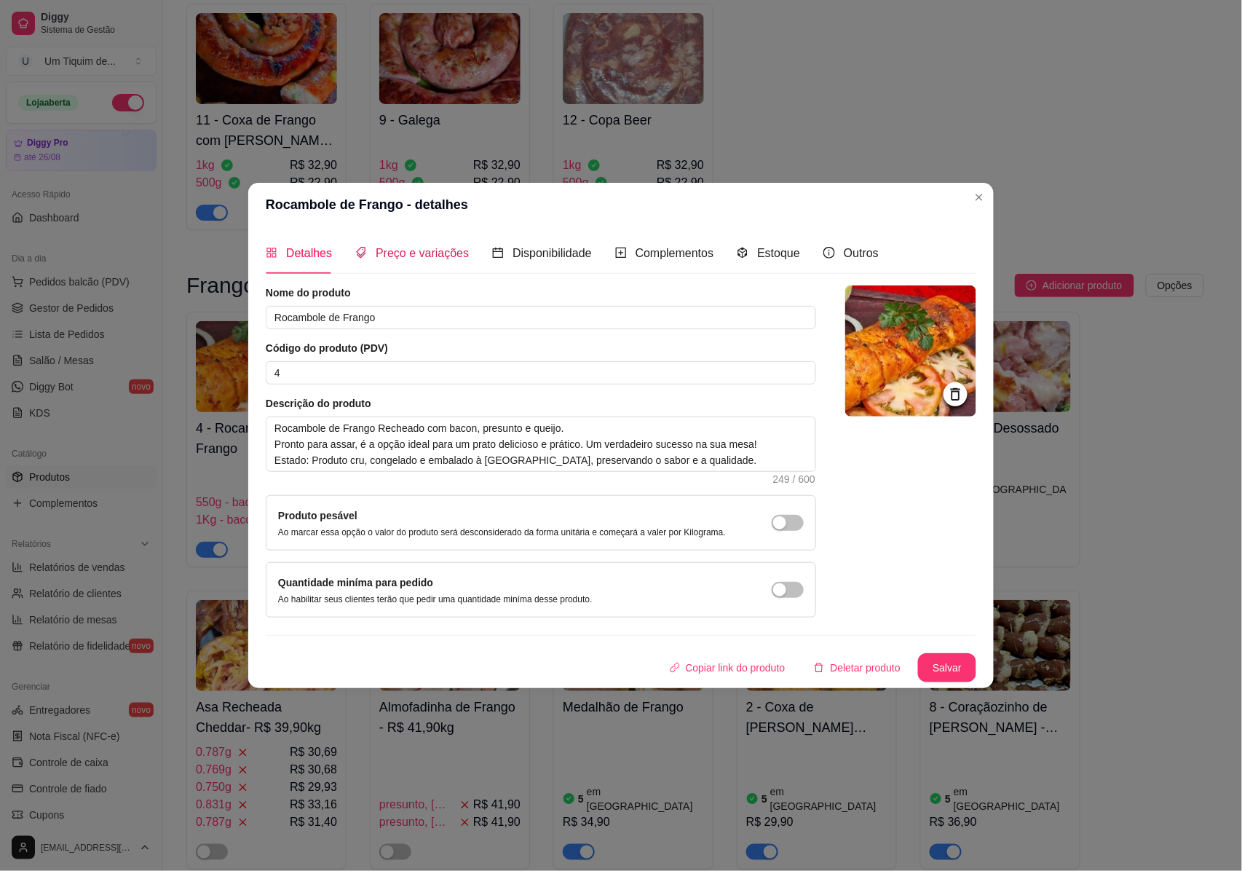
click at [444, 254] on span "Preço e variações" at bounding box center [422, 253] width 93 height 12
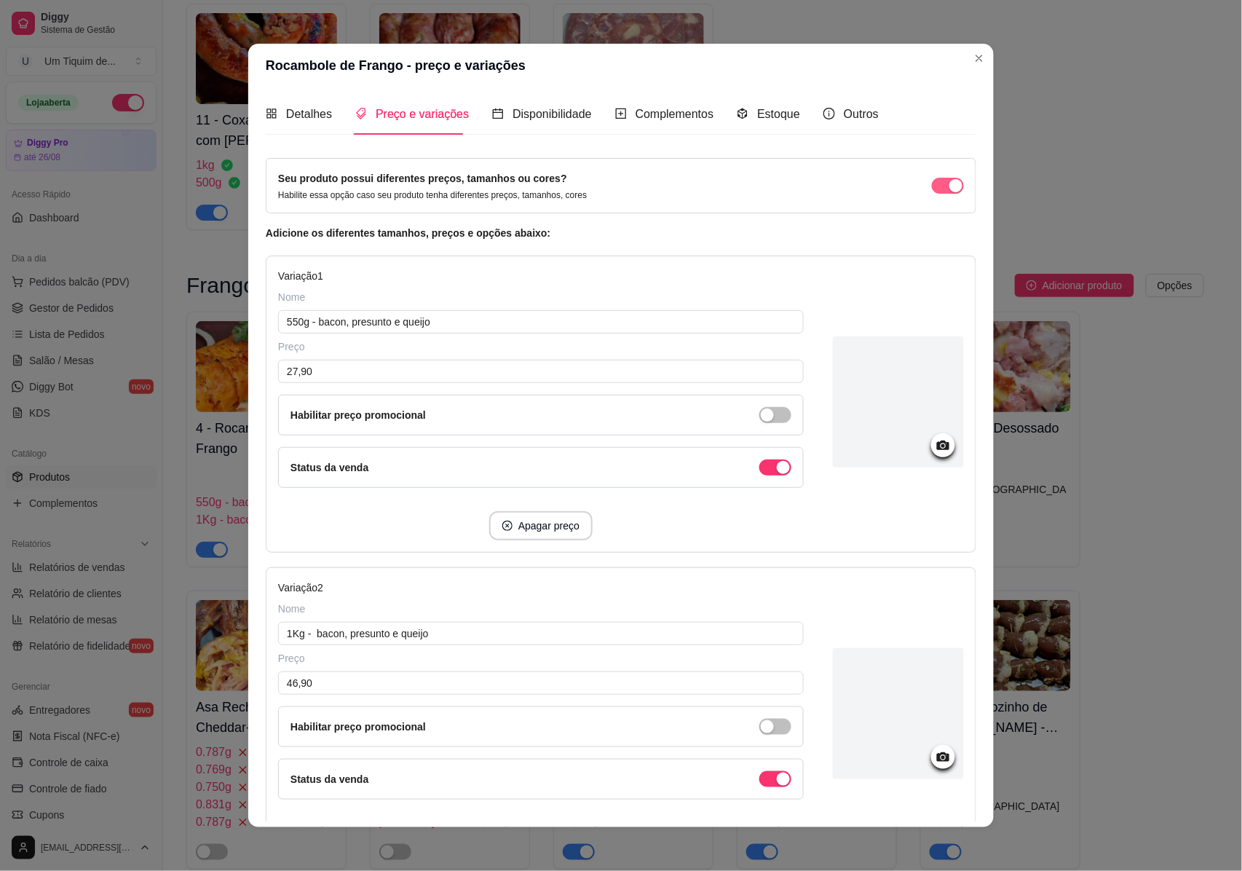
click at [932, 191] on span "button" at bounding box center [948, 186] width 32 height 16
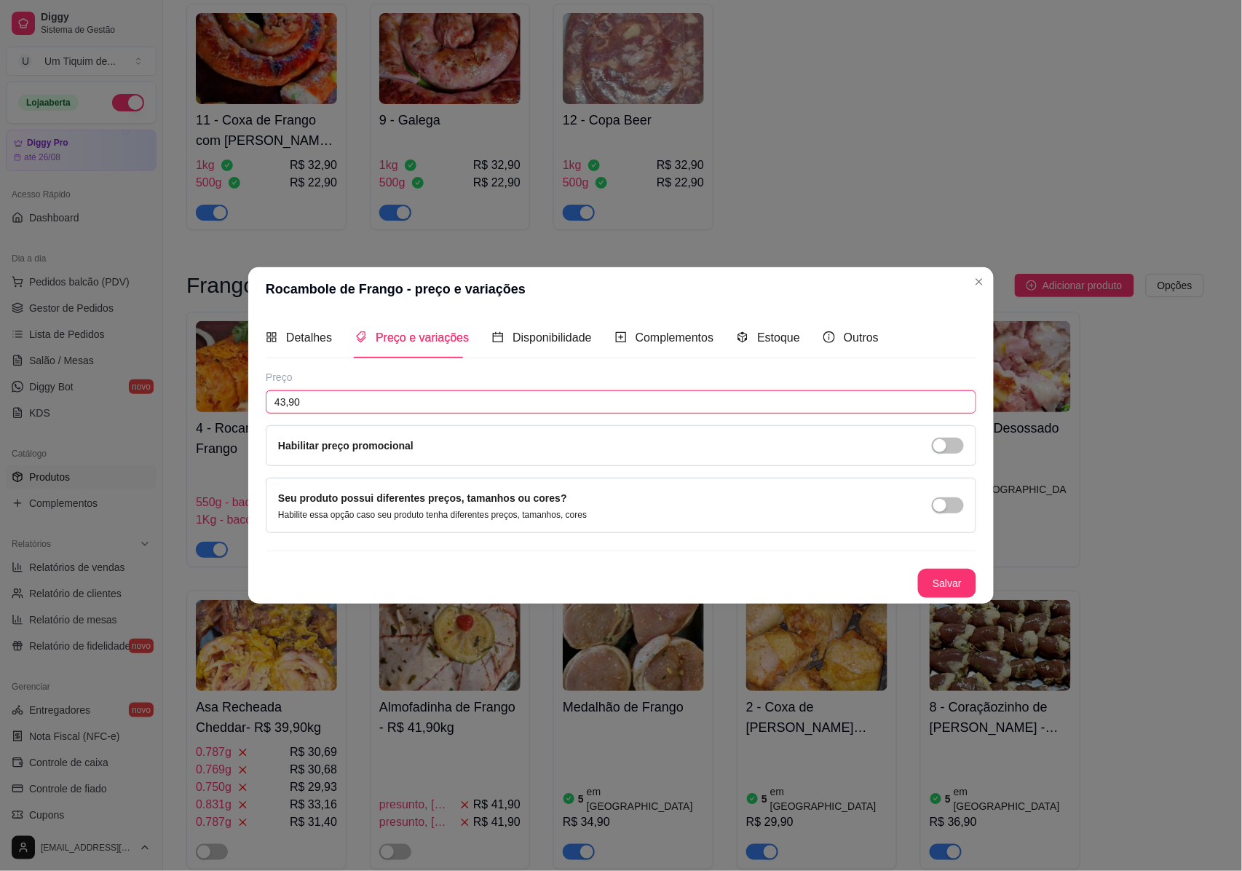
drag, startPoint x: 275, startPoint y: 394, endPoint x: 250, endPoint y: 393, distance: 24.8
click at [250, 393] on div "Detalhes Preço e variações Disponibilidade Complementos Estoque Outros Nome do …" at bounding box center [620, 457] width 745 height 293
type input "52,90"
click at [945, 579] on button "Salvar" at bounding box center [947, 583] width 58 height 29
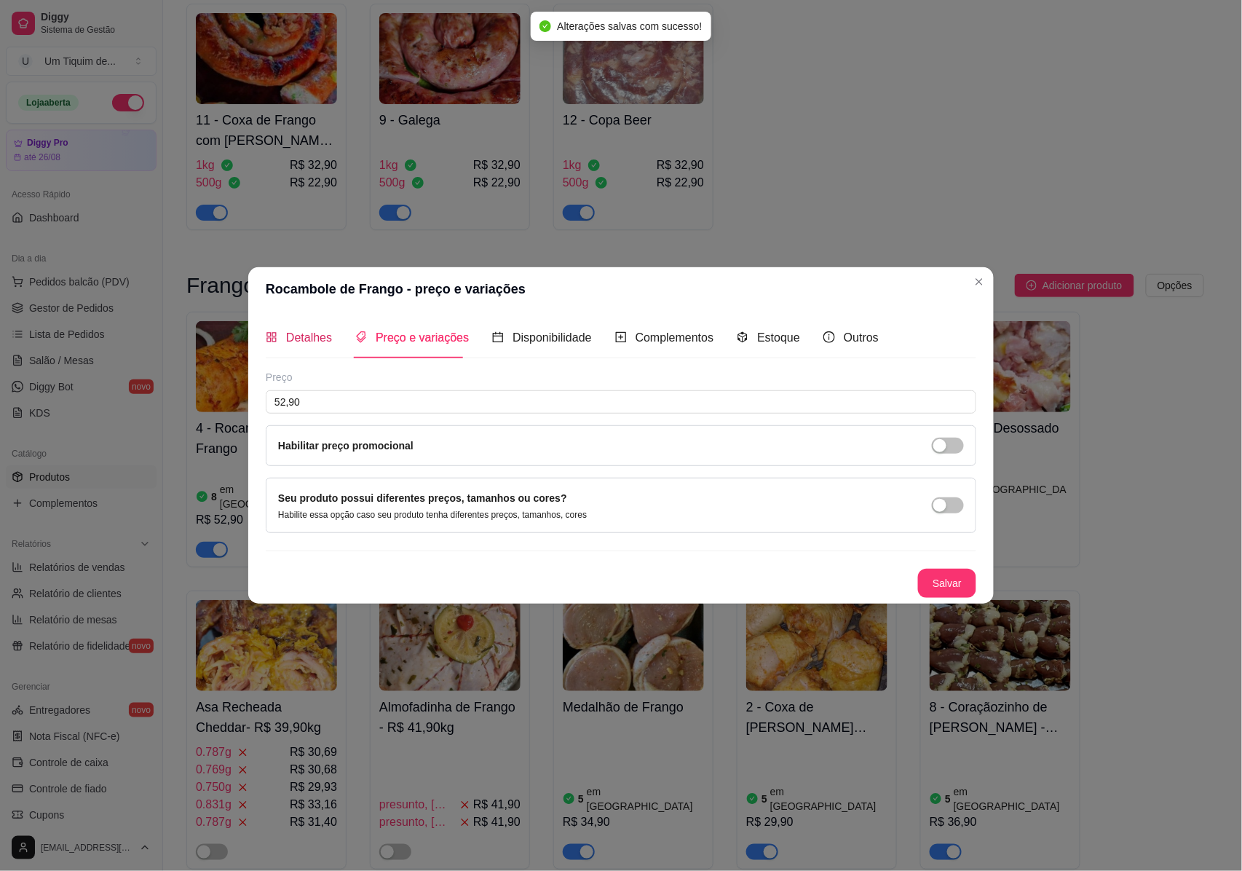
click at [297, 336] on span "Detalhes" at bounding box center [309, 337] width 46 height 12
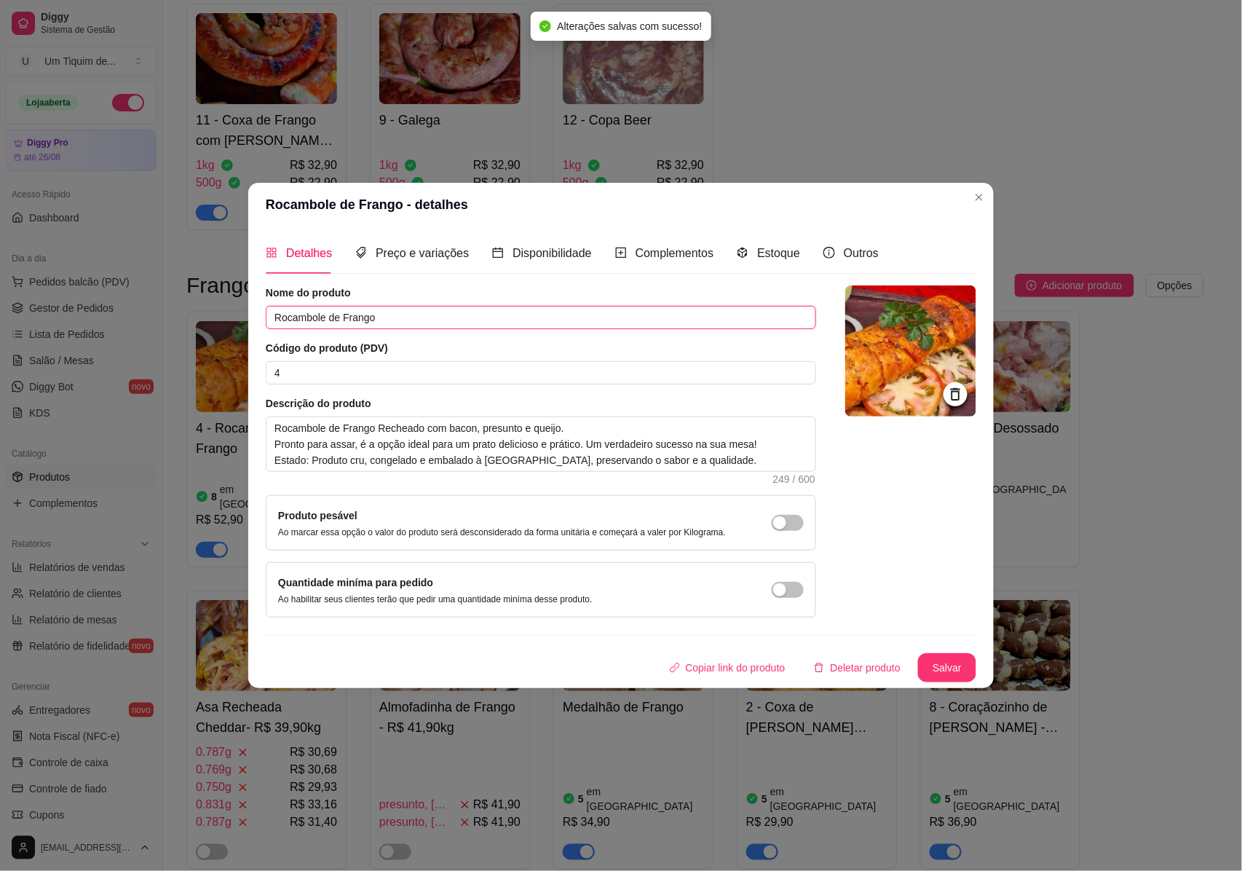
click at [411, 312] on input "Rocambole de Frango" at bounding box center [541, 317] width 550 height 23
type input "Rocambole de Frango"
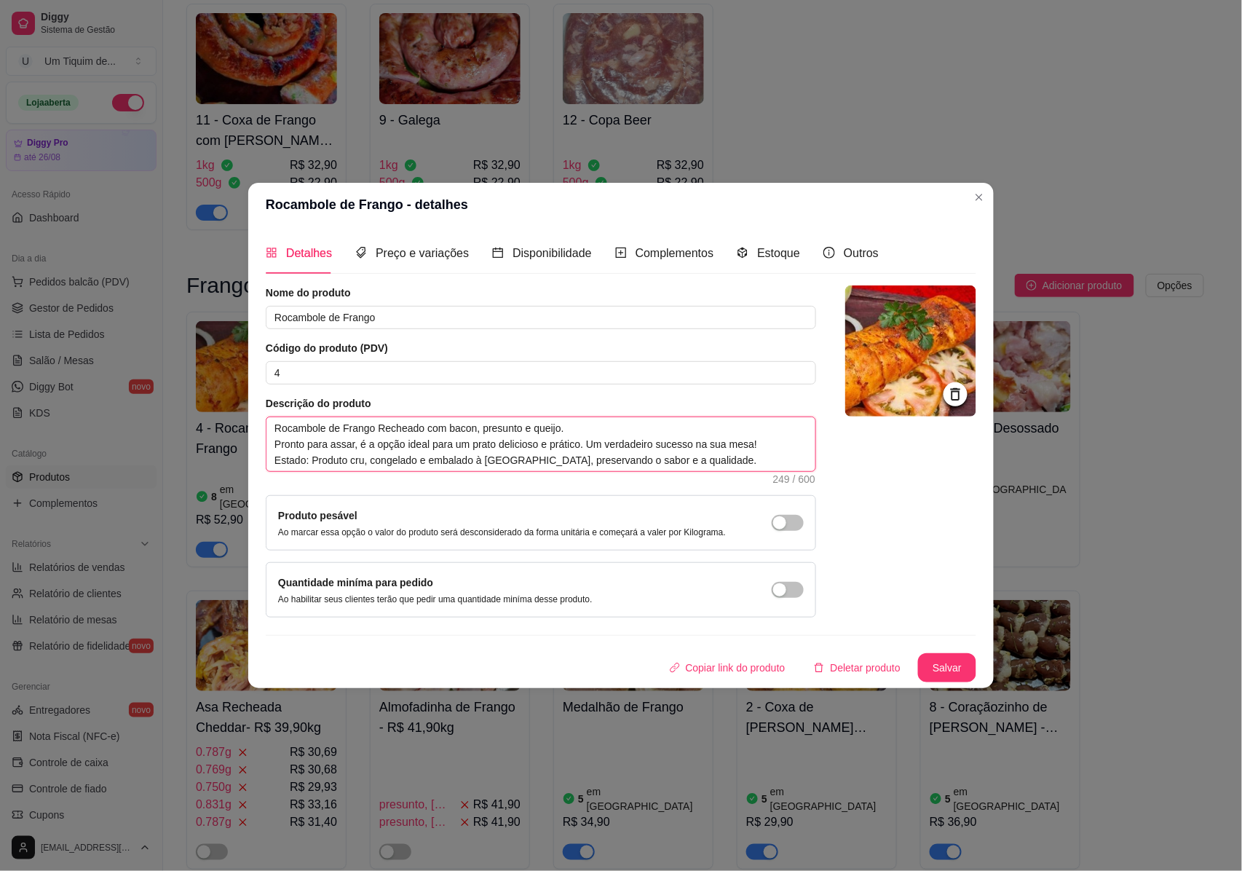
drag, startPoint x: 683, startPoint y: 456, endPoint x: 269, endPoint y: 425, distance: 415.3
click at [269, 423] on textarea "Rocambole de Frango Recheado com bacon, presunto e queijo. Pronto para assar, é…" at bounding box center [540, 444] width 549 height 54
click at [498, 450] on textarea "Rocambole de Frango Recheado com bacon, presunto e queijo. Pronto para assar, é…" at bounding box center [540, 444] width 549 height 54
click at [566, 432] on textarea "Rocambole de Frango Recheado com bacon, presunto e queijo. Pronto para assar, é…" at bounding box center [540, 444] width 549 height 54
type textarea "Rocambole de Frango Recheado com bacon, presunto e queijo. Pronto para assar, é…"
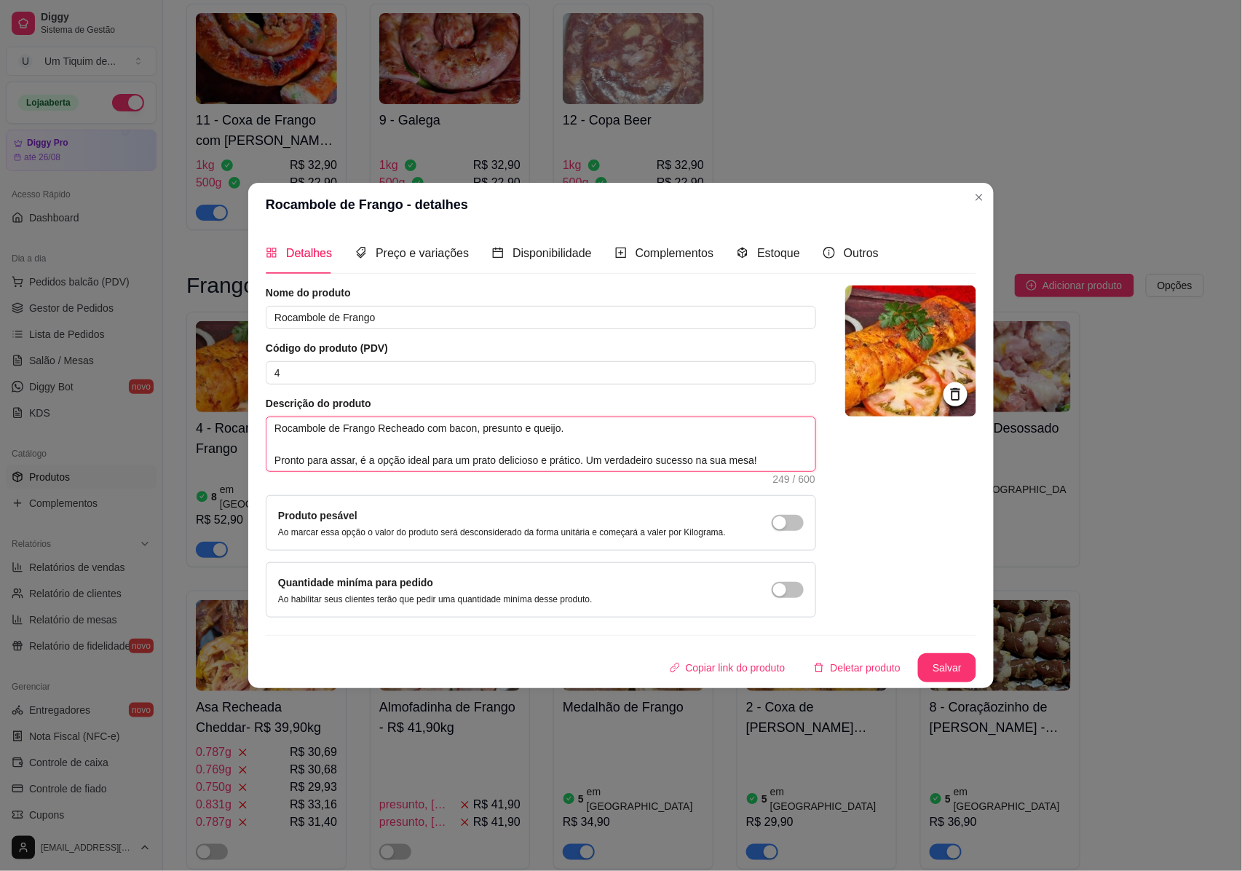
type textarea "Rocambole de Frango Recheado com bacon, presunto e queijo. Pronto para assar, é…"
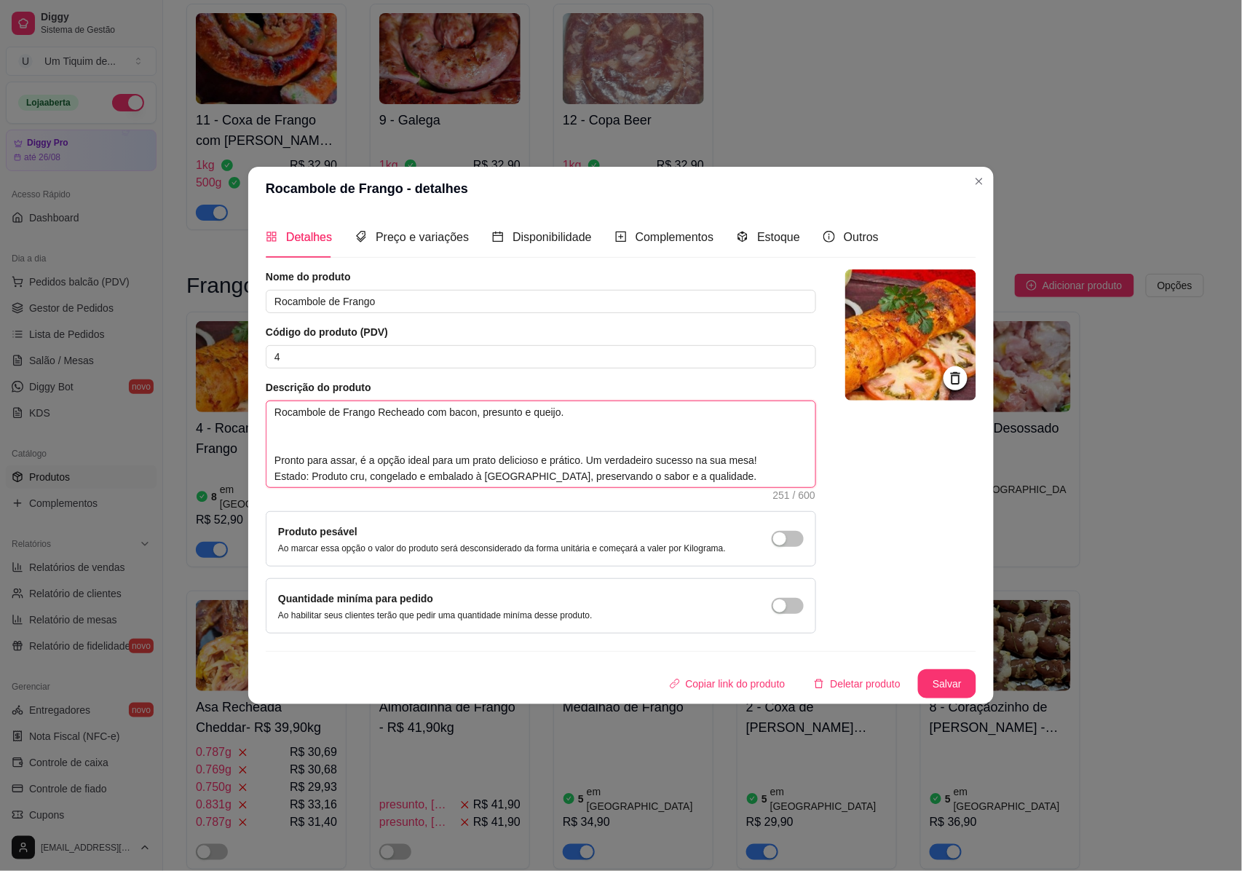
drag, startPoint x: 463, startPoint y: 415, endPoint x: 379, endPoint y: 415, distance: 84.4
click at [379, 415] on textarea "Rocambole de Frango Recheado com bacon, presunto e queijo. Pronto para assar, é…" at bounding box center [540, 444] width 549 height 86
paste textarea "e recheado com presunto, queijo, linguiça defumada e tomate-cereja, é puro sabo…"
type textarea "Rocambole de Frango e recheado com presunto, queijo, linguiça defumada e tomate…"
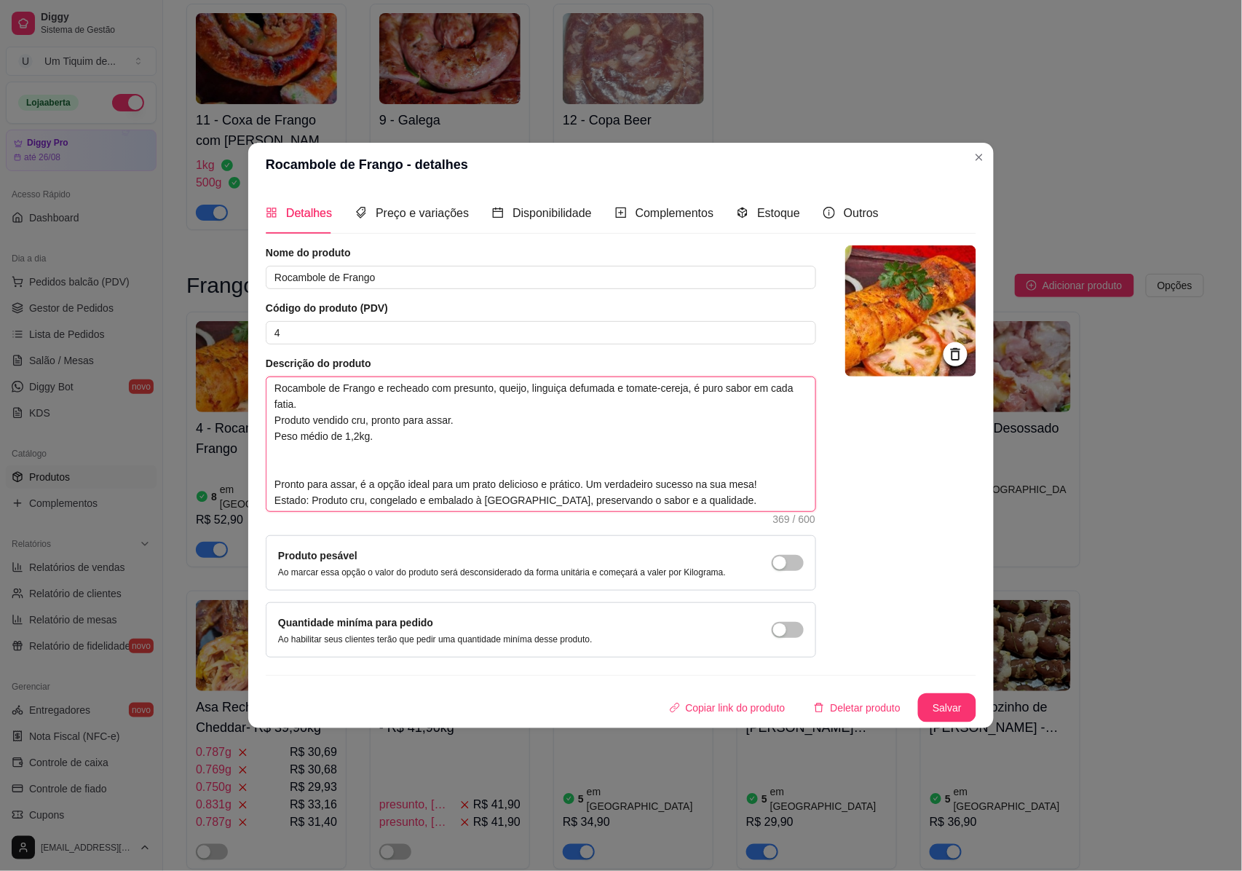
click at [387, 388] on textarea "Rocambole de Frango e recheado com presunto, queijo, linguiça defumada e tomate…" at bounding box center [540, 444] width 549 height 134
type textarea "Rocambole de Frango erecheado com presunto, queijo, linguiça defumada e tomate-…"
type textarea "Rocambole de Frango recheado com presunto, queijo, linguiça defumada e tomate-c…"
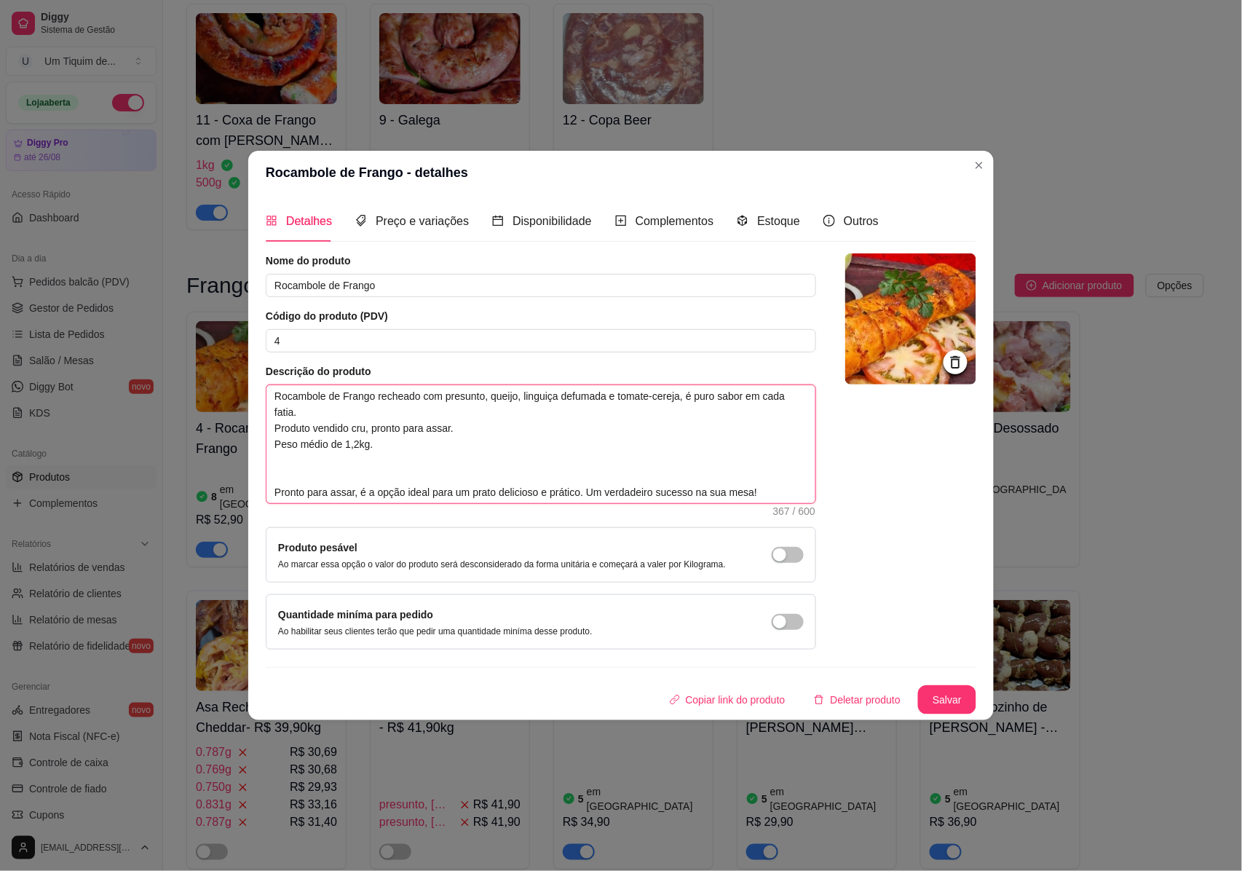
click at [393, 444] on textarea "Rocambole de Frango recheado com presunto, queijo, linguiça defumada e tomate-c…" at bounding box center [540, 444] width 549 height 118
drag, startPoint x: 764, startPoint y: 470, endPoint x: 292, endPoint y: 447, distance: 472.3
click at [292, 447] on textarea "Rocambole de Frango recheado com presunto, queijo, linguiça defumada e tomate-c…" at bounding box center [540, 444] width 549 height 118
type textarea "Rocambole de Frango recheado com presunto, queijo, linguiça defumada e tomate-c…"
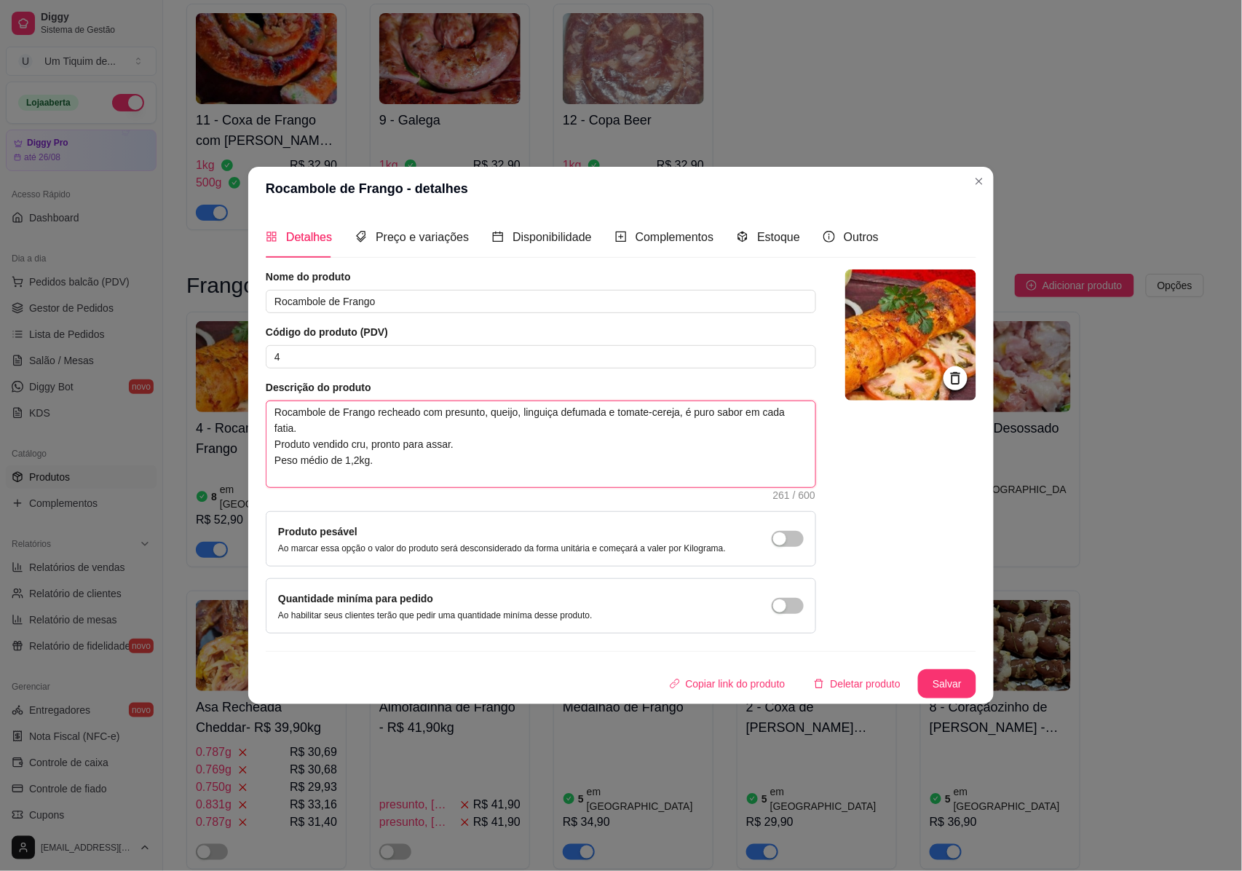
click at [384, 475] on textarea "Rocambole de Frango recheado com presunto, queijo, linguiça defumada e tomate-c…" at bounding box center [540, 444] width 549 height 86
click at [368, 430] on textarea "Rocambole de Frango recheado com presunto, queijo, linguiça defumada e tomate-c…" at bounding box center [540, 444] width 549 height 86
type textarea "Rocambole de Frango recheado com presunto, queijo, linguiça defumada e tomate-c…"
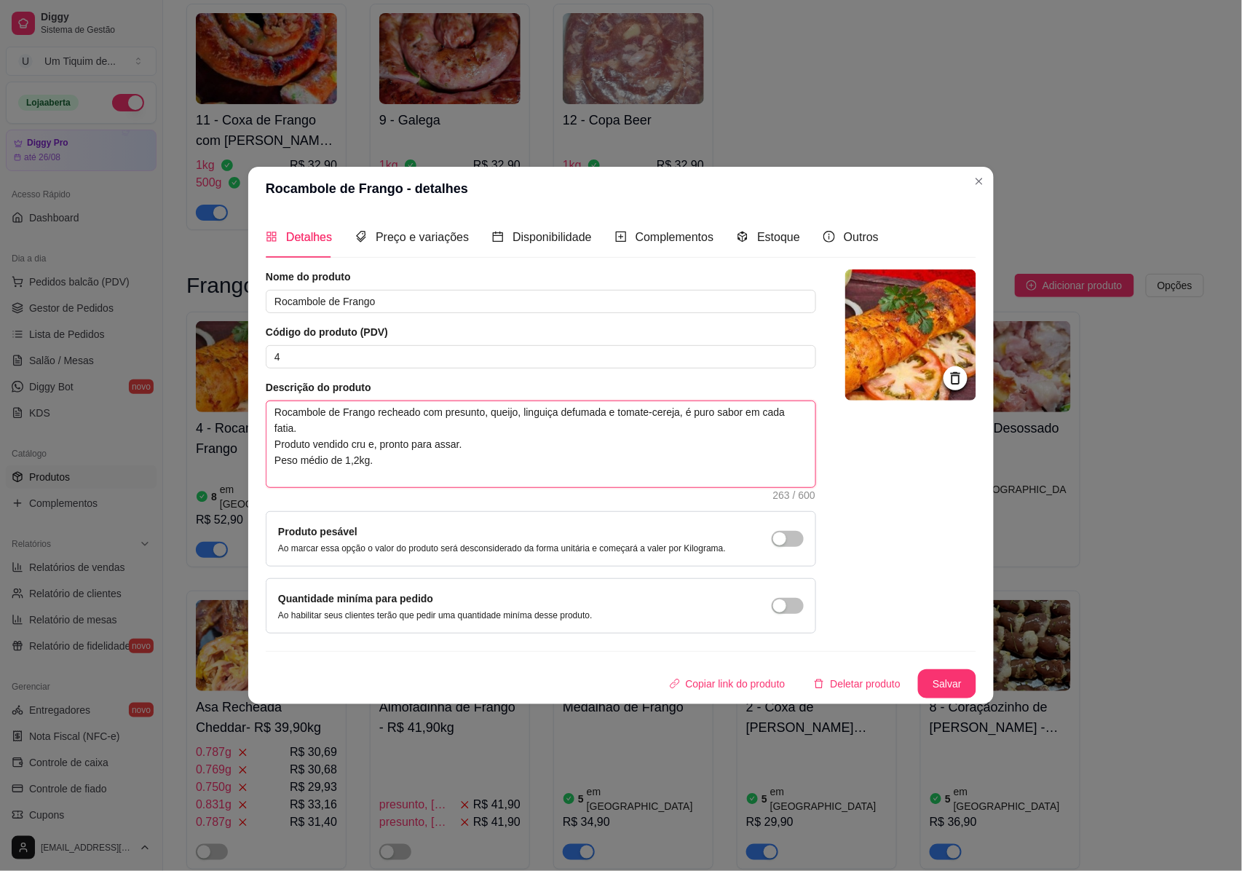
type textarea "Rocambole de Frango recheado com presunto, queijo, linguiça defumada e tomate-c…"
paste textarea "congelado"
type textarea "Rocambole de Frango recheado com presunto, queijo, linguiça defumada e tomate-c…"
drag, startPoint x: 702, startPoint y: 475, endPoint x: 274, endPoint y: 464, distance: 427.5
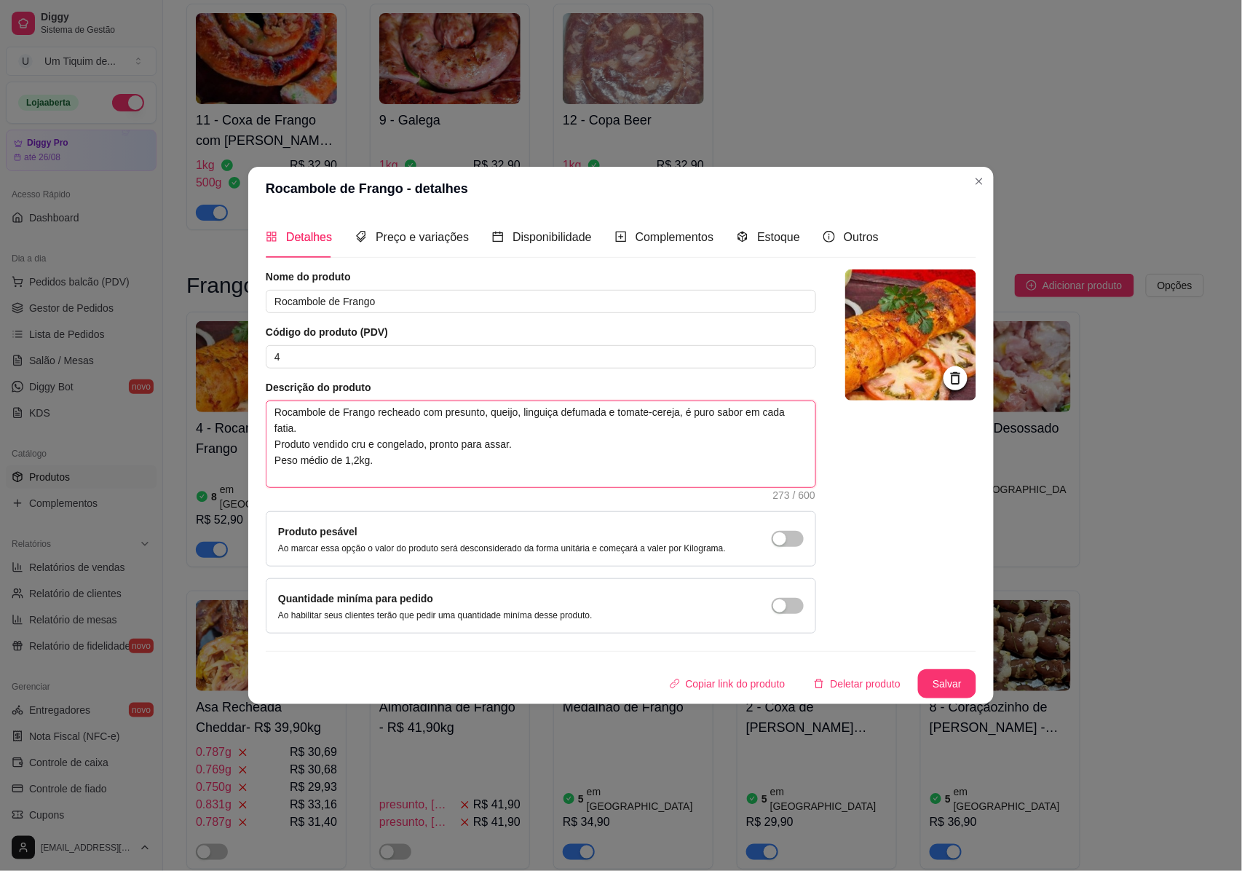
click at [274, 464] on textarea "Rocambole de Frango recheado com presunto, queijo, linguiça defumada e tomate-c…" at bounding box center [540, 444] width 549 height 86
type textarea "Rocambole de Frango recheado com presunto, queijo, linguiça defumada e tomate-c…"
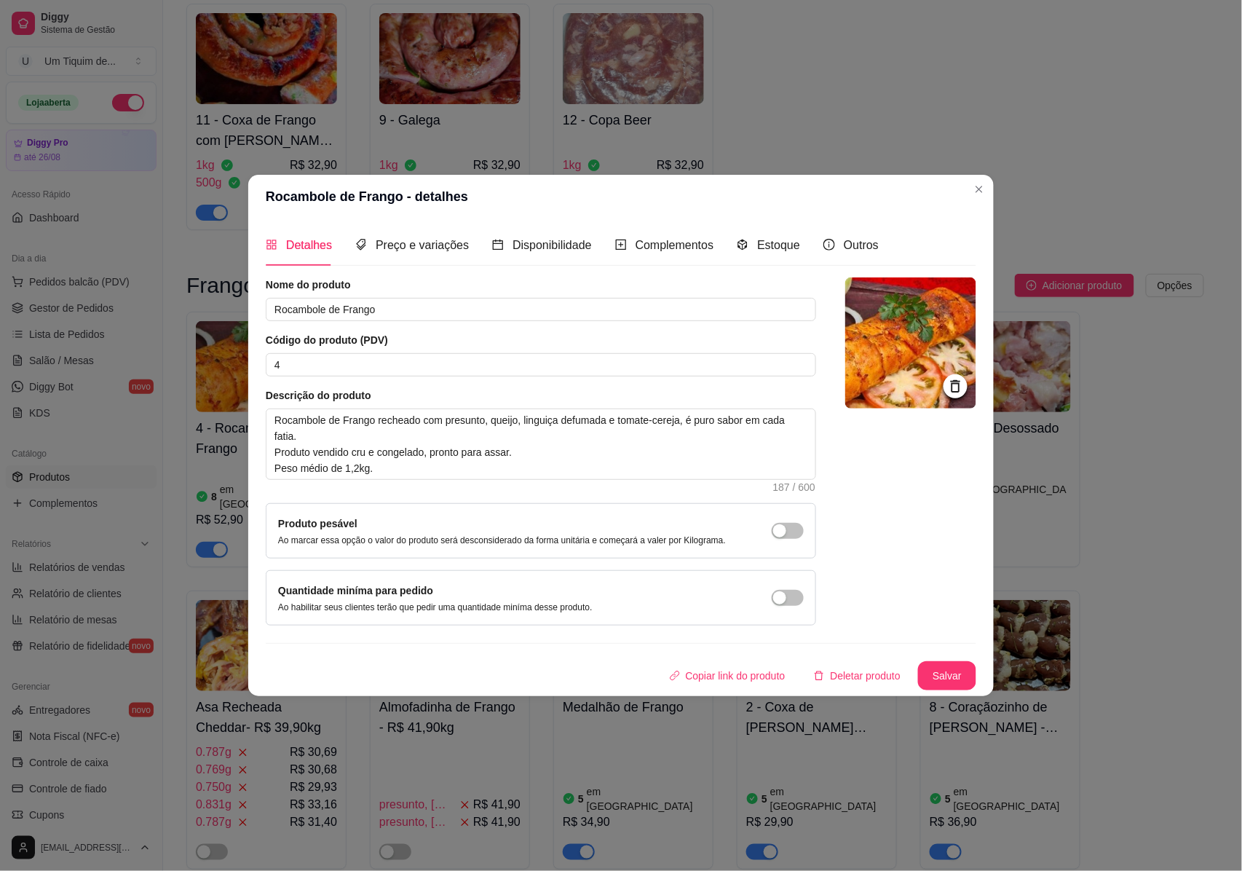
click at [953, 388] on icon at bounding box center [955, 386] width 17 height 17
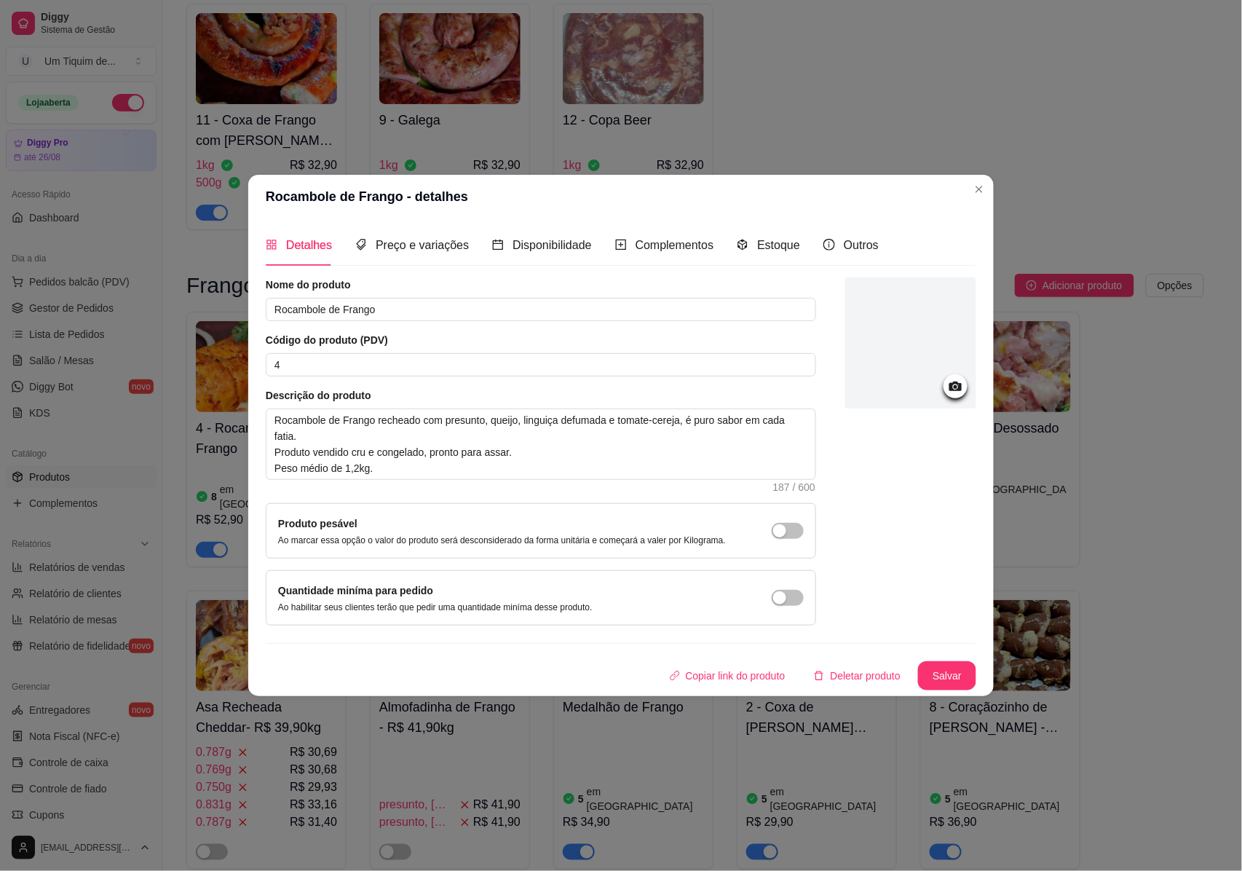
click at [898, 344] on div at bounding box center [910, 342] width 131 height 131
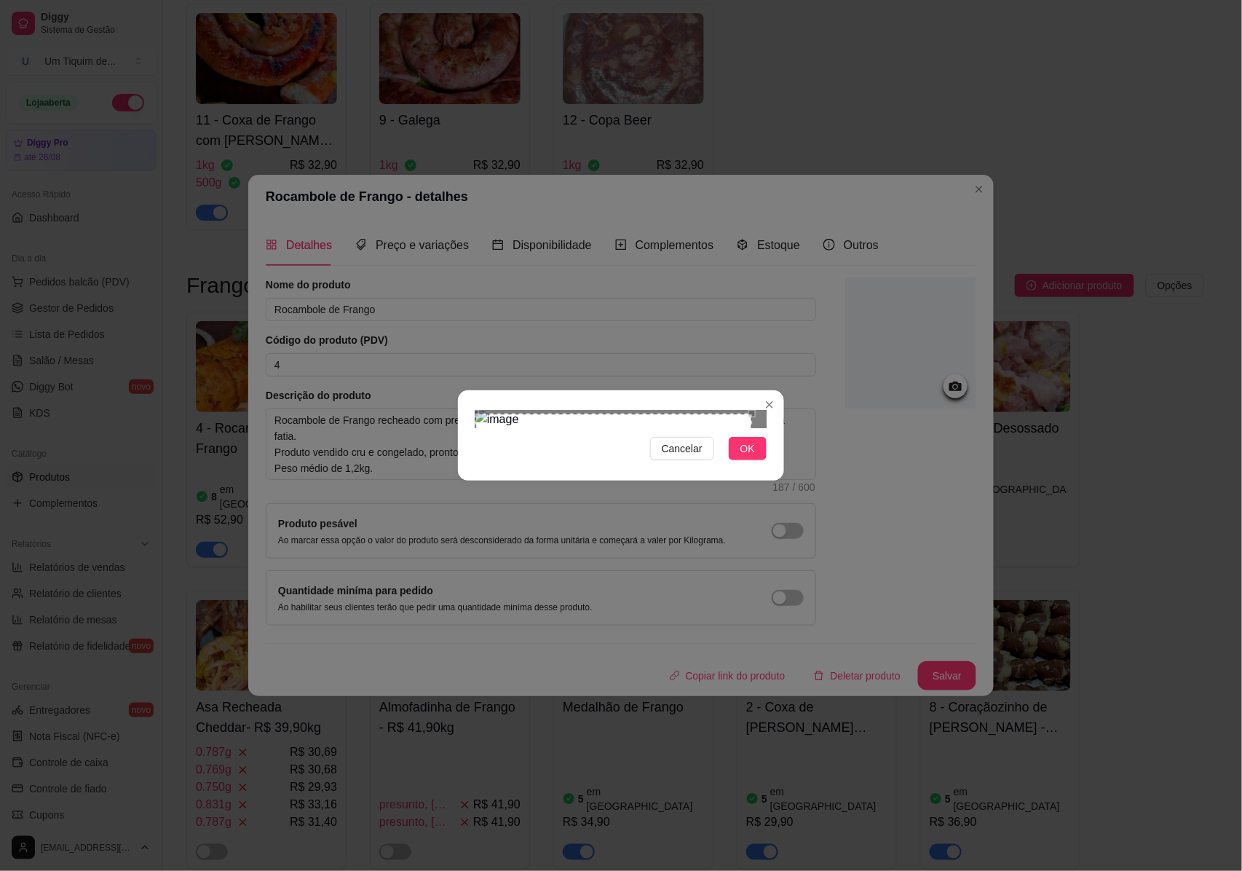
click at [470, 405] on div "Cancelar OK" at bounding box center [621, 435] width 326 height 61
click at [775, 466] on div "Cancelar OK" at bounding box center [621, 435] width 326 height 61
click at [752, 456] on span "OK" at bounding box center [747, 448] width 15 height 16
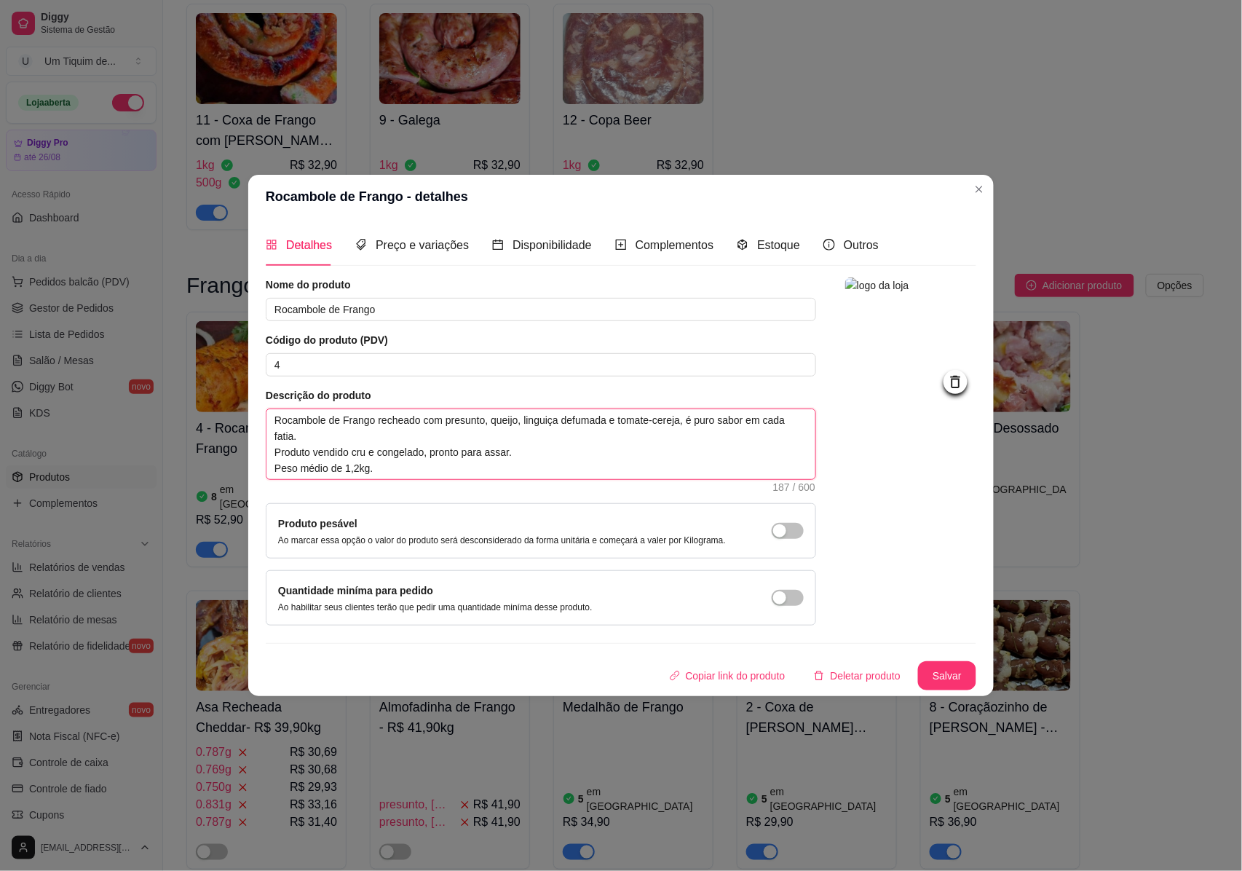
click at [606, 421] on textarea "Rocambole de Frango recheado com presunto, queijo, linguiça defumada e tomate-c…" at bounding box center [540, 444] width 549 height 70
type textarea "Rocambole de Frango recheado com presunto, queijo, linguiça defumadae tomate-ce…"
type textarea "Rocambole de Frango recheado com presunto, queijo, linguiça defumade tomate-cer…"
type textarea "Rocambole de Frango recheado com presunto, queijo, linguiça defumae tomate-cere…"
type textarea "Rocambole de Frango recheado com presunto, queijo, linguiça defume tomate-cerej…"
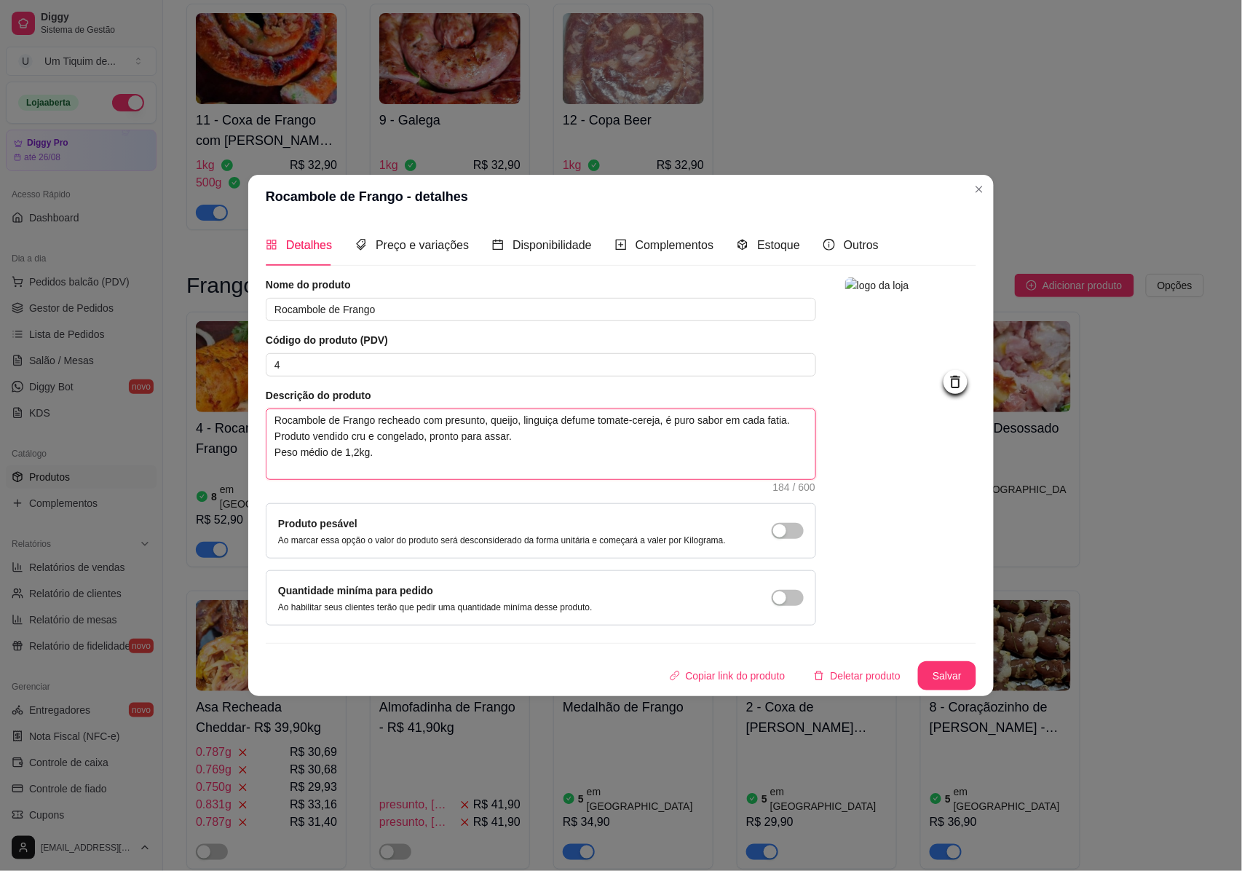
type textarea "Rocambole de Frango recheado com presunto, queijo, linguiça defue tomate-cereja…"
type textarea "Rocambole de Frango recheado com presunto, queijo, linguiça defe tomate-cereja,…"
type textarea "Rocambole de Frango recheado com presunto, queijo, linguiça dee tomate-cereja, …"
type textarea "Rocambole de Frango recheado com presunto, queijo, linguiça de tomate-cereja, é…"
type textarea "Rocambole de Frango recheado com presunto, queijo, linguiça e tomate-cereja, é …"
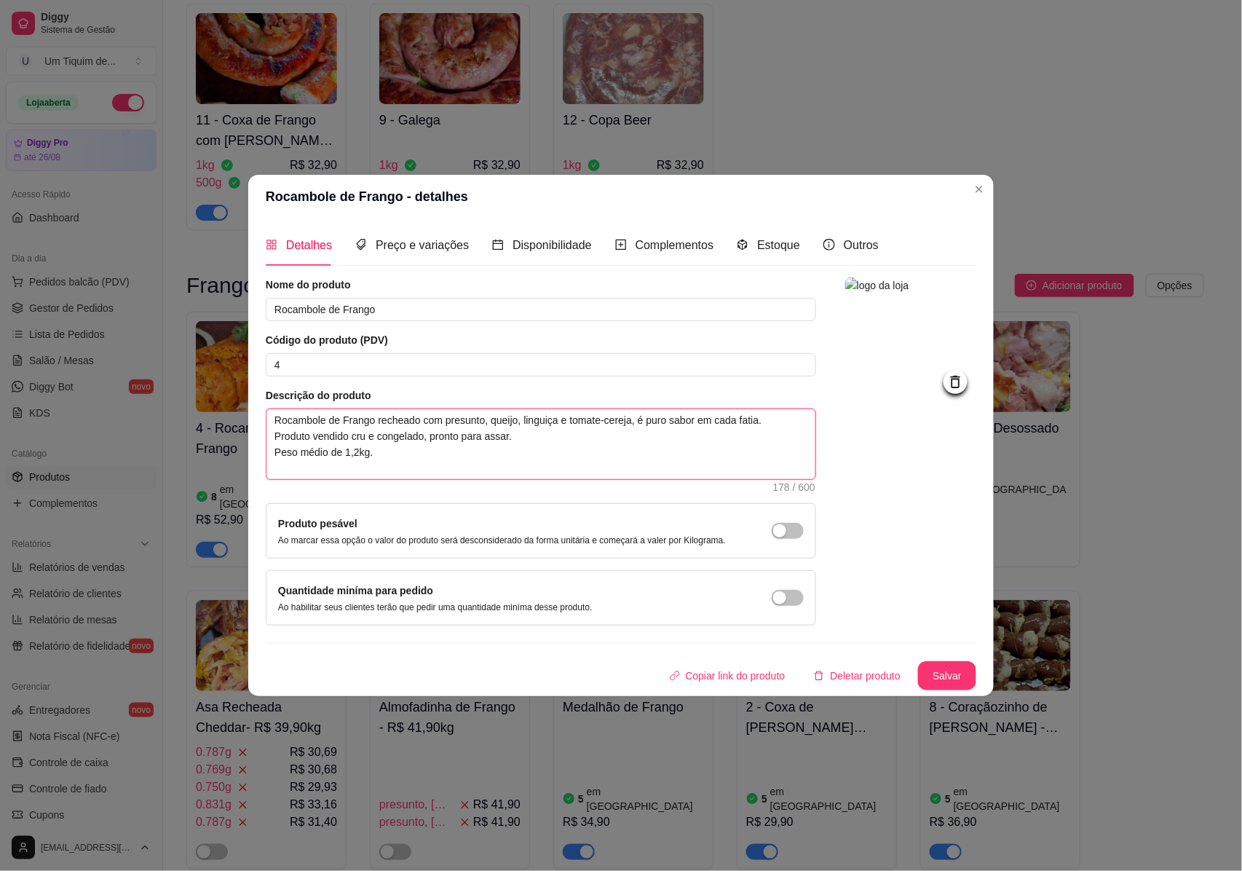
type textarea "Rocambole de Frango recheado com presunto, queijo, linguiçae tomate-cereja, é p…"
type textarea "Rocambole de Frango recheado com presunto, queijo, linguiçe tomate-cereja, é pu…"
type textarea "Rocambole de Frango recheado com presunto, queijo, linguie tomate-cereja, é pur…"
type textarea "Rocambole de Frango recheado com presunto, queijo, lingue tomate-cereja, é puro…"
type textarea "Rocambole de Frango recheado com presunto, queijo, linge tomate-cereja, é puro …"
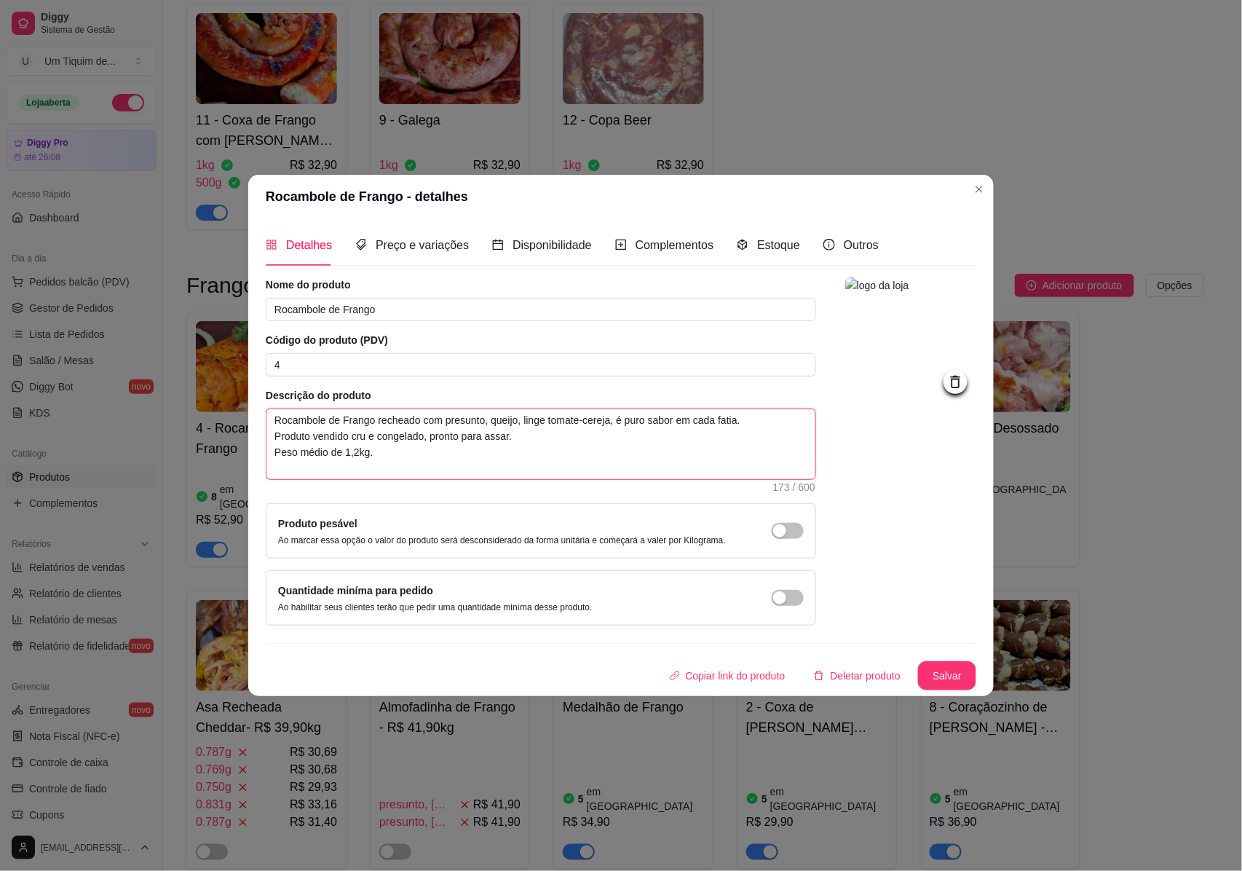
type textarea "Rocambole de Frango recheado com presunto, queijo, line tomate-cereja, é puro s…"
type textarea "Rocambole de Frango recheado com presunto, queijo, lie tomate-cereja, é puro sa…"
type textarea "Rocambole de Frango recheado com presunto, queijo, le tomate-cereja, é puro sab…"
type textarea "Rocambole de Frango recheado com presunto, queijo, e tomate-cereja, é puro sabo…"
type textarea "Rocambole de Frango recheado com presunto, queijo,e tomate-cereja, é puro sabor…"
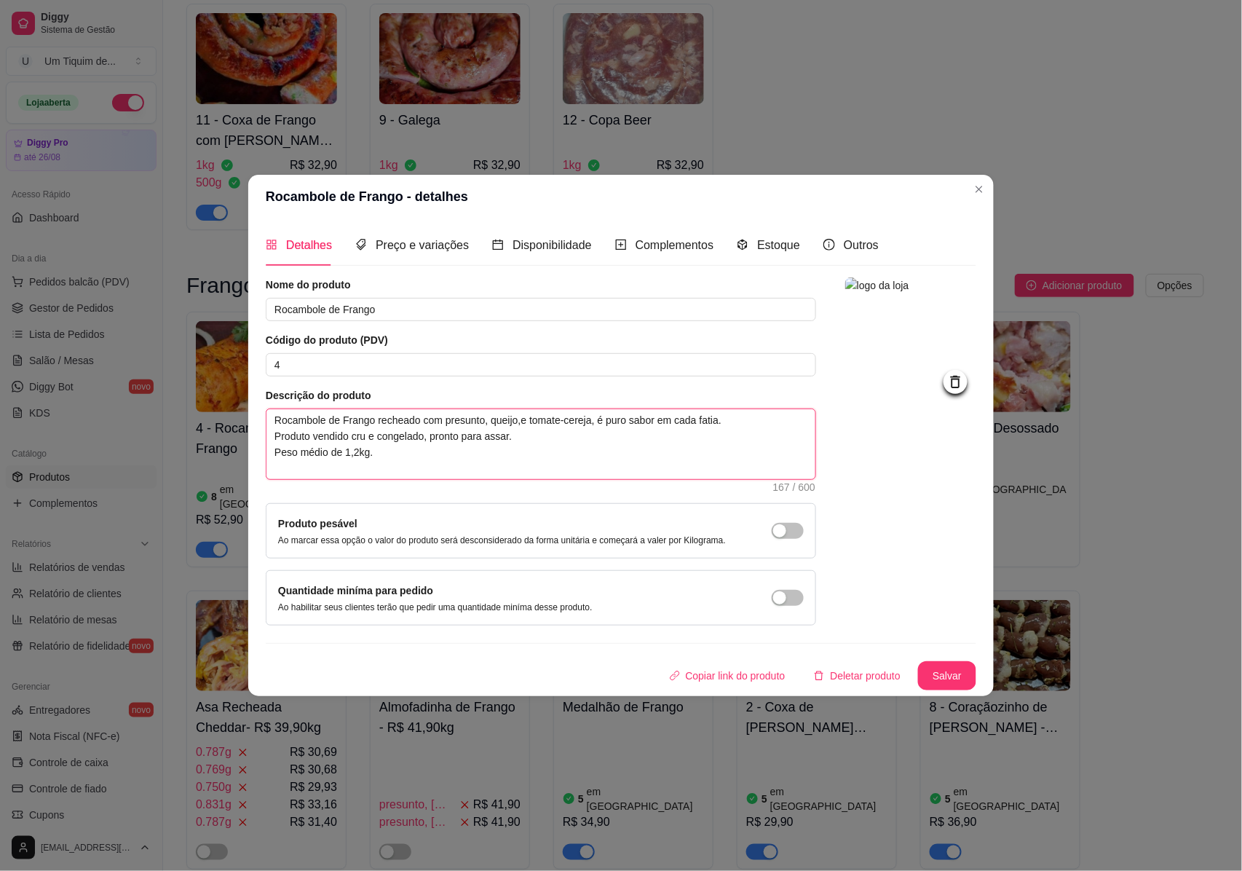
type textarea "Rocambole de Frango recheado com presunto, queijoe tomate-cereja, é puro sabor …"
type textarea "Rocambole de Frango recheado com presunto, queijo e tomate-cereja, é puro sabor…"
type textarea "Rocambole de Frango recheado com presunto, queijo ee tomate-cereja, é puro sabo…"
type textarea "Rocambole de Frango recheado com presunto, queijo e e tomate-cereja, é puro sab…"
type textarea "Rocambole de Frango recheado com presunto, queijo e tomate-cereja, é puro sabor…"
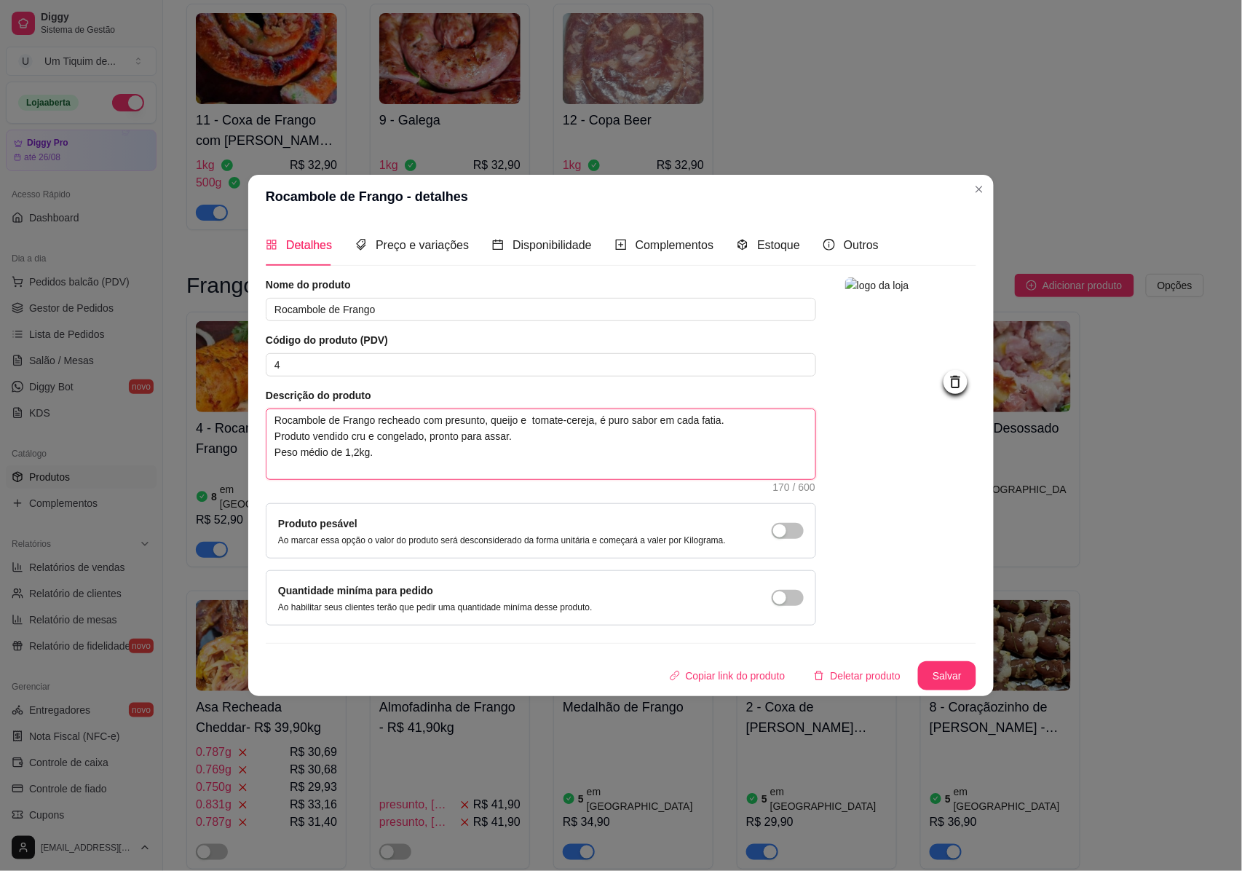
type textarea "Rocambole de Frango recheado com presunto, queijo e tomate-cereja, é puro sabor…"
click at [942, 676] on button "Salvar" at bounding box center [947, 675] width 58 height 29
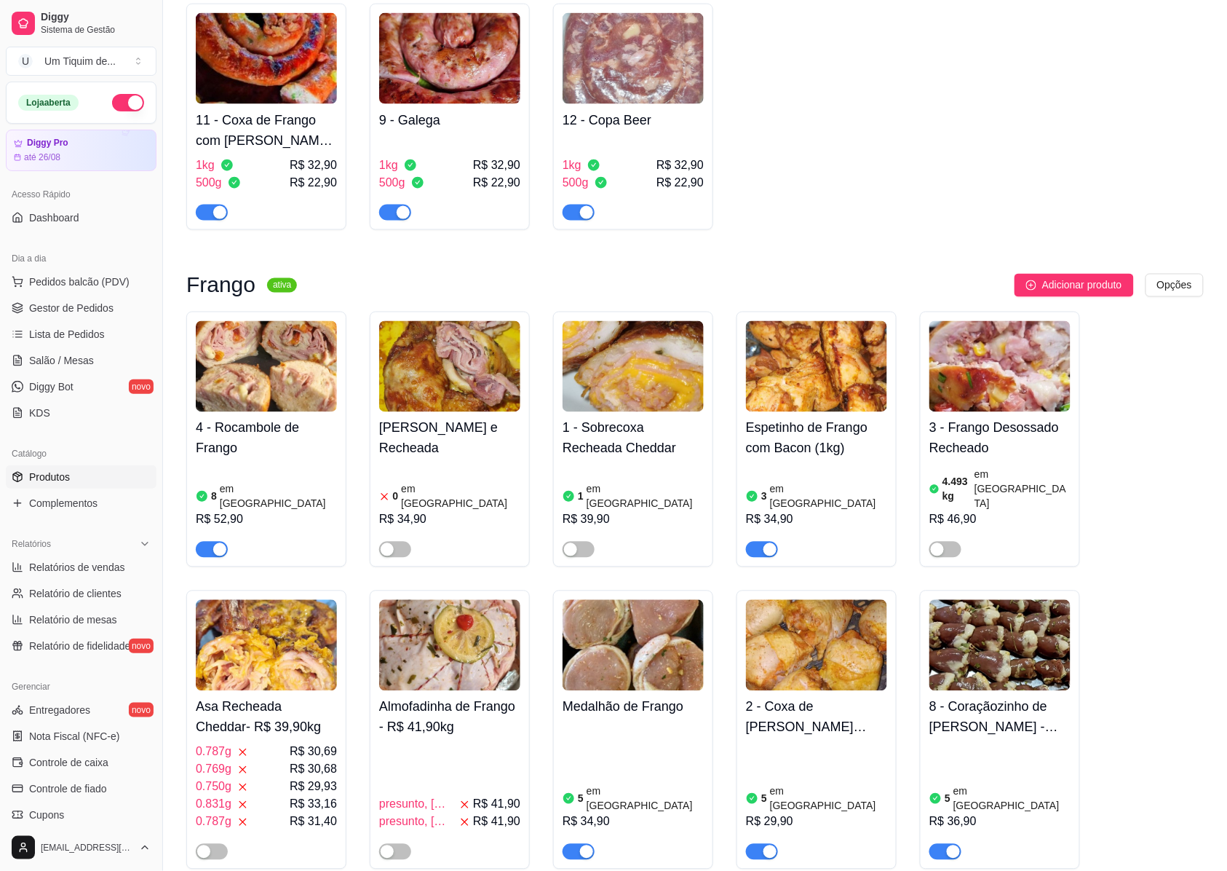
click at [275, 371] on img at bounding box center [266, 366] width 141 height 91
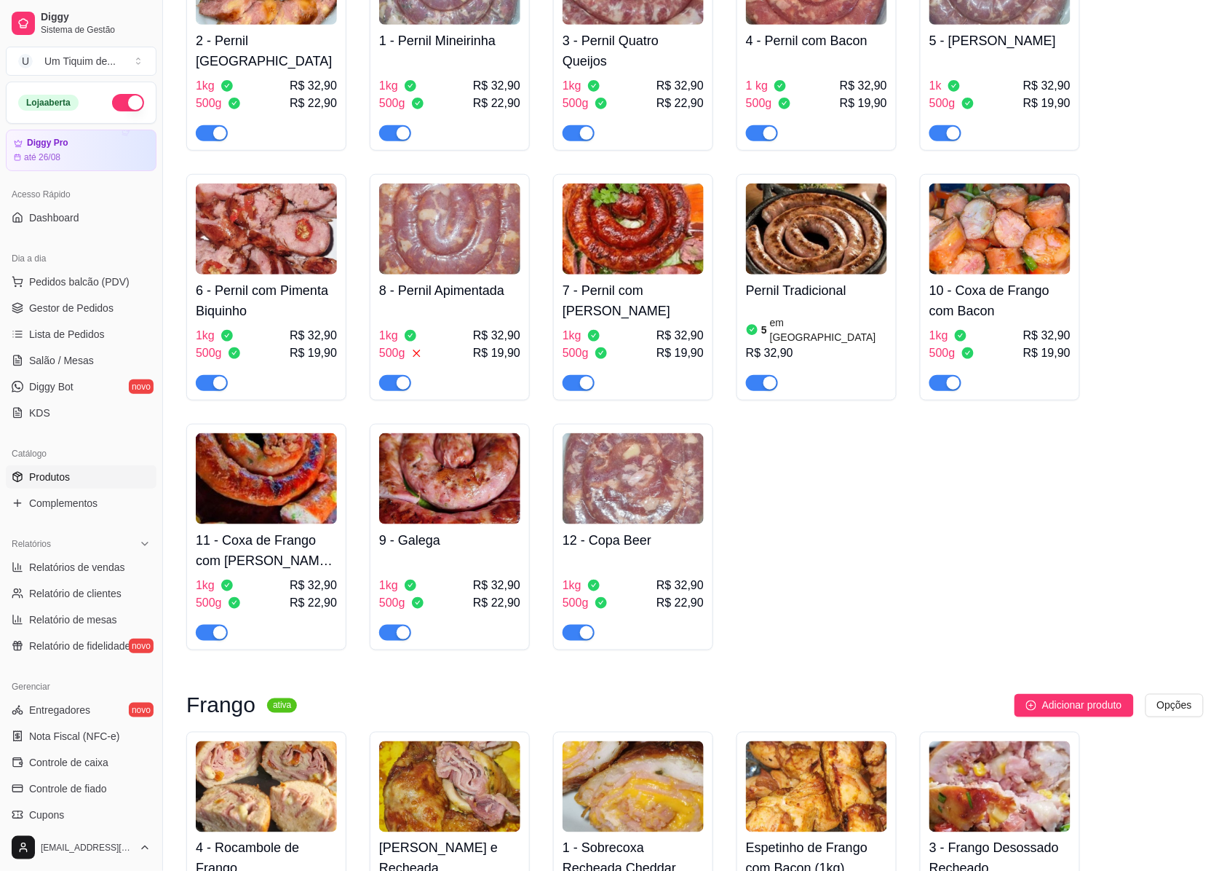
scroll to position [0, 0]
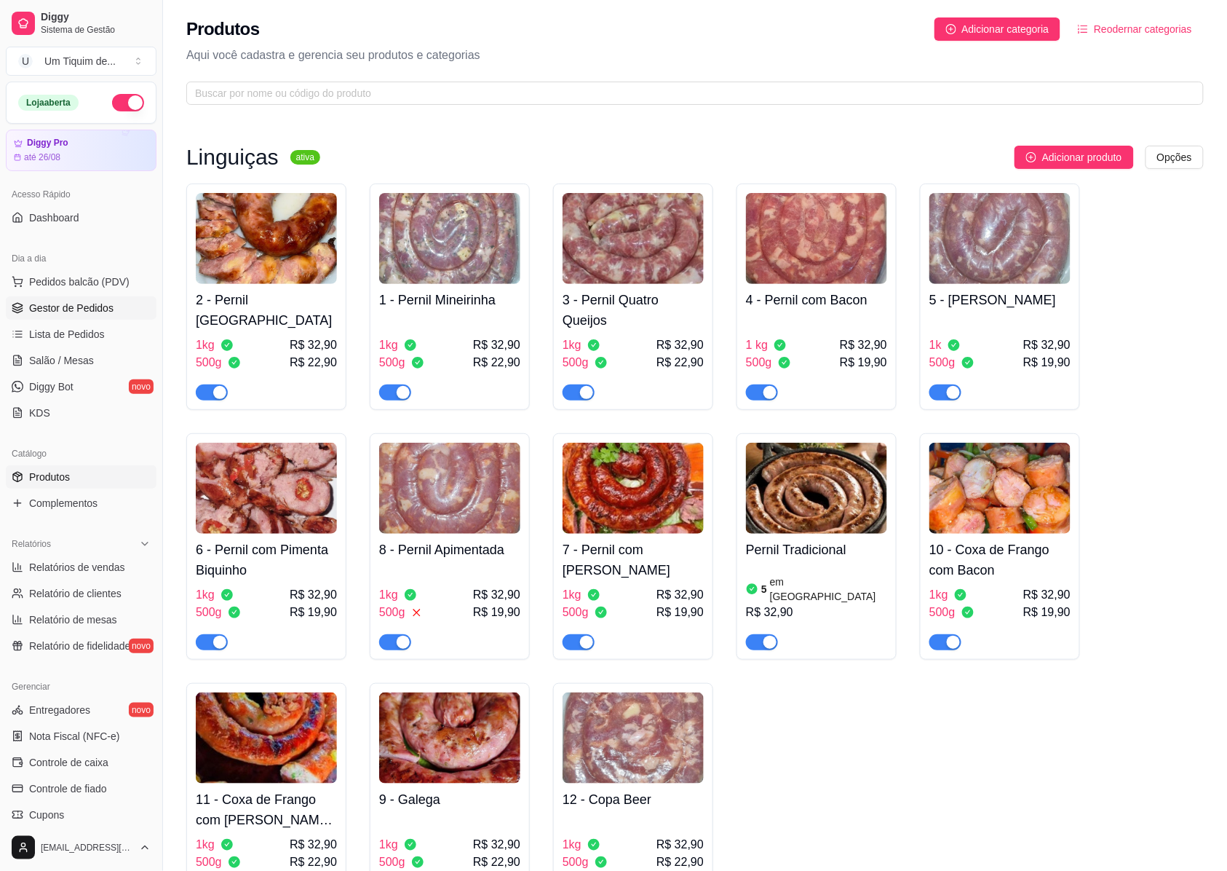
click at [67, 309] on span "Gestor de Pedidos" at bounding box center [71, 308] width 84 height 15
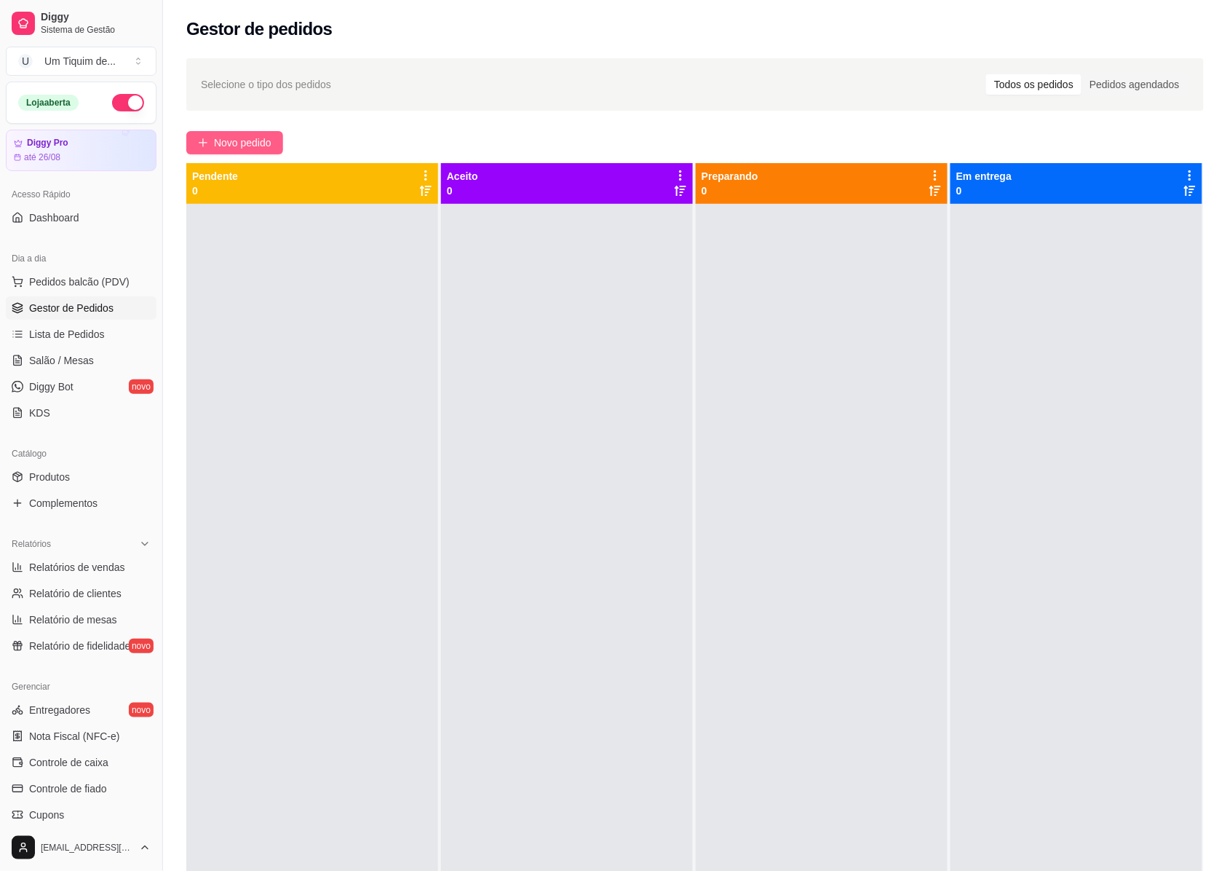
click at [233, 143] on span "Novo pedido" at bounding box center [243, 143] width 58 height 16
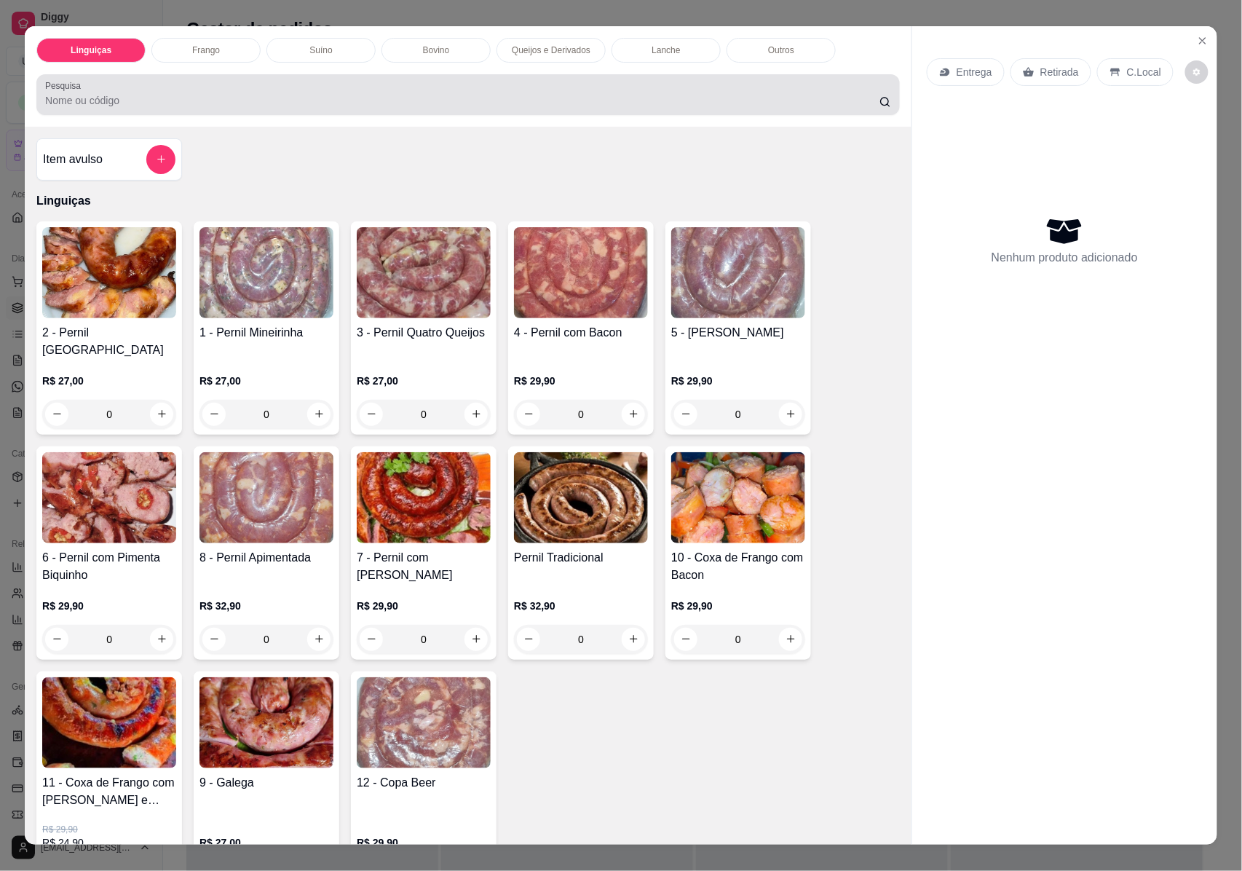
click at [278, 108] on div at bounding box center [468, 94] width 846 height 29
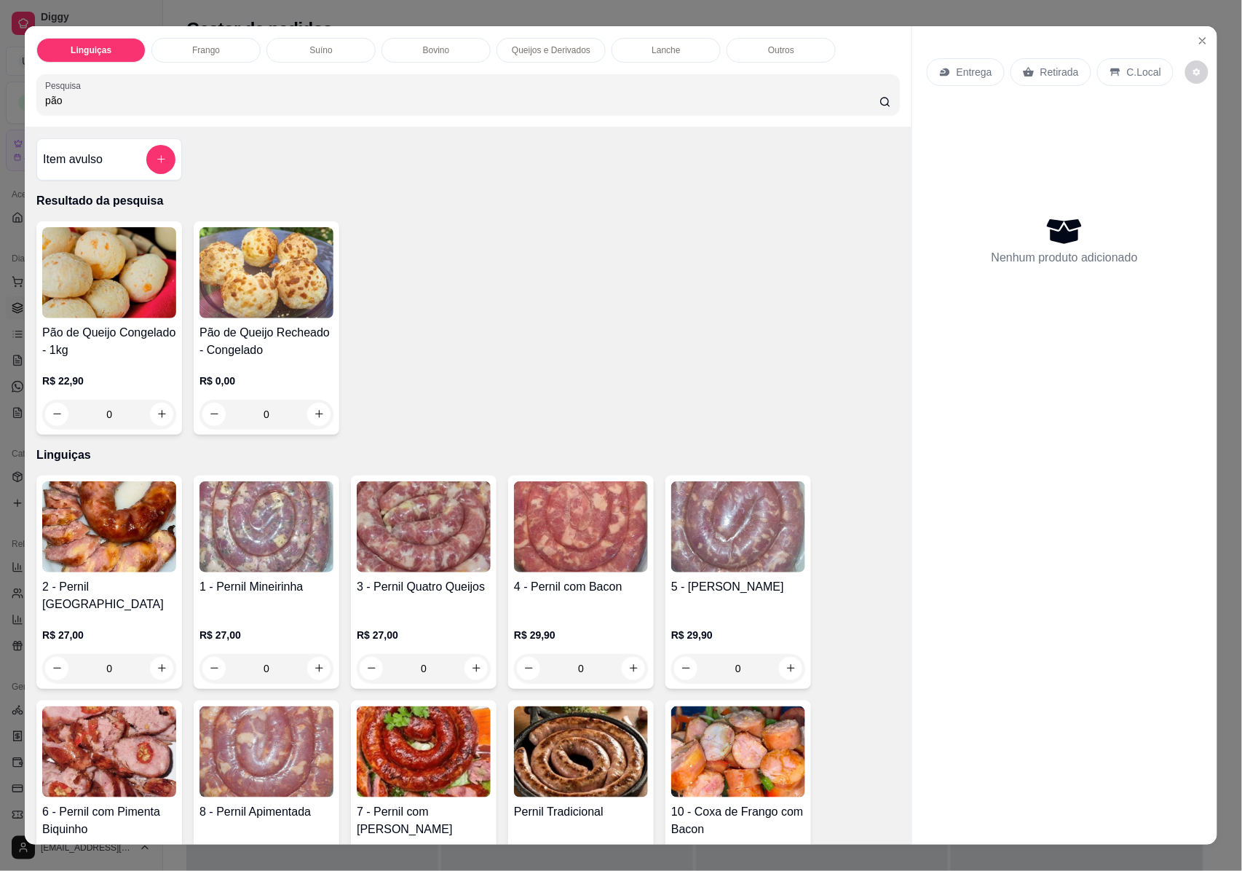
type input "pão"
click at [227, 261] on img at bounding box center [266, 272] width 134 height 91
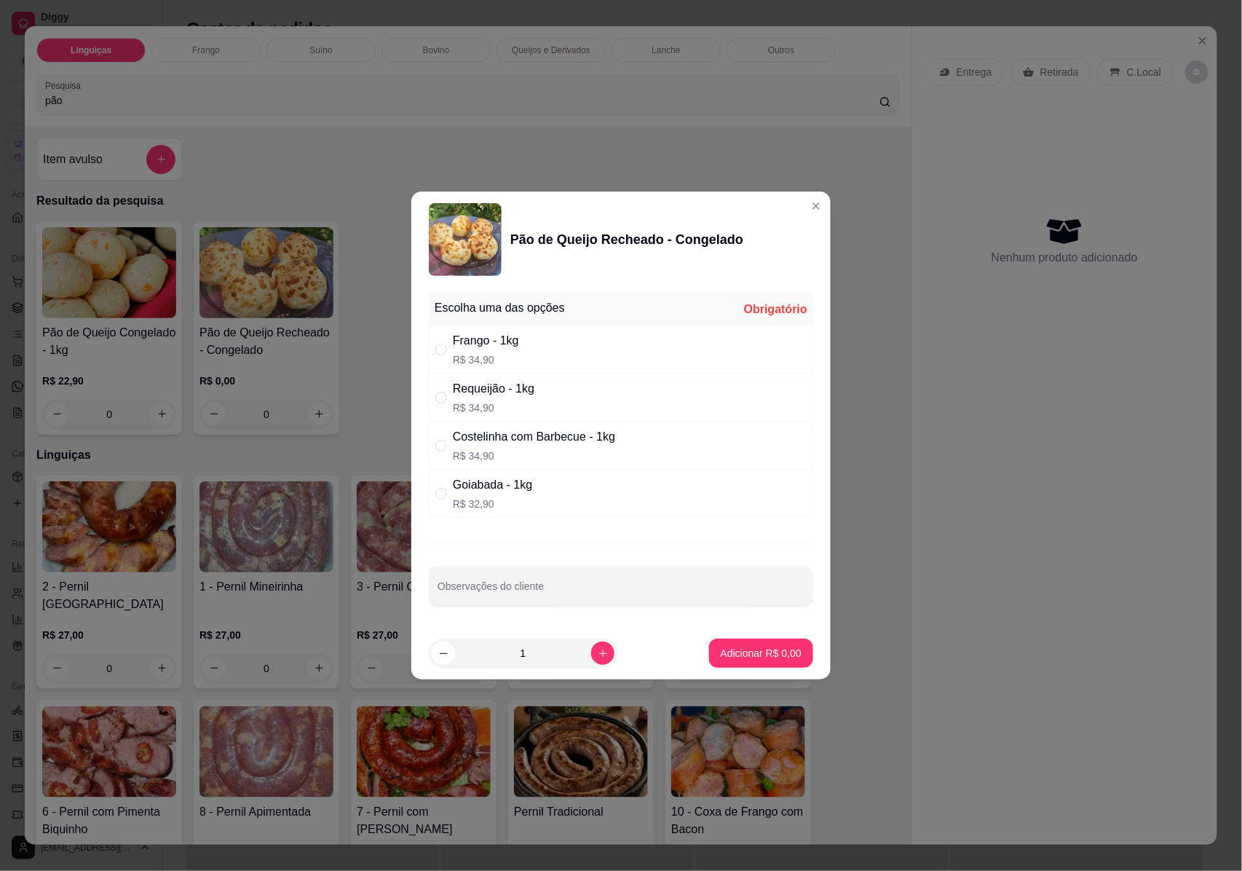
click at [487, 443] on div "Costelinha com Barbecue - 1kg" at bounding box center [534, 436] width 162 height 17
radio input "true"
click at [729, 658] on p "Adicionar R$ 34,90" at bounding box center [758, 653] width 87 height 15
type input "1"
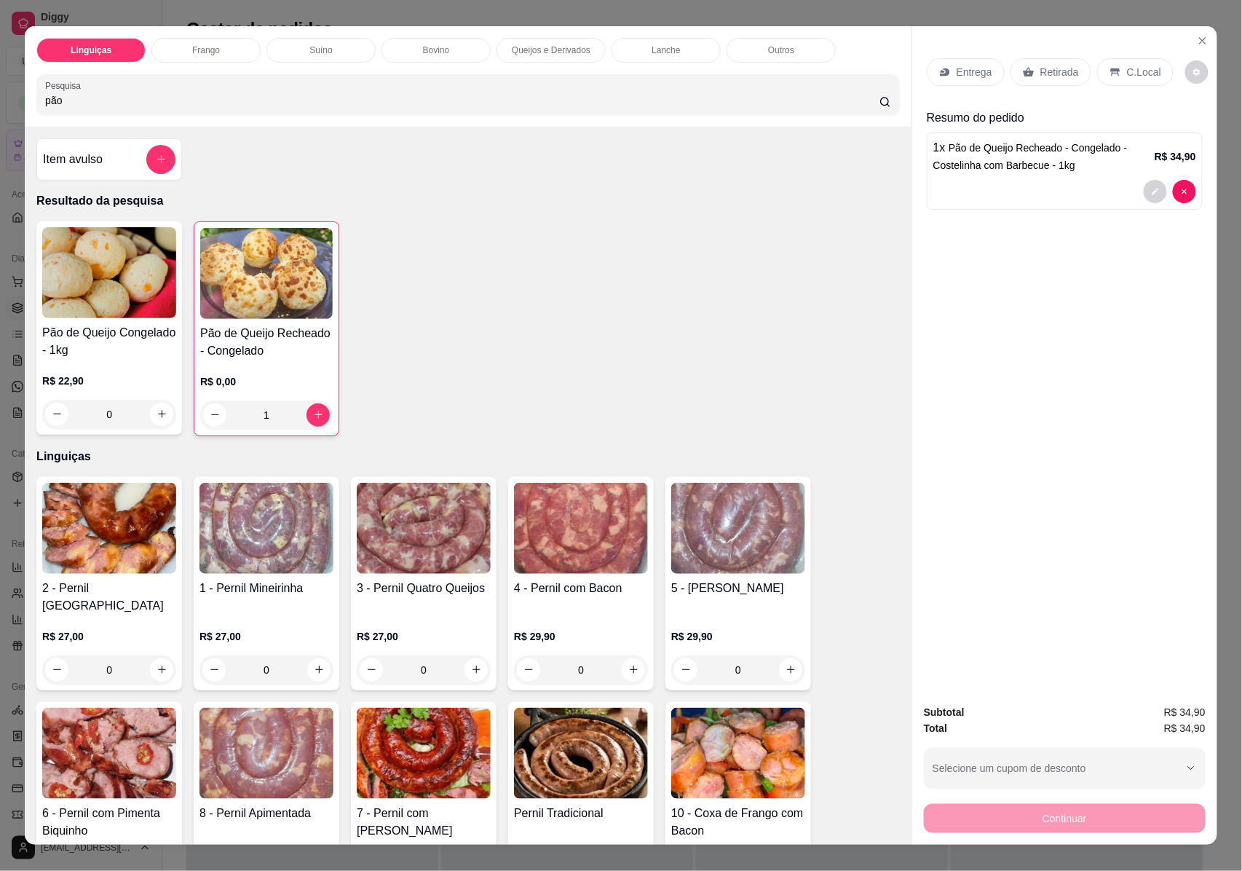
click at [961, 74] on p "Entrega" at bounding box center [975, 72] width 36 height 15
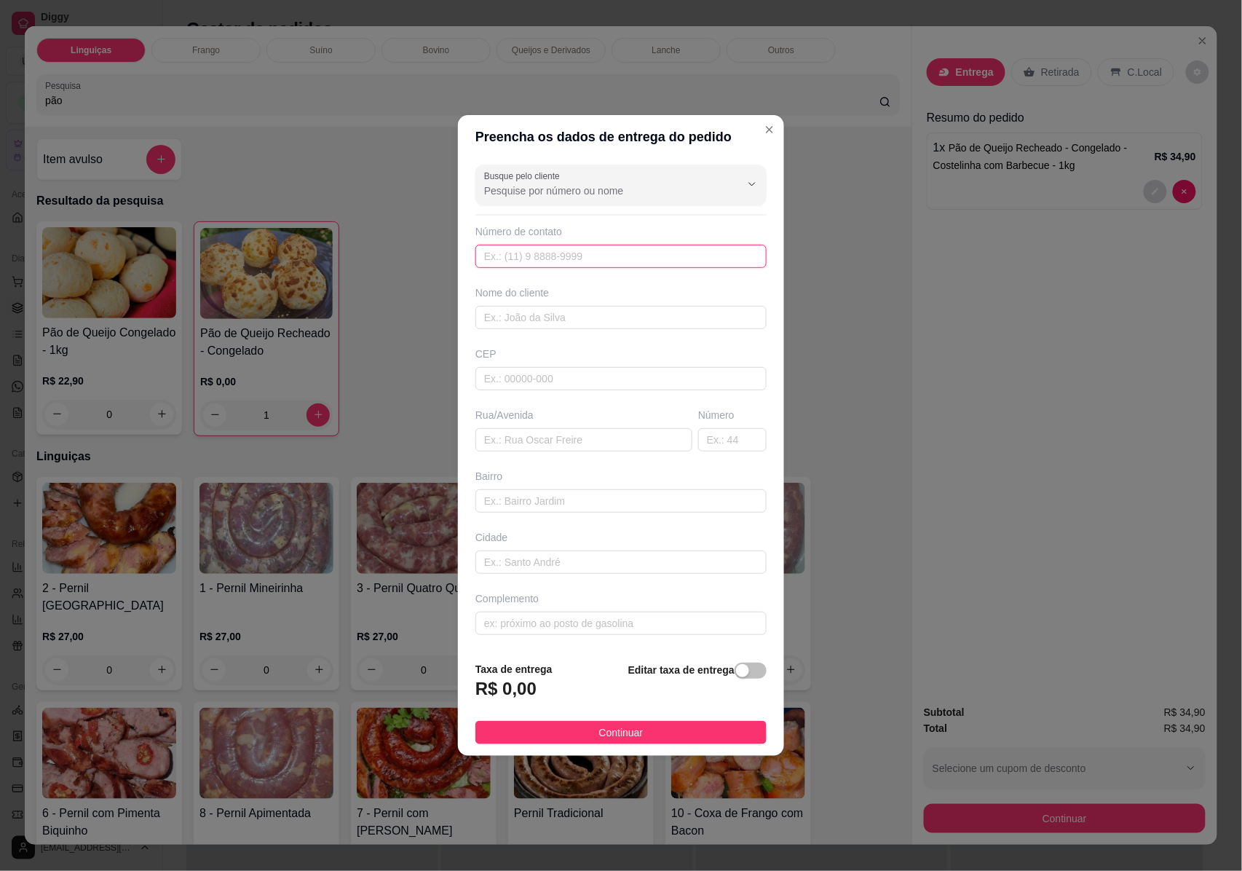
click at [520, 262] on input "text" at bounding box center [620, 256] width 291 height 23
type input "Patrícia"
type input "30170131"
type input "[GEOGRAPHIC_DATA]"
type input "Centro"
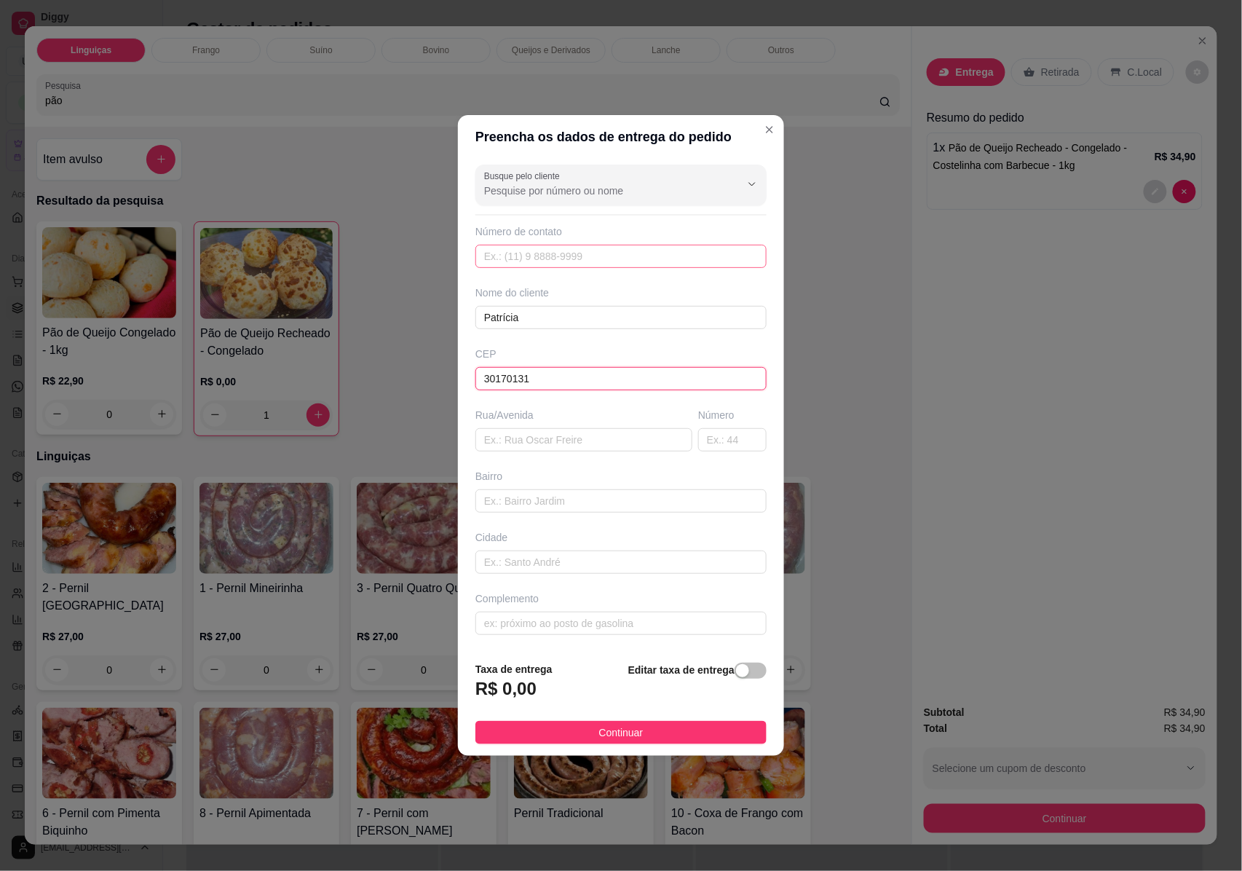
type input "[GEOGRAPHIC_DATA]"
type input "30170131"
type input "987"
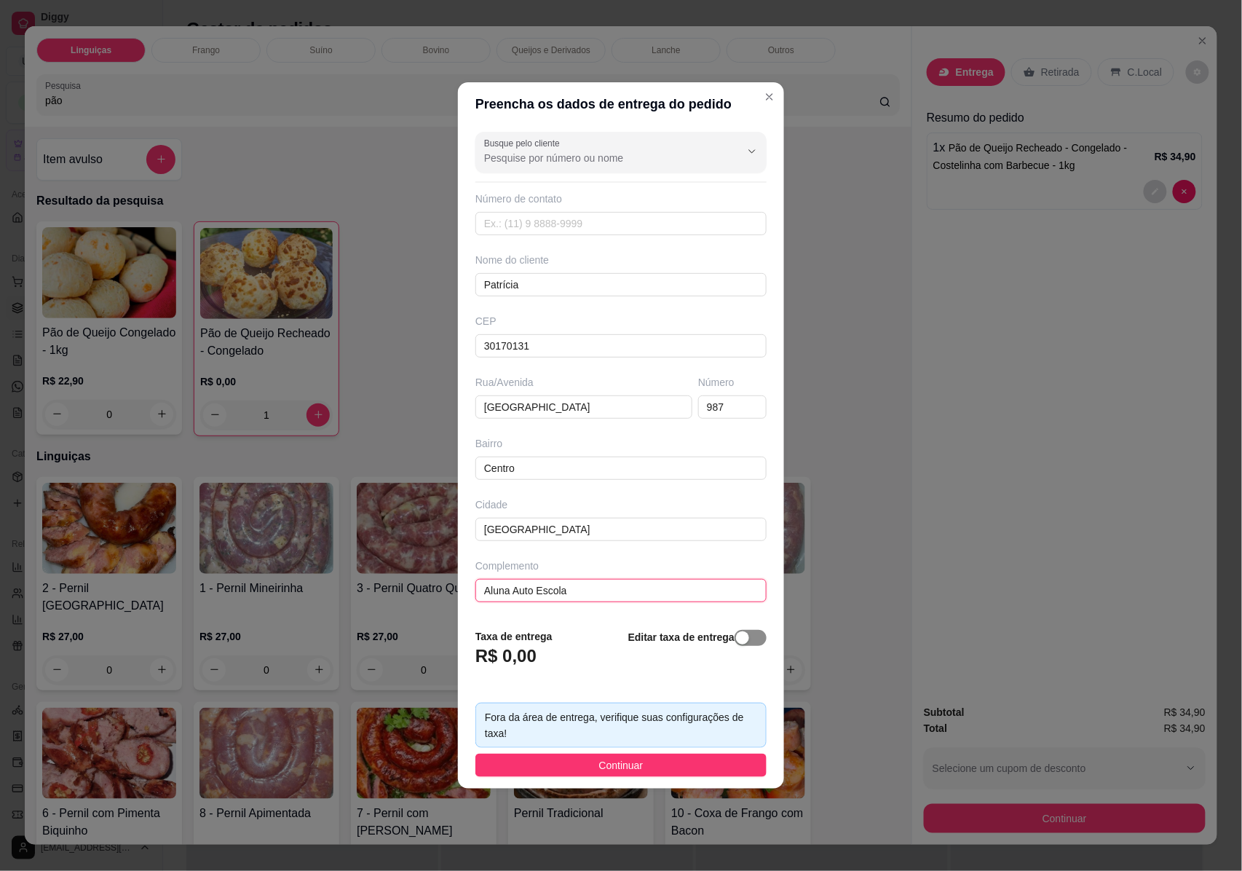
type input "Aluna Auto Escola"
click at [750, 641] on span "button" at bounding box center [751, 638] width 32 height 16
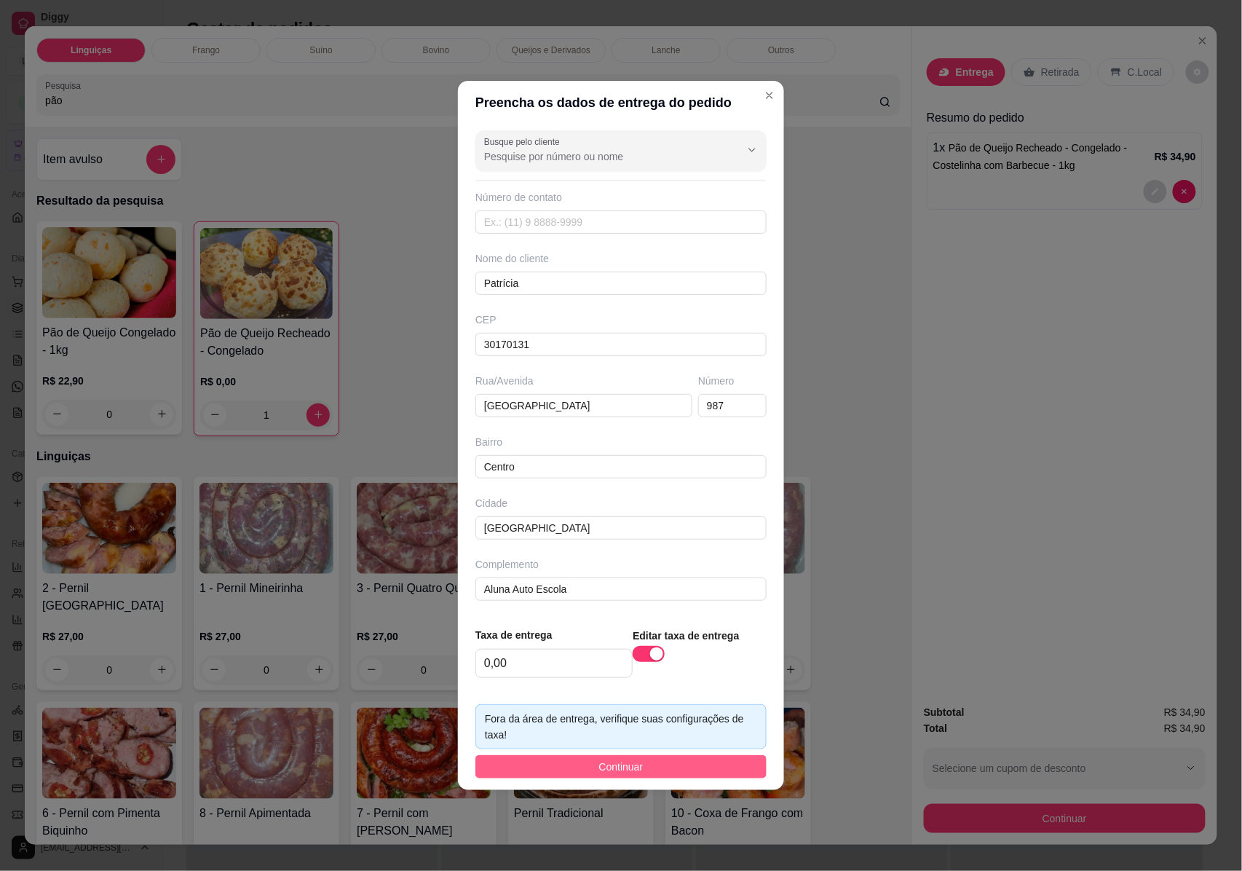
click at [655, 769] on button "Continuar" at bounding box center [620, 766] width 291 height 23
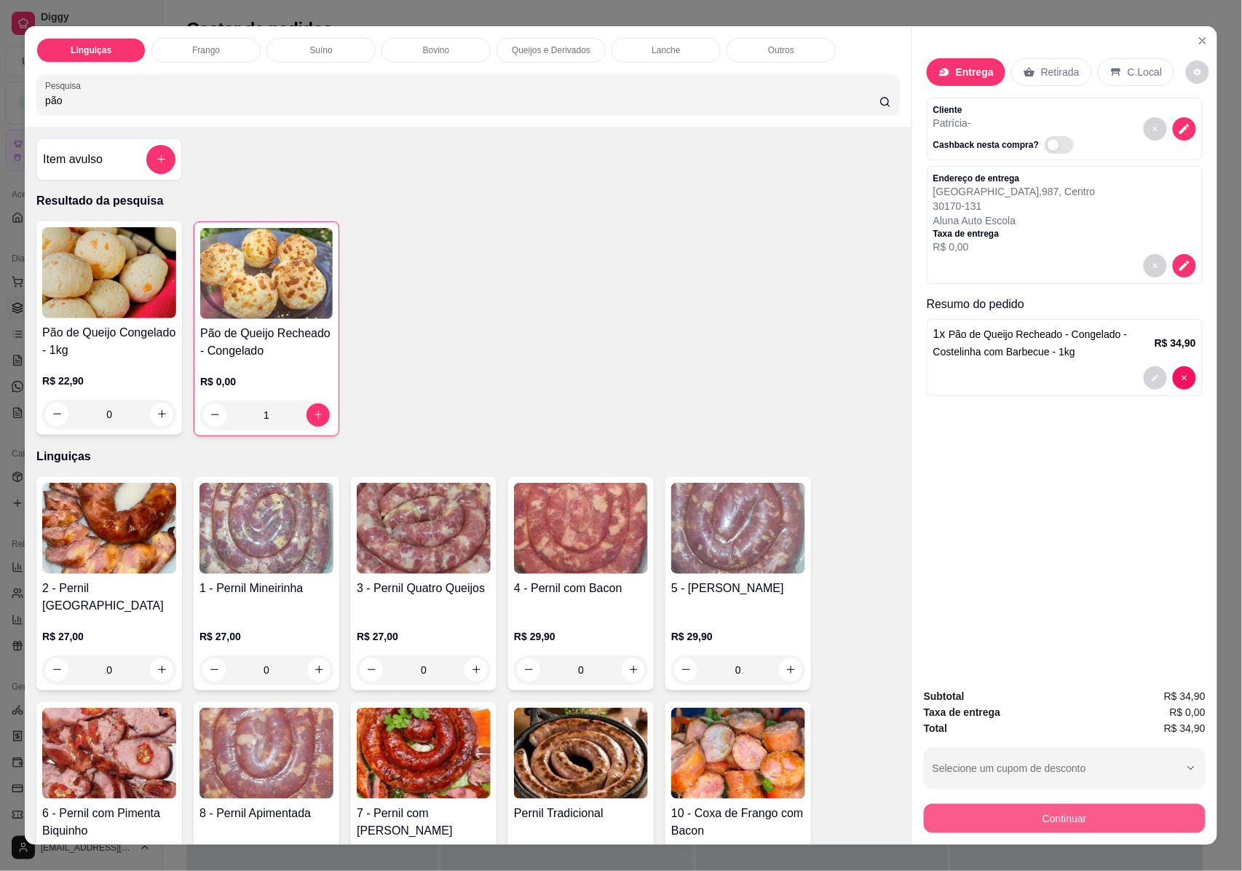
click at [1092, 811] on button "Continuar" at bounding box center [1065, 818] width 282 height 29
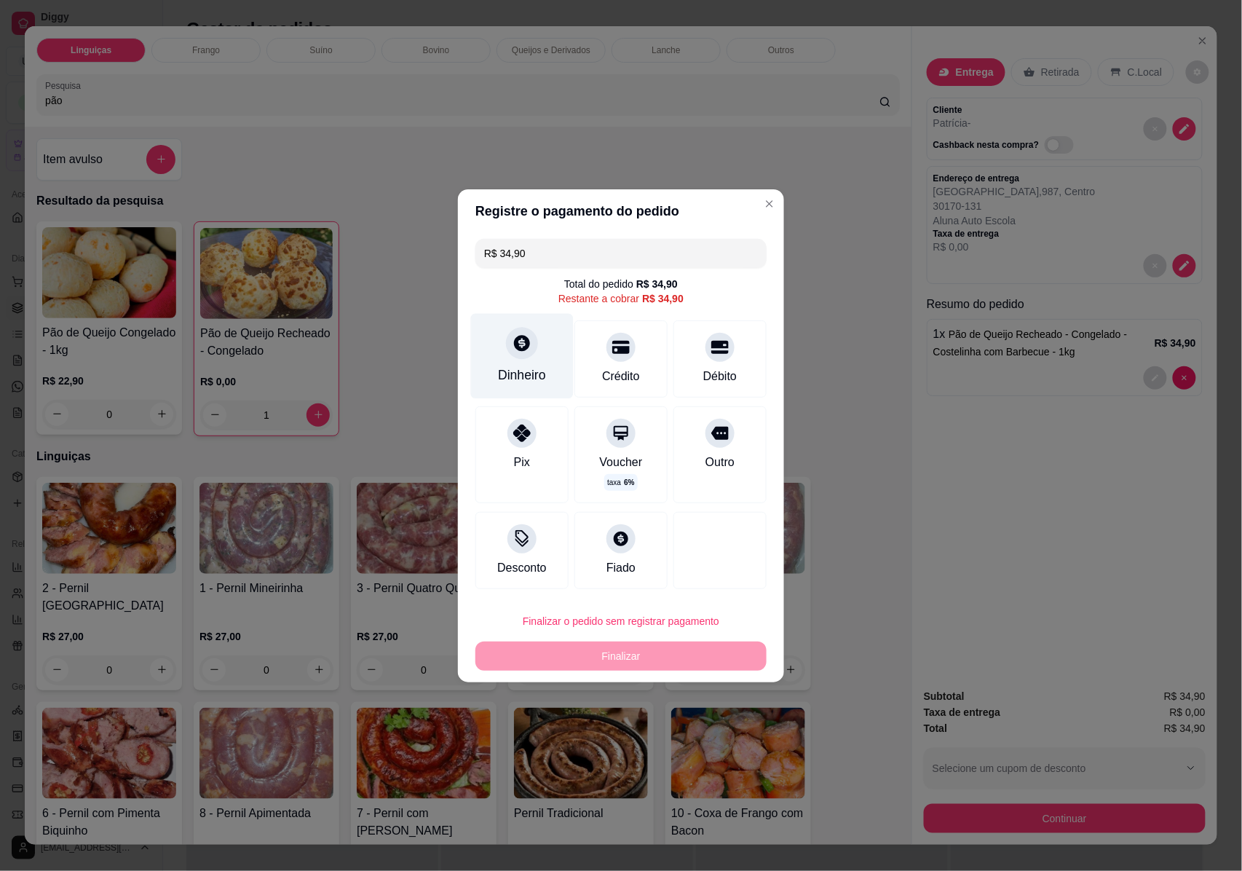
click at [520, 358] on div at bounding box center [522, 343] width 32 height 32
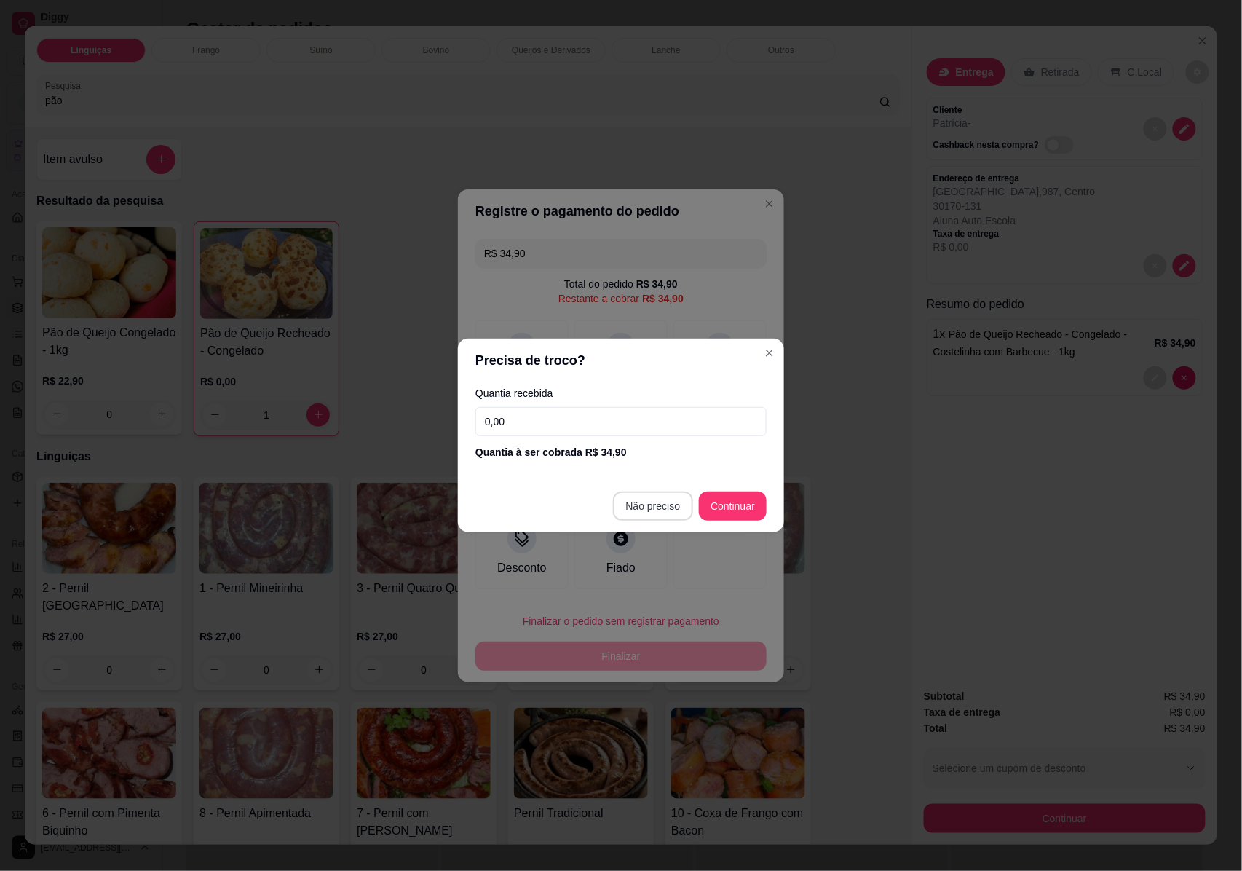
type input "R$ 0,00"
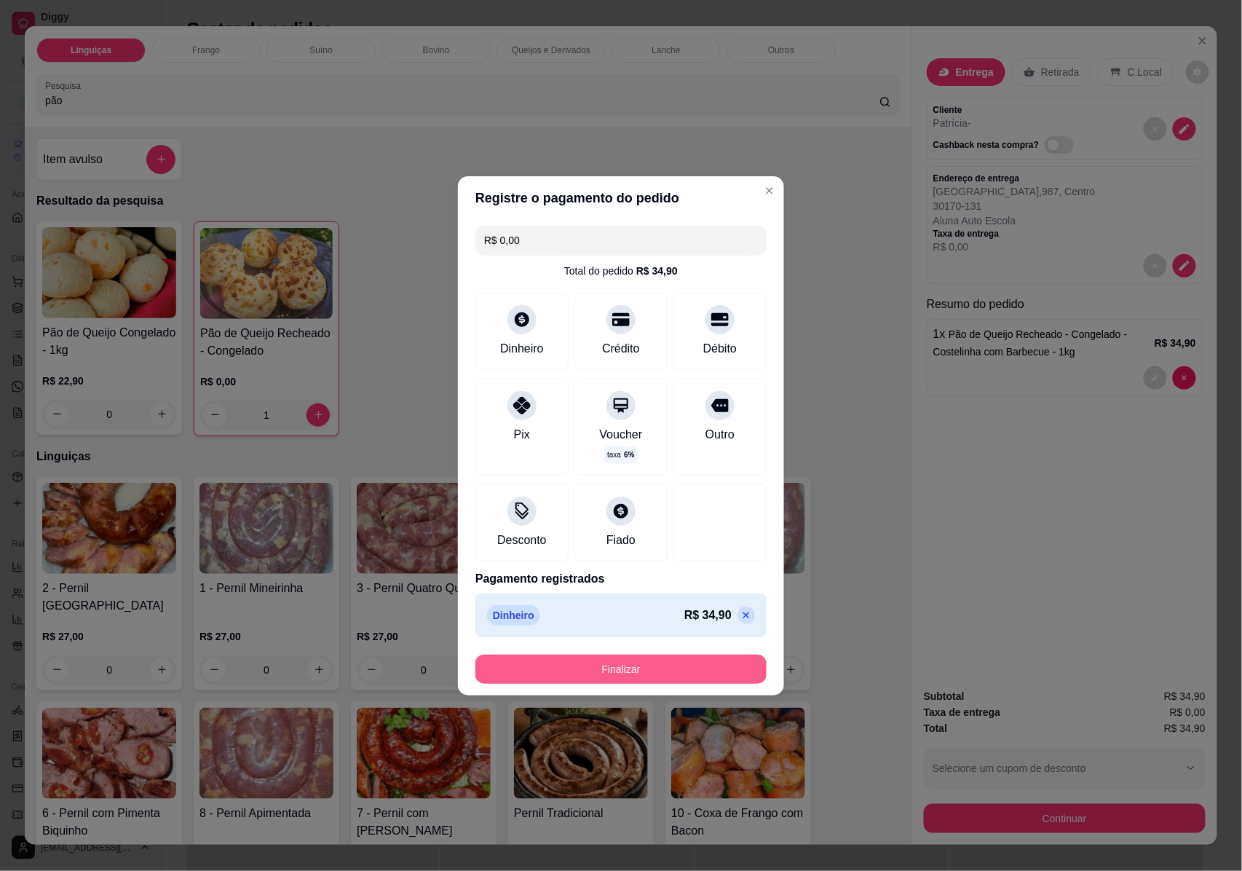
click at [668, 670] on button "Finalizar" at bounding box center [620, 668] width 291 height 29
type input "0"
type input "-R$ 34,90"
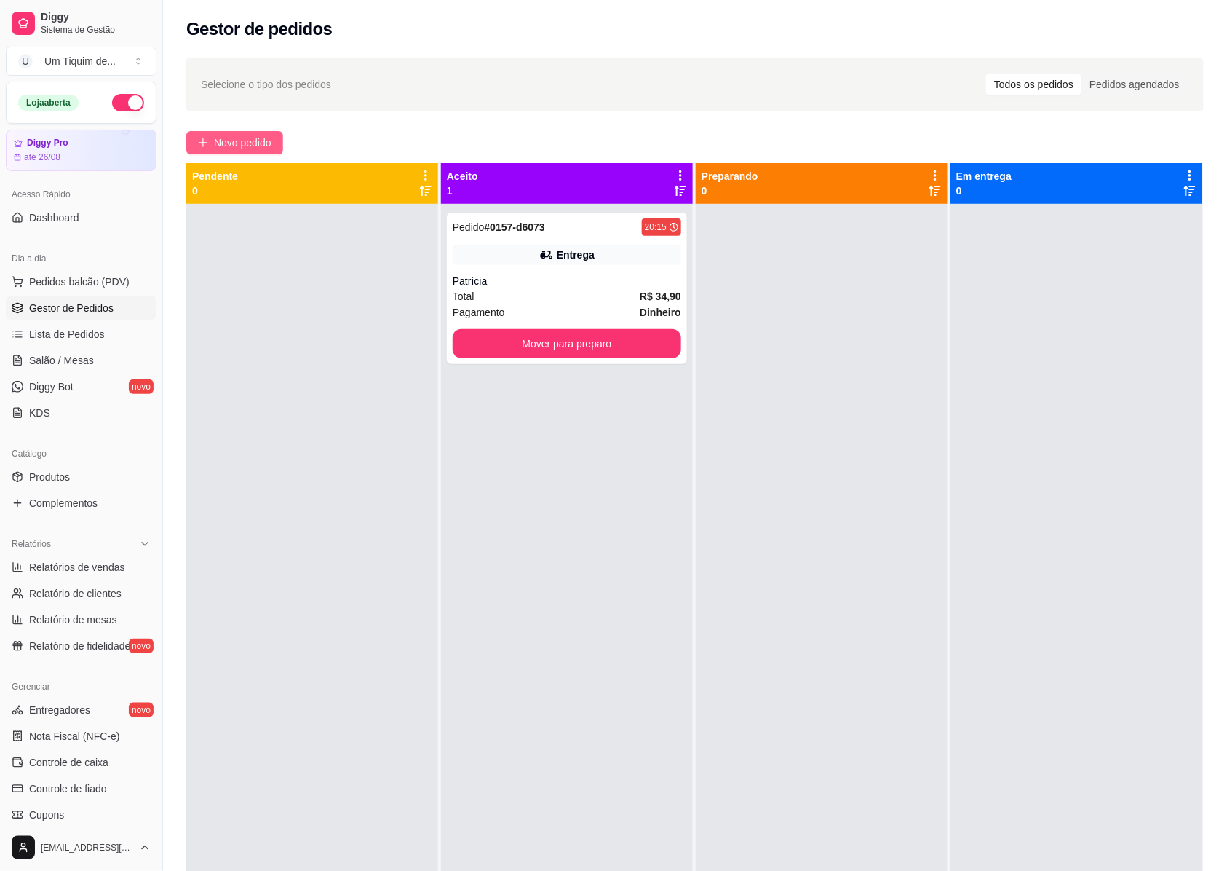
click at [234, 146] on span "Novo pedido" at bounding box center [243, 143] width 58 height 16
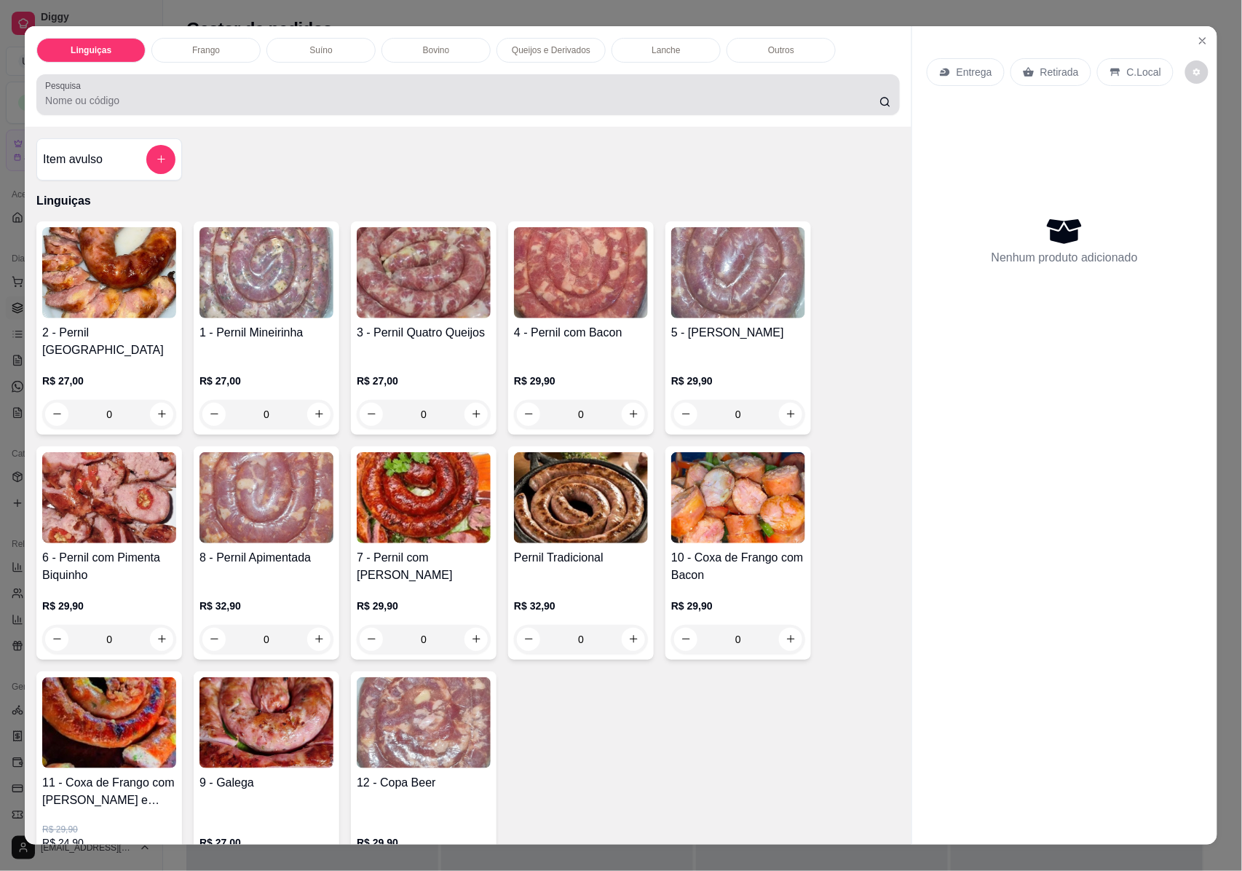
click at [208, 100] on input "Pesquisa" at bounding box center [462, 100] width 834 height 15
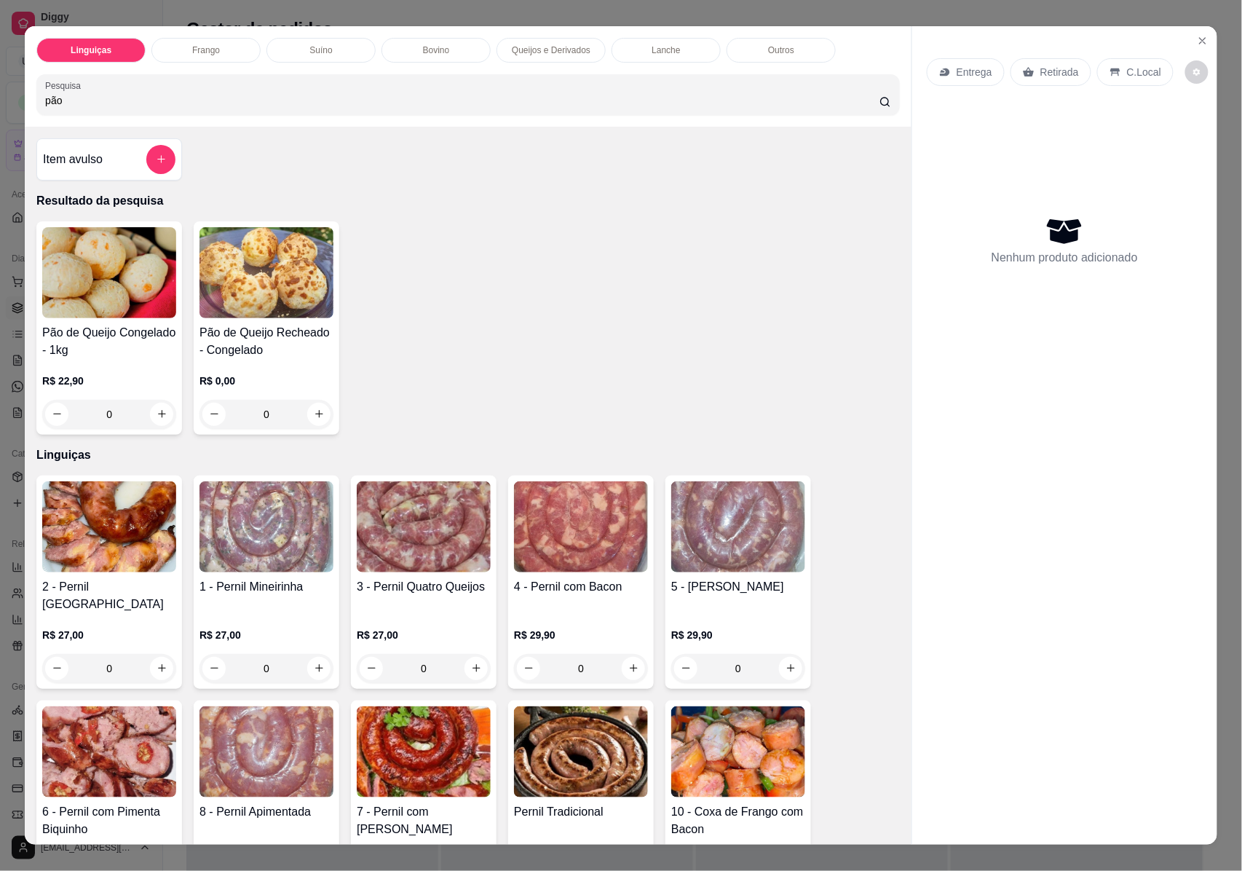
type input "pão"
click at [254, 288] on img at bounding box center [266, 272] width 134 height 91
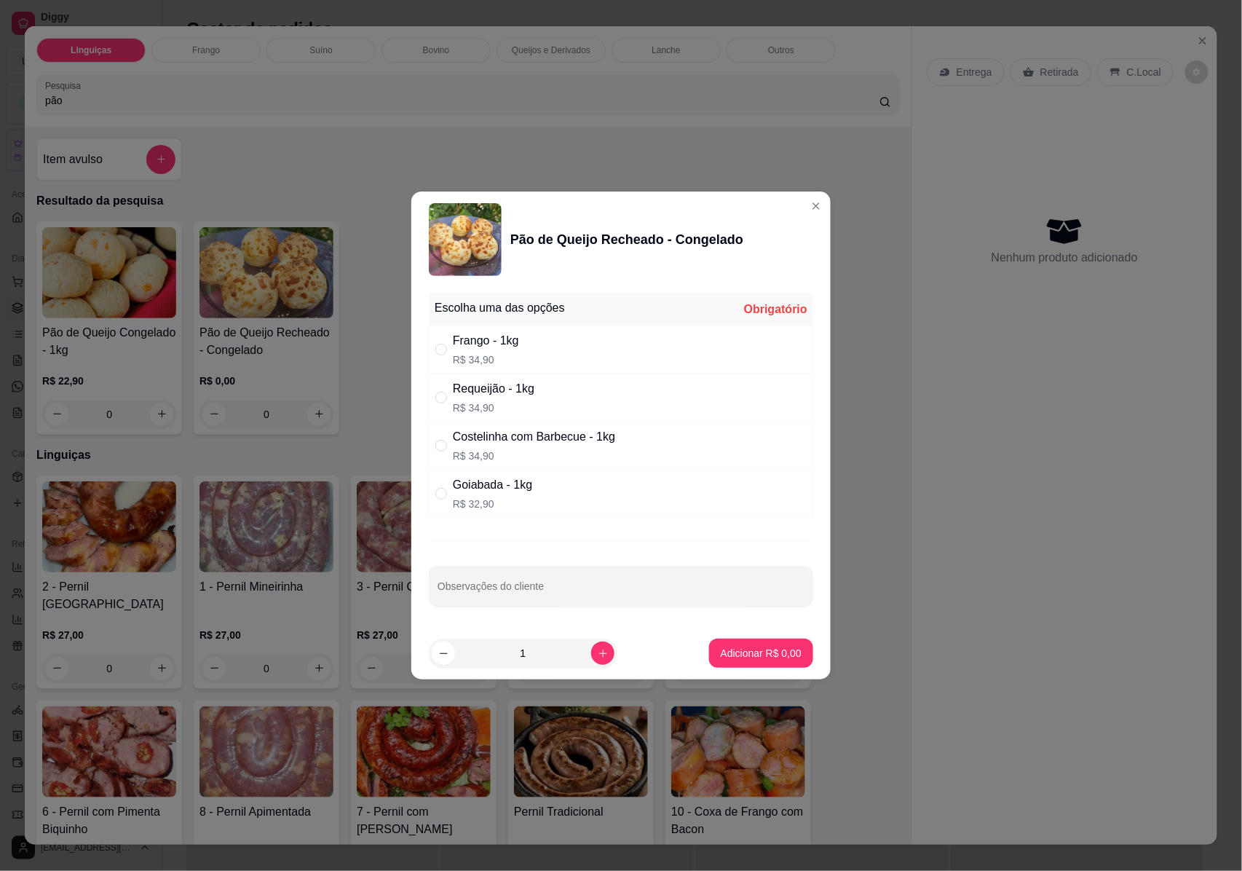
click at [499, 438] on div "Costelinha com Barbecue - 1kg" at bounding box center [534, 436] width 162 height 17
radio input "true"
click at [591, 655] on button "increase-product-quantity" at bounding box center [602, 652] width 23 height 23
type input "2"
click at [712, 660] on button "Adicionar R$ 69,80" at bounding box center [758, 652] width 110 height 29
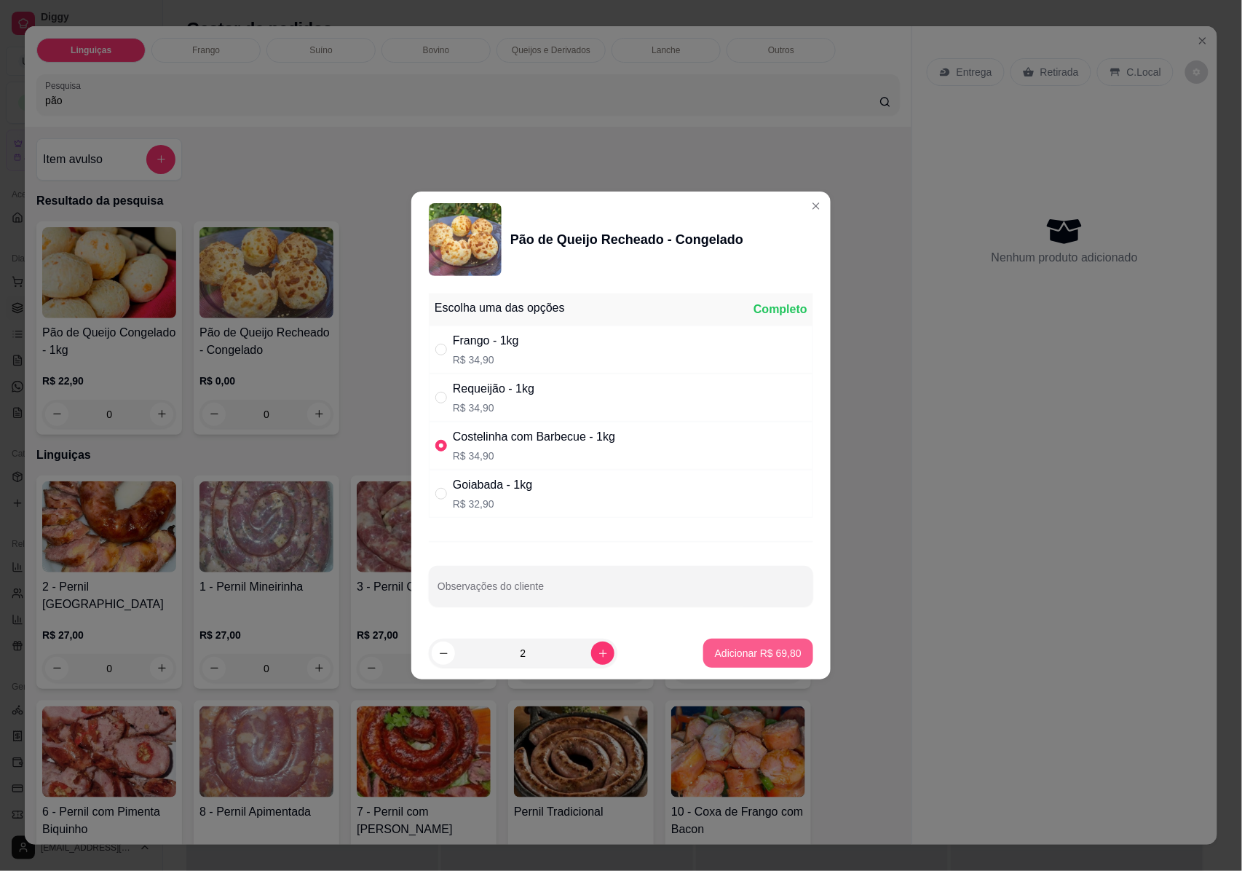
type input "2"
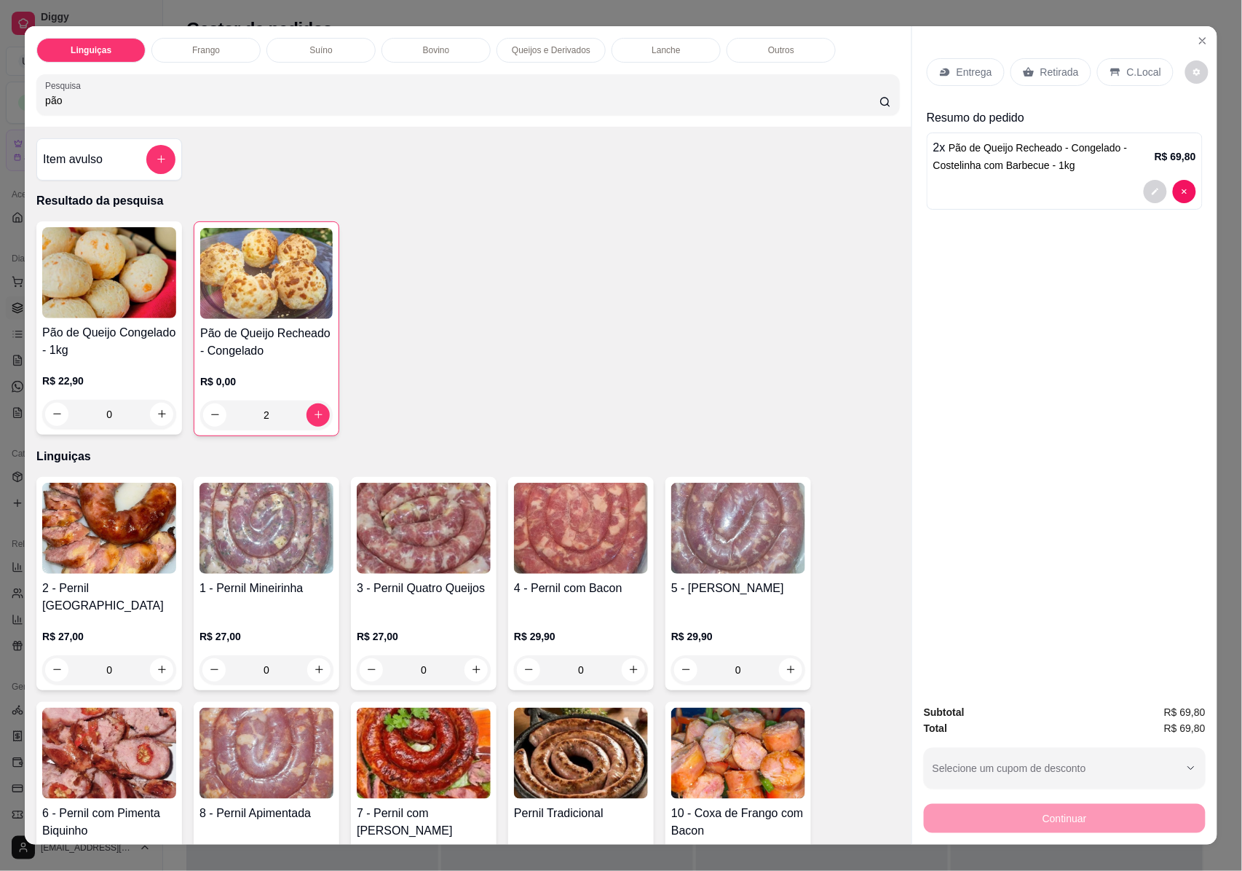
click at [967, 77] on p "Entrega" at bounding box center [975, 72] width 36 height 15
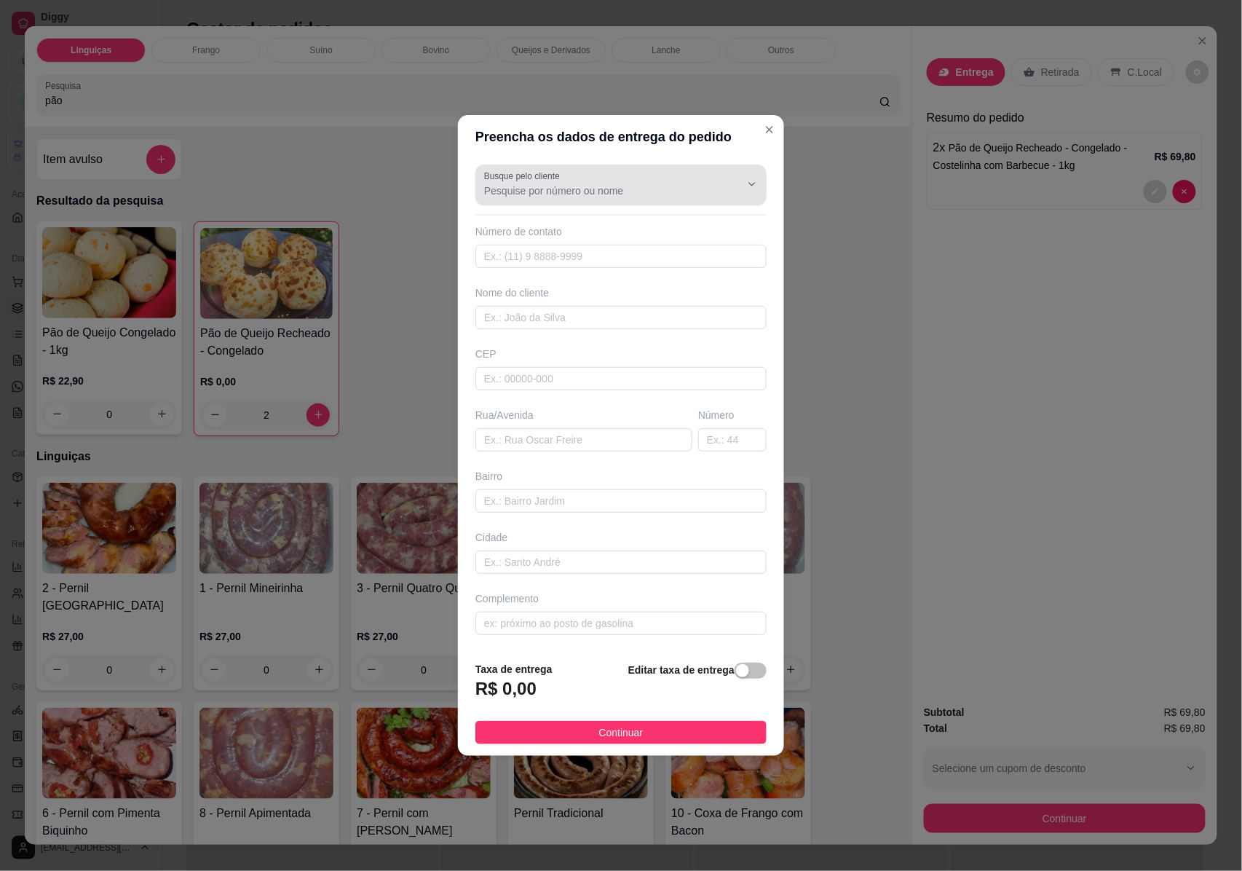
click at [587, 190] on input "Busque pelo cliente" at bounding box center [600, 190] width 233 height 15
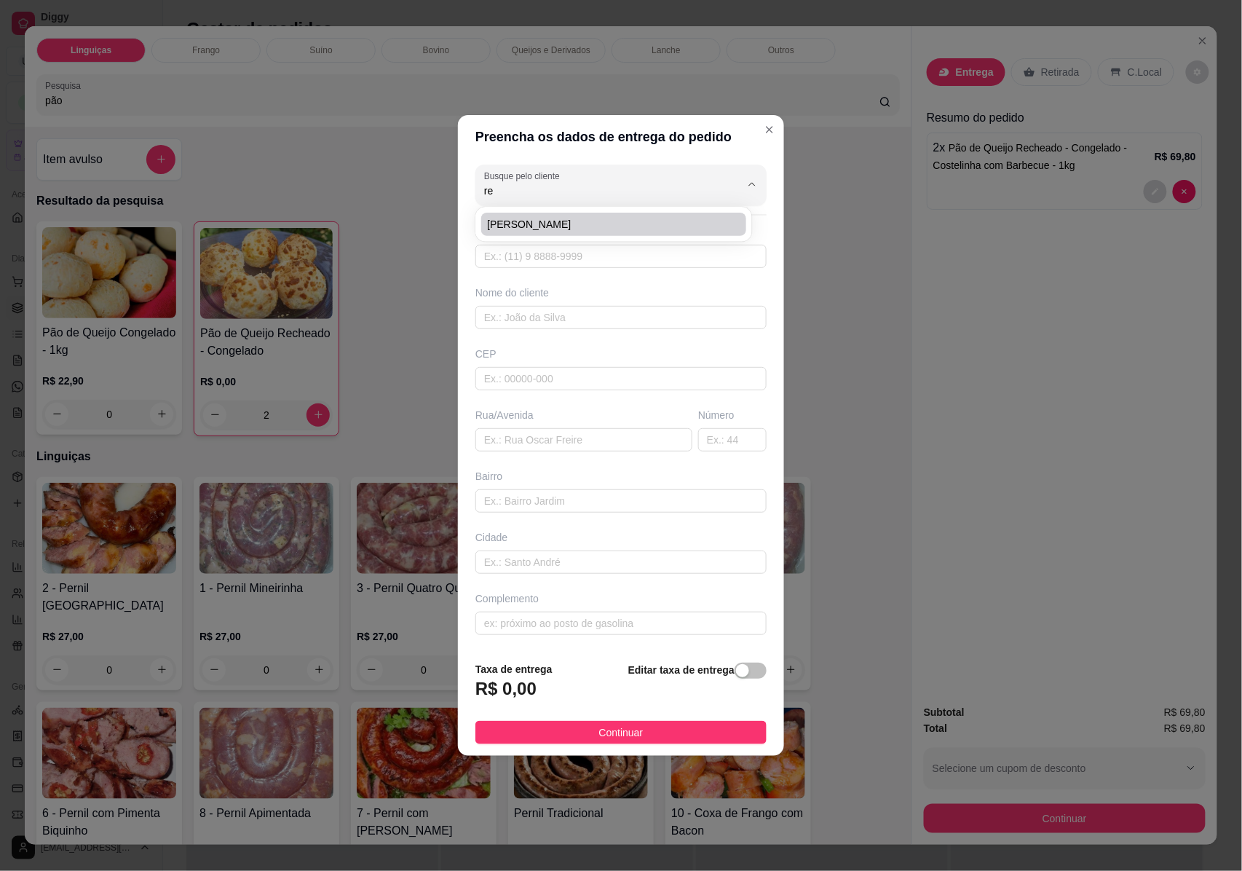
type input "r"
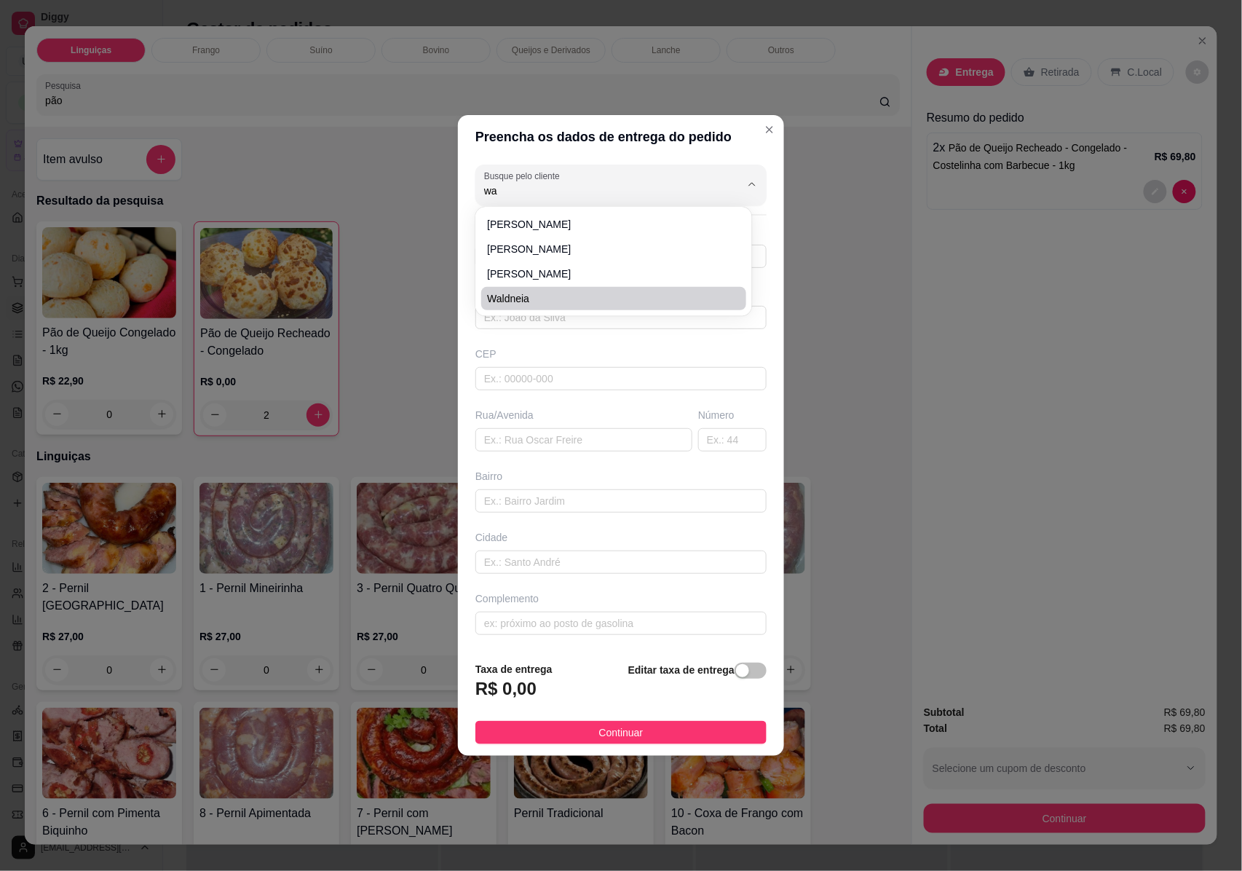
click at [526, 293] on span "Waldneia" at bounding box center [606, 298] width 239 height 15
type input "Waldneia"
type input "11987922689"
type input "Waldneia"
drag, startPoint x: 563, startPoint y: 194, endPoint x: 453, endPoint y: 193, distance: 109.9
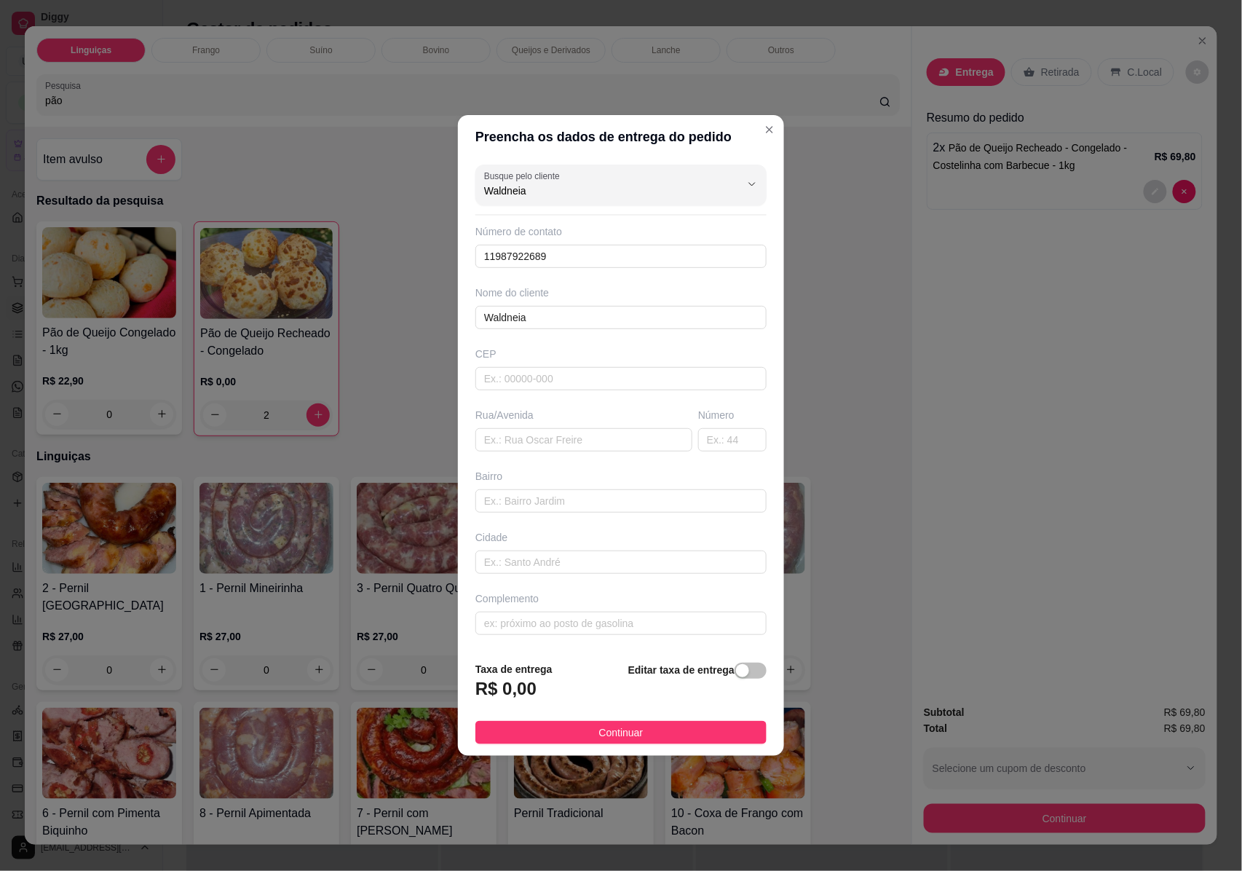
click at [453, 193] on div "Preencha os dados de entrega do pedido Busque pelo cliente Waldneia Número de c…" at bounding box center [621, 435] width 1242 height 871
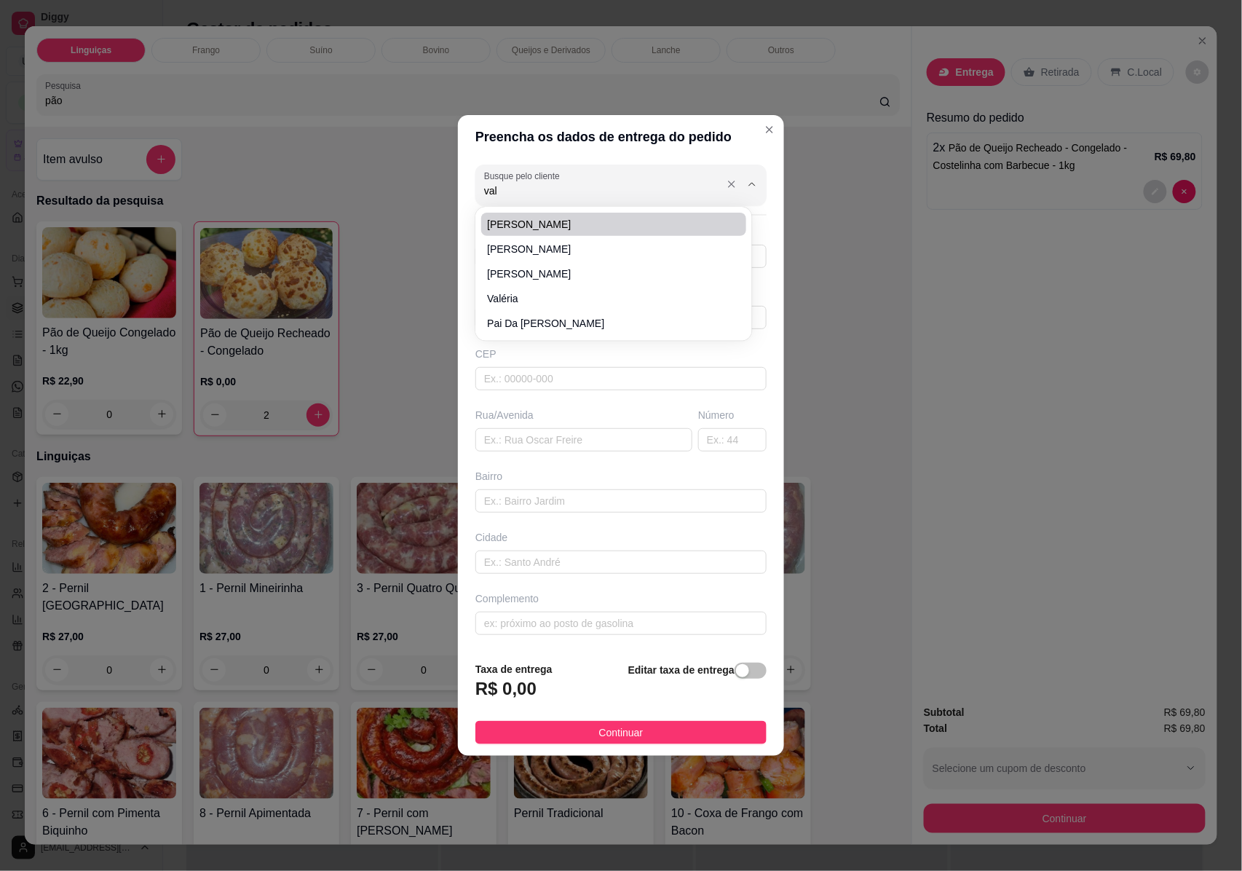
click at [505, 195] on input "val" at bounding box center [600, 190] width 233 height 15
type input "v"
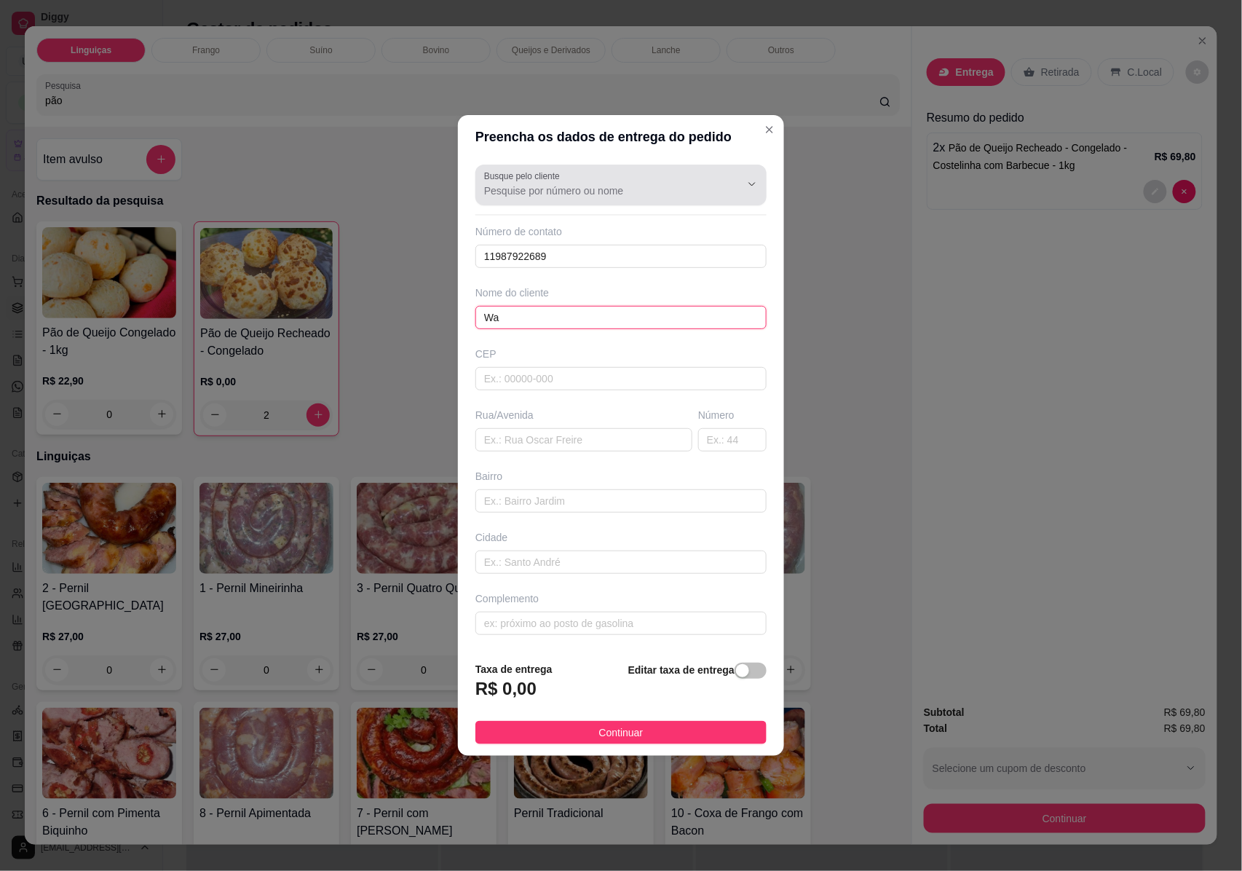
type input "W"
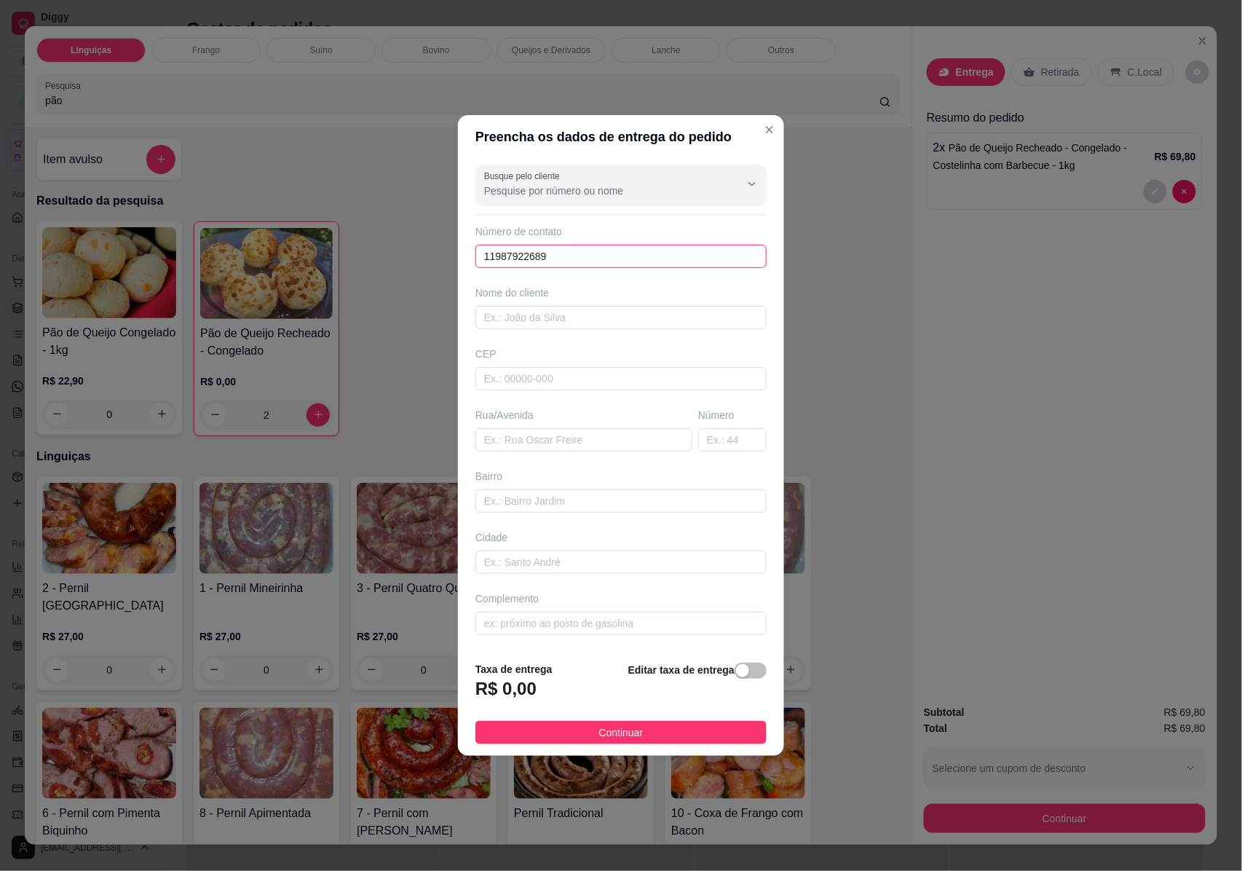
click at [563, 261] on input "11987922689" at bounding box center [620, 256] width 291 height 23
type input "1"
click at [534, 319] on input "text" at bounding box center [620, 317] width 291 height 23
paste input "WALDINEIA REIS"
type input "WALDINEIA REIS"
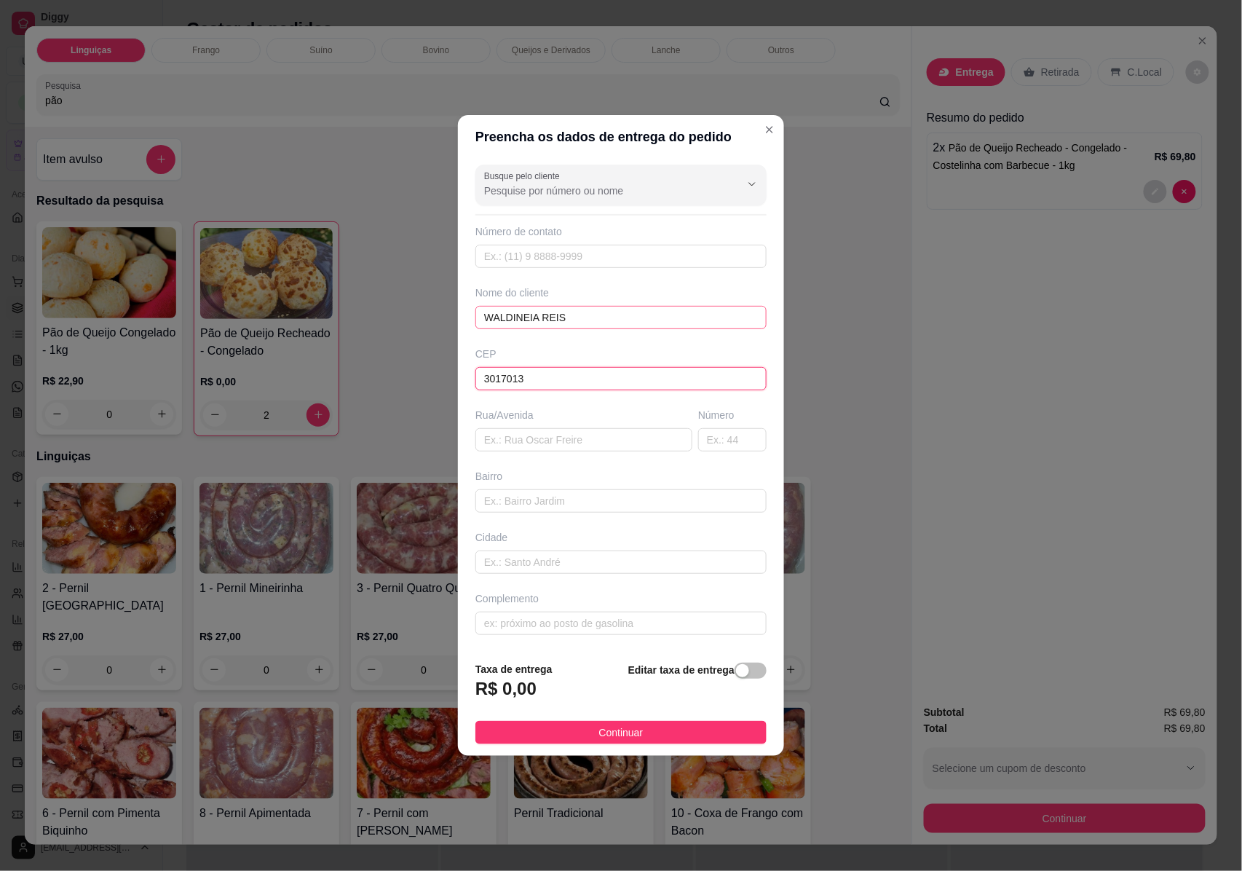
type input "30170131"
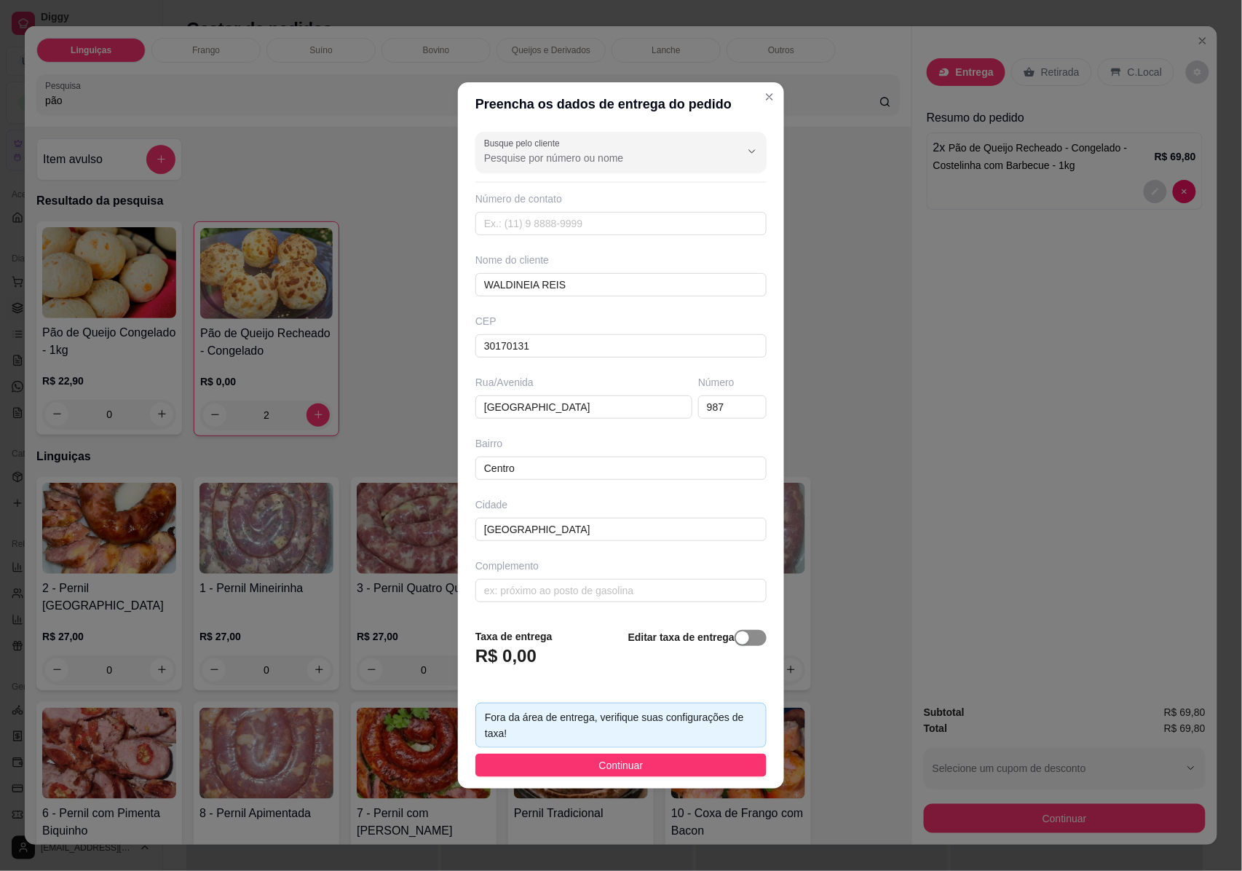
click at [743, 635] on span "button" at bounding box center [751, 638] width 32 height 16
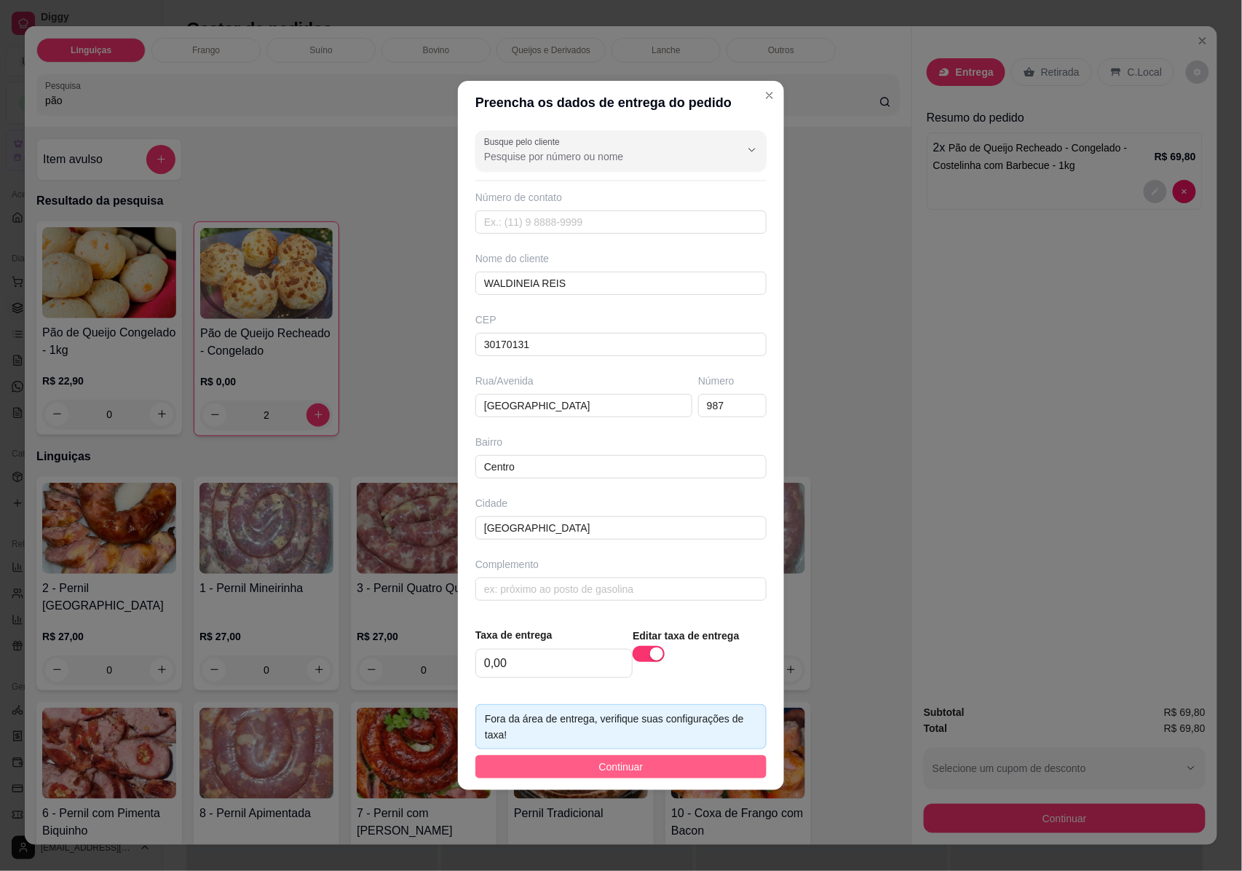
click at [655, 772] on button "Continuar" at bounding box center [620, 766] width 291 height 23
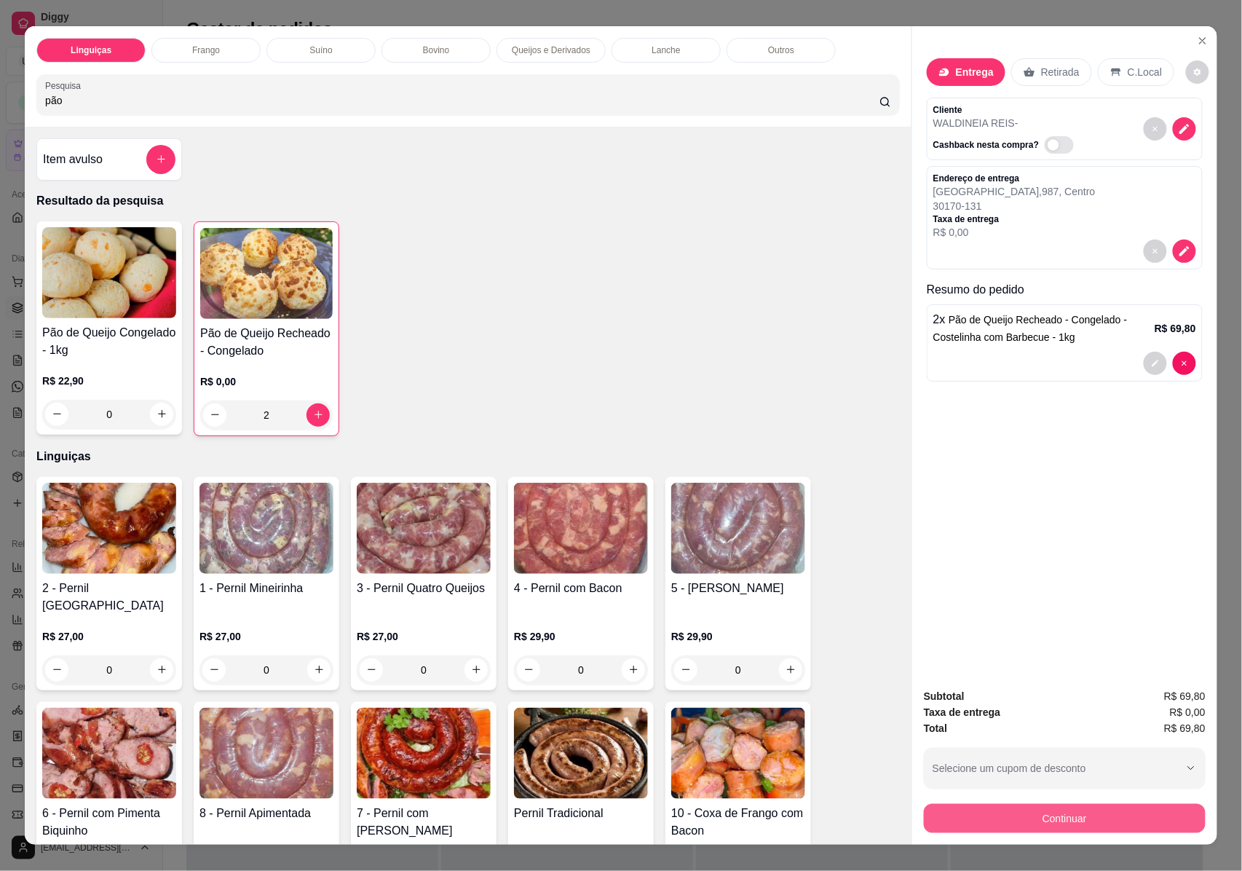
click at [1082, 823] on button "Continuar" at bounding box center [1065, 818] width 282 height 29
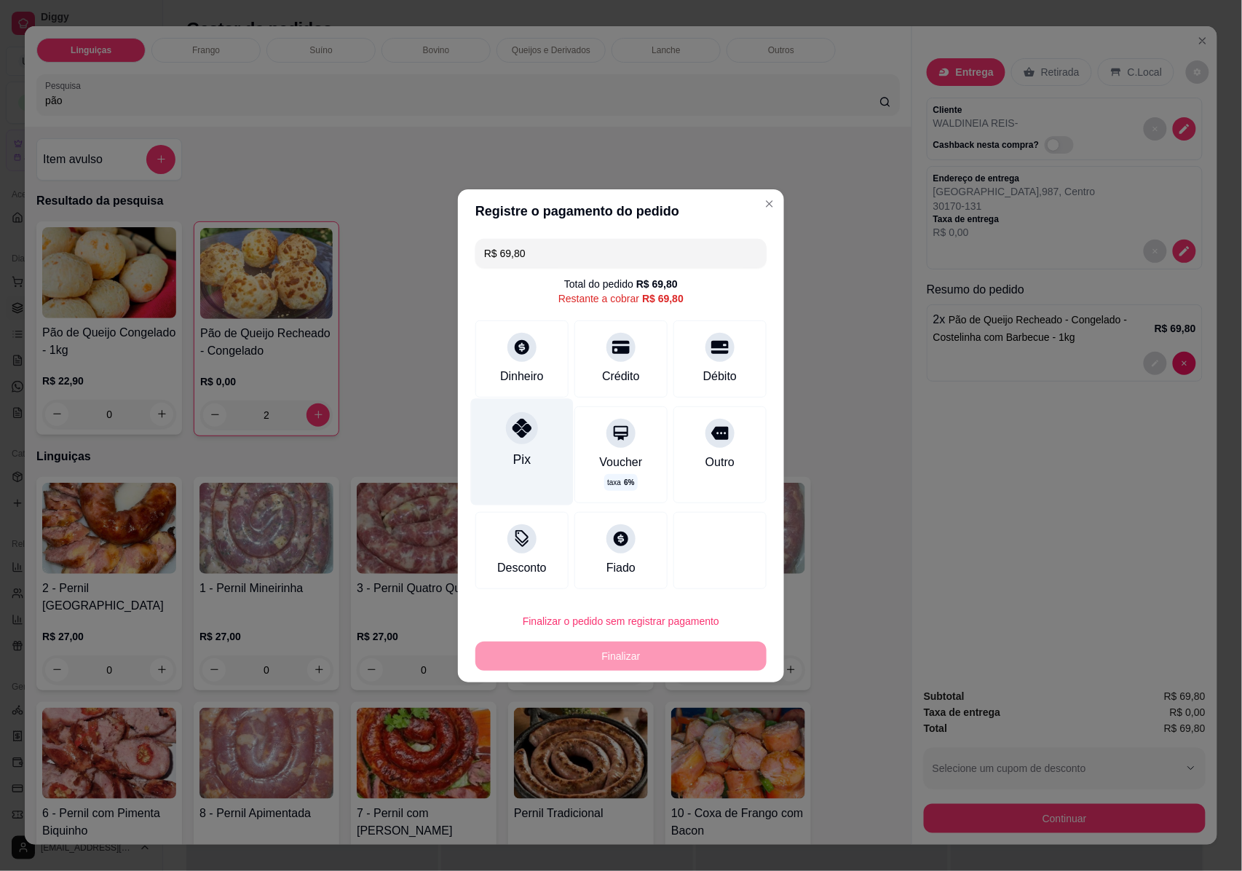
click at [531, 443] on div "Pix" at bounding box center [522, 451] width 103 height 106
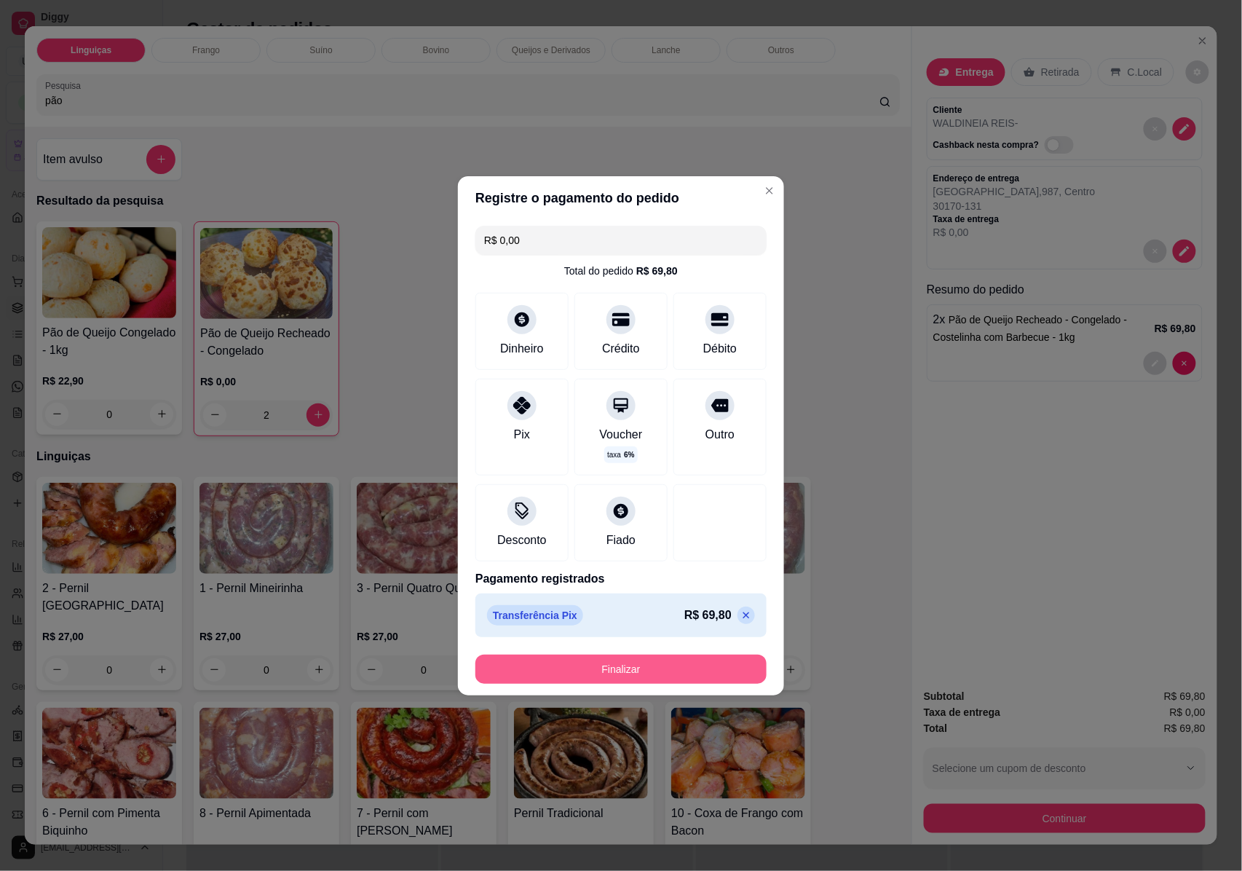
click at [612, 665] on button "Finalizar" at bounding box center [620, 668] width 291 height 29
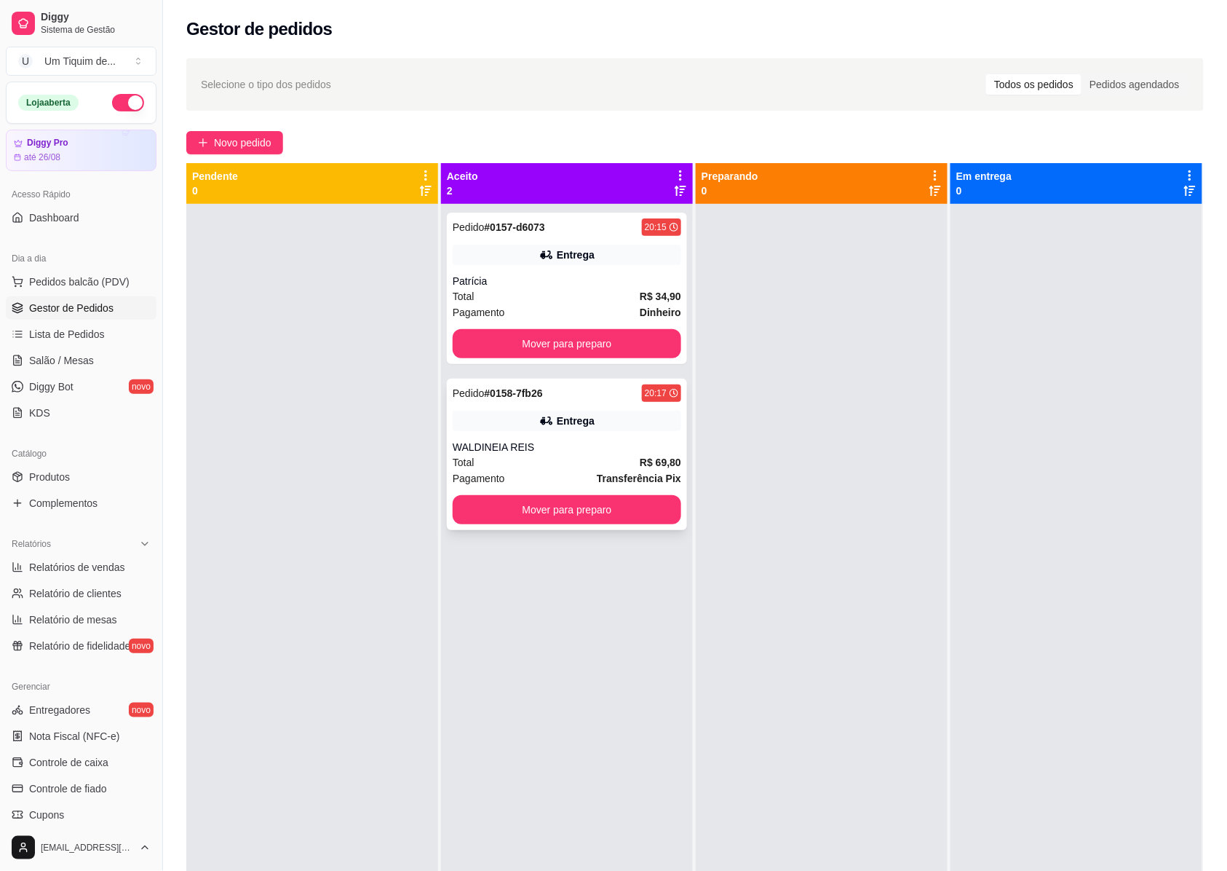
click at [561, 452] on div "WALDINEIA REIS" at bounding box center [567, 447] width 229 height 15
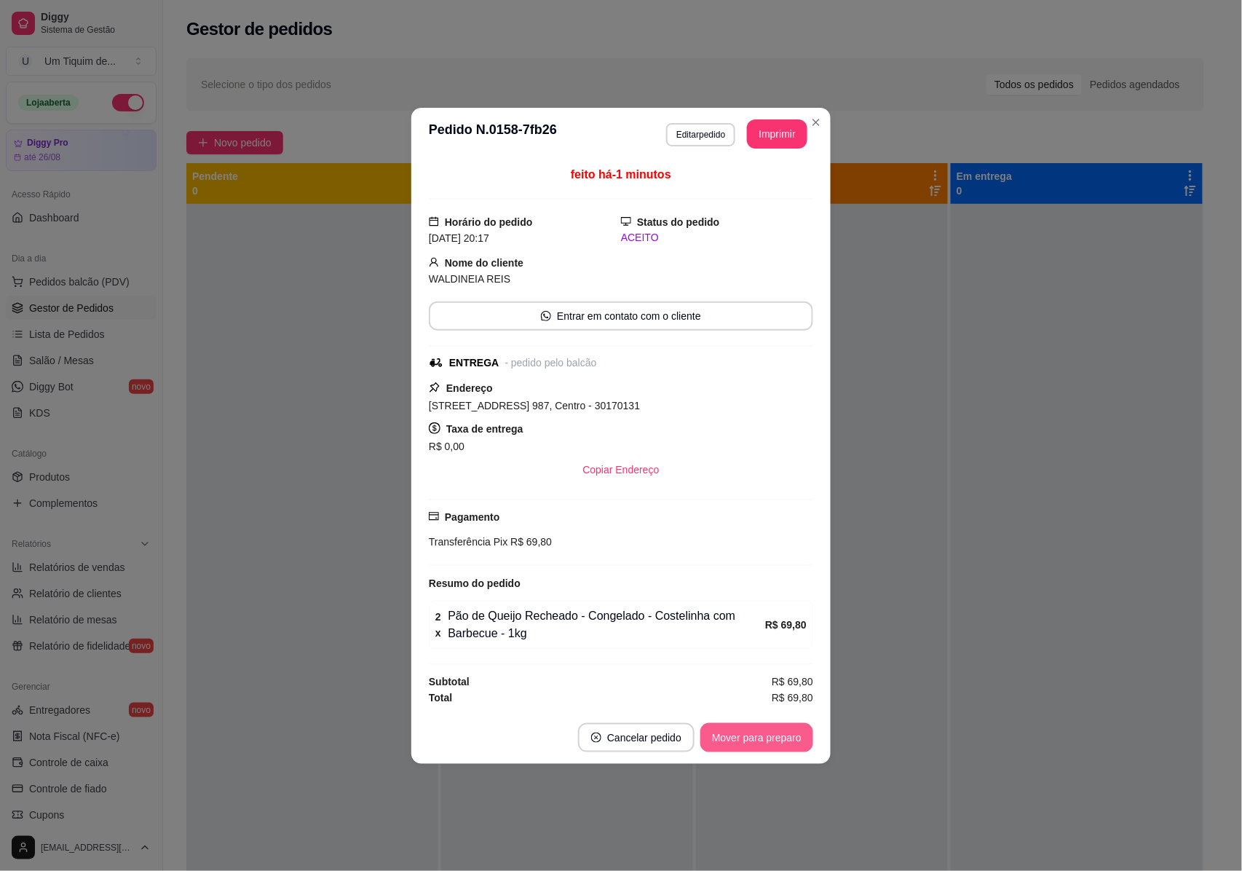
click at [741, 743] on button "Mover para preparo" at bounding box center [756, 737] width 113 height 29
click at [748, 741] on button "Mover para entrega" at bounding box center [757, 737] width 112 height 29
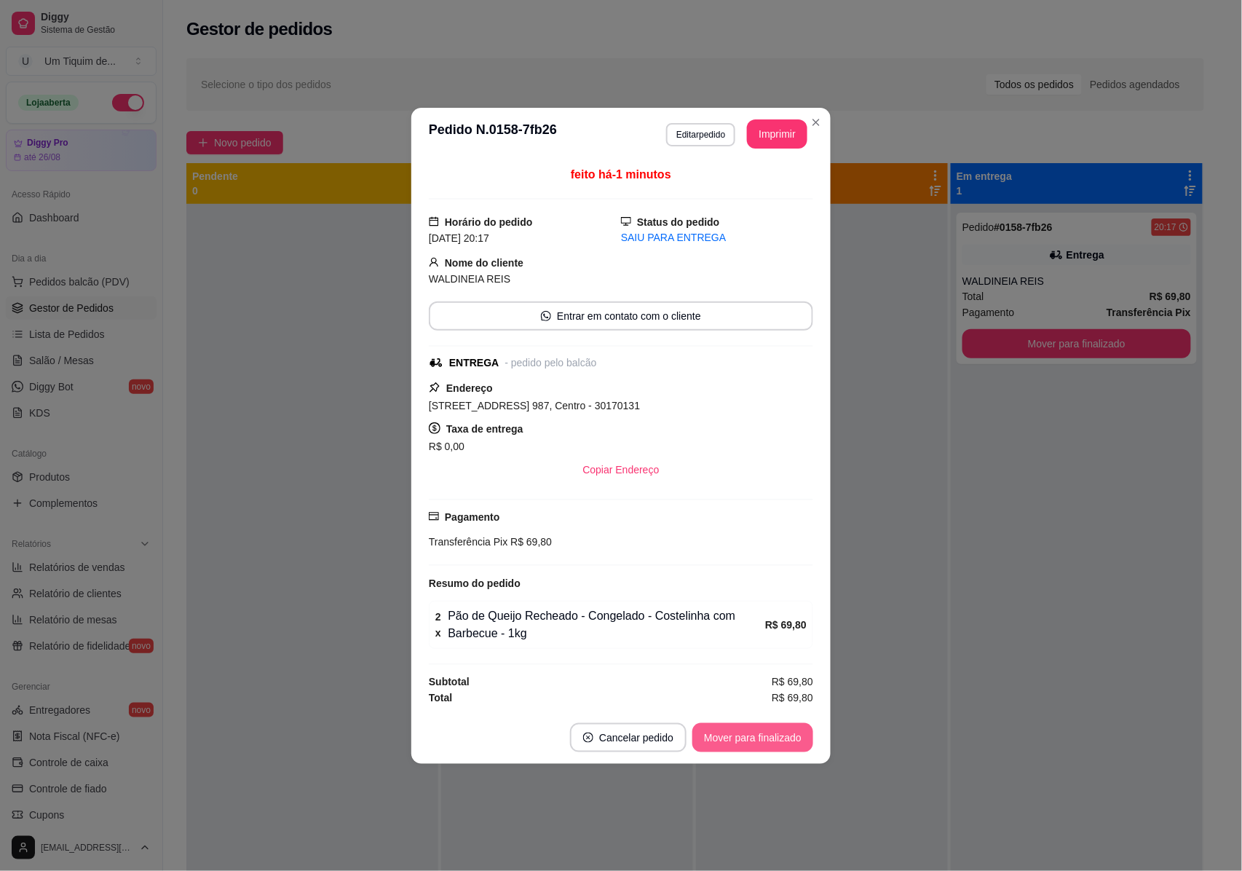
click at [748, 741] on button "Mover para finalizado" at bounding box center [752, 737] width 121 height 29
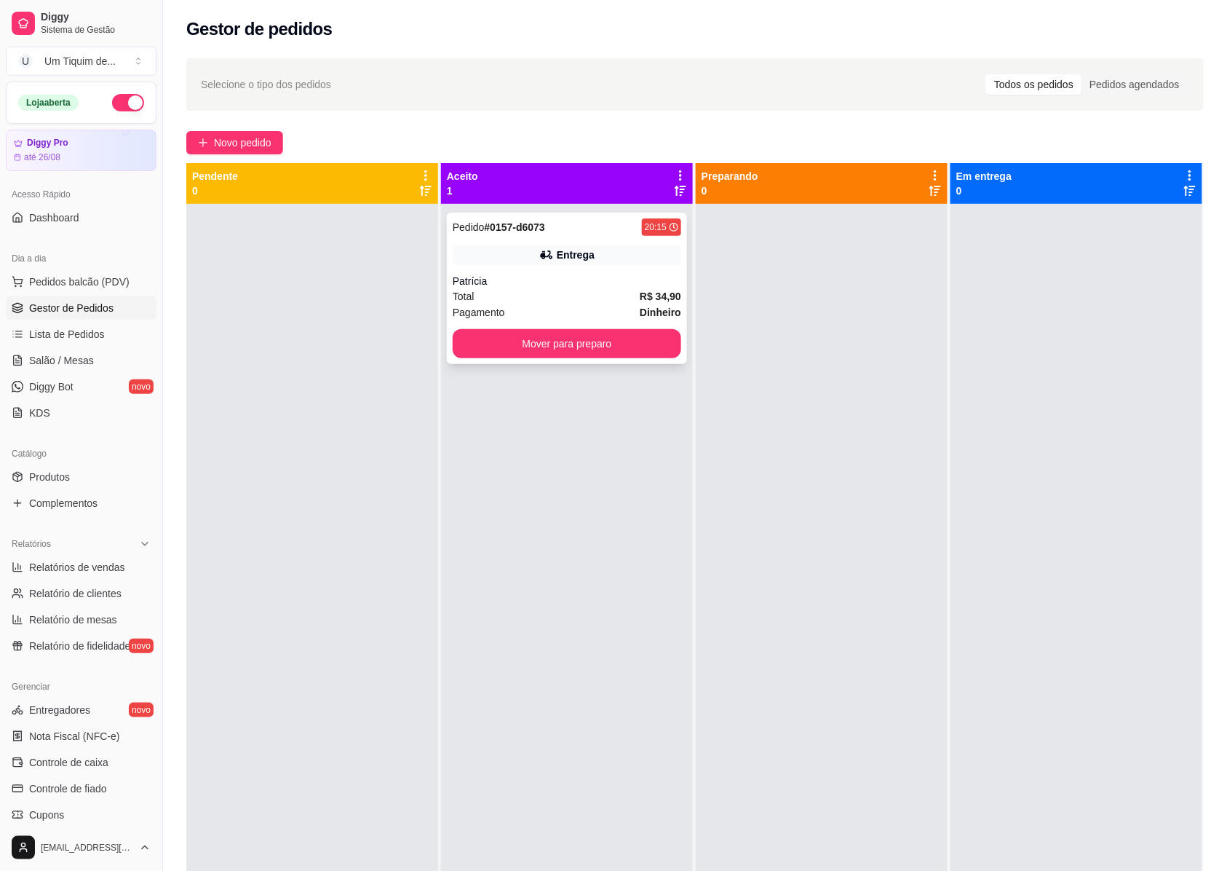
click at [518, 278] on div "Patrícia" at bounding box center [567, 281] width 229 height 15
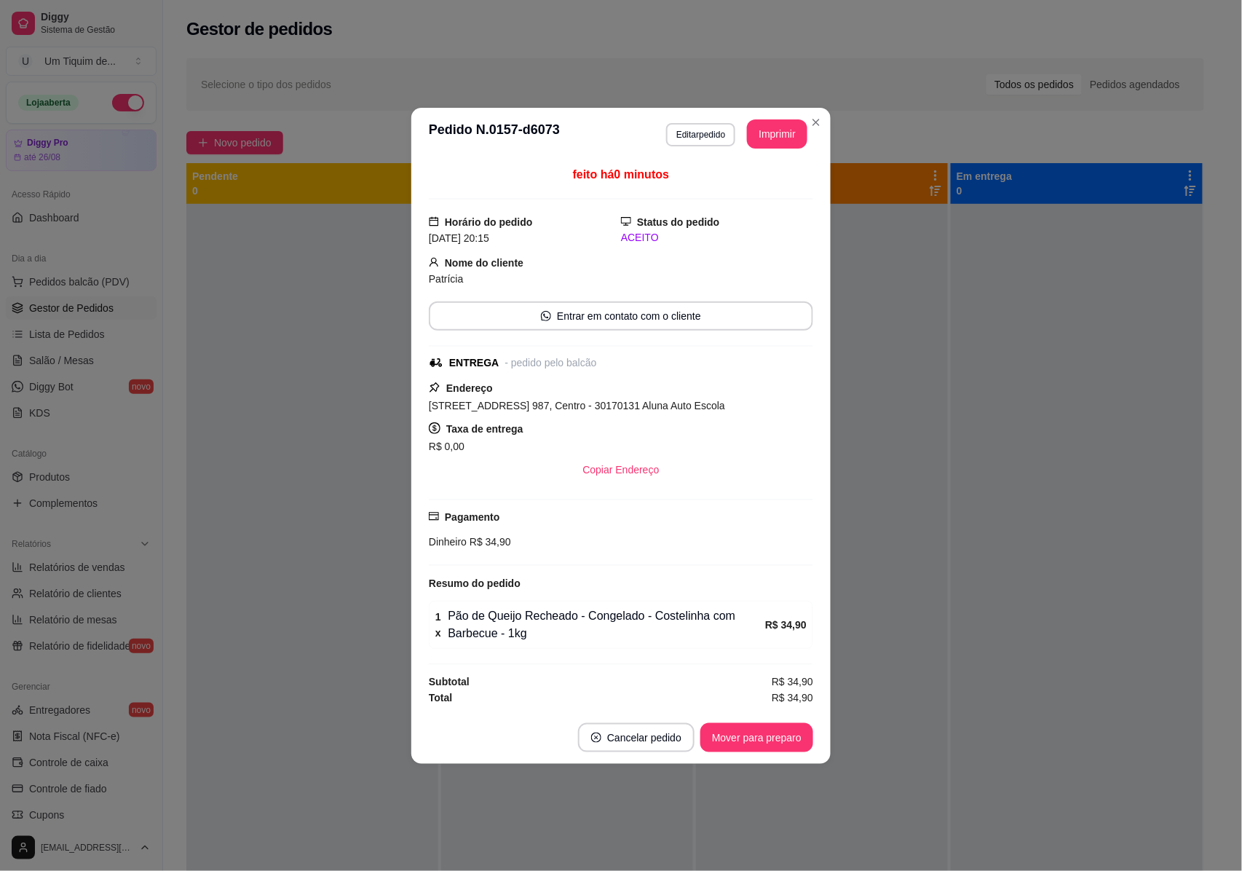
drag, startPoint x: 776, startPoint y: 724, endPoint x: 770, endPoint y: 750, distance: 26.8
click at [775, 731] on footer "Cancelar pedido Mover para preparo" at bounding box center [620, 737] width 419 height 52
click at [775, 745] on button "Mover para preparo" at bounding box center [756, 737] width 113 height 29
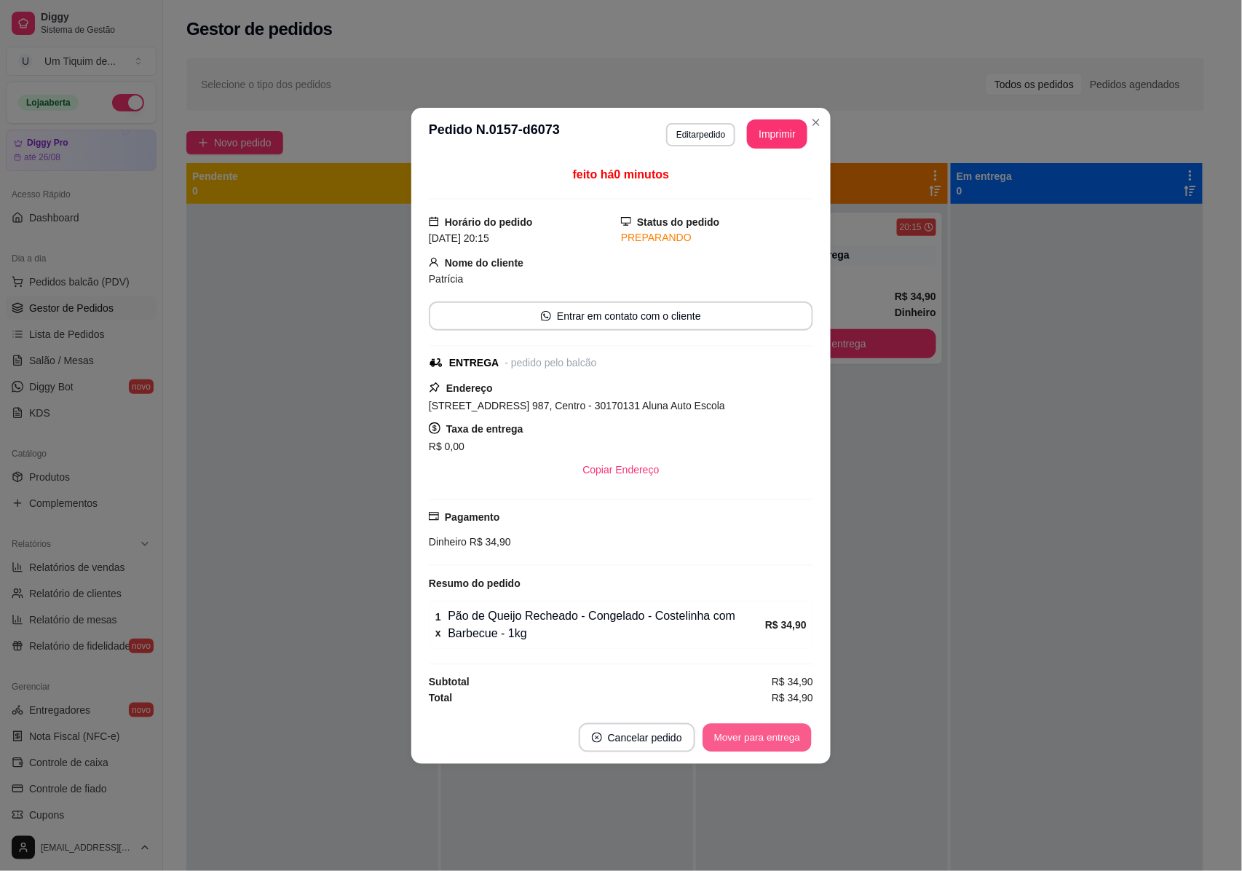
click at [775, 745] on button "Mover para entrega" at bounding box center [757, 737] width 109 height 28
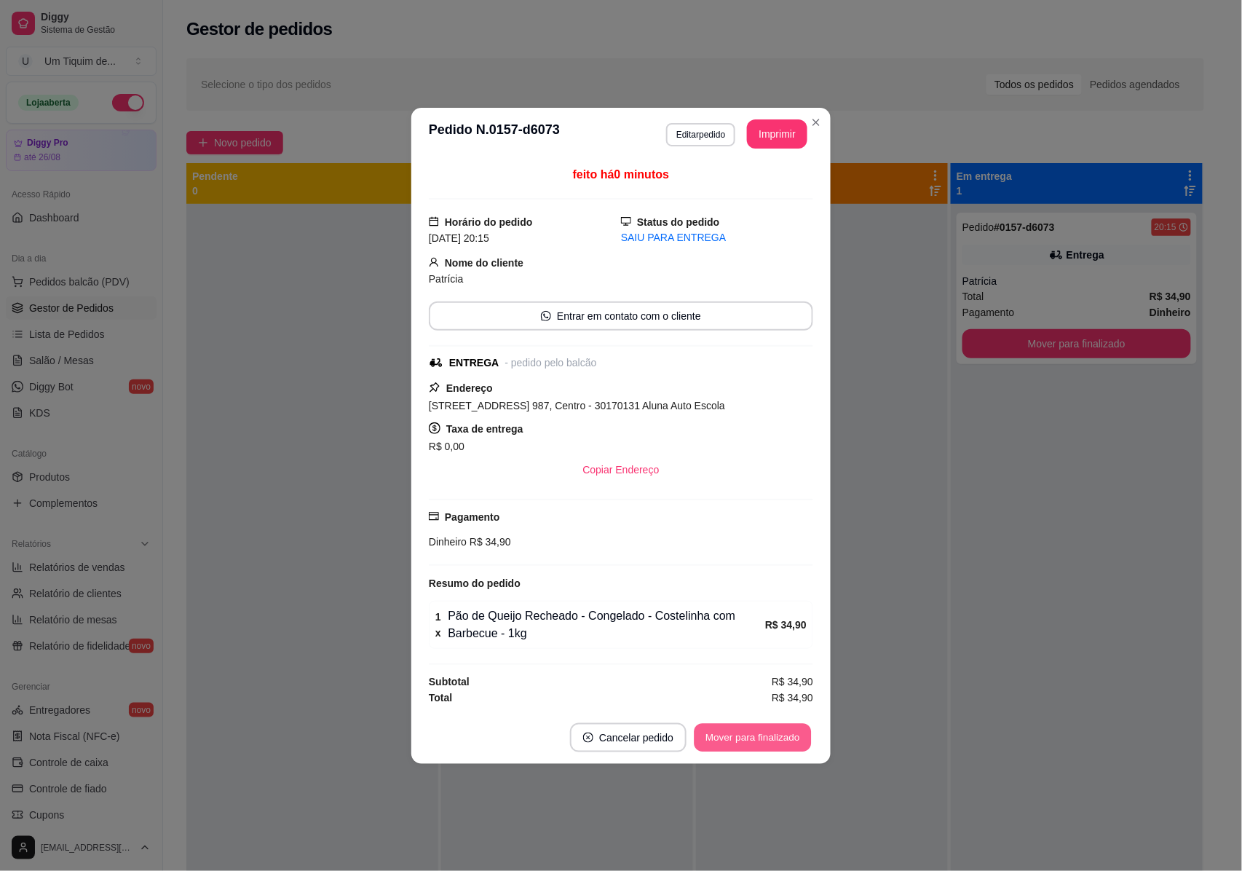
click at [775, 745] on button "Mover para finalizado" at bounding box center [752, 737] width 117 height 28
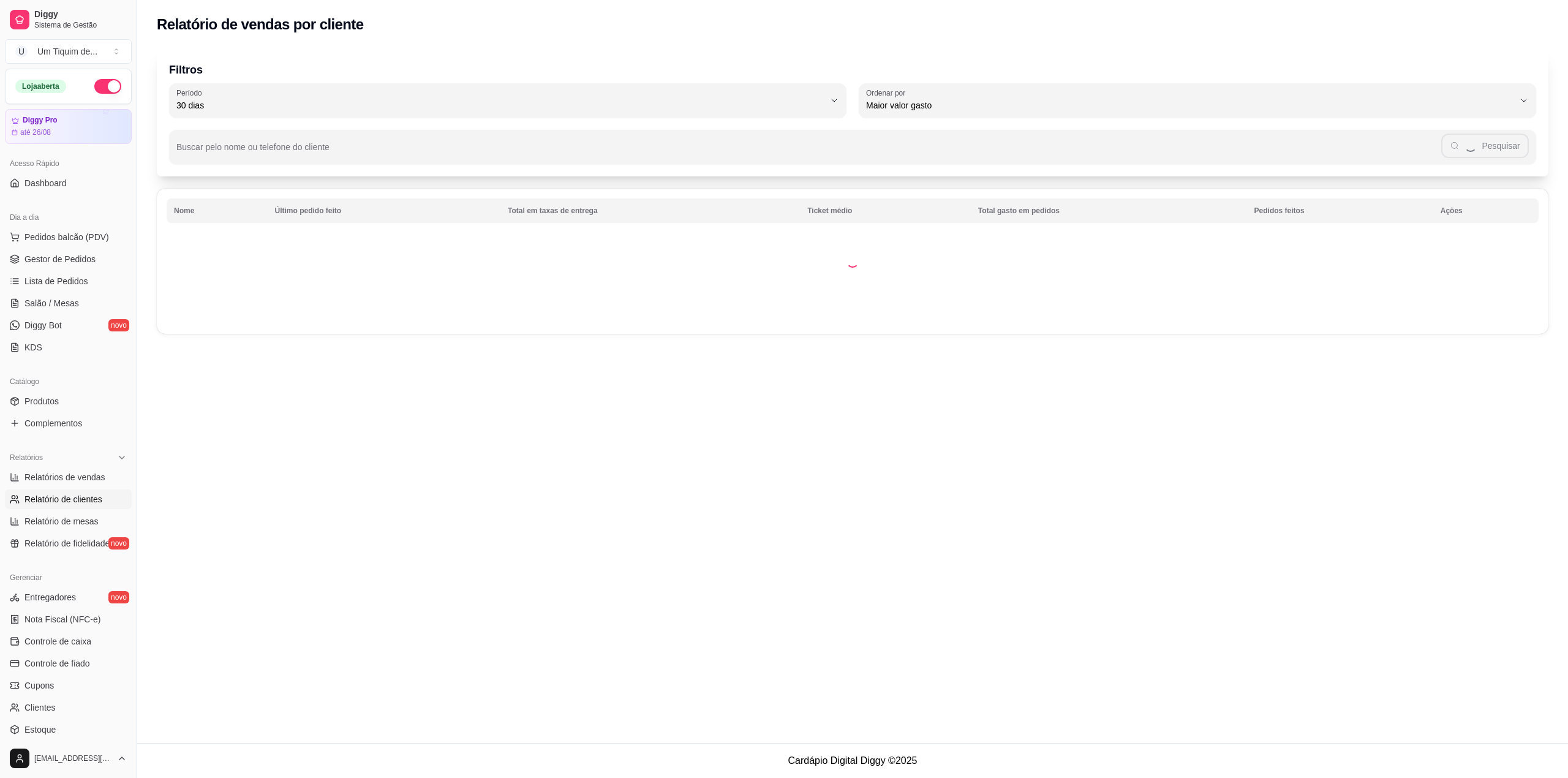
select select "30"
select select "HIGHEST_TOTAL_SPENT_WITH_ORDERS"
click at [69, 515] on span "Relatório de mesas" at bounding box center [61, 521] width 74 height 13
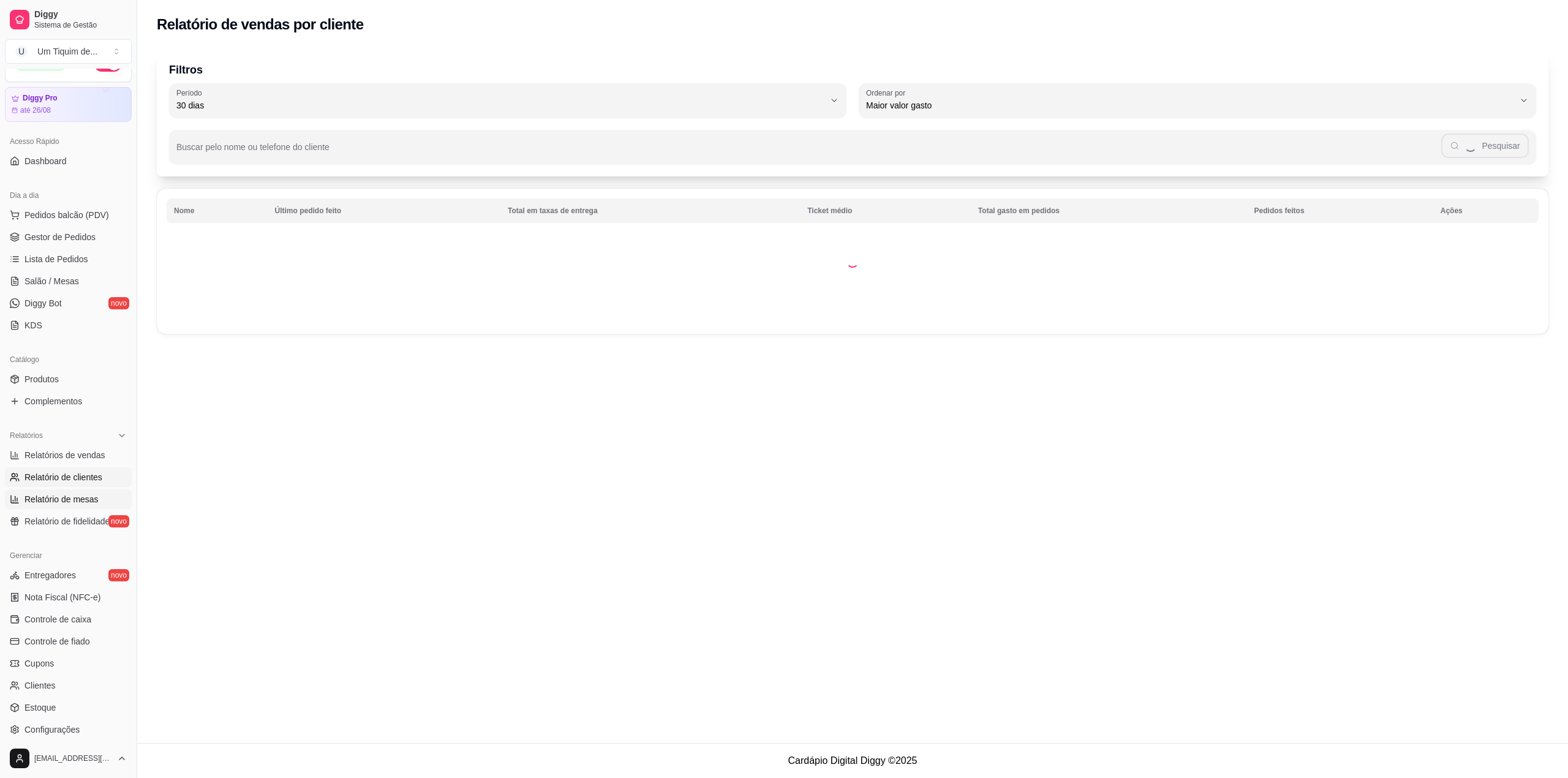
select select "TOTAL_OF_ORDERS"
select select "7"
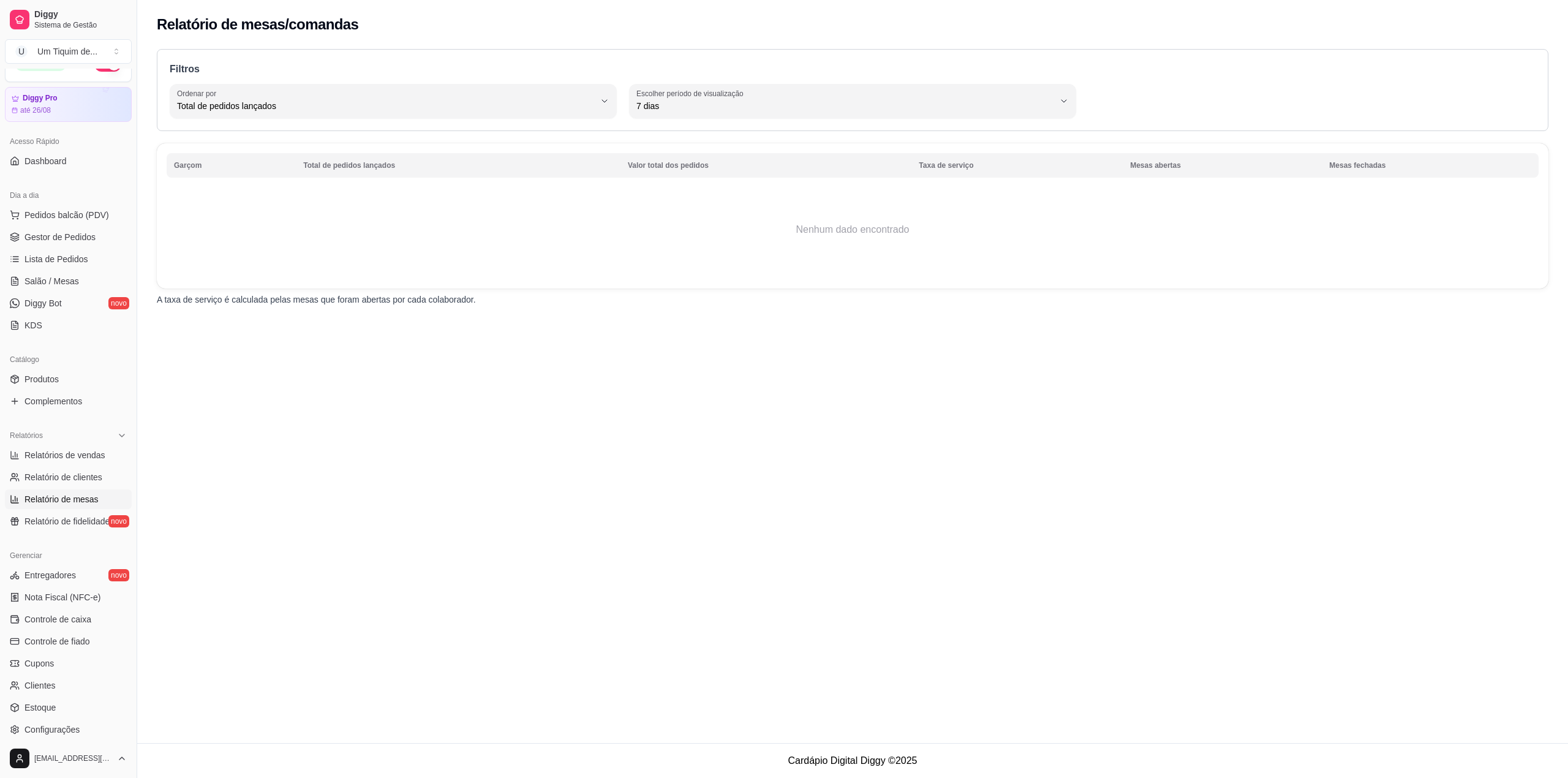
click at [46, 503] on span "Relatório de mesas" at bounding box center [61, 499] width 74 height 13
click at [83, 261] on span "Lista de Pedidos" at bounding box center [56, 259] width 64 height 13
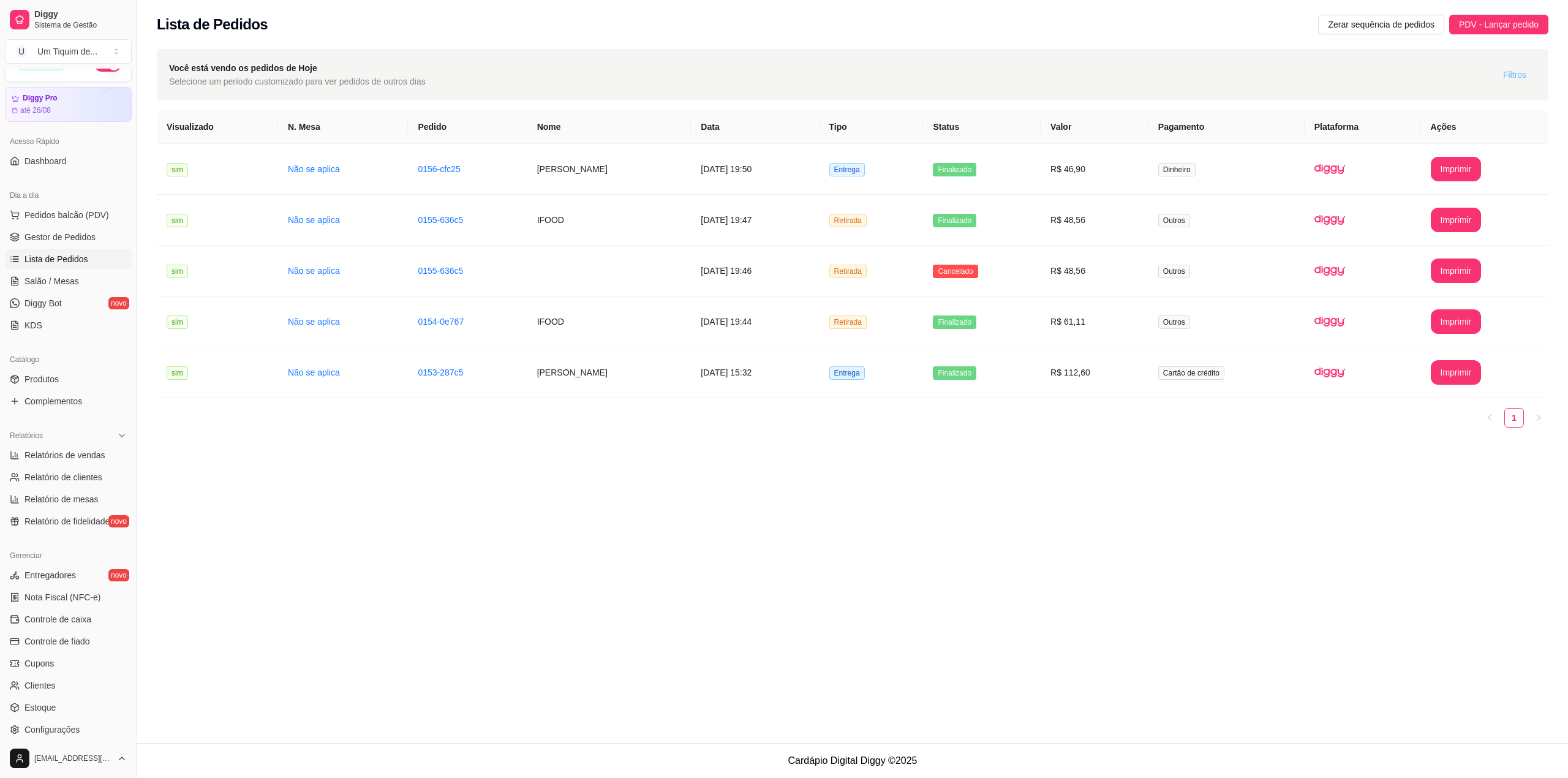
click at [1518, 72] on span "Filtros" at bounding box center [1514, 75] width 24 height 13
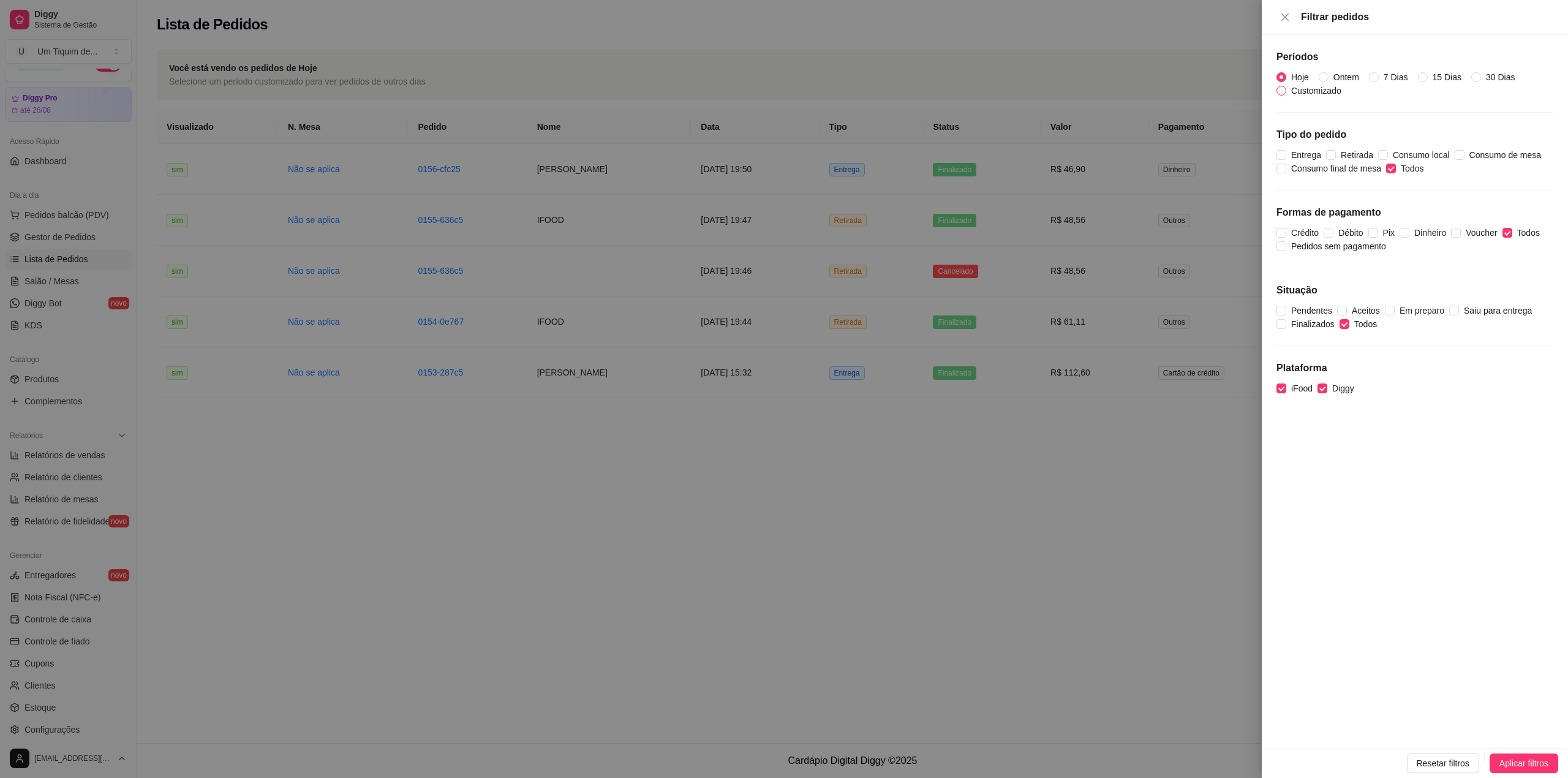
click at [1319, 93] on span "Customizado" at bounding box center [1316, 91] width 60 height 13
click at [1286, 93] on input "Customizado" at bounding box center [1281, 91] width 10 height 10
radio input "true"
radio input "false"
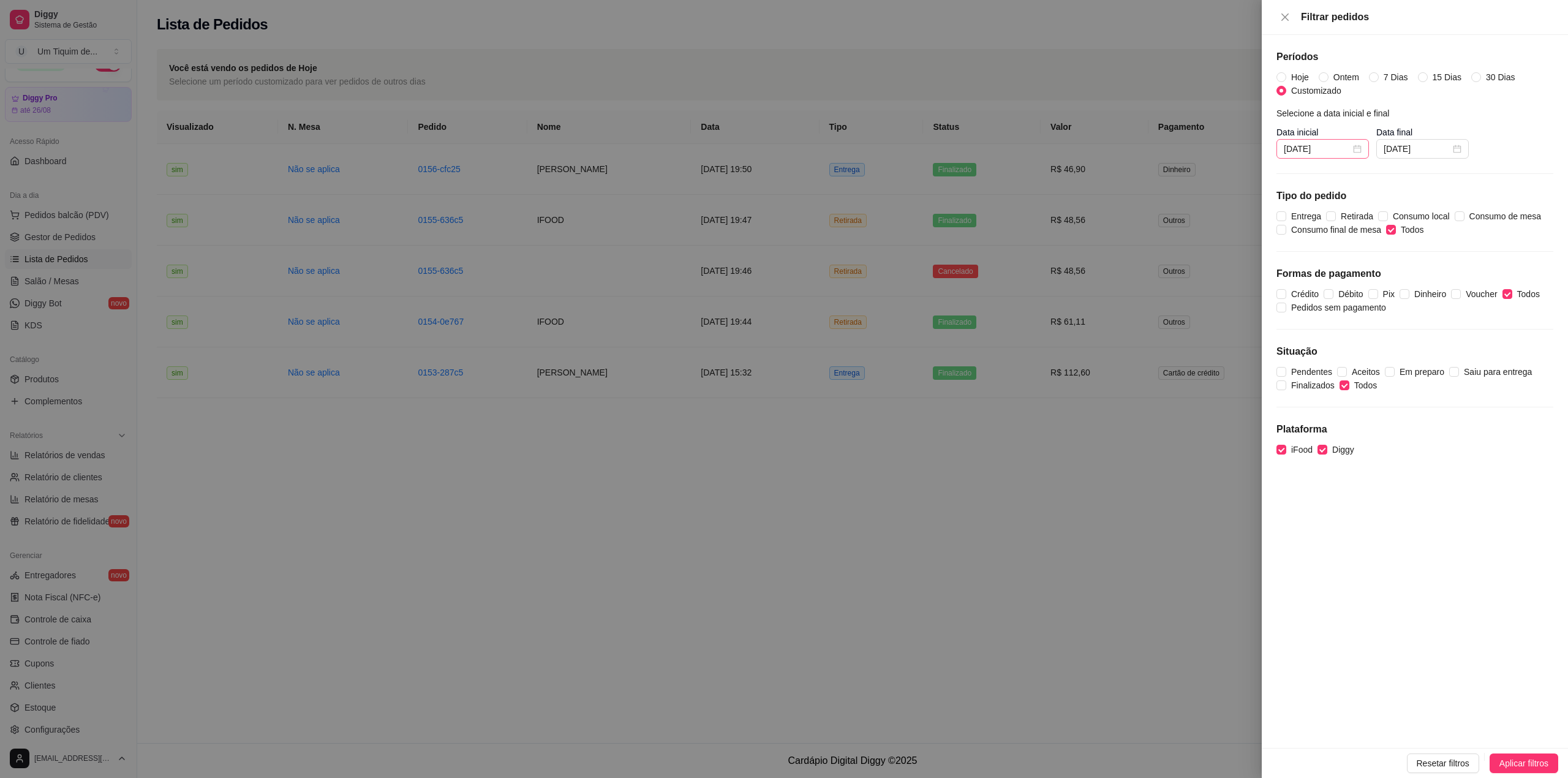
click at [1357, 151] on div "[DATE]" at bounding box center [1322, 149] width 77 height 13
click at [1300, 174] on span "button" at bounding box center [1301, 175] width 6 height 6
type input "[DATE]"
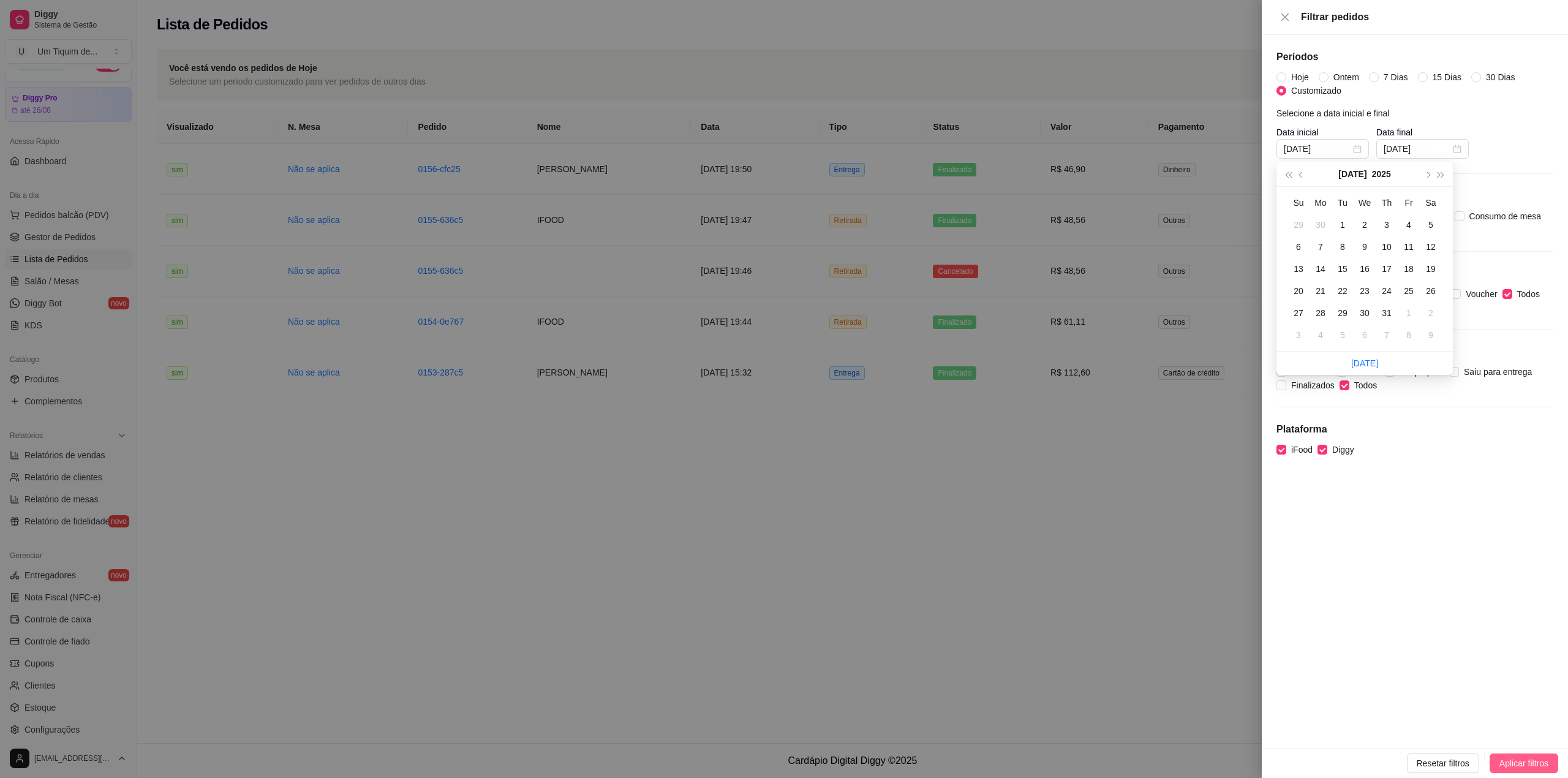
click at [1510, 765] on span "Aplicar filtros" at bounding box center [1523, 763] width 49 height 13
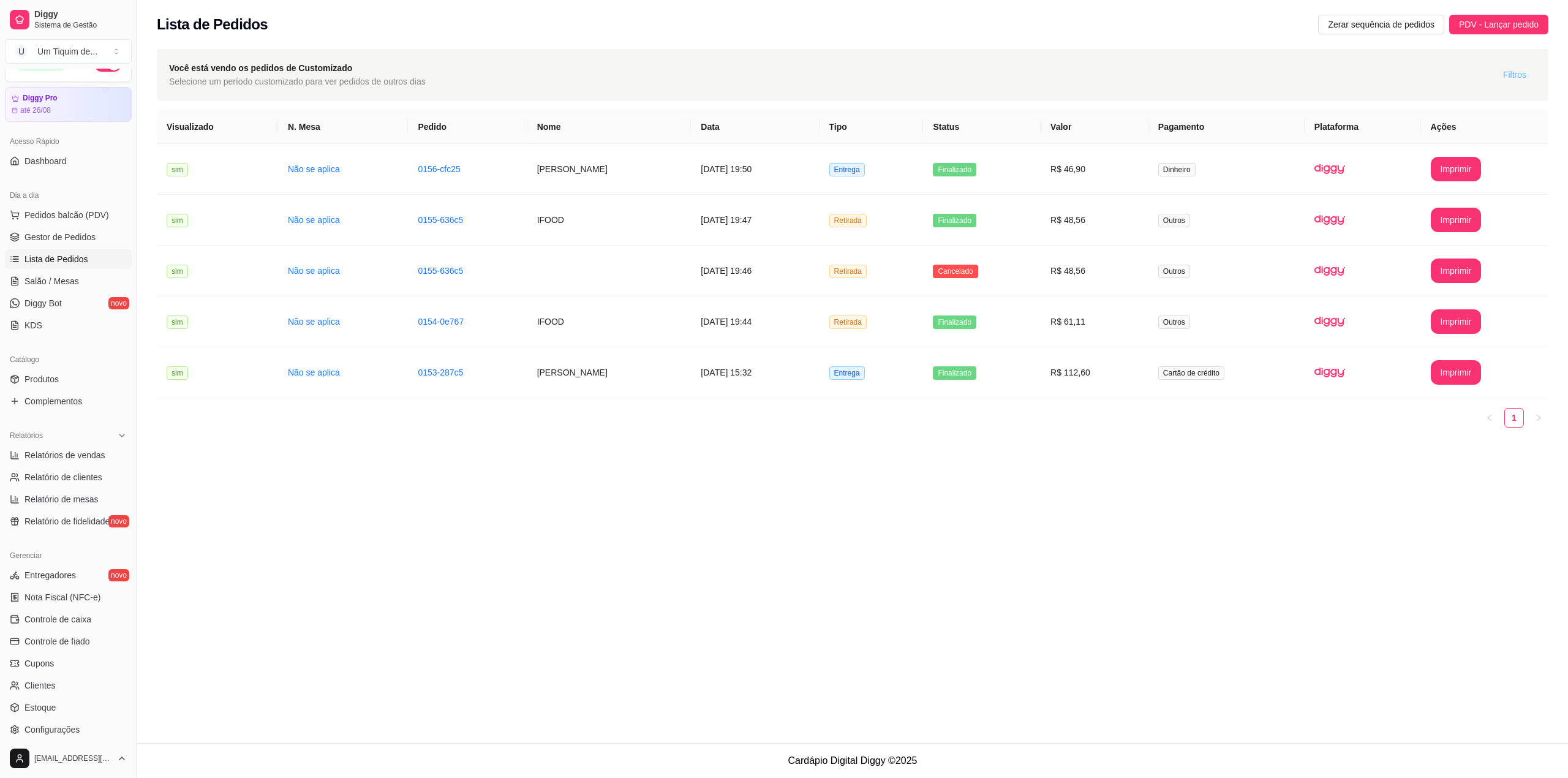
click at [1520, 77] on span "Filtros" at bounding box center [1514, 75] width 24 height 13
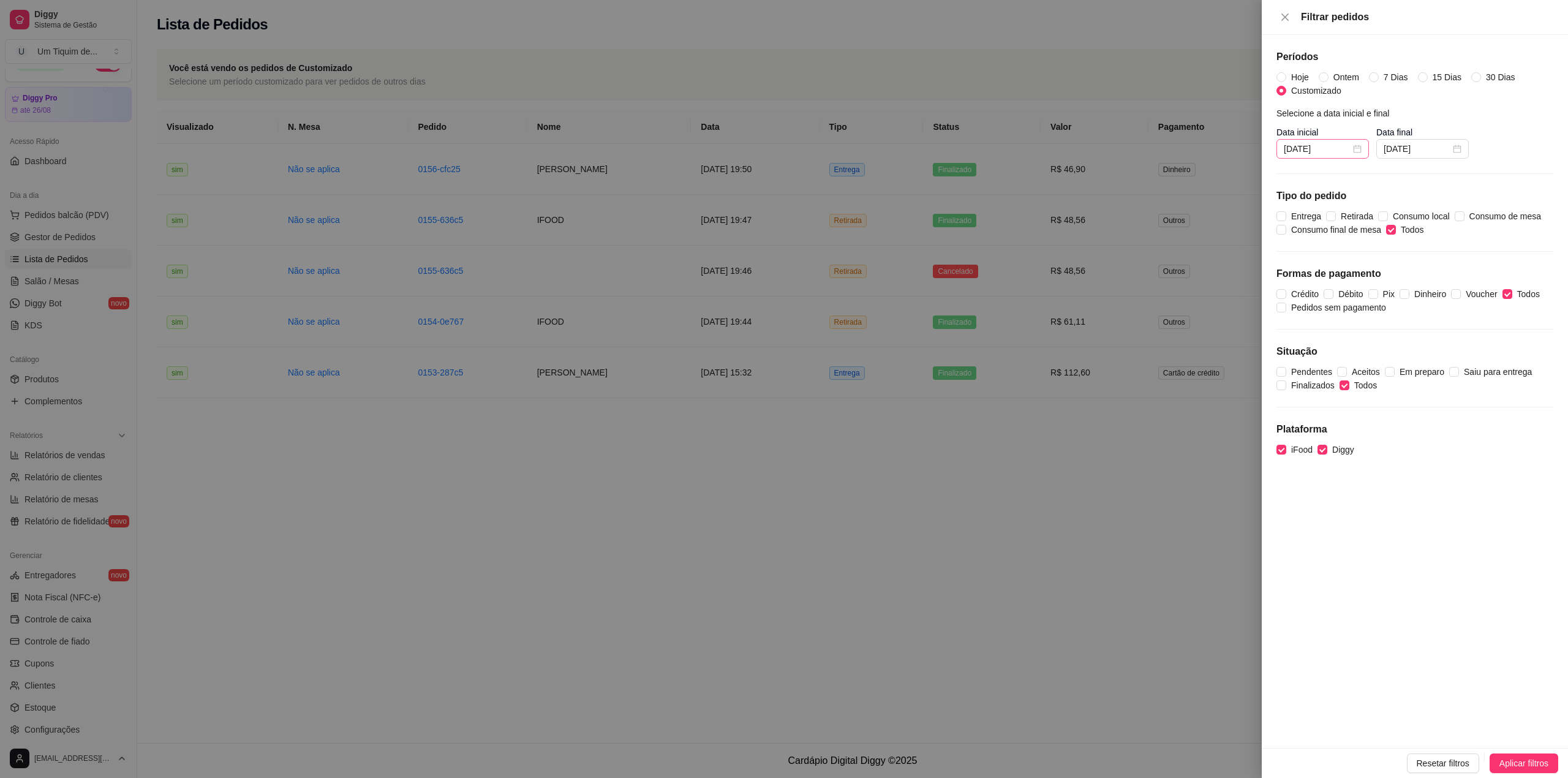
click at [1355, 152] on div "[DATE]" at bounding box center [1322, 149] width 77 height 13
click at [1306, 177] on button "button" at bounding box center [1301, 173] width 13 height 24
type input "[DATE]"
click at [1340, 223] on div "1" at bounding box center [1342, 224] width 14 height 14
click at [1528, 765] on span "Aplicar filtros" at bounding box center [1523, 763] width 49 height 13
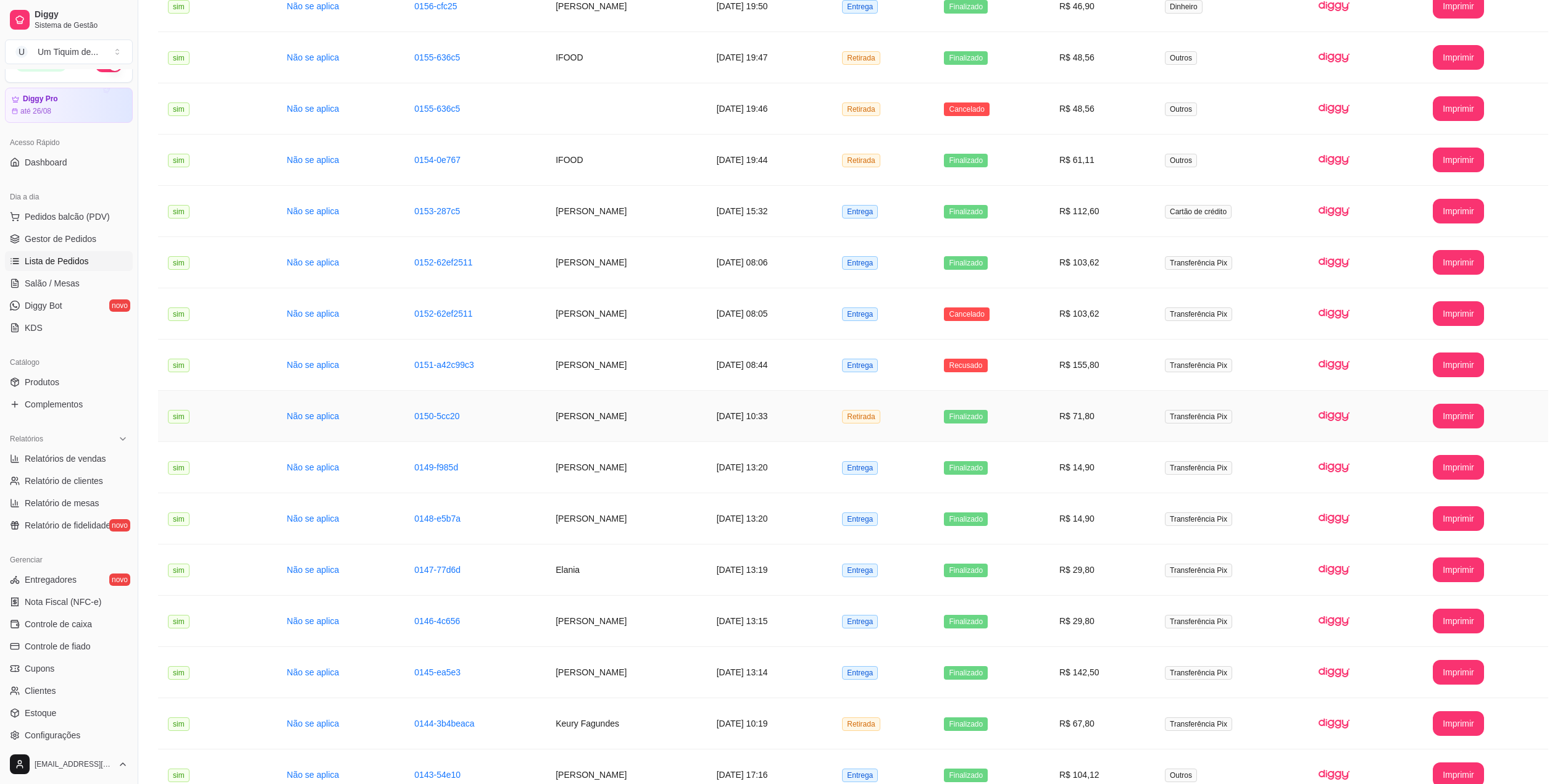
scroll to position [247, 0]
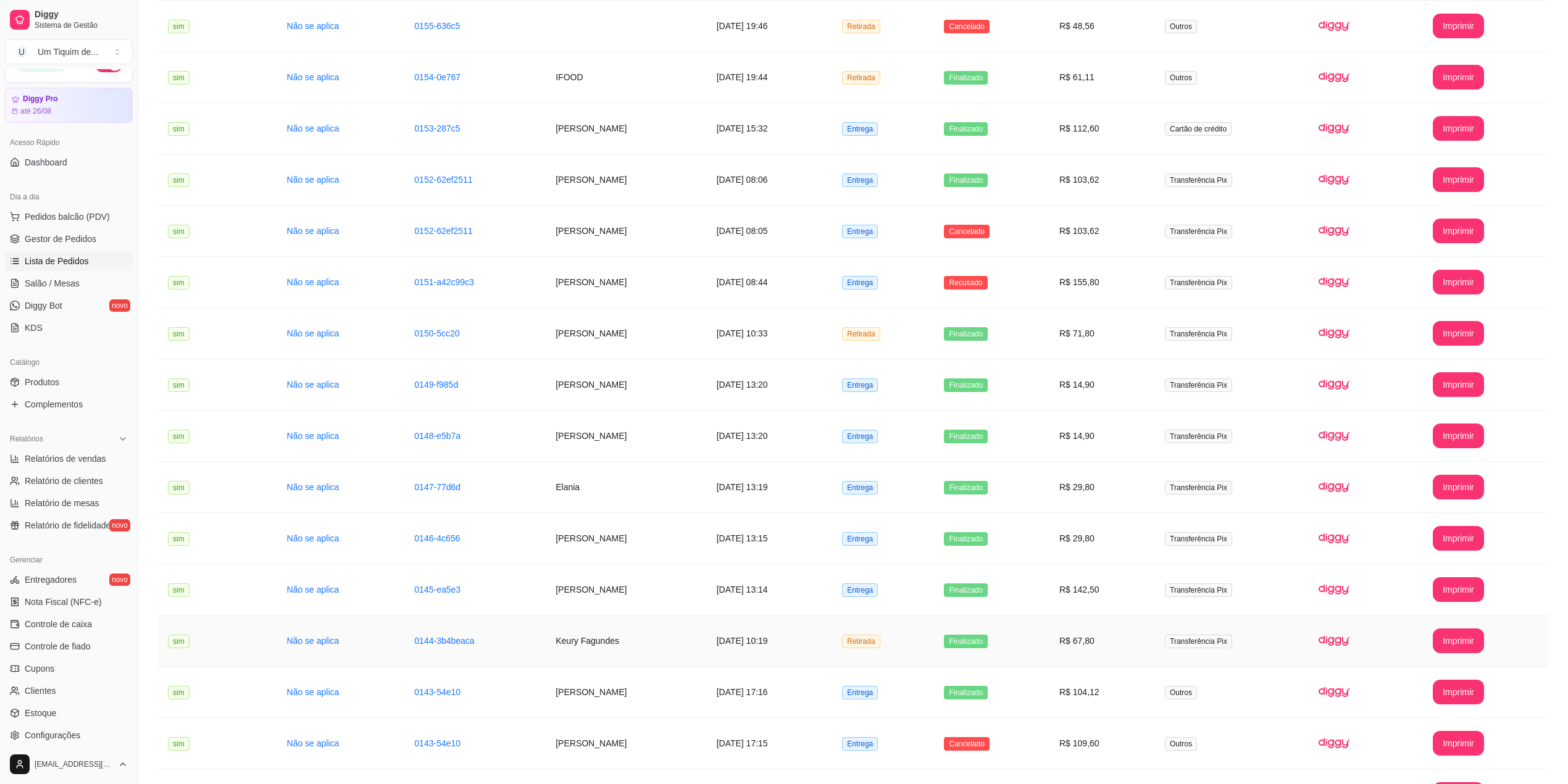
click at [661, 654] on td "Keury Fagundes" at bounding box center [626, 641] width 160 height 51
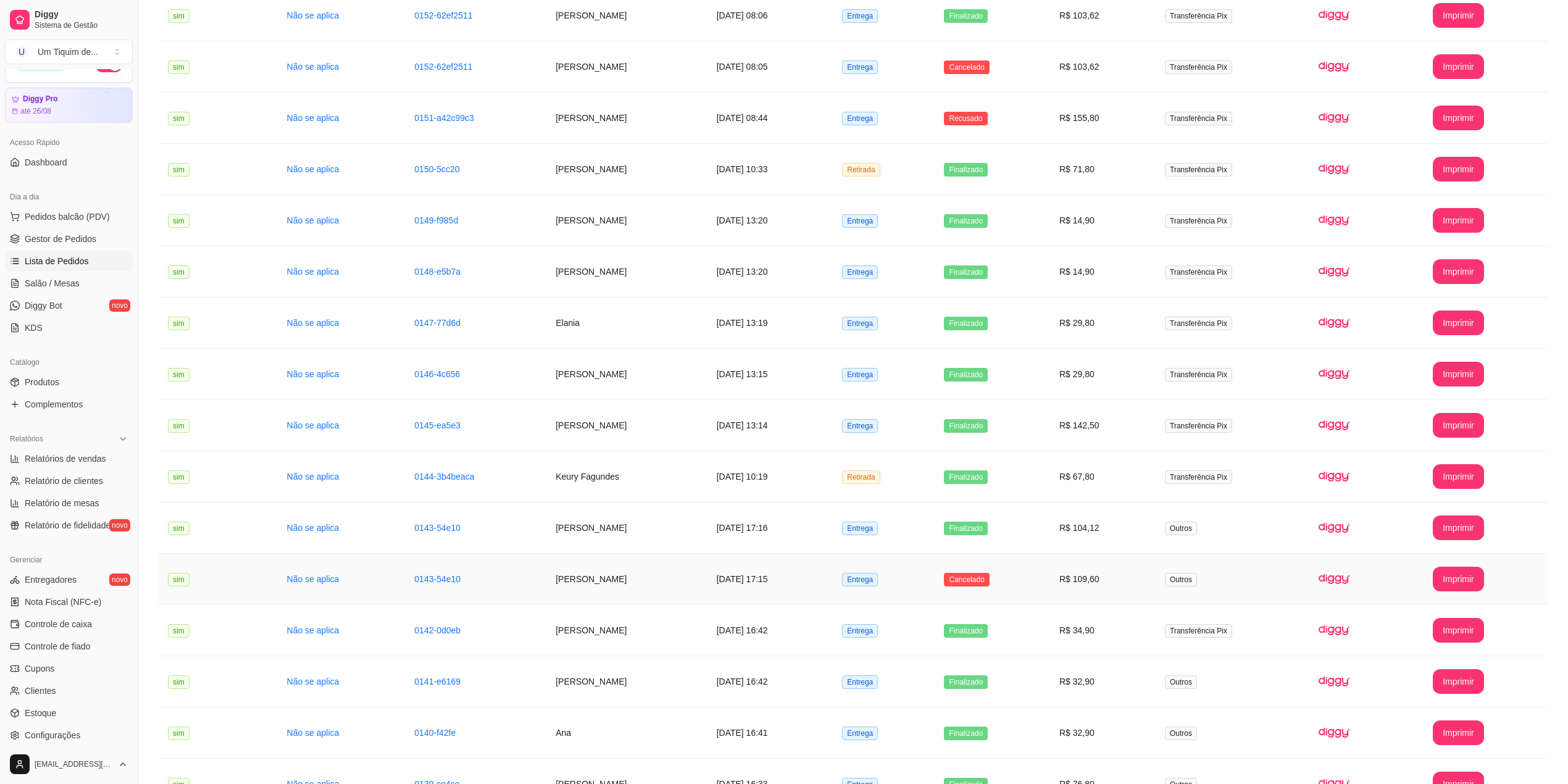
click at [547, 593] on td "[PERSON_NAME]" at bounding box center [626, 579] width 160 height 51
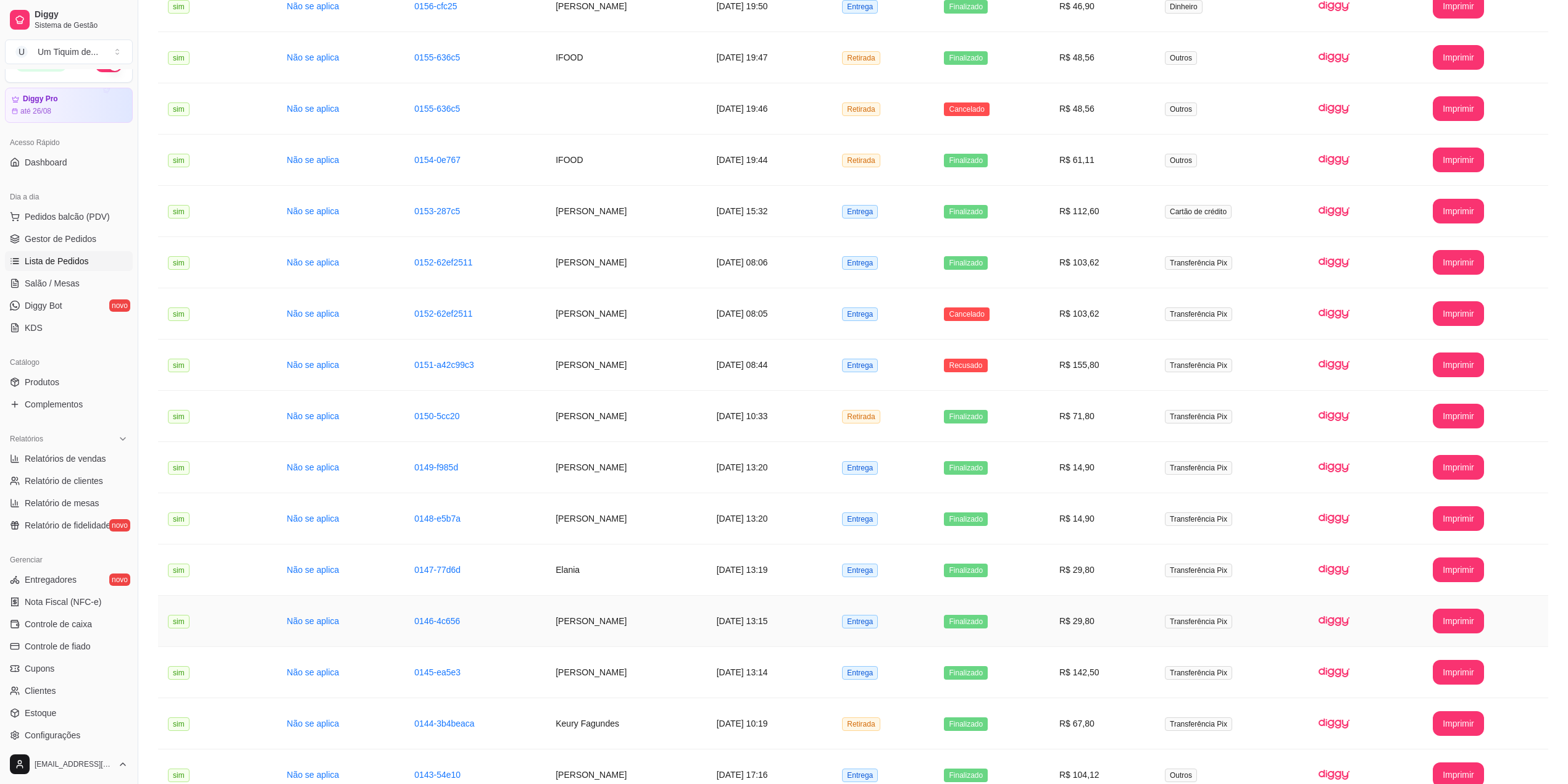
scroll to position [0, 0]
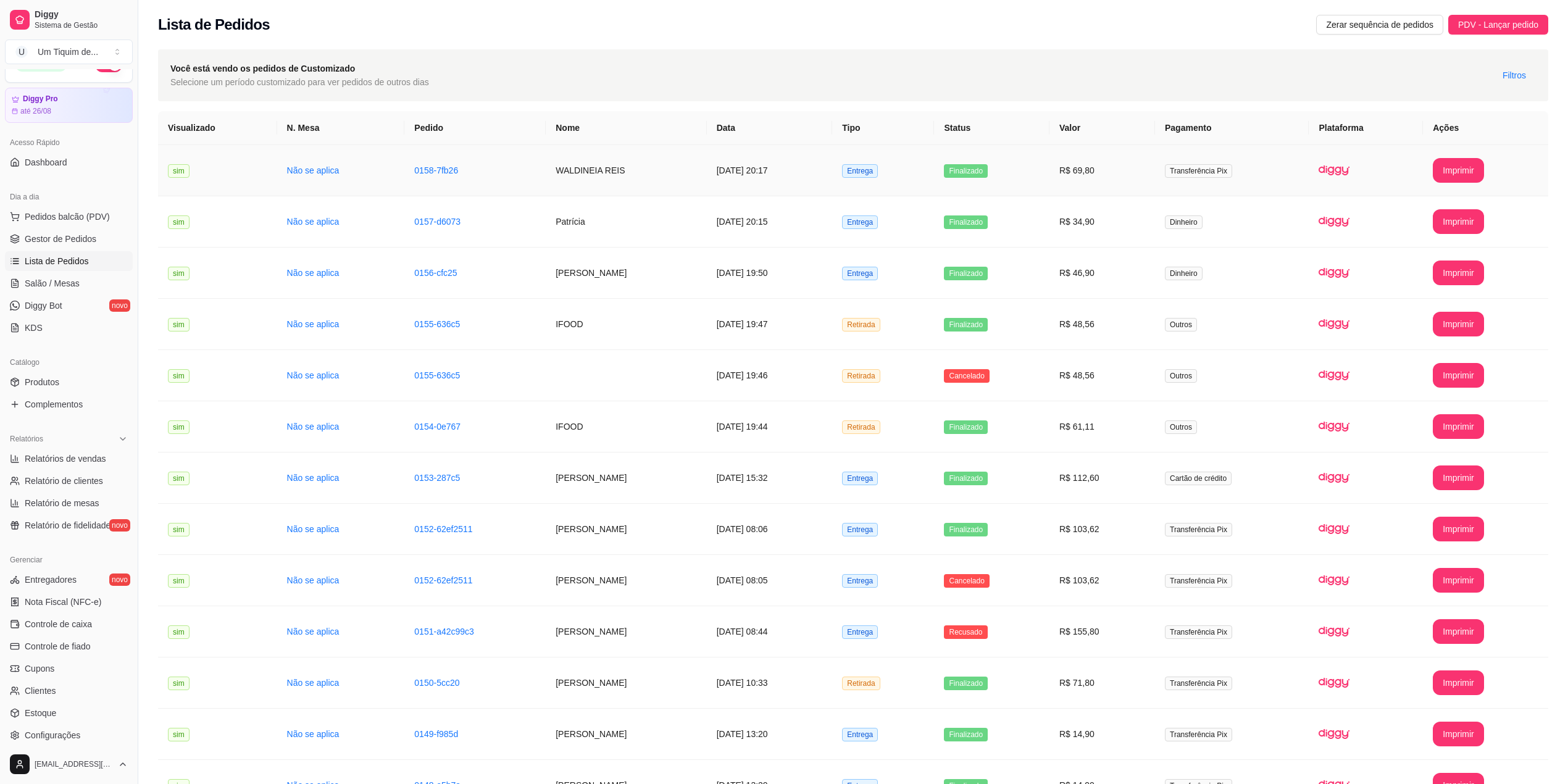
click at [603, 173] on td "WALDINEIA REIS" at bounding box center [626, 170] width 160 height 51
click at [546, 231] on td "Patrícia" at bounding box center [626, 221] width 160 height 51
click at [546, 270] on td "[PERSON_NAME]" at bounding box center [626, 273] width 160 height 51
click at [559, 332] on td "IFOOD" at bounding box center [626, 324] width 160 height 51
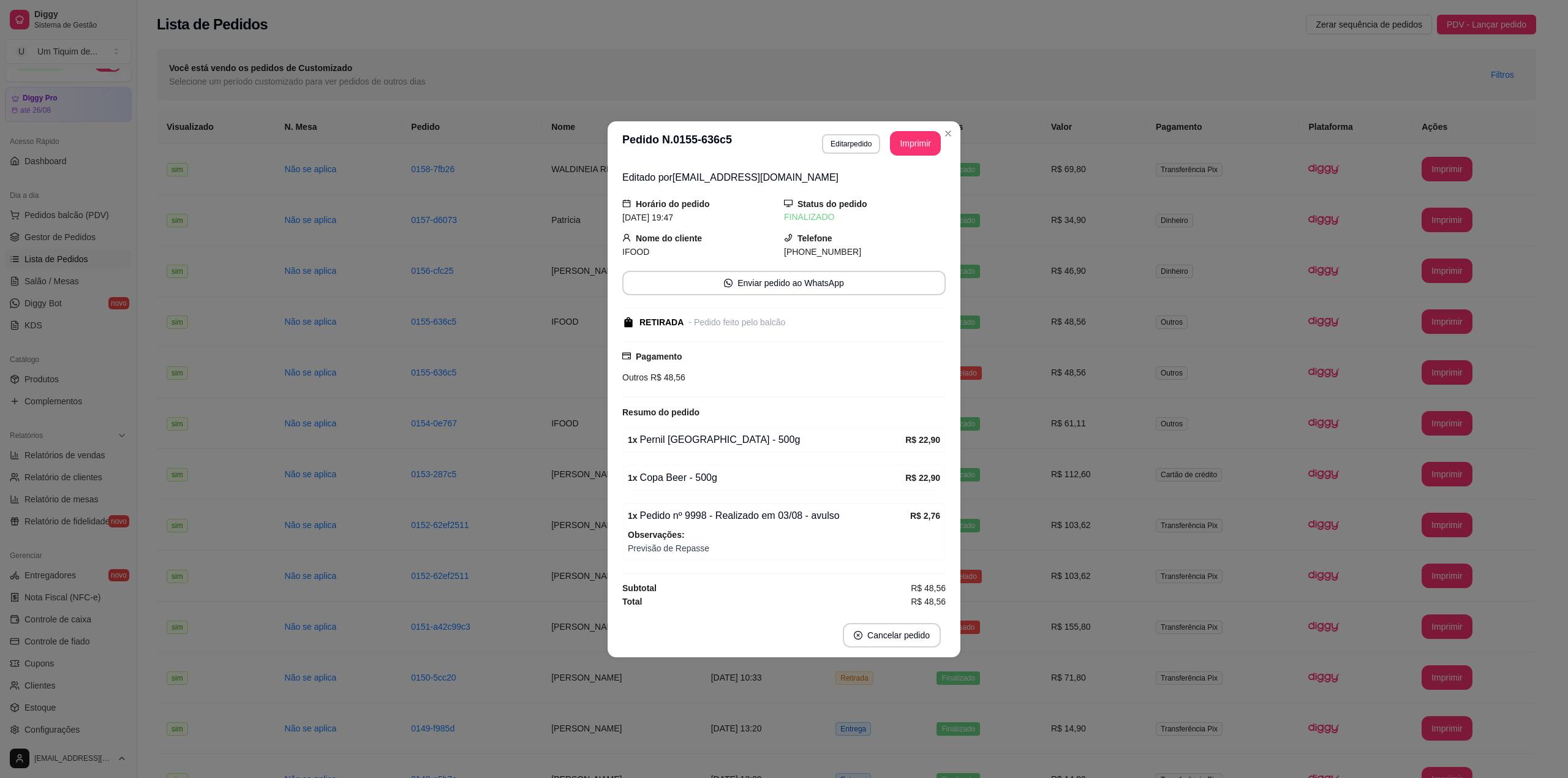
click at [827, 515] on div "1 x Pedido nº 9998 - Realizado em 03/08 - avulso" at bounding box center [769, 515] width 283 height 14
copy div "avulso"
click at [711, 552] on span "Previsão de Repasse" at bounding box center [783, 548] width 312 height 13
click at [850, 139] on button "Editar pedido" at bounding box center [850, 143] width 58 height 19
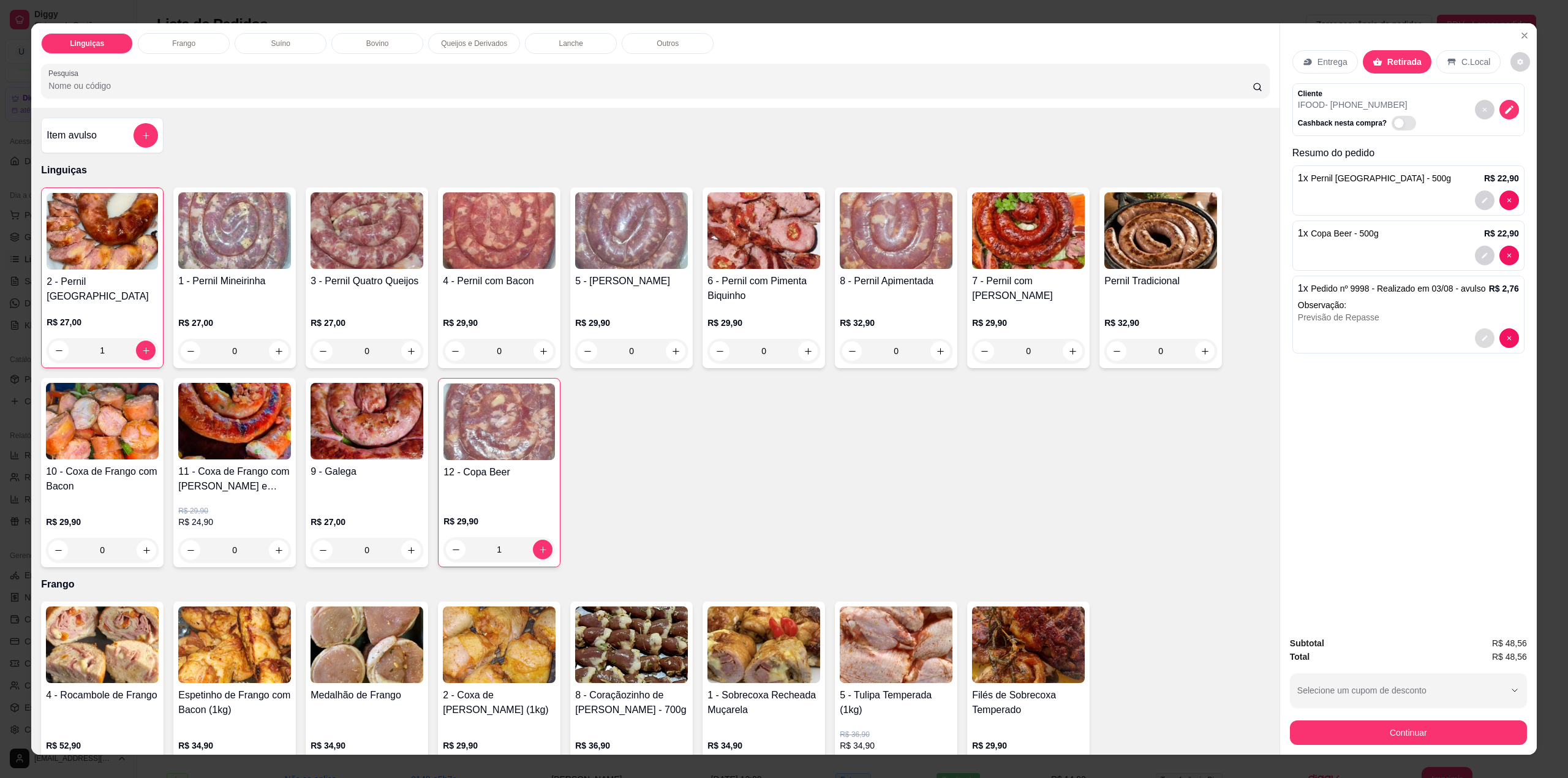
click at [1481, 341] on icon "decrease-product-quantity" at bounding box center [1484, 338] width 6 height 6
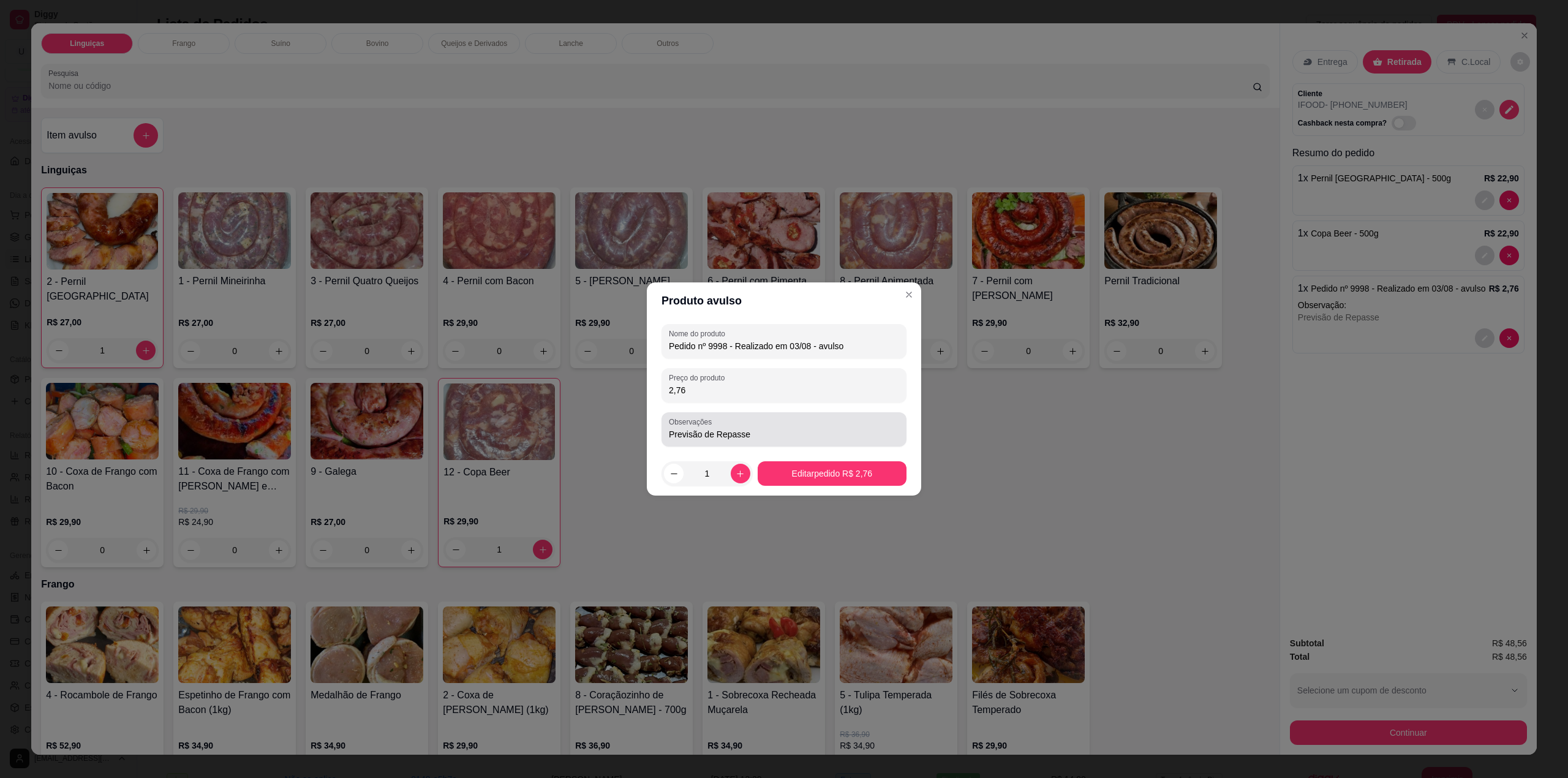
click at [787, 431] on input "Previsão de Repasse" at bounding box center [784, 434] width 230 height 13
type input "Previsão de Repasse 27/08"
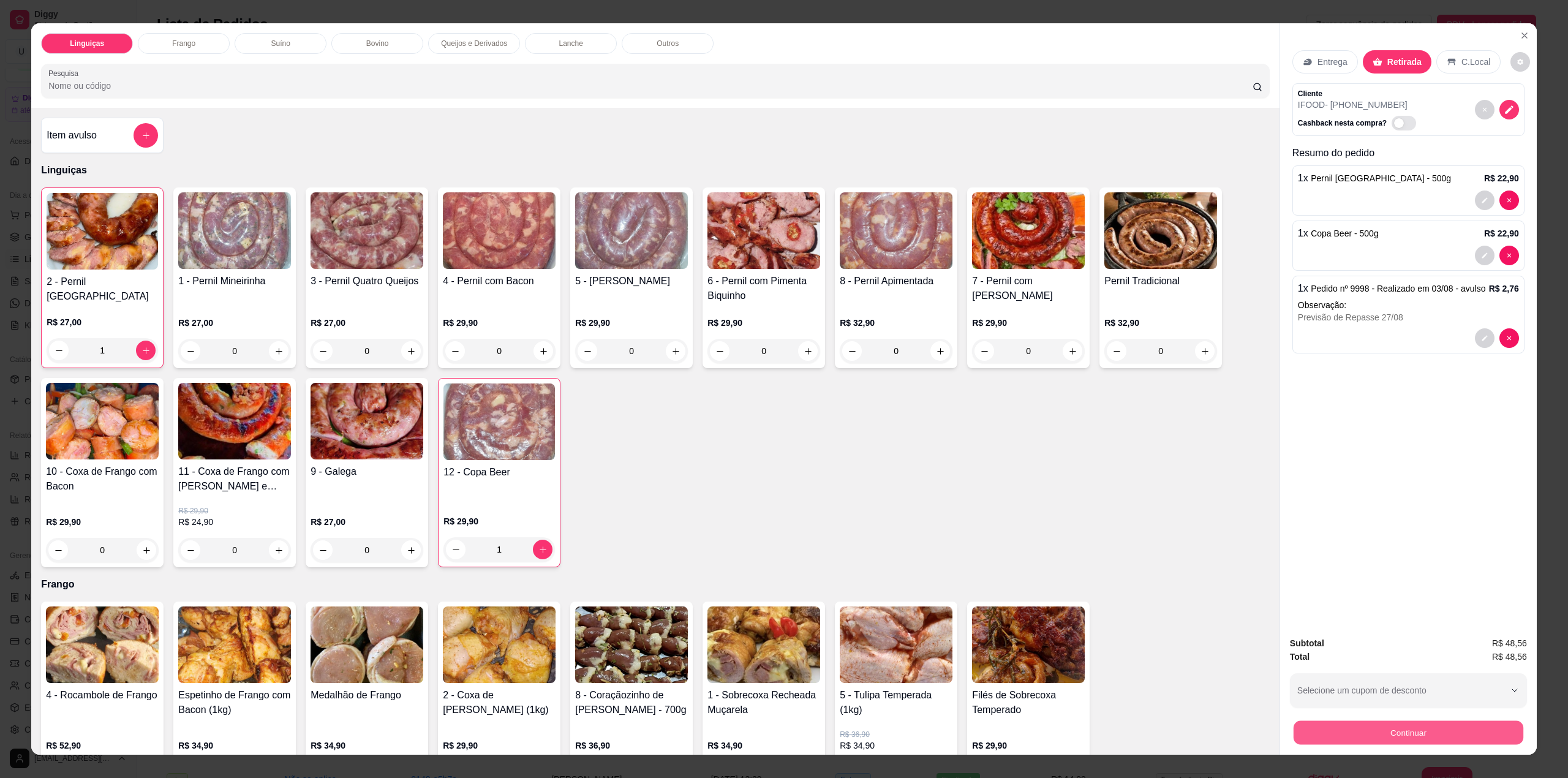
click at [1389, 728] on button "Continuar" at bounding box center [1407, 733] width 230 height 24
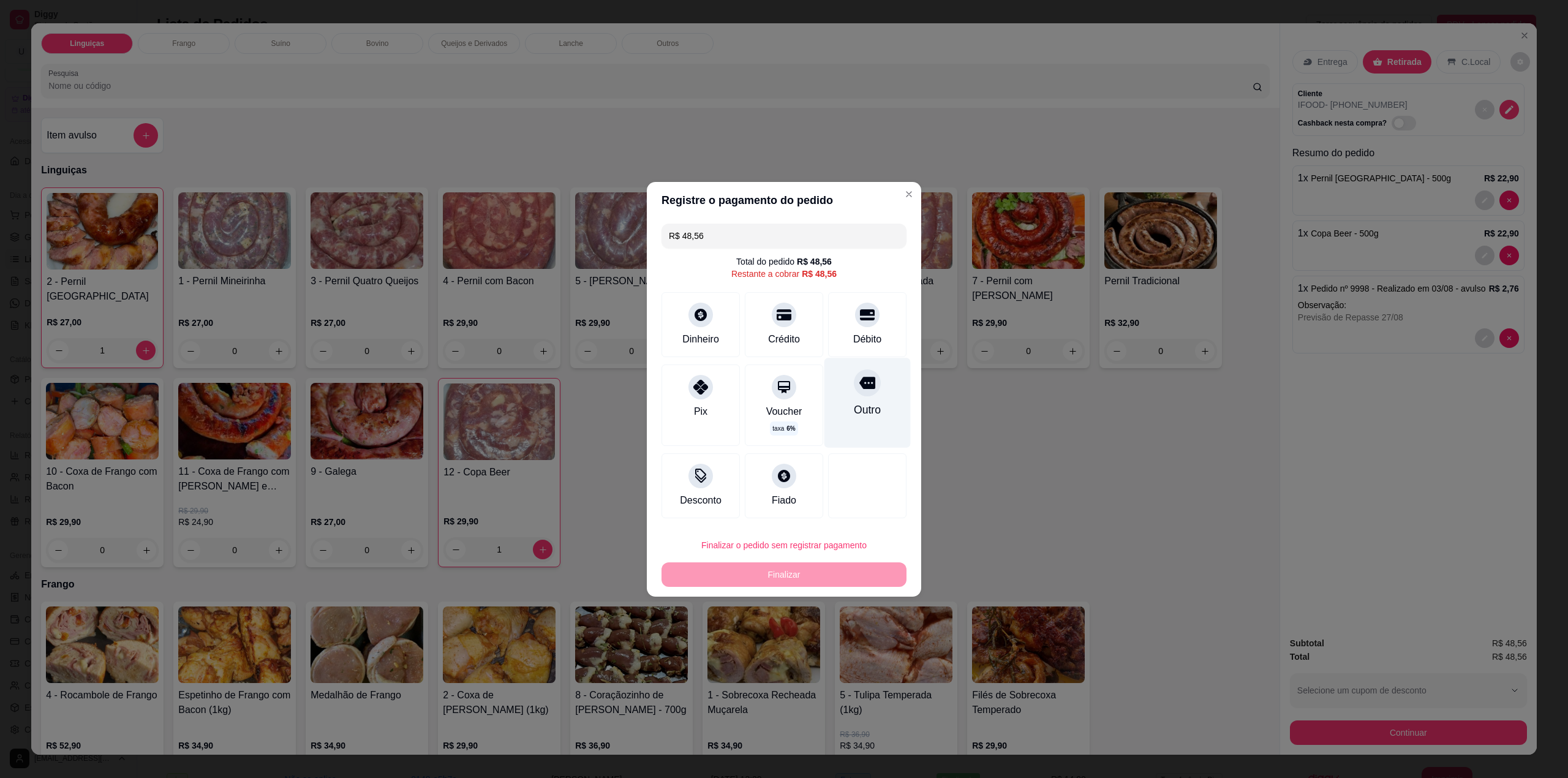
click at [877, 387] on div "Outro" at bounding box center [867, 402] width 87 height 89
type input "R$ 0,00"
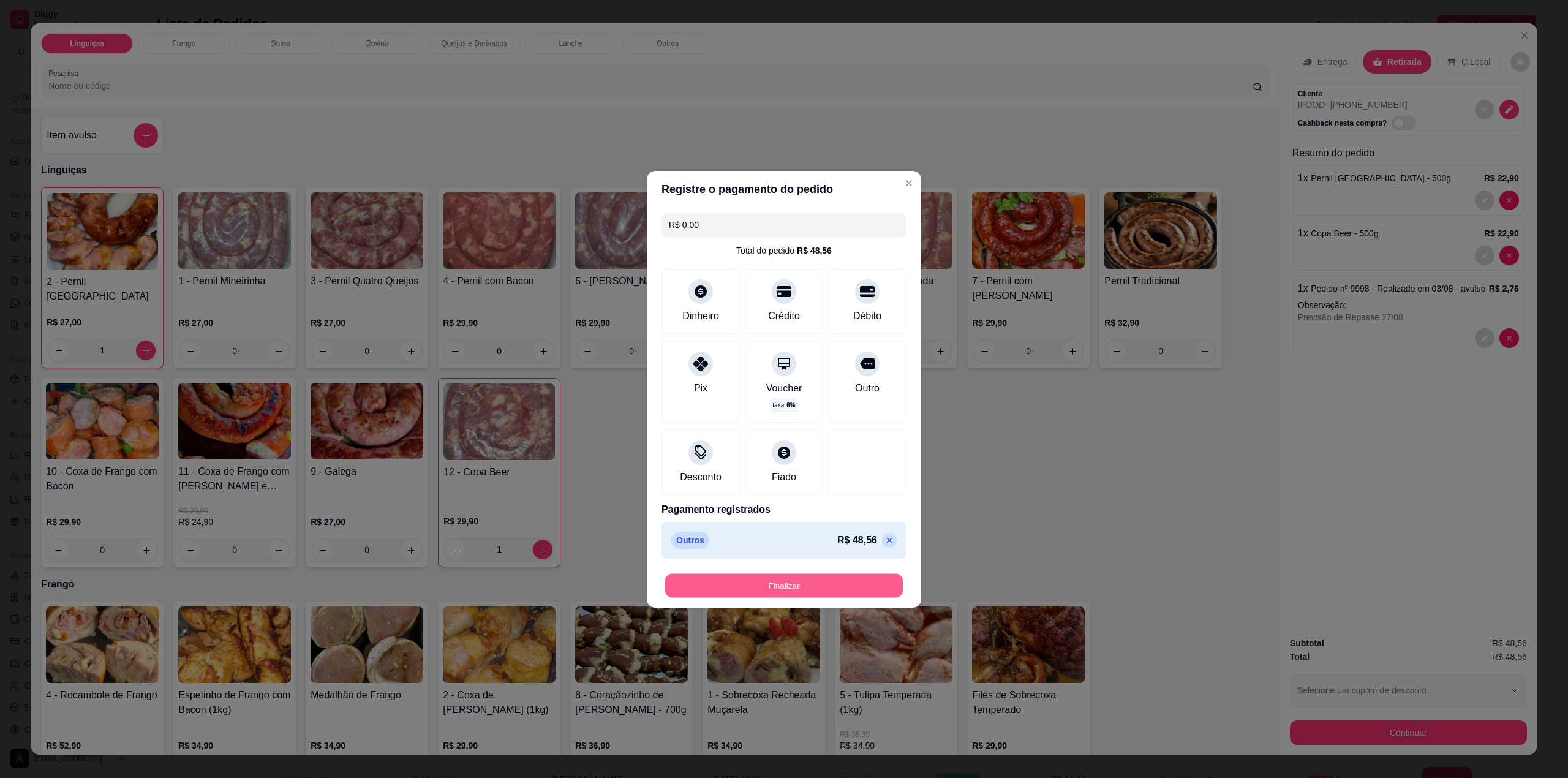
click at [805, 585] on button "Finalizar" at bounding box center [784, 585] width 237 height 24
type input "0"
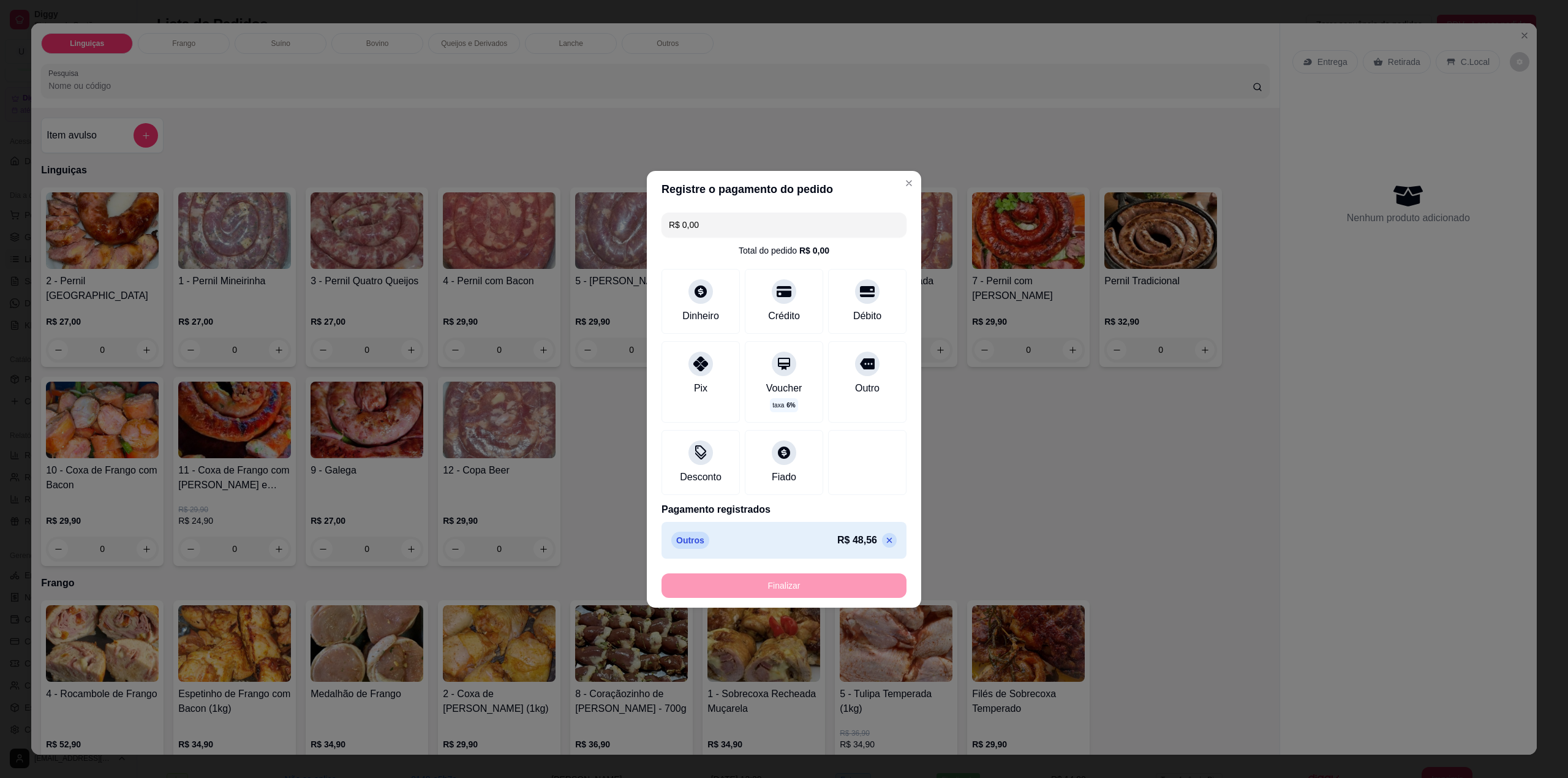
type input "-R$ 48,56"
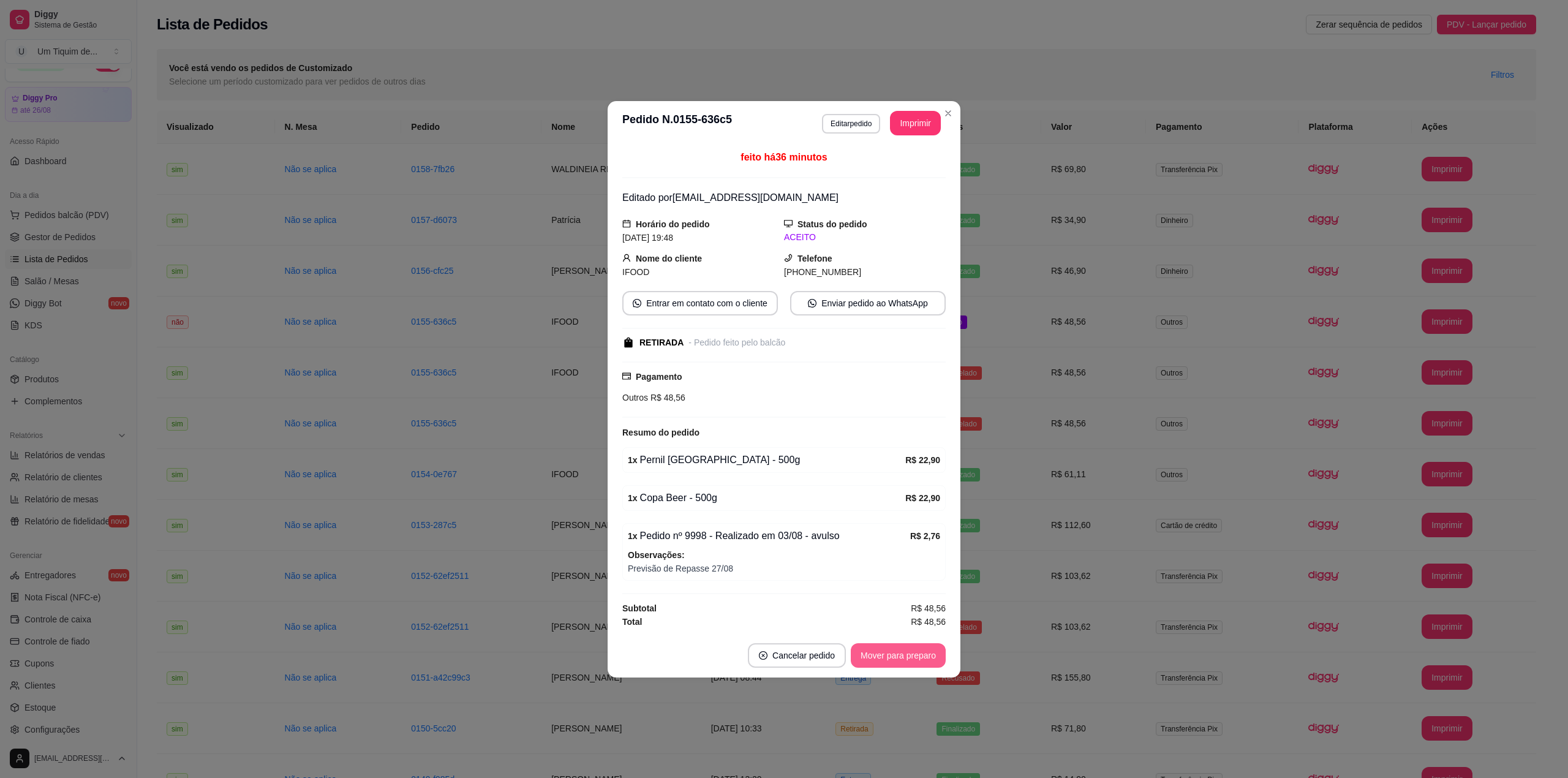
click at [927, 661] on button "Mover para preparo" at bounding box center [898, 654] width 95 height 24
click at [927, 662] on button "Mover para retirada disponível" at bounding box center [877, 654] width 131 height 24
click at [927, 662] on button "Mover para finalizado" at bounding box center [894, 654] width 102 height 24
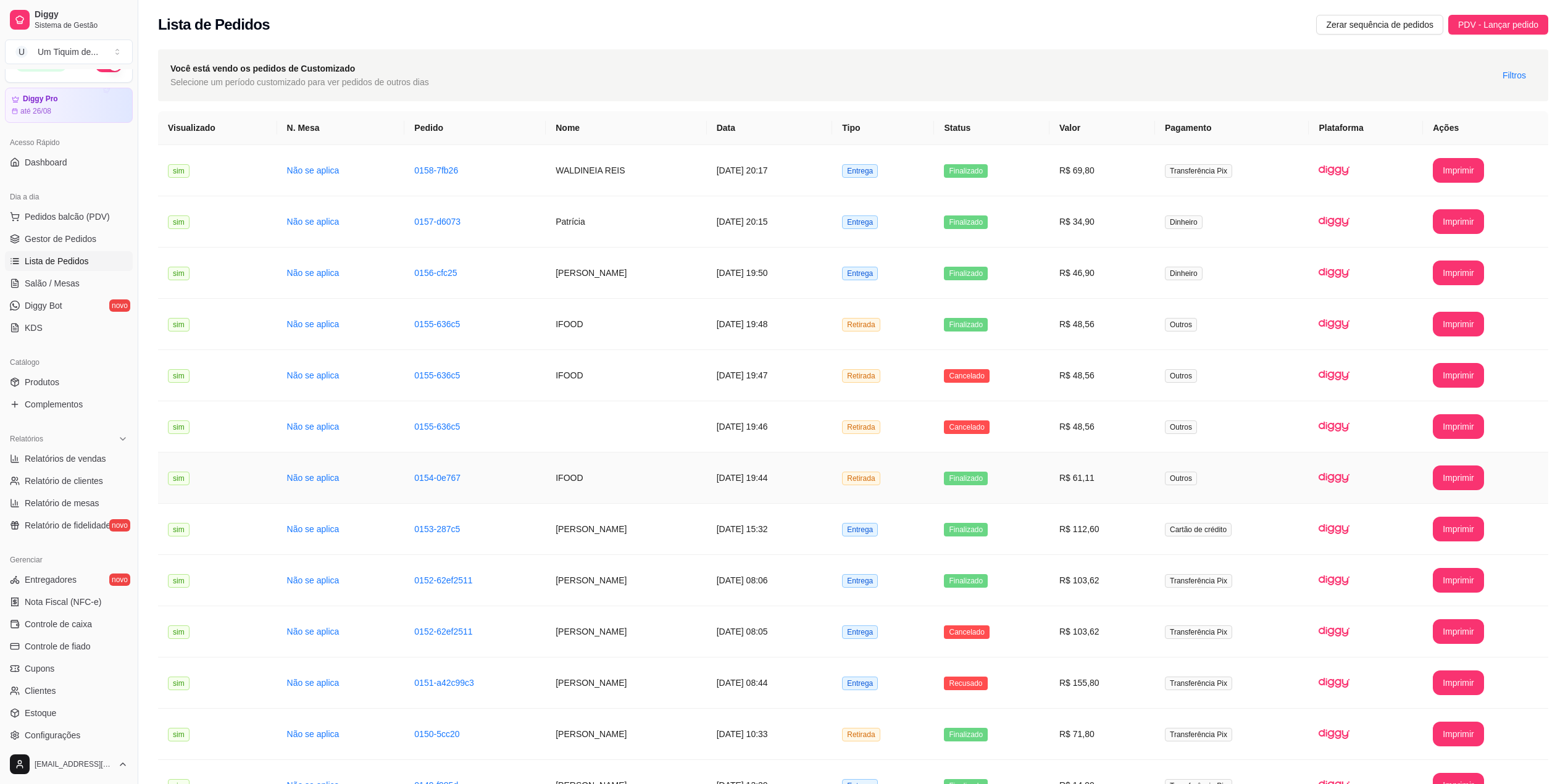
click at [551, 489] on td "IFOOD" at bounding box center [626, 478] width 160 height 51
click at [588, 537] on td "[PERSON_NAME]" at bounding box center [626, 529] width 160 height 51
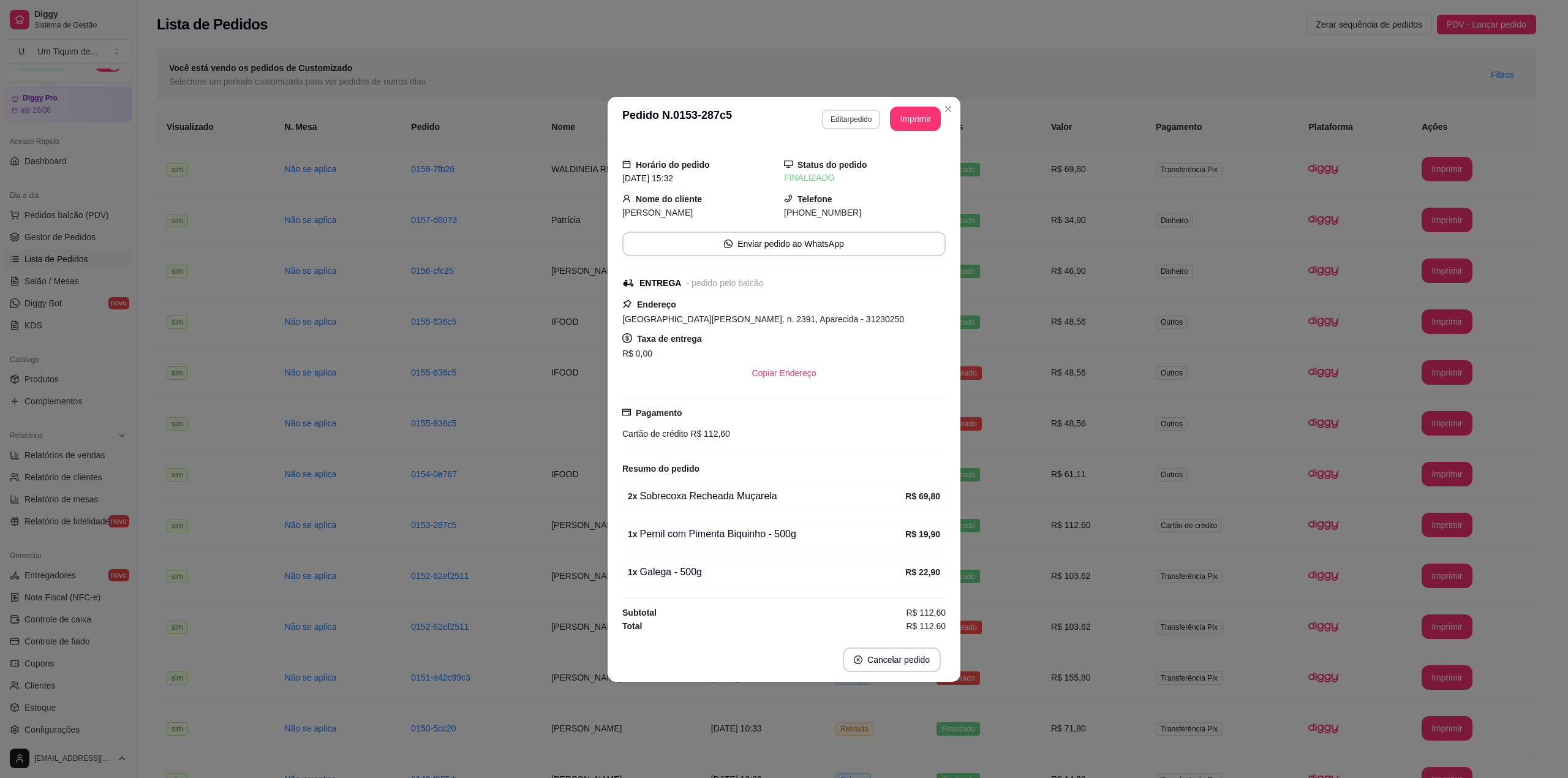
click at [851, 109] on button "Editar pedido" at bounding box center [850, 119] width 58 height 19
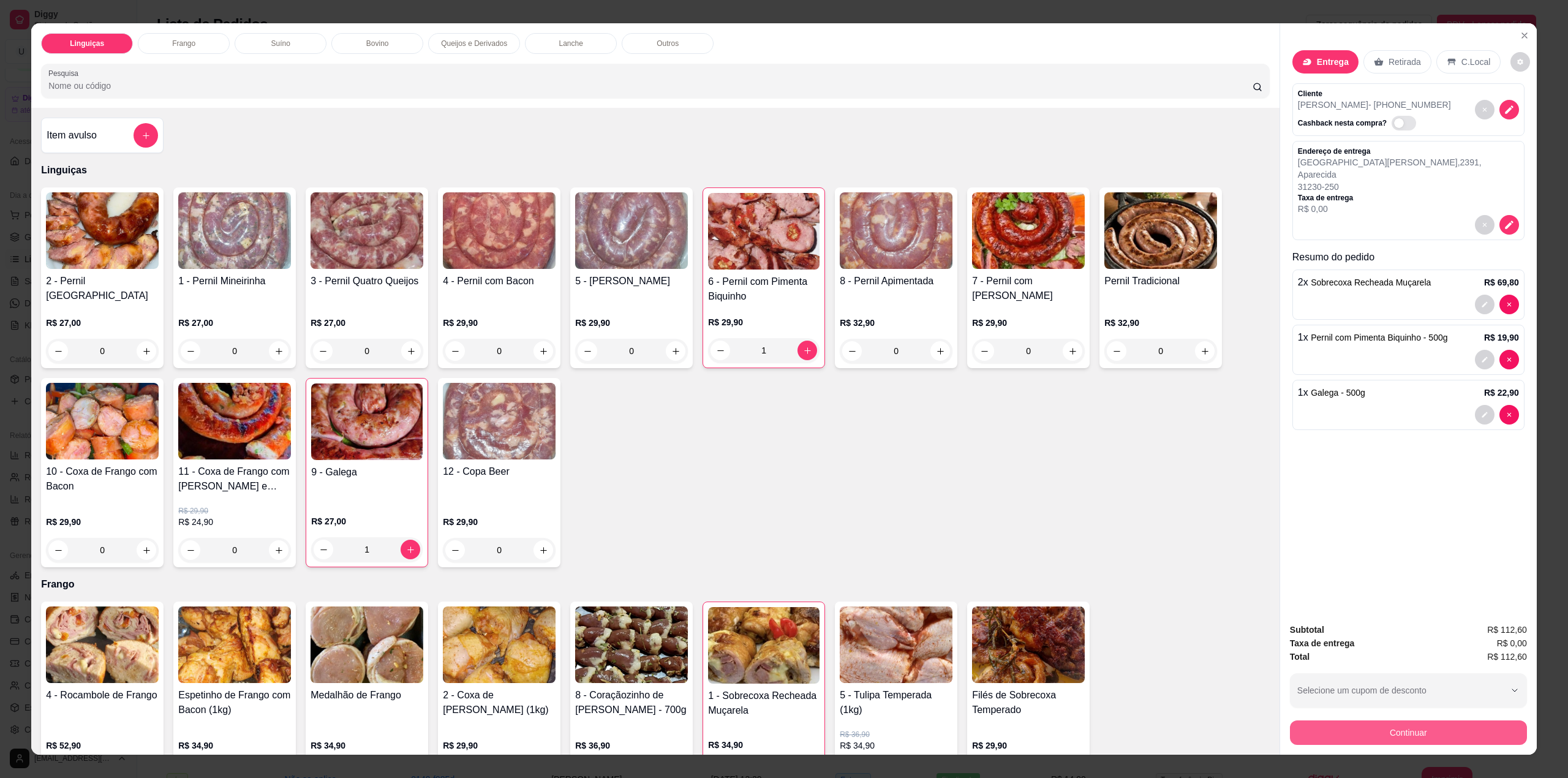
click at [1417, 726] on button "Continuar" at bounding box center [1408, 732] width 237 height 24
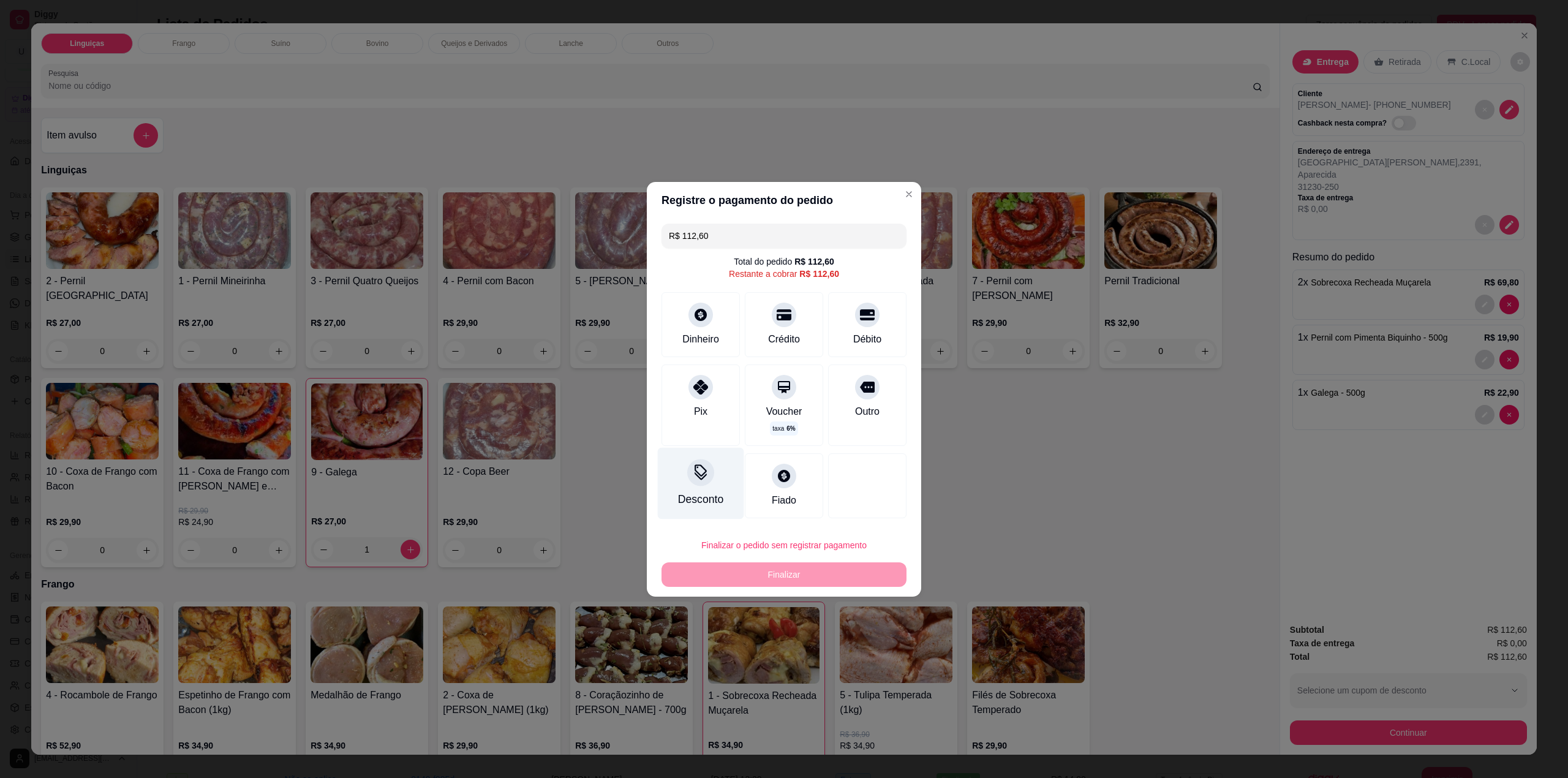
click at [675, 488] on div "Desconto" at bounding box center [701, 482] width 87 height 71
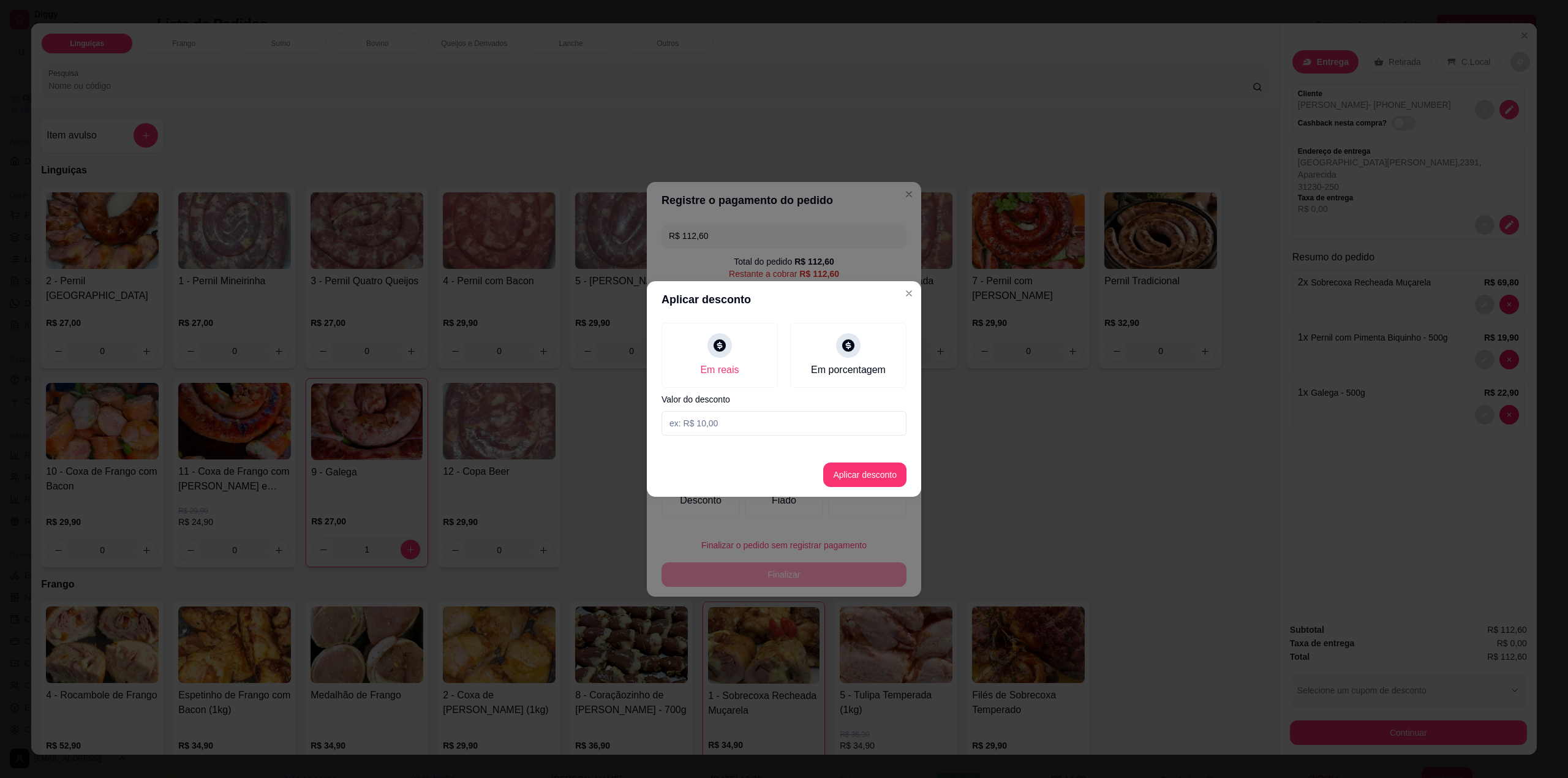
click at [748, 424] on input at bounding box center [783, 422] width 245 height 24
type input "3,59"
click at [871, 476] on button "Aplicar desconto" at bounding box center [864, 474] width 83 height 24
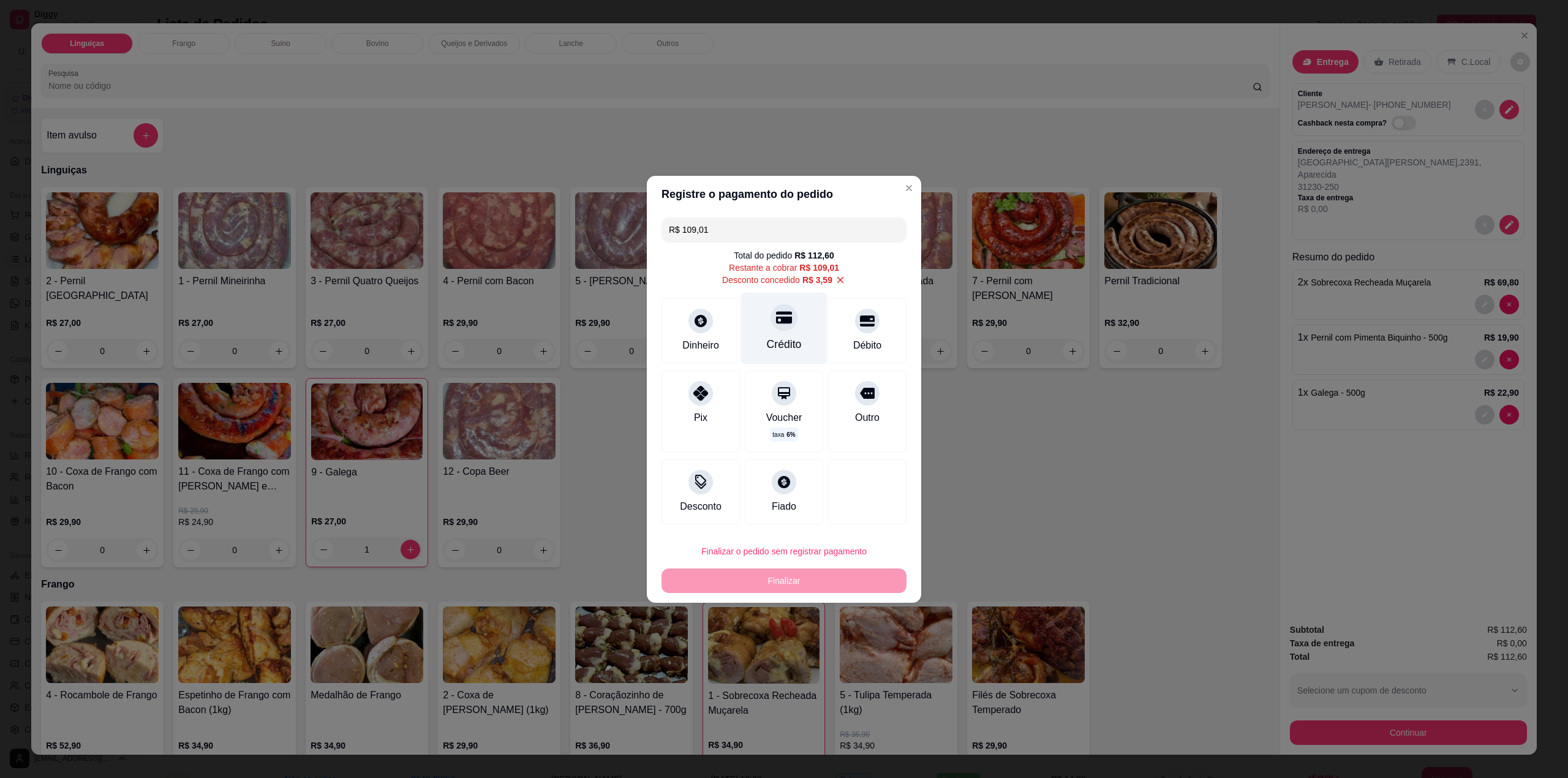
click at [787, 336] on div "Crédito" at bounding box center [783, 344] width 34 height 16
type input "R$ 0,00"
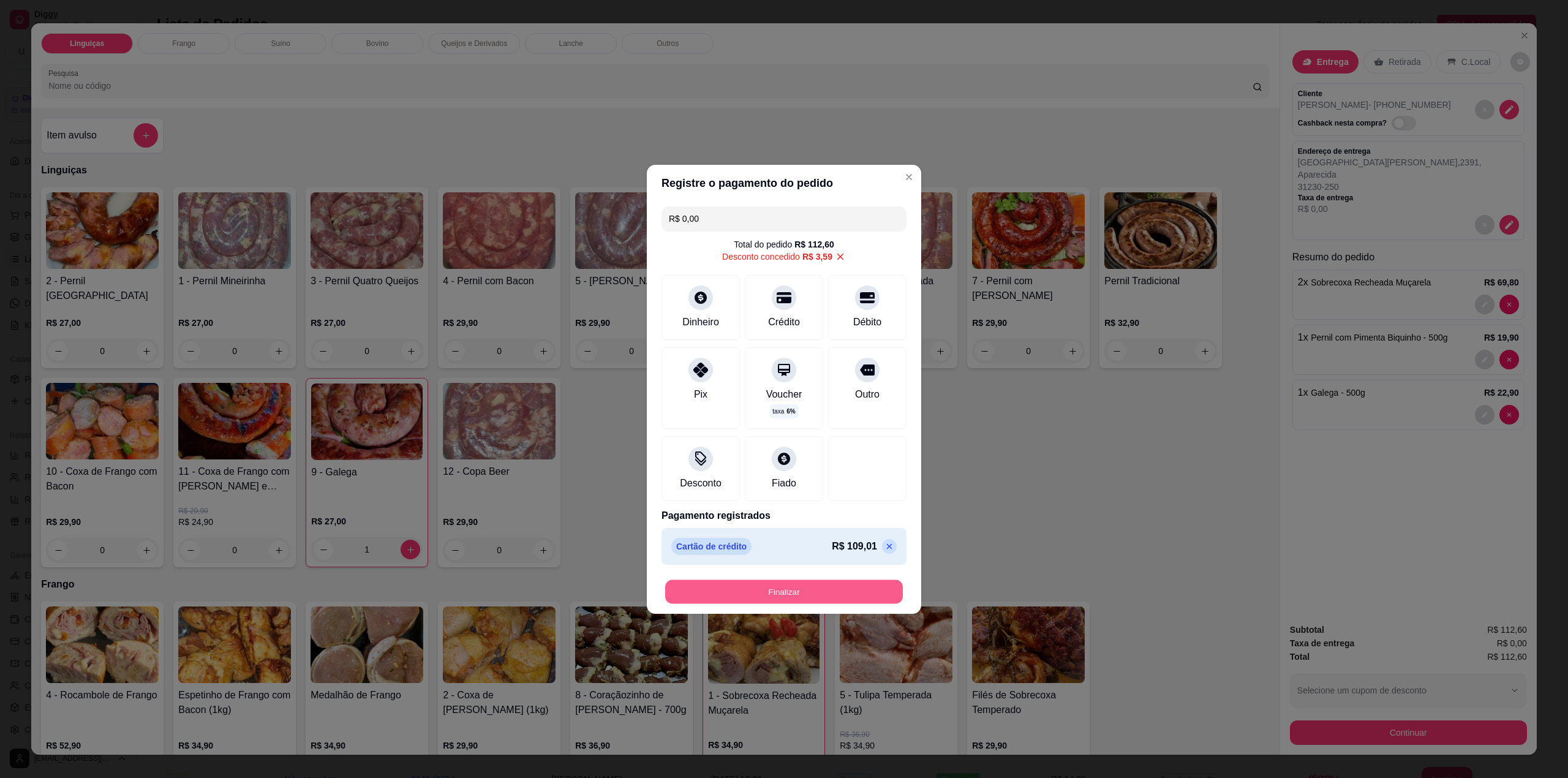
click at [760, 593] on button "Finalizar" at bounding box center [784, 591] width 237 height 24
type input "0"
type input "-R$ 112,60"
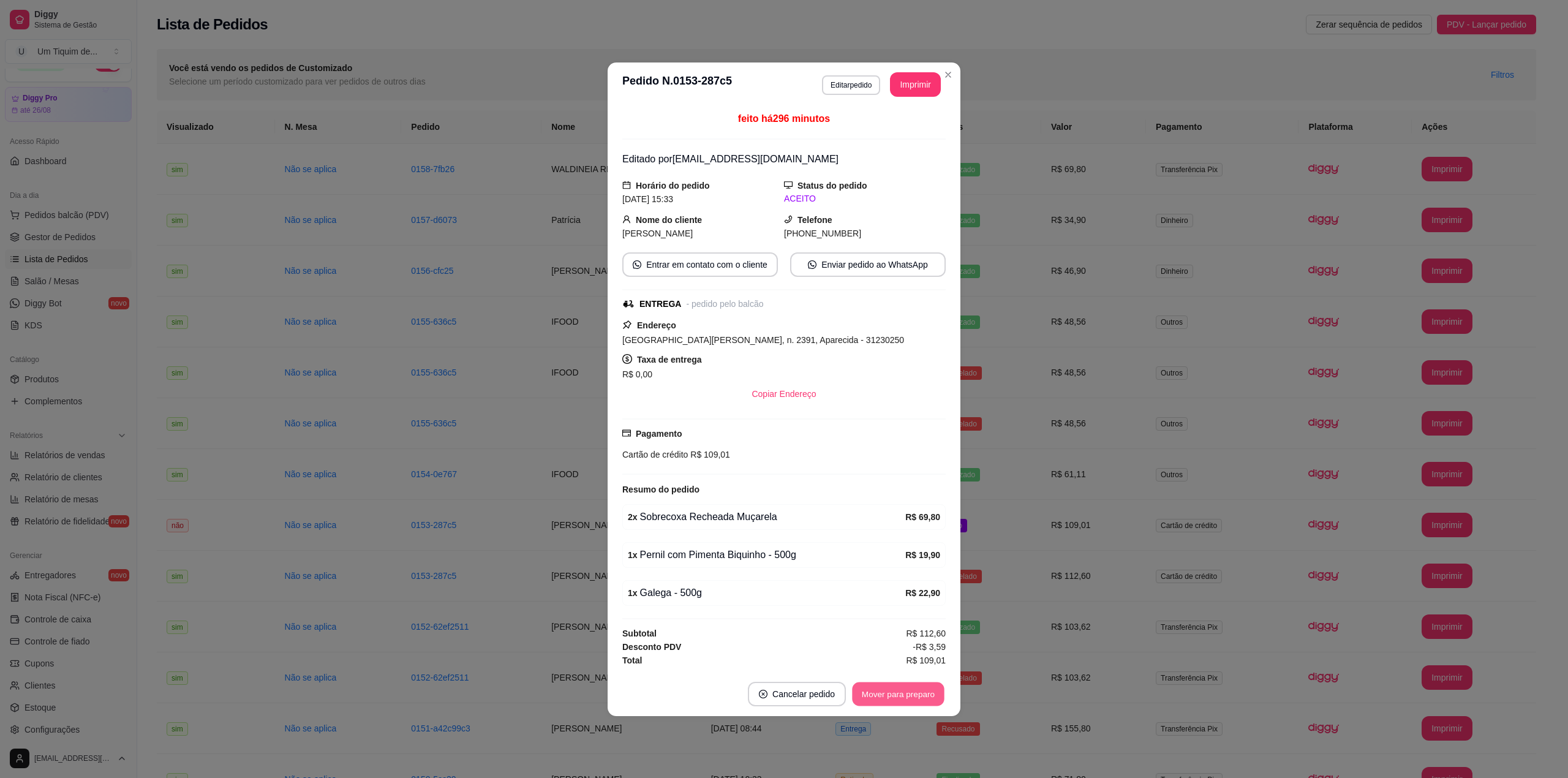
click at [898, 699] on button "Mover para preparo" at bounding box center [898, 693] width 92 height 24
click at [898, 699] on button "Mover para entrega" at bounding box center [898, 693] width 94 height 24
click at [898, 699] on button "Mover para finalizado" at bounding box center [894, 693] width 98 height 24
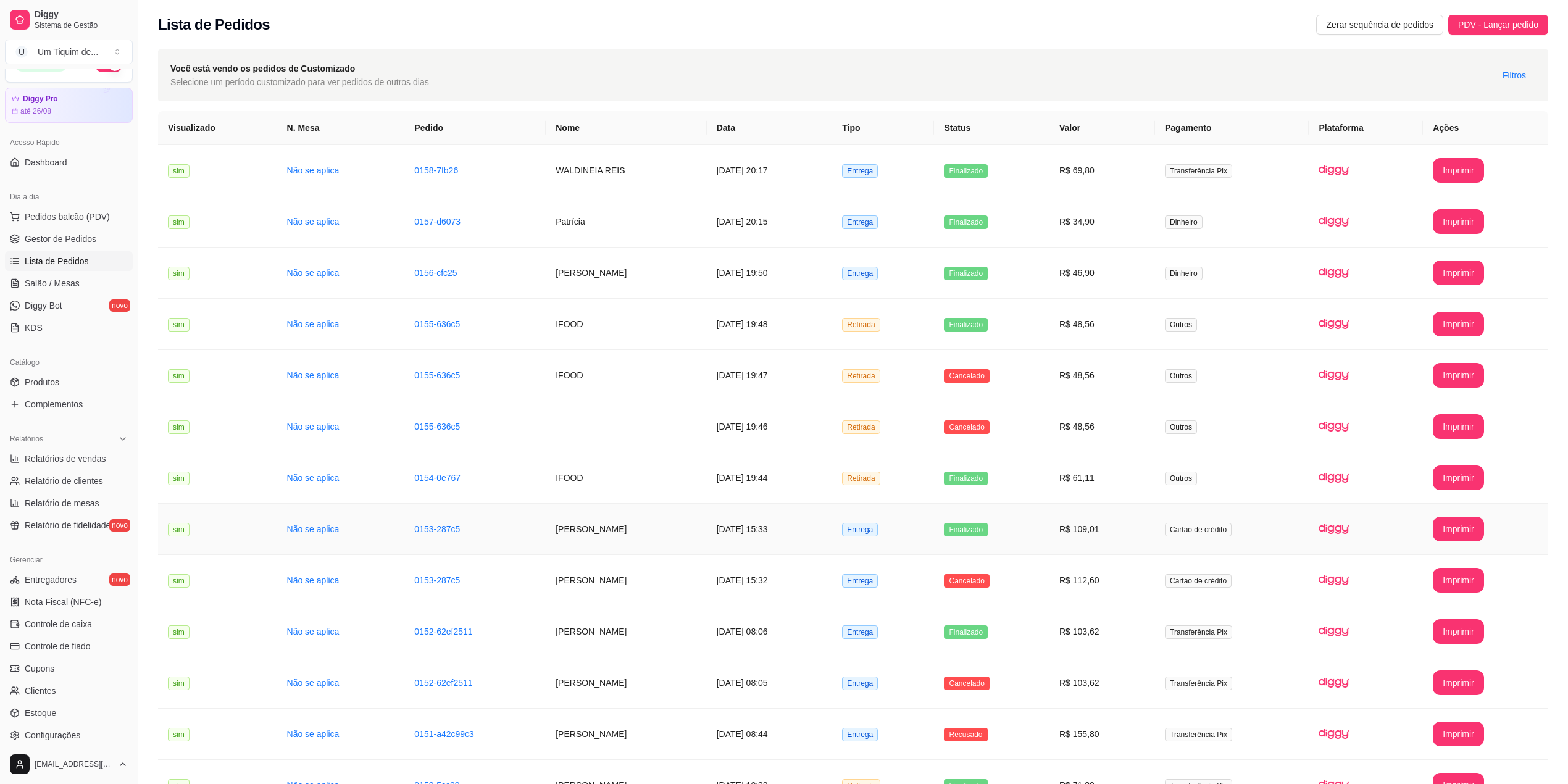
click at [591, 532] on td "[PERSON_NAME]" at bounding box center [626, 529] width 160 height 51
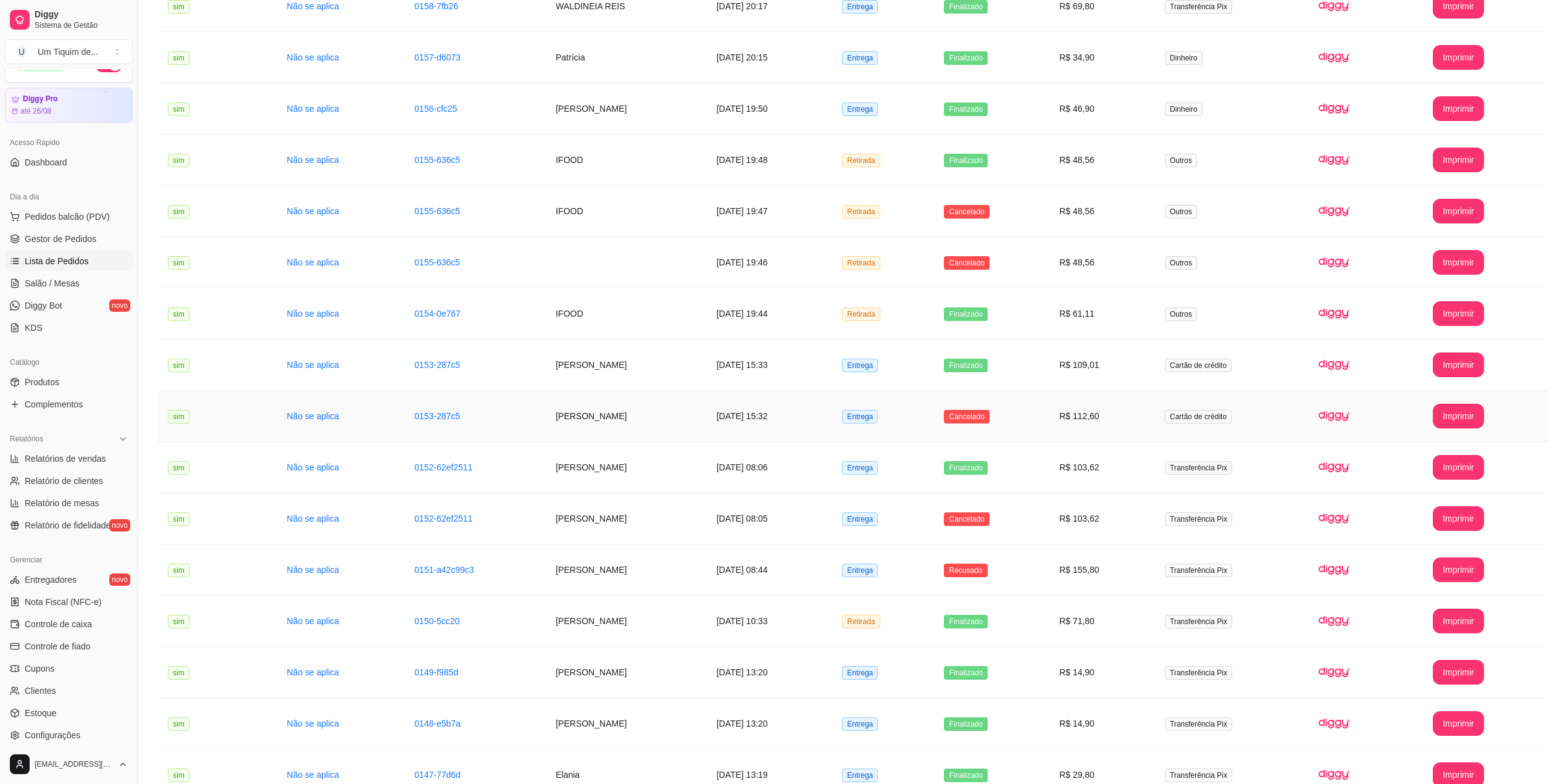
scroll to position [411, 0]
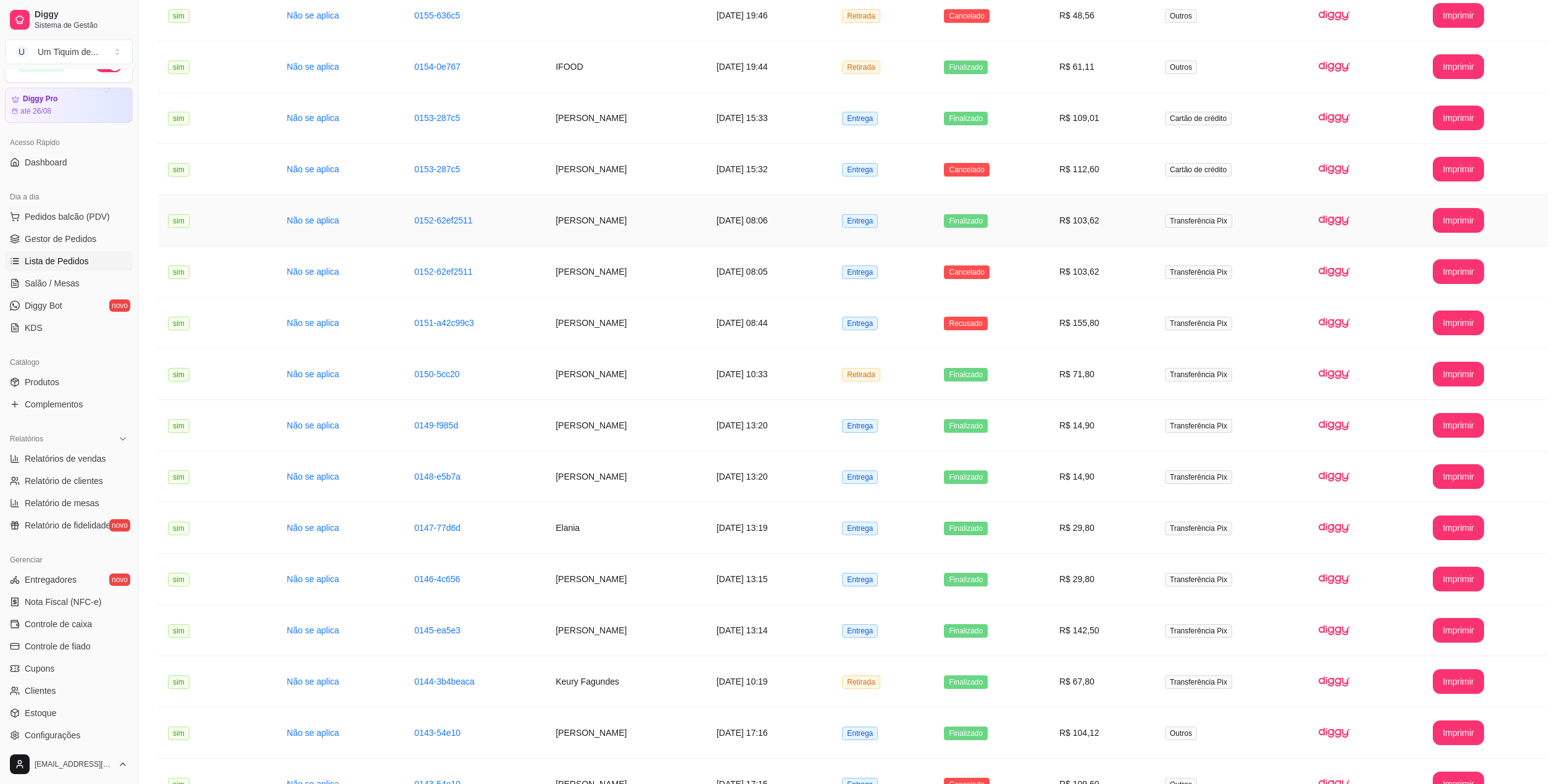
click at [600, 235] on td "[PERSON_NAME]" at bounding box center [626, 220] width 160 height 51
click at [555, 329] on td "[PERSON_NAME]" at bounding box center [626, 323] width 160 height 51
click at [546, 376] on td "[PERSON_NAME]" at bounding box center [626, 374] width 160 height 51
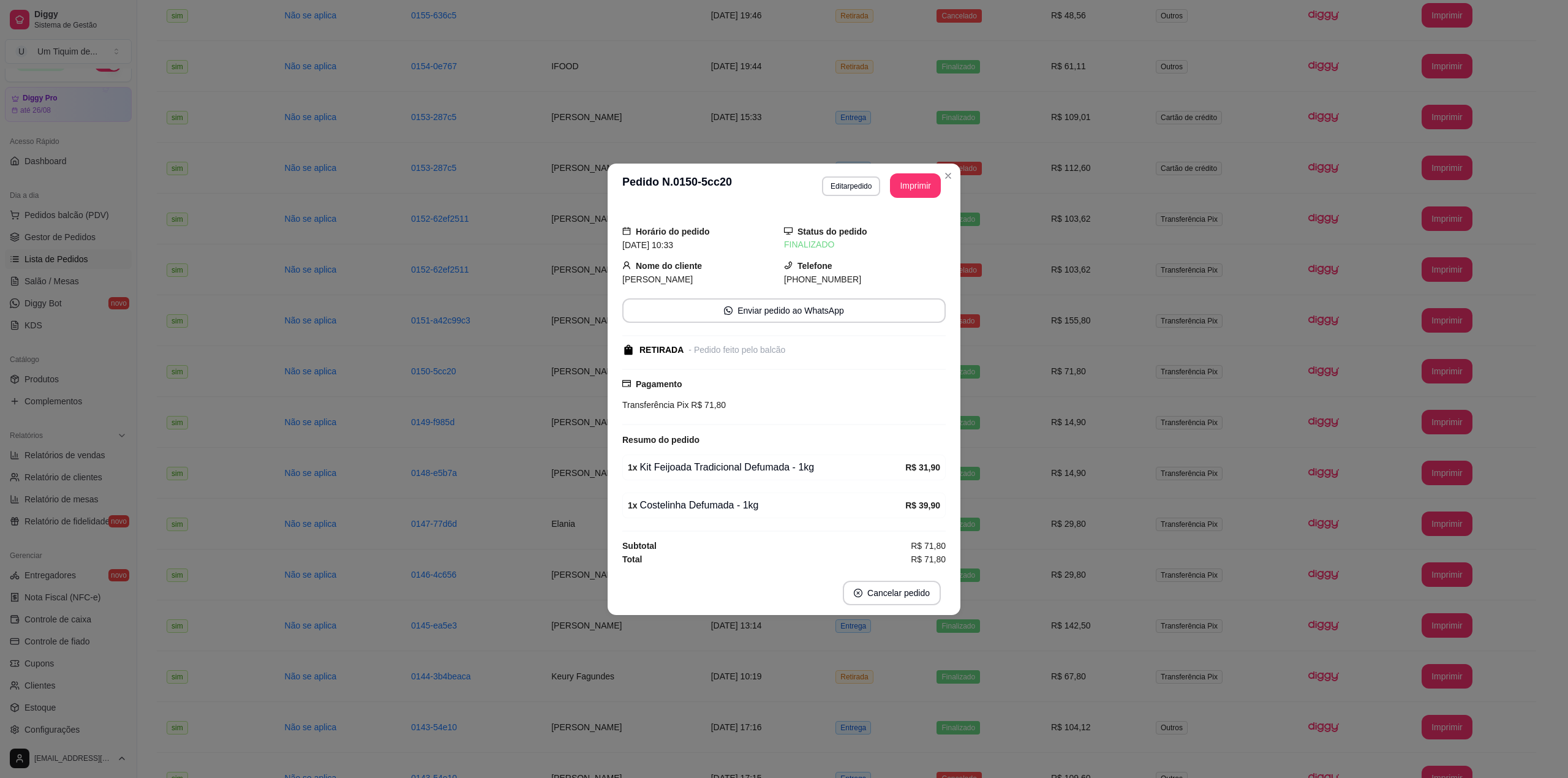
click at [637, 274] on span "[PERSON_NAME]" at bounding box center [658, 279] width 71 height 10
copy span "[PERSON_NAME]"
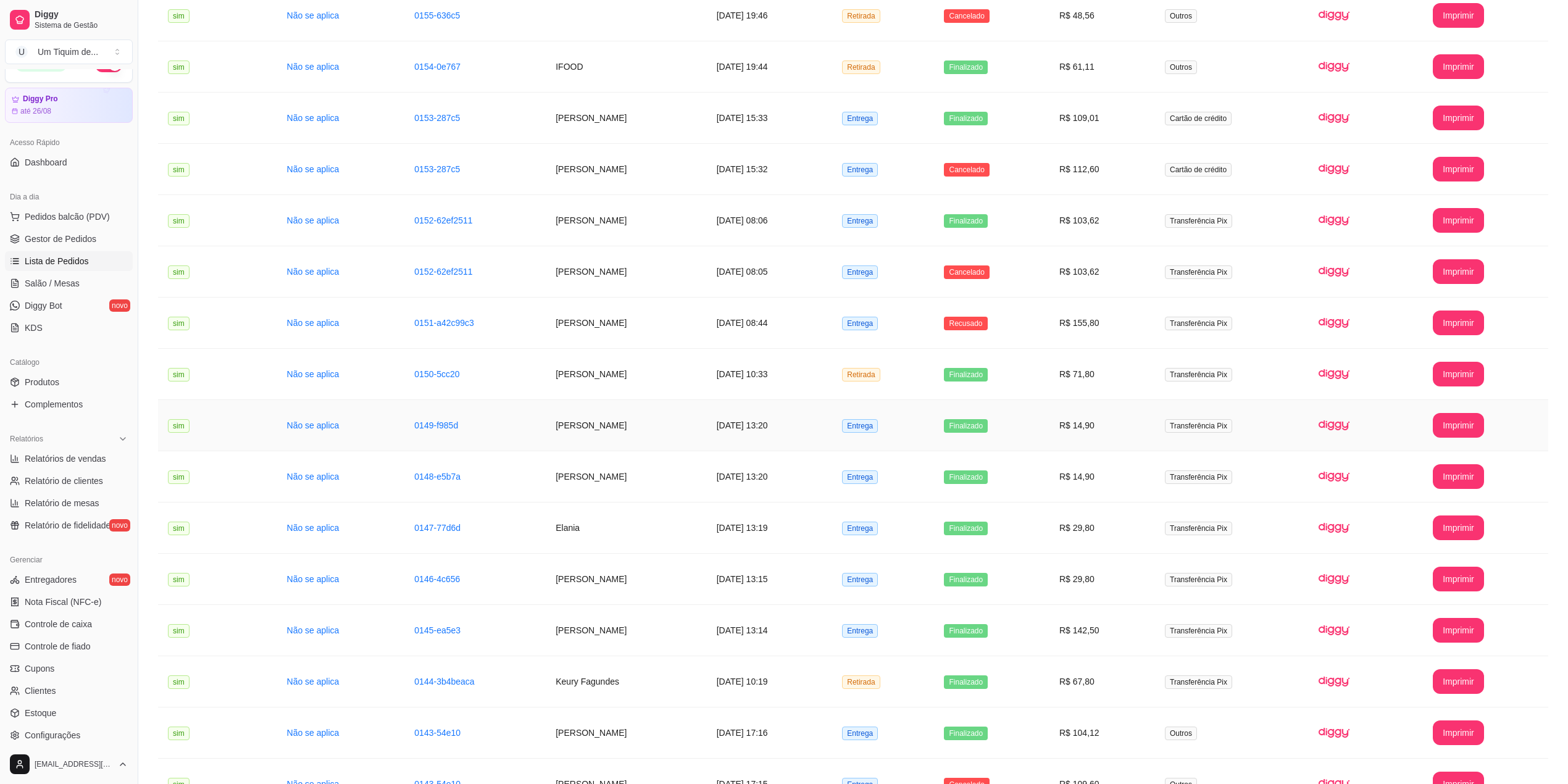
click at [555, 430] on td "[PERSON_NAME]" at bounding box center [626, 425] width 160 height 51
